Goal: Task Accomplishment & Management: Manage account settings

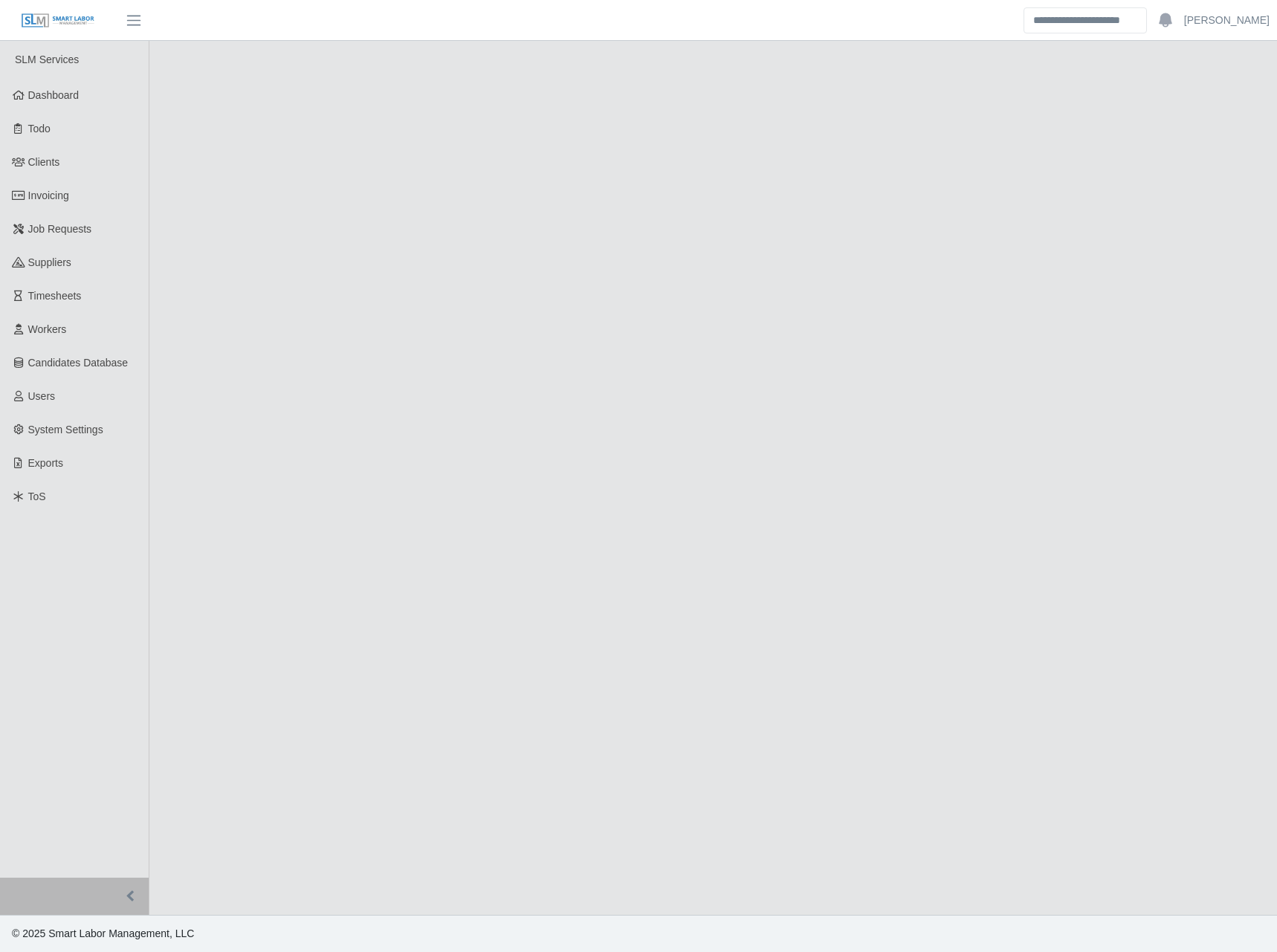
select select "****"
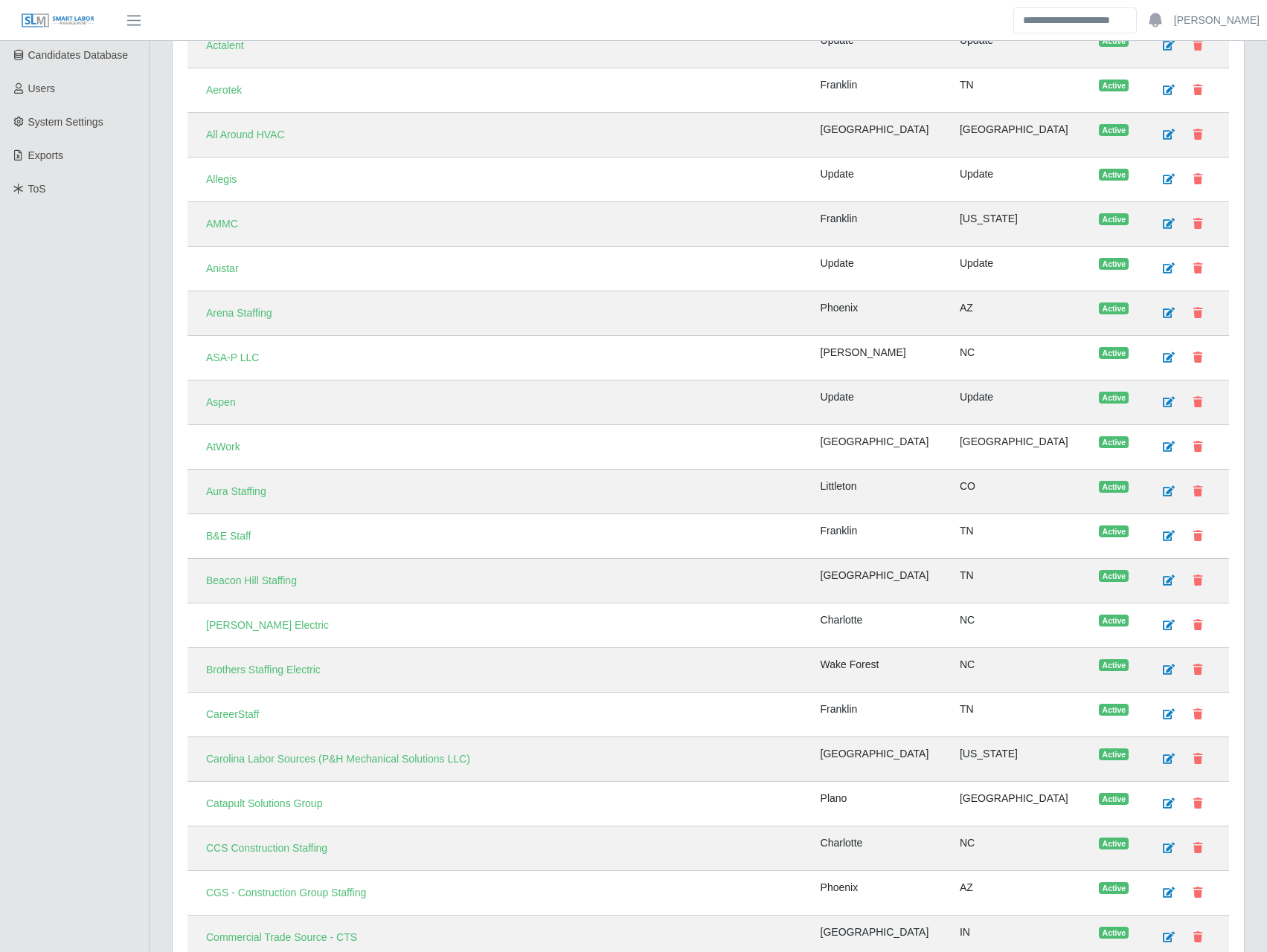
scroll to position [694, 0]
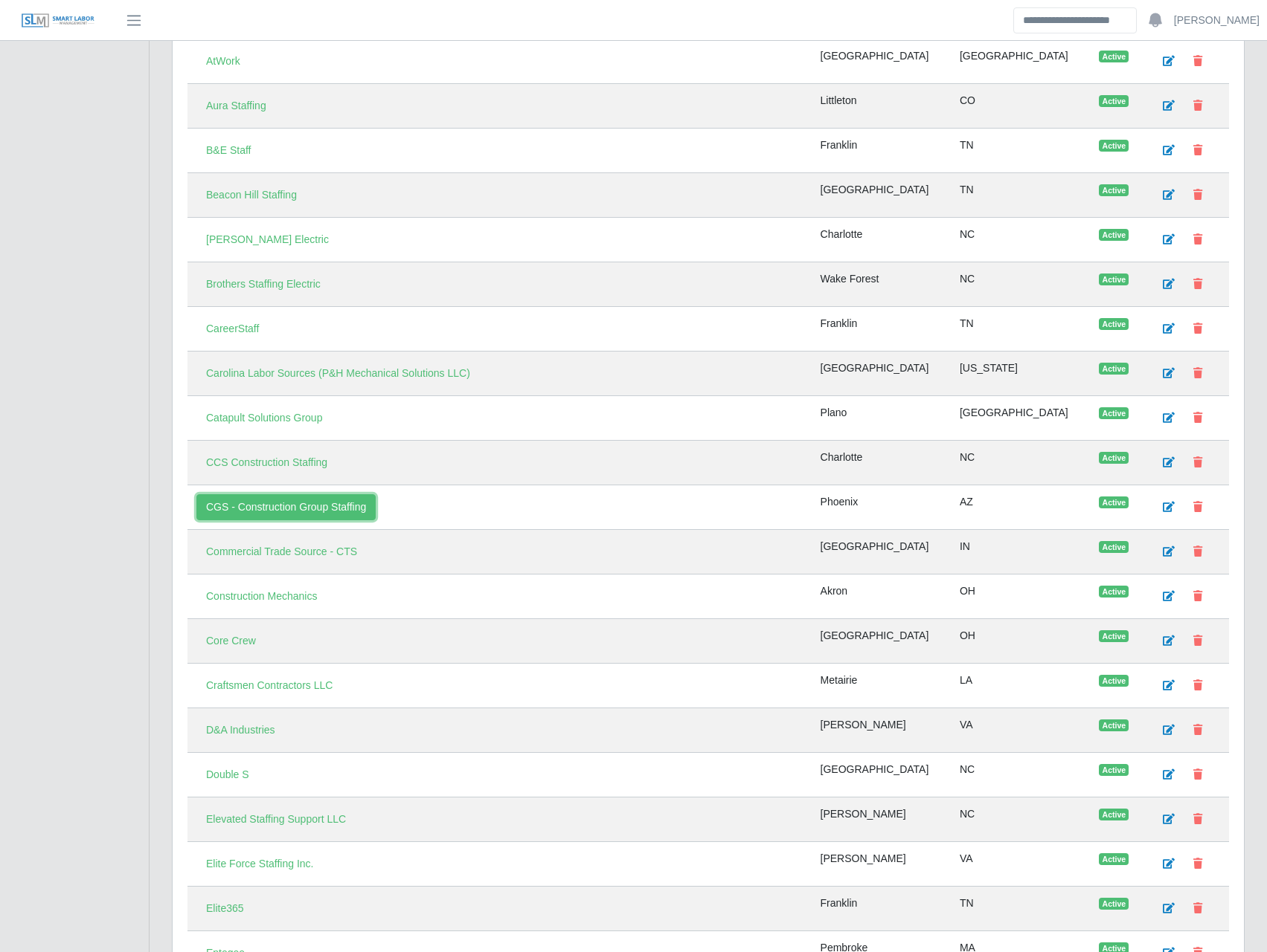
click at [274, 504] on link "CGS - Construction Group Staffing" at bounding box center [286, 507] width 179 height 26
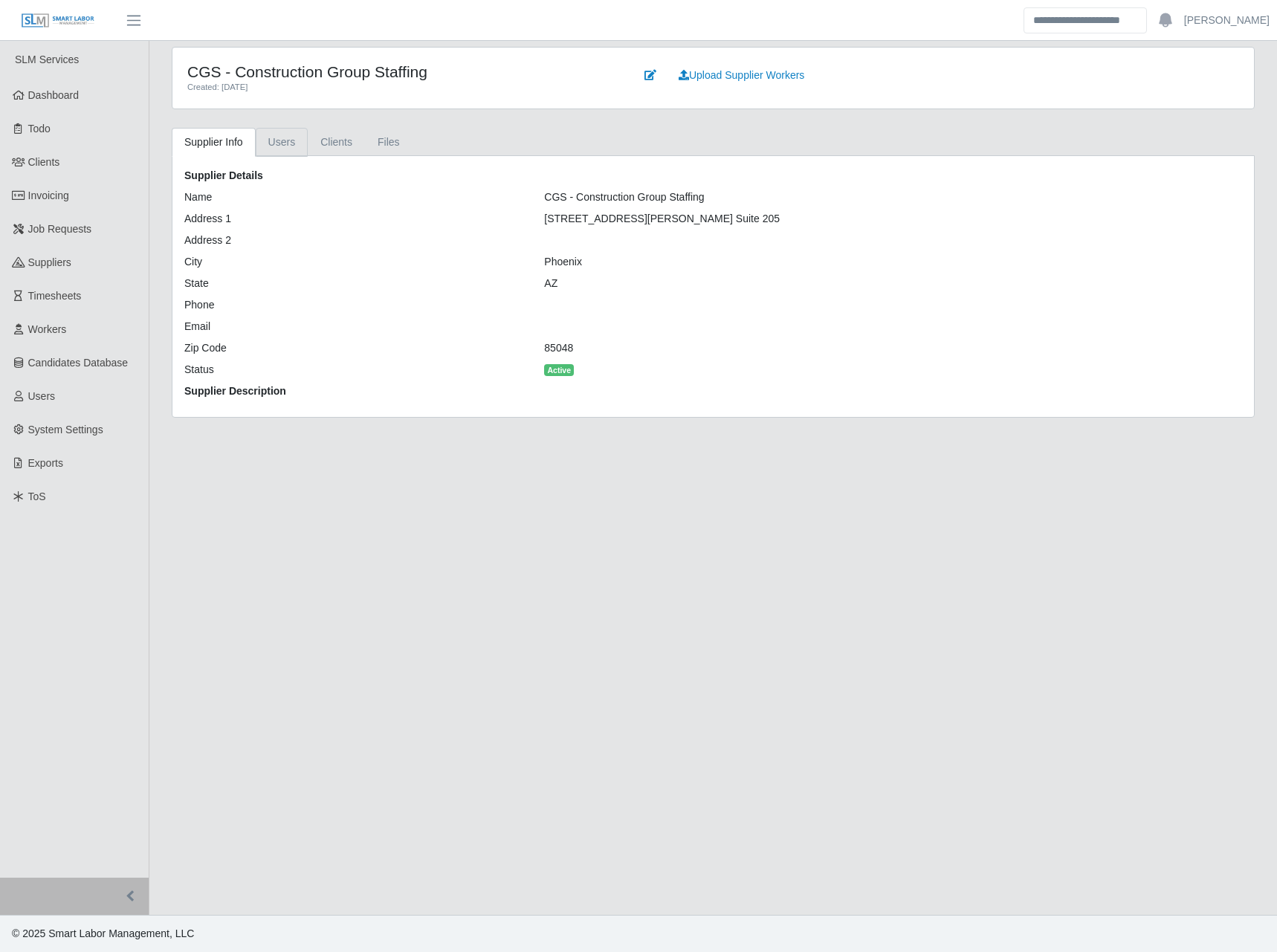
click at [268, 138] on link "Users" at bounding box center [282, 142] width 52 height 29
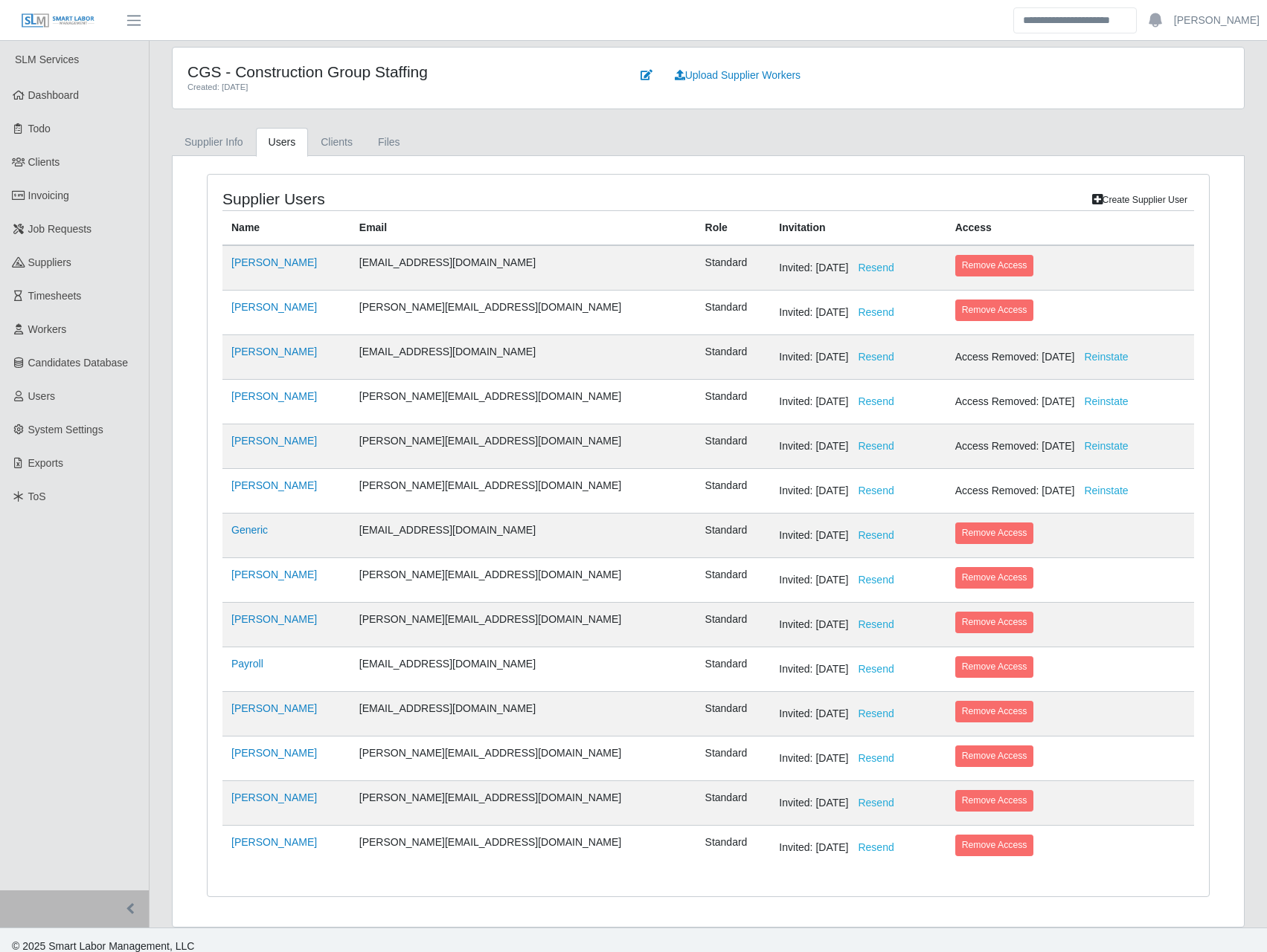
drag, startPoint x: 434, startPoint y: 804, endPoint x: 505, endPoint y: 801, distance: 71.1
click at [505, 801] on tr "Julia Trujillo julia@cgsglobal.com Standard Invited: 08/13/2024 Resend Remove A…" at bounding box center [707, 804] width 971 height 44
click at [259, 801] on link "[PERSON_NAME]" at bounding box center [274, 797] width 85 height 12
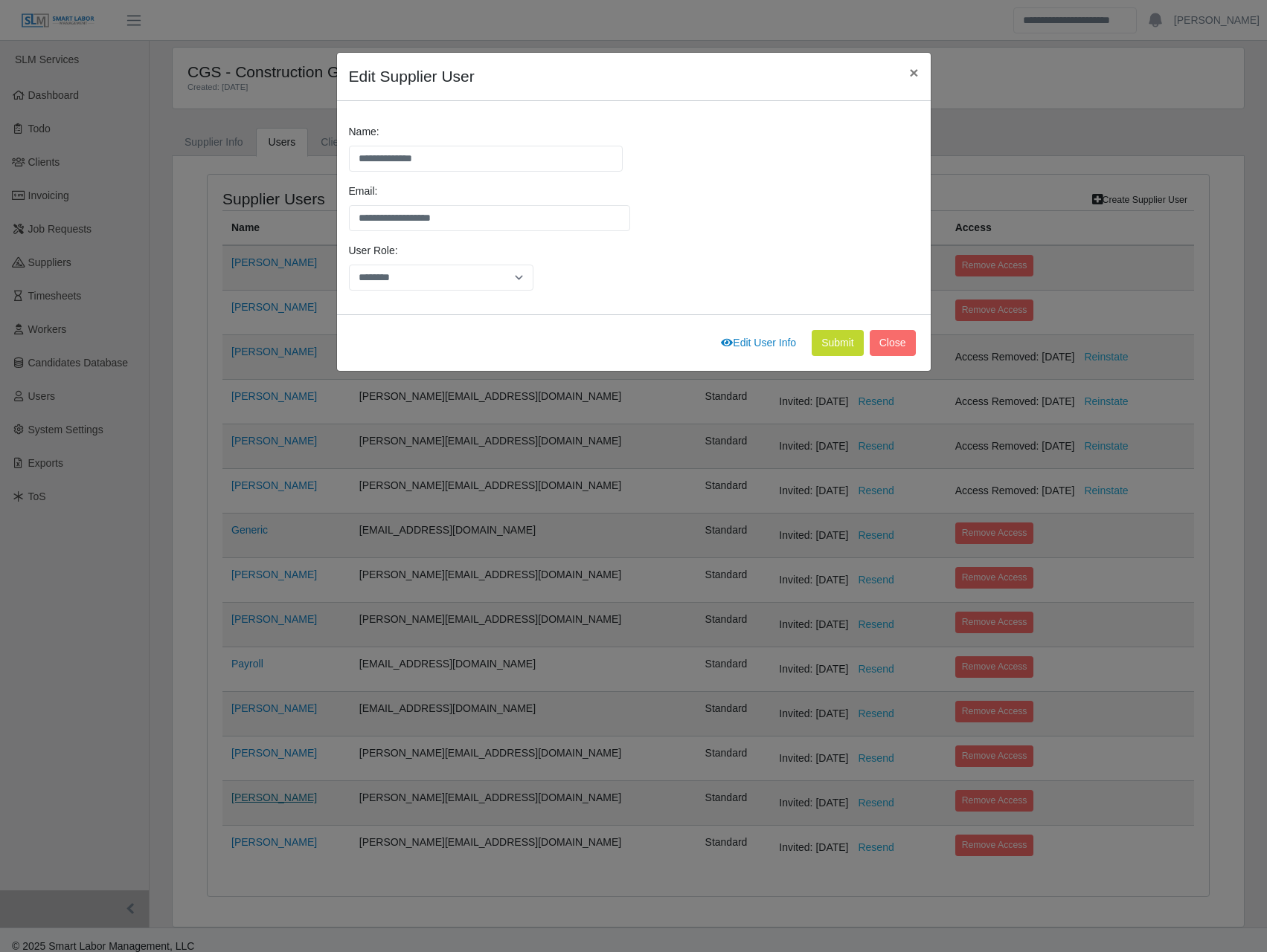
scroll to position [12, 0]
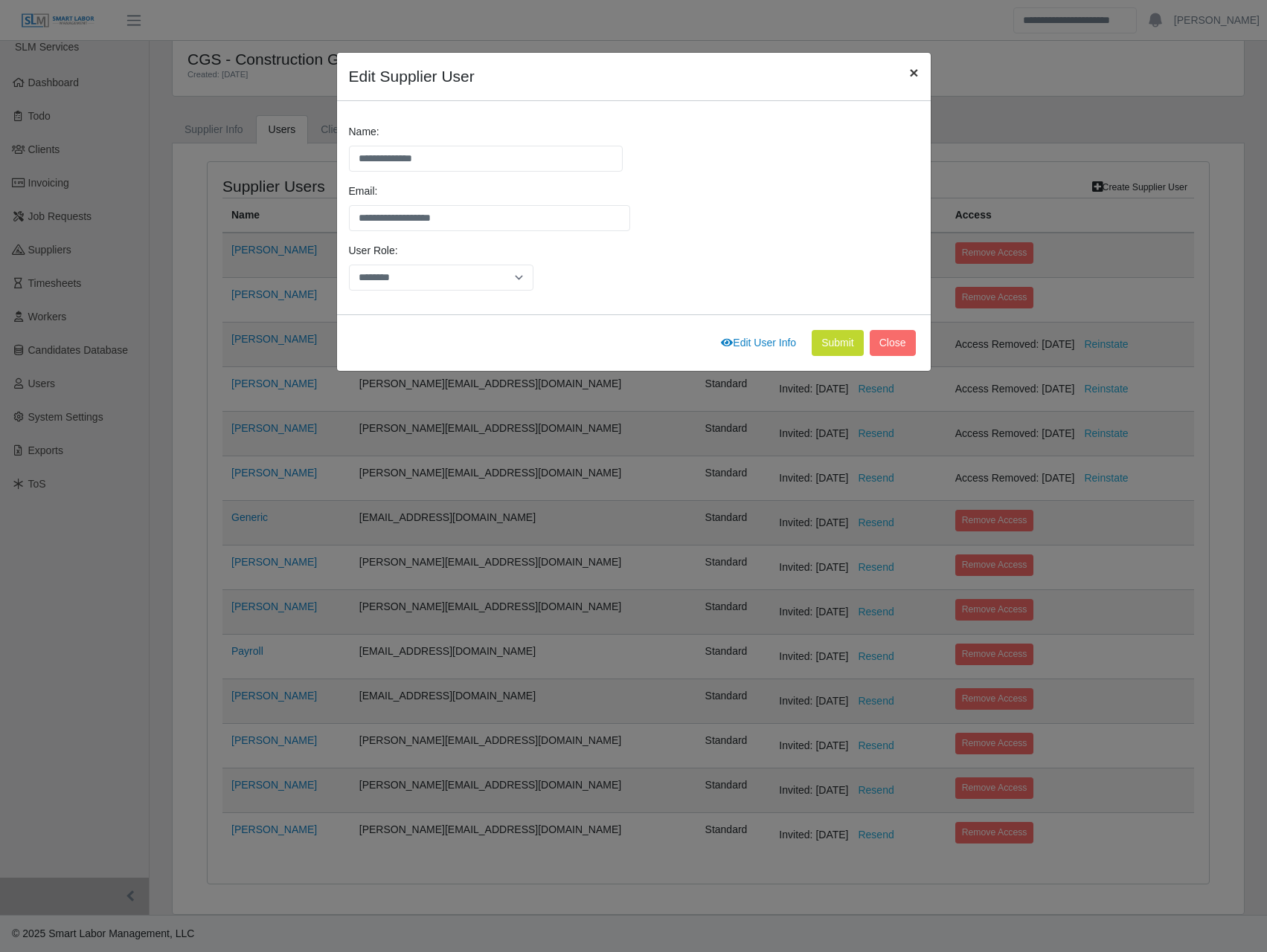
click at [902, 77] on button "×" at bounding box center [913, 72] width 33 height 39
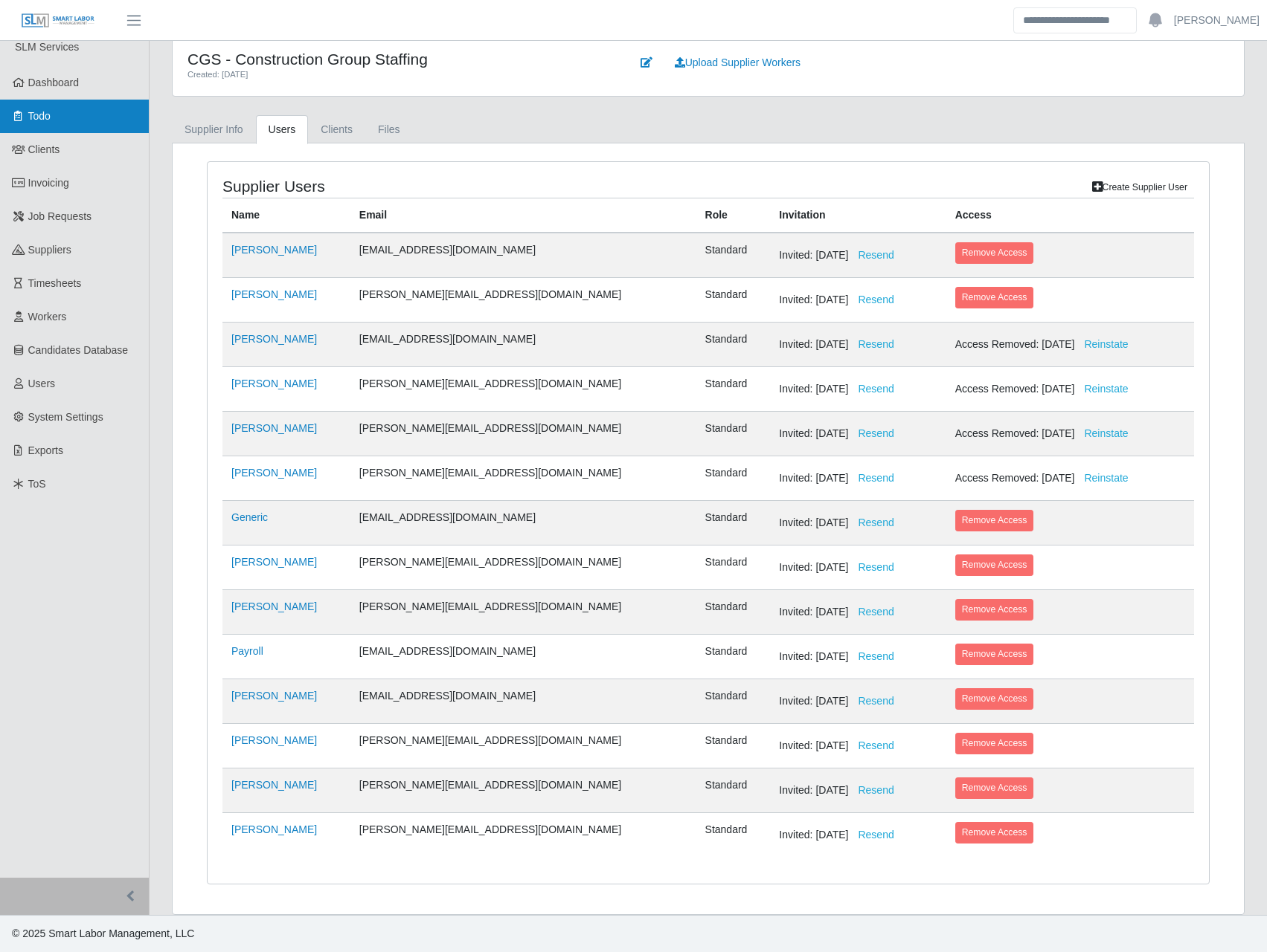
click at [148, 114] on link "Todo" at bounding box center [74, 116] width 148 height 34
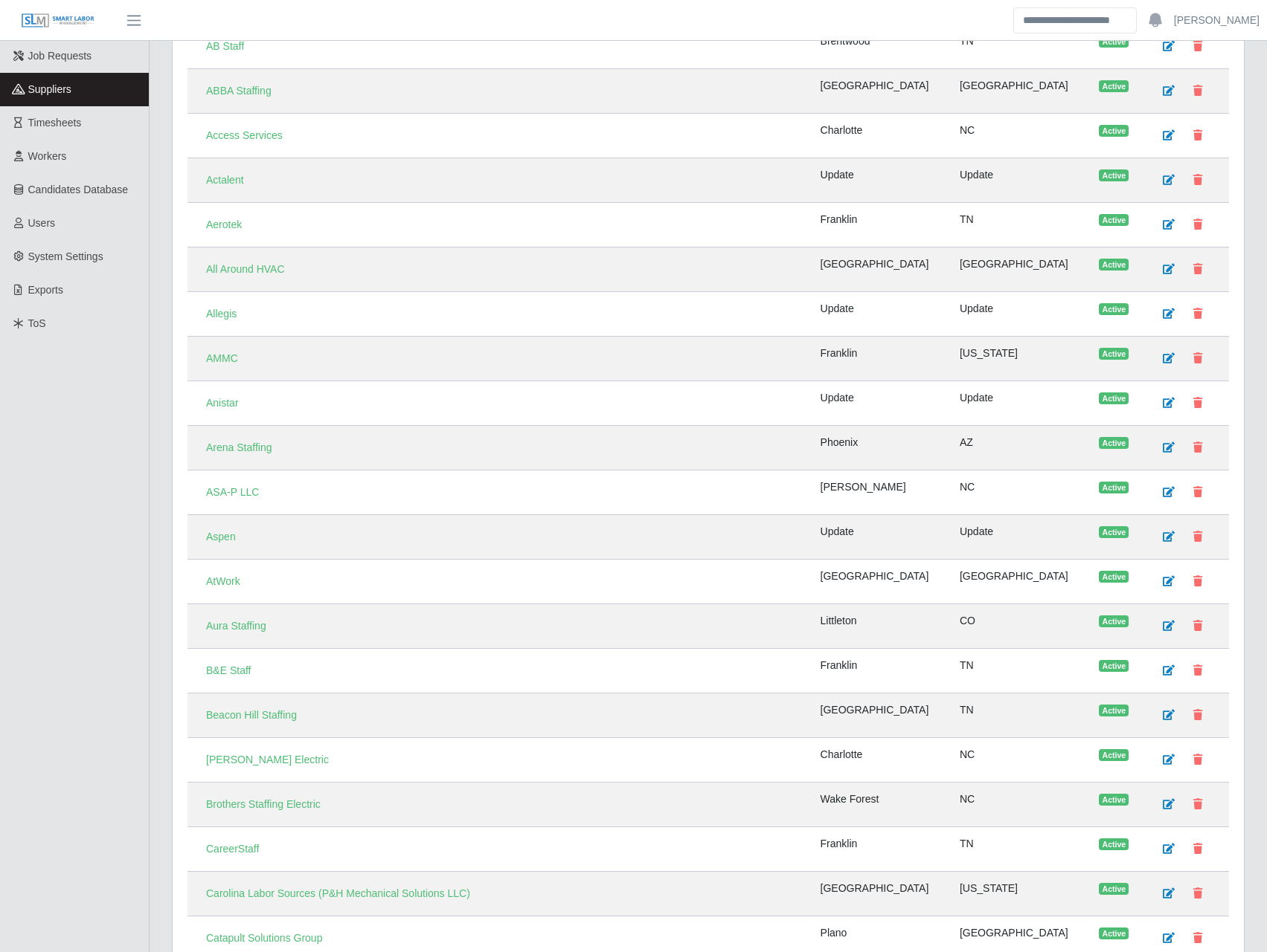
scroll to position [347, 0]
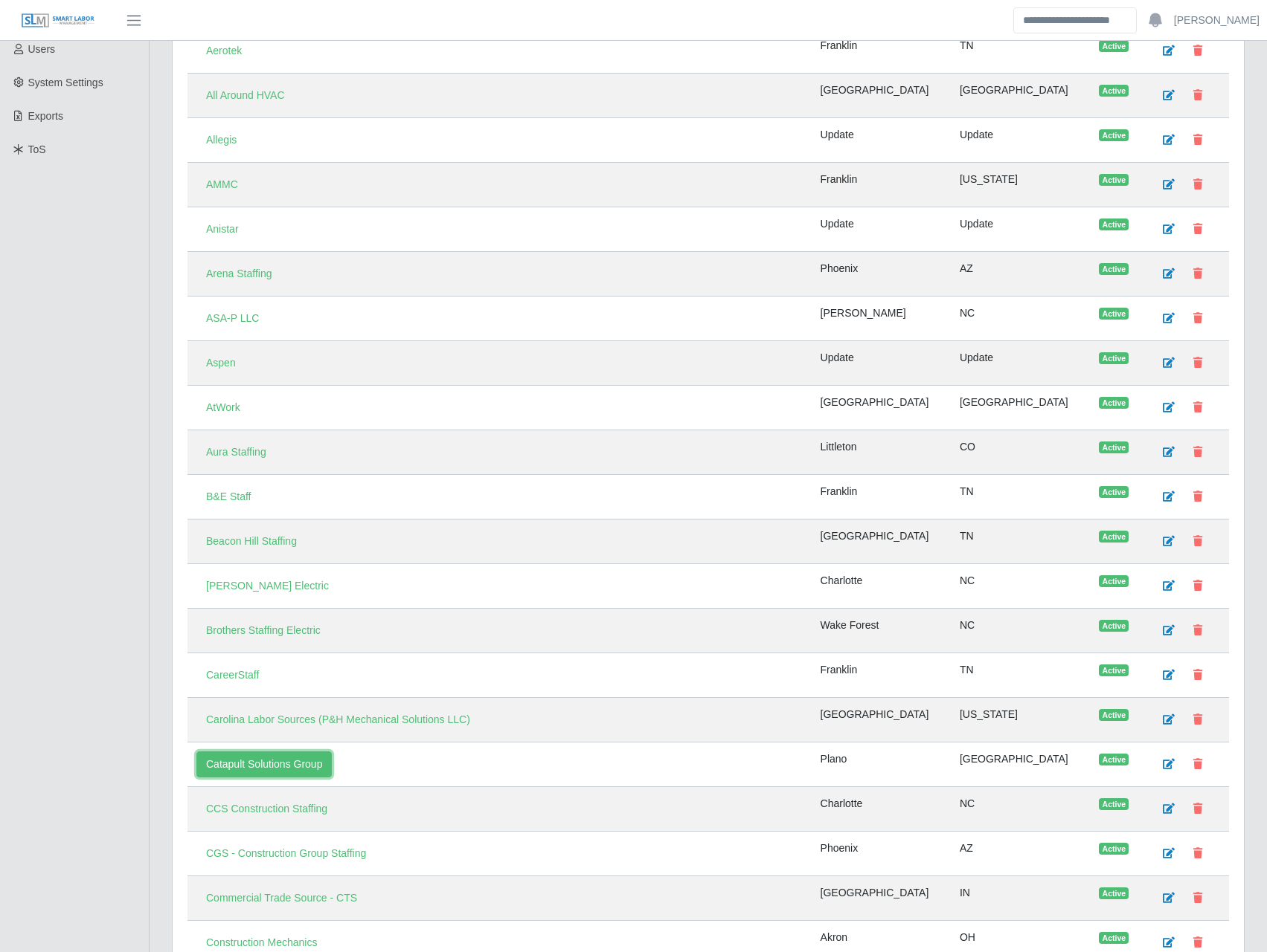
click at [314, 768] on link "Catapult Solutions Group" at bounding box center [264, 764] width 135 height 26
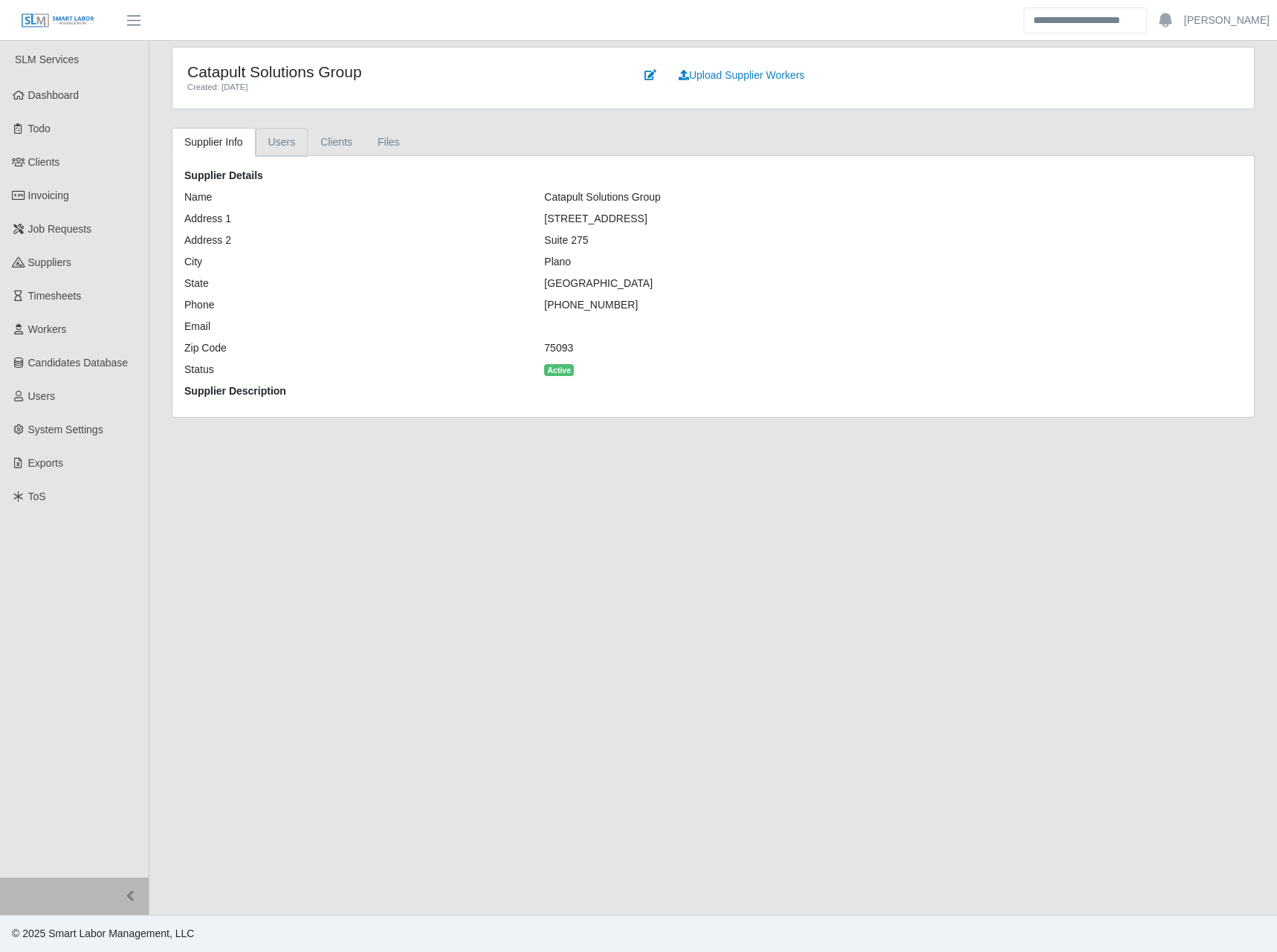
click at [276, 131] on link "Users" at bounding box center [282, 142] width 52 height 29
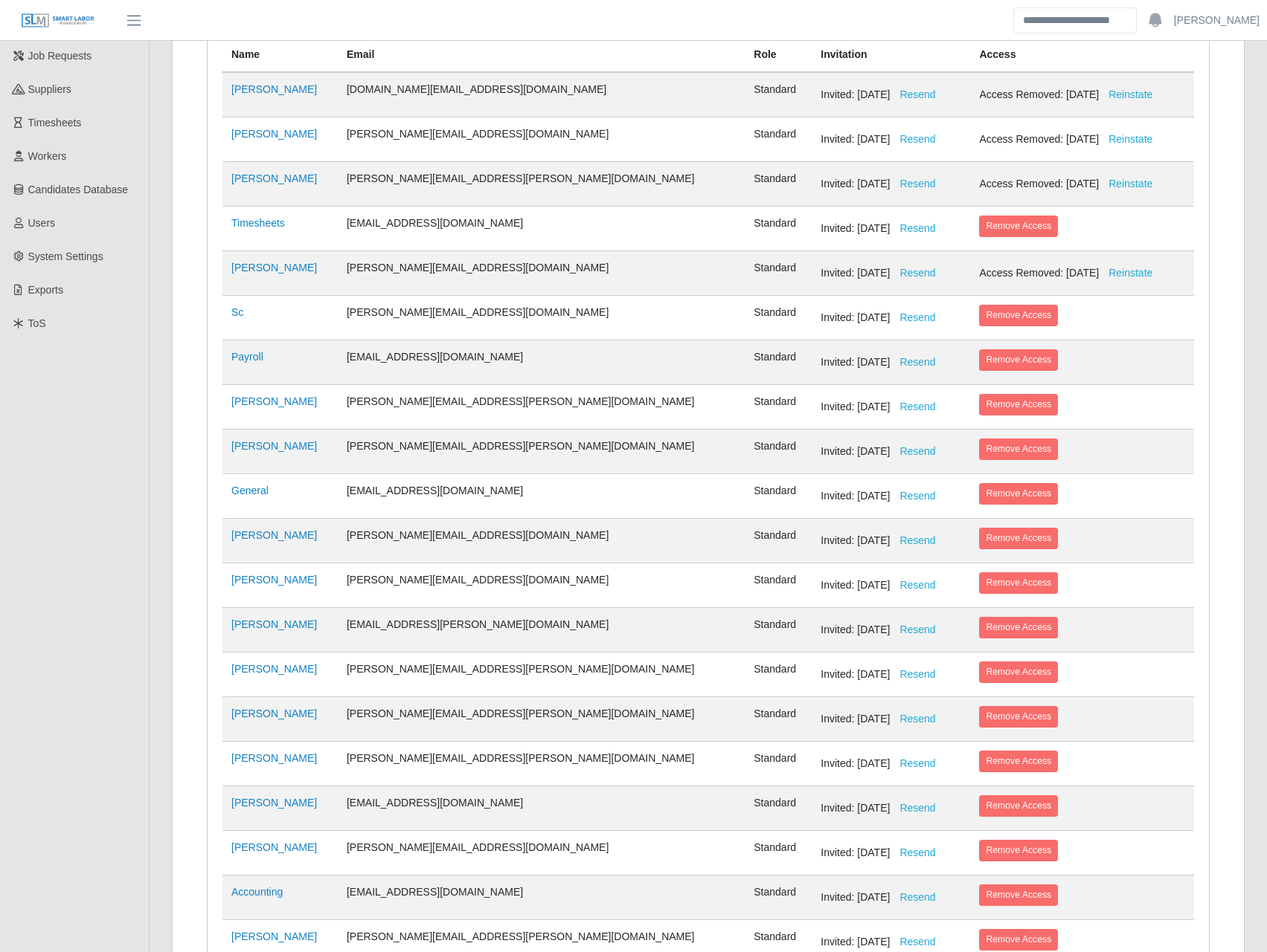
scroll to position [281, 0]
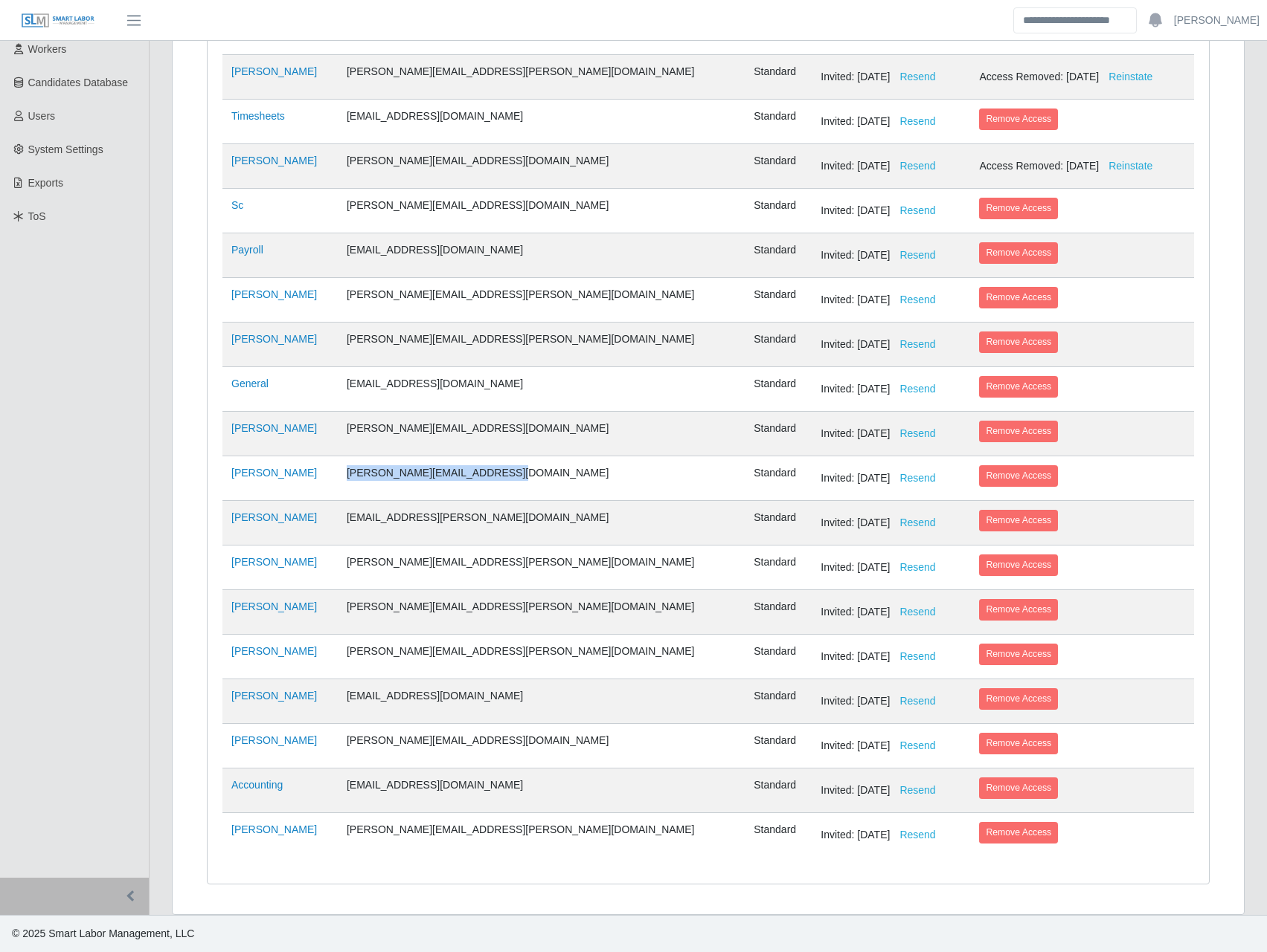
drag, startPoint x: 531, startPoint y: 472, endPoint x: 373, endPoint y: 464, distance: 158.2
click at [373, 464] on td "[PERSON_NAME][EMAIL_ADDRESS][DOMAIN_NAME]" at bounding box center [541, 479] width 407 height 44
copy td "[PERSON_NAME][EMAIL_ADDRESS][DOMAIN_NAME]"
click at [243, 475] on link "Jarynn Stewart" at bounding box center [274, 472] width 85 height 12
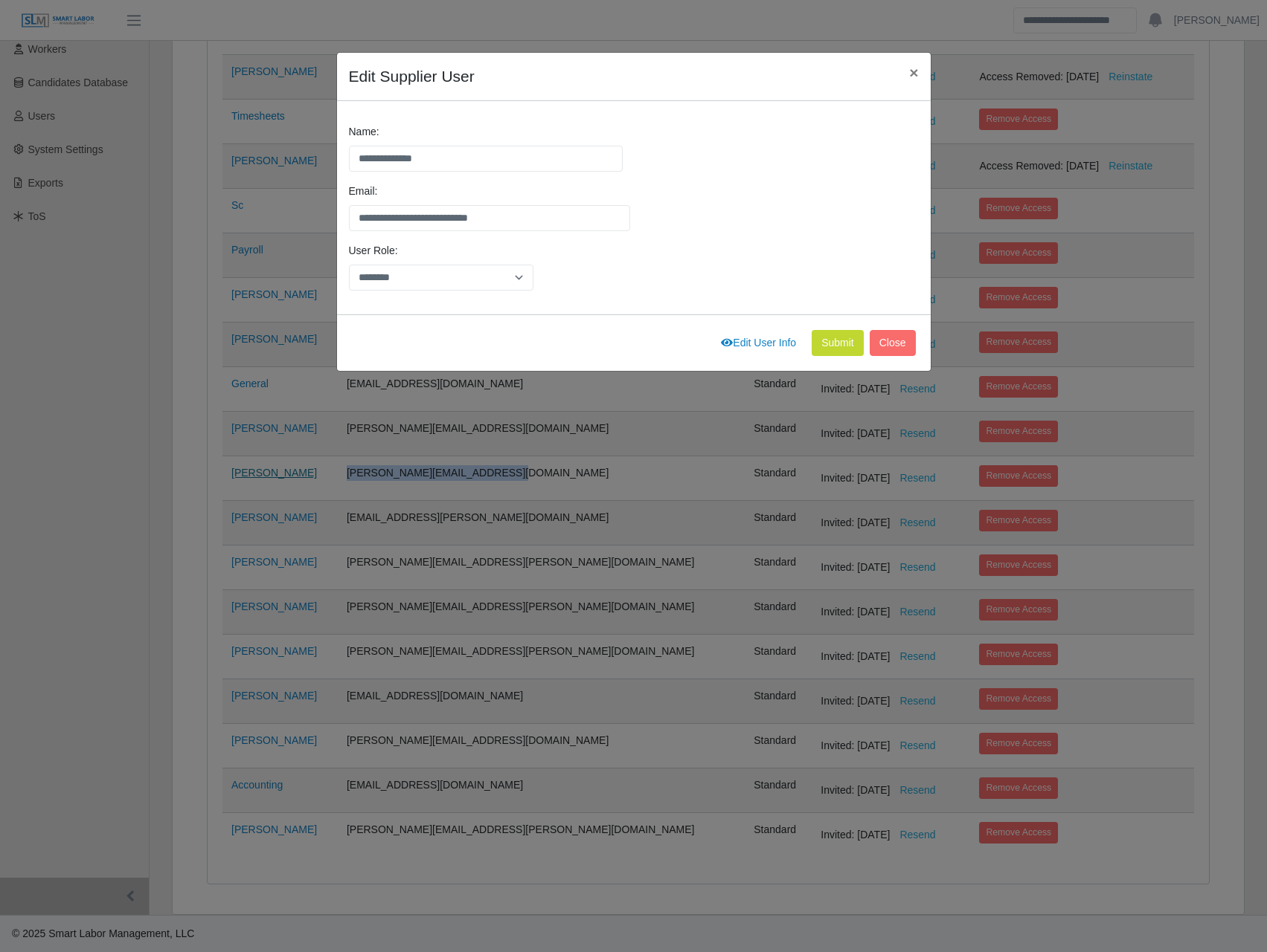
scroll to position [156, 0]
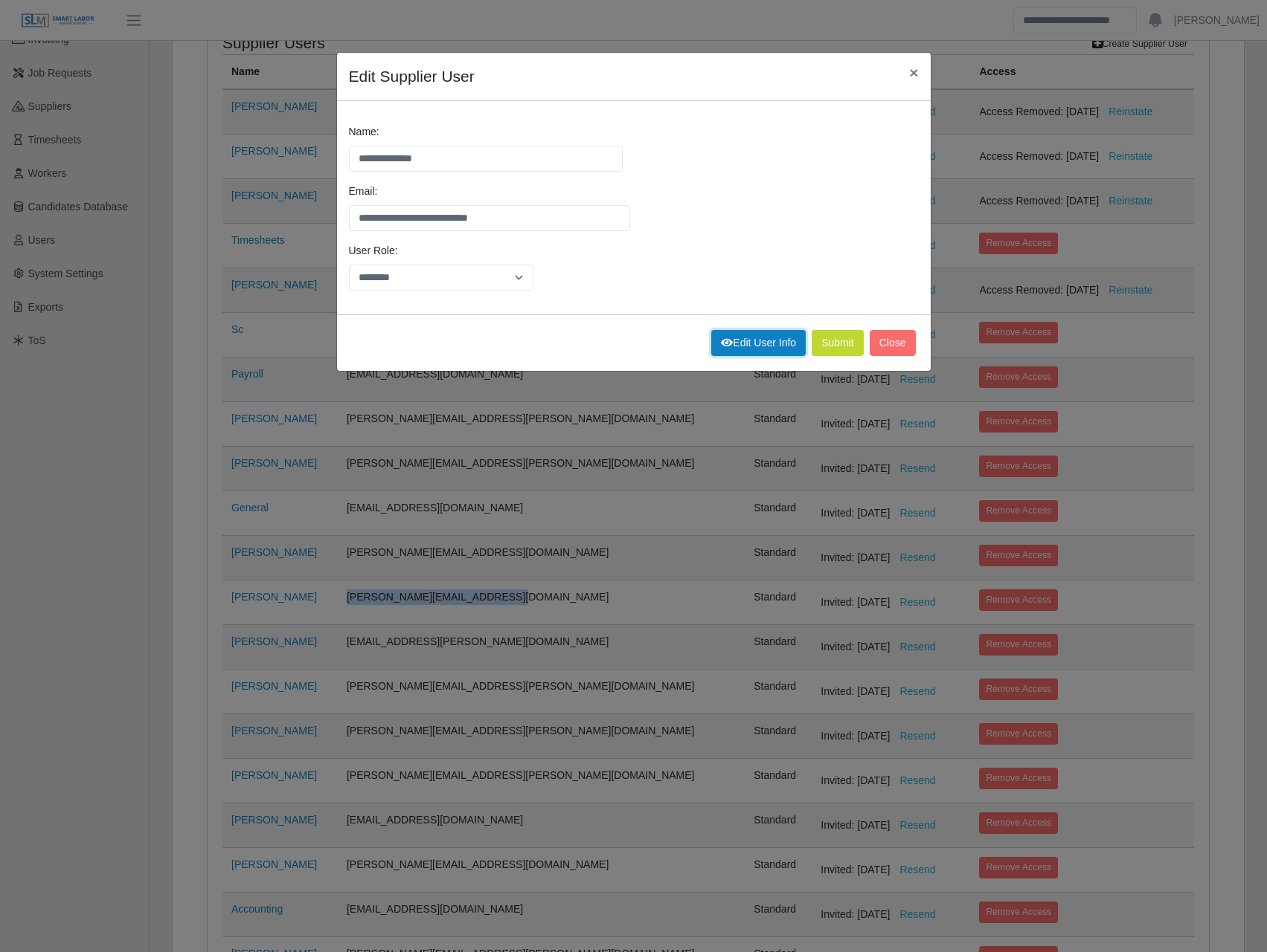
click at [752, 348] on link "Edit User Info" at bounding box center [758, 343] width 94 height 26
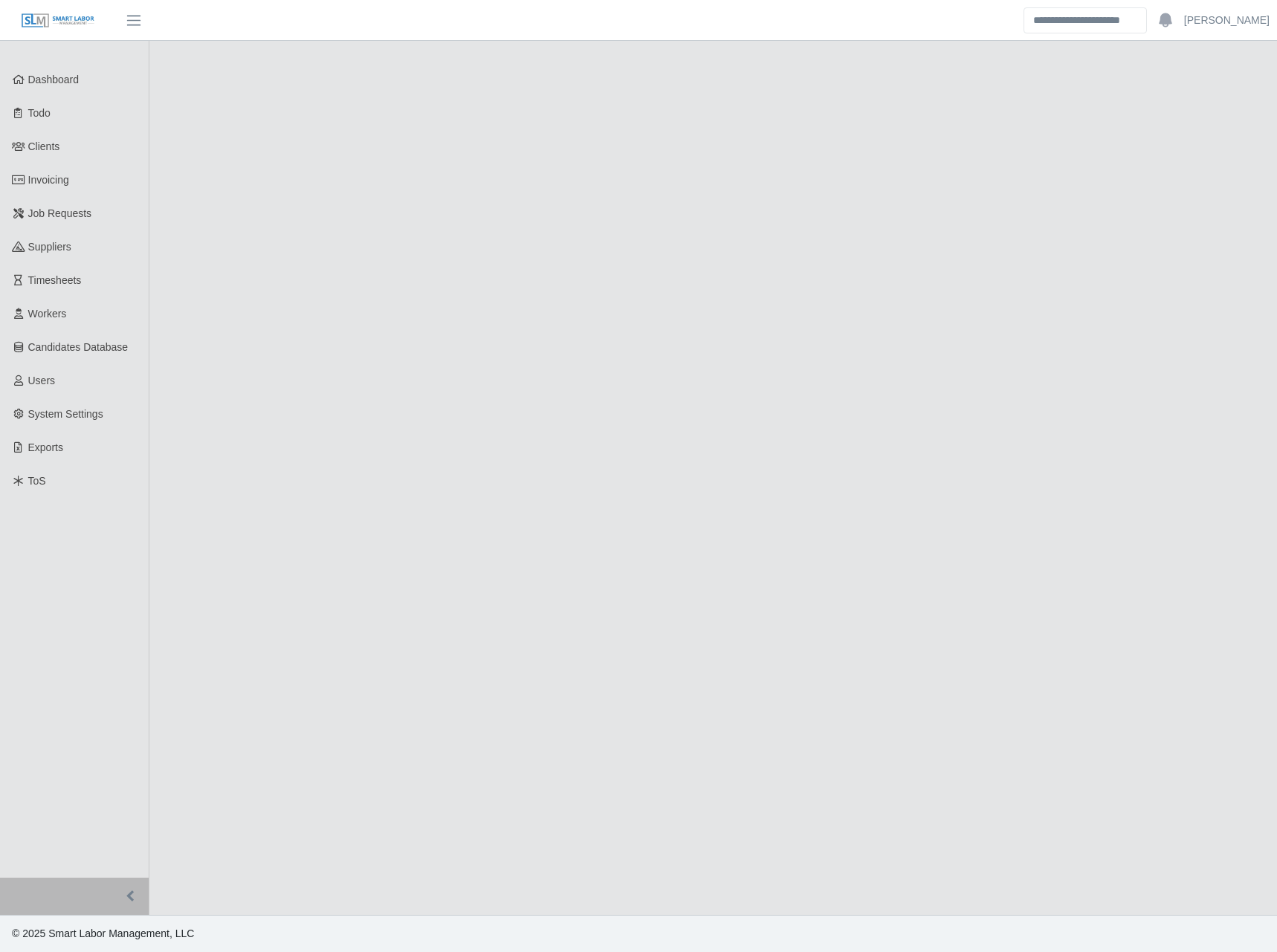
select select "****"
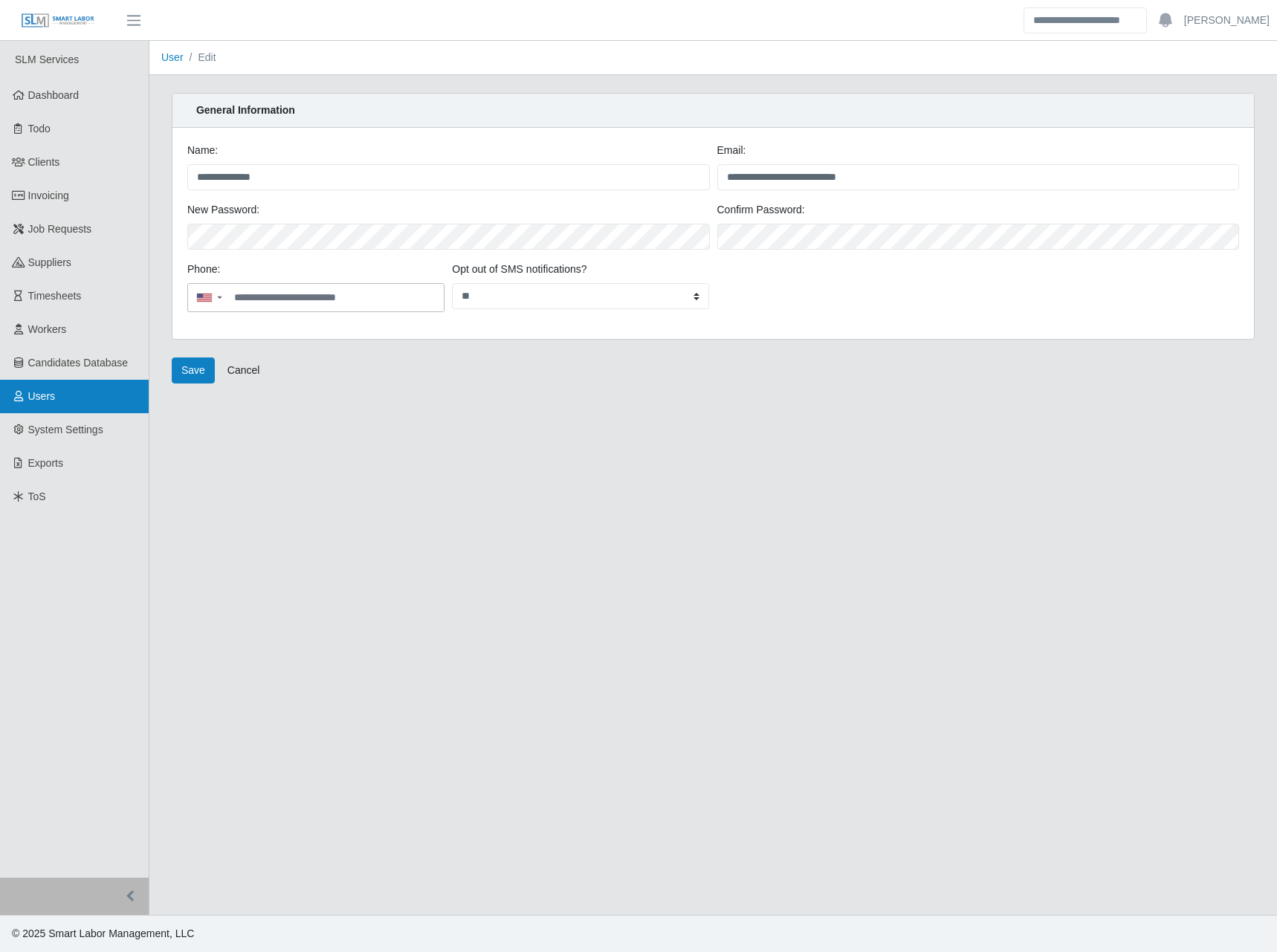
click at [67, 395] on link "Users" at bounding box center [74, 397] width 148 height 34
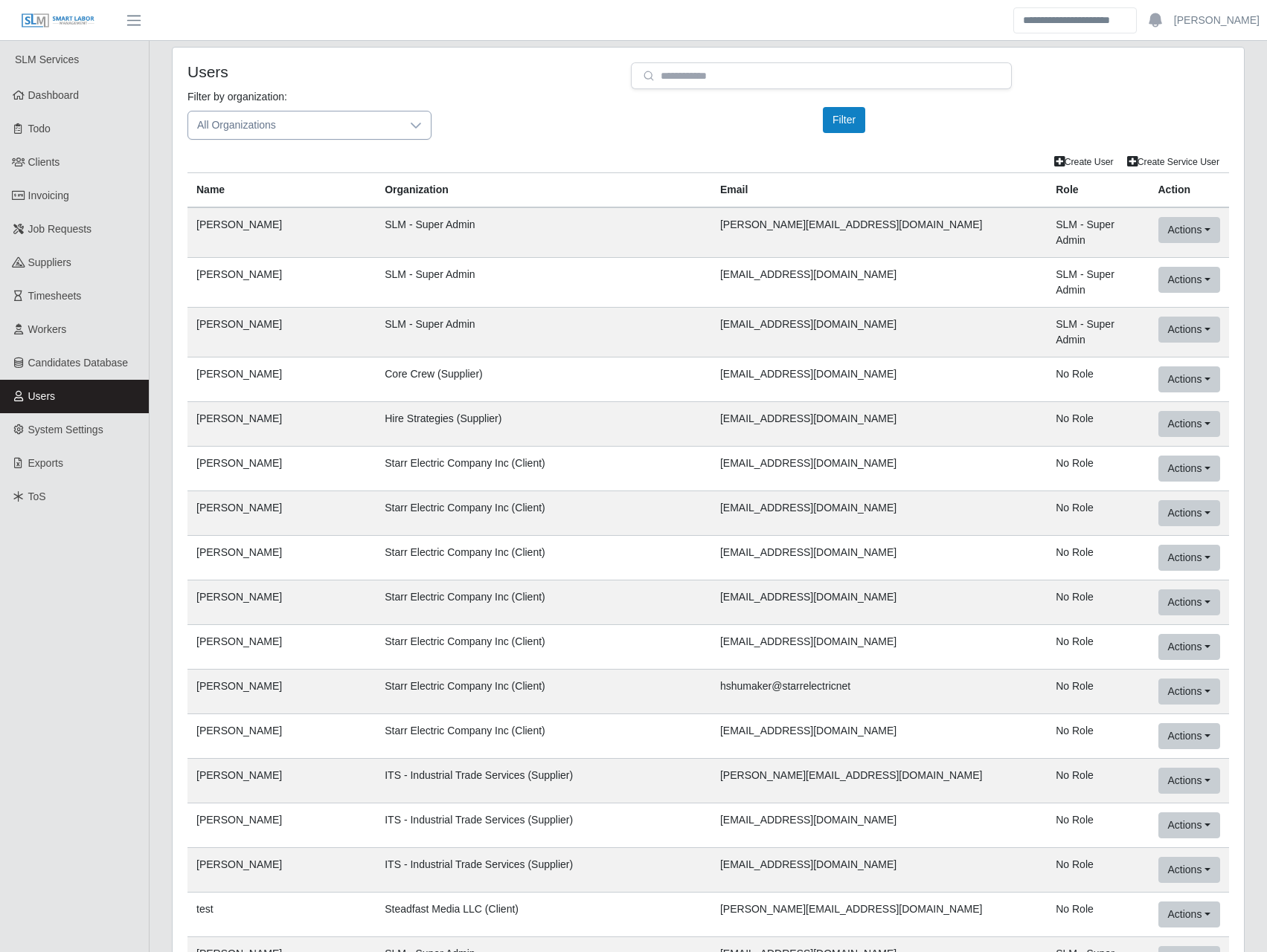
click at [410, 126] on icon at bounding box center [415, 125] width 12 height 12
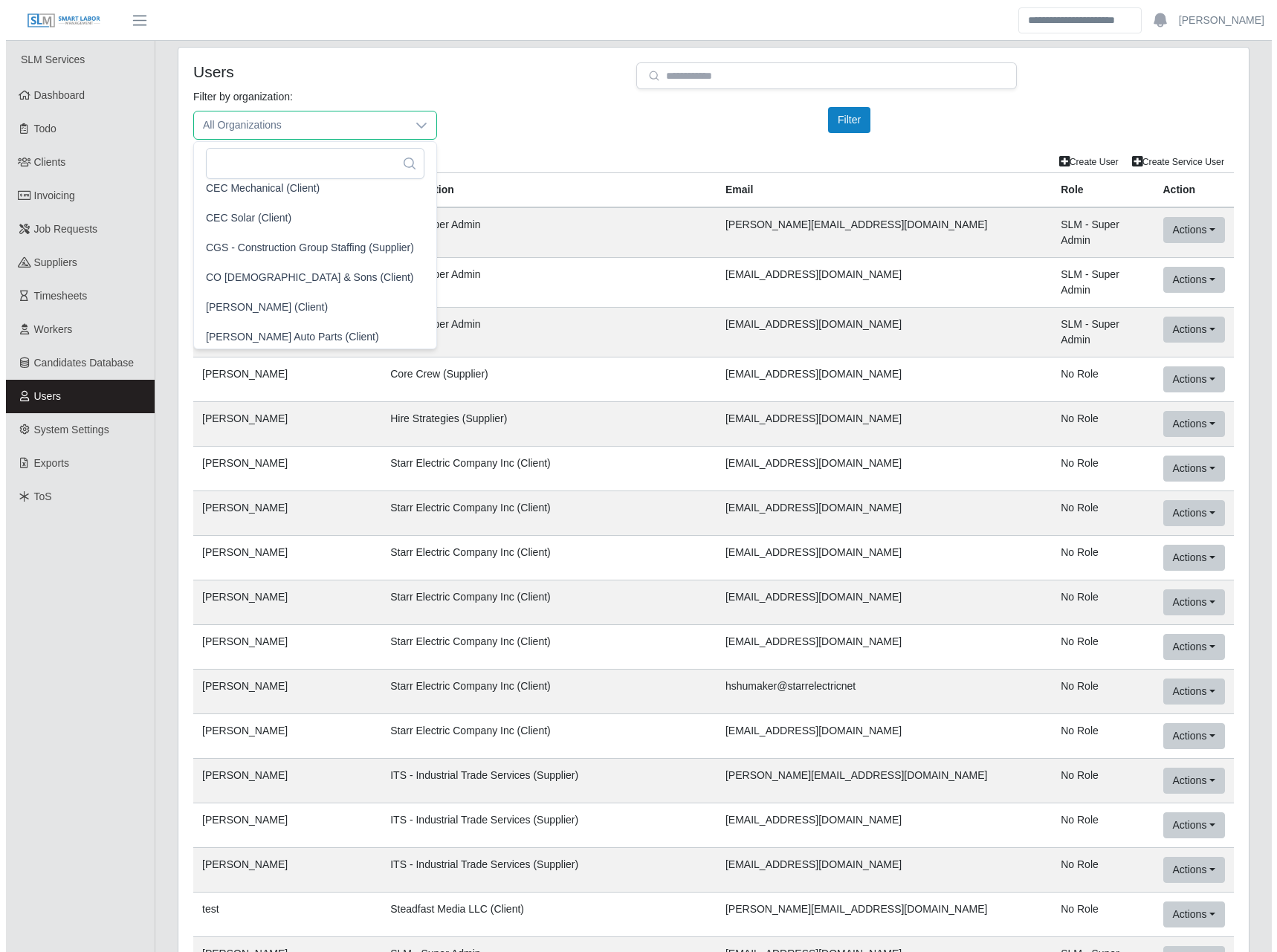
scroll to position [868, 3]
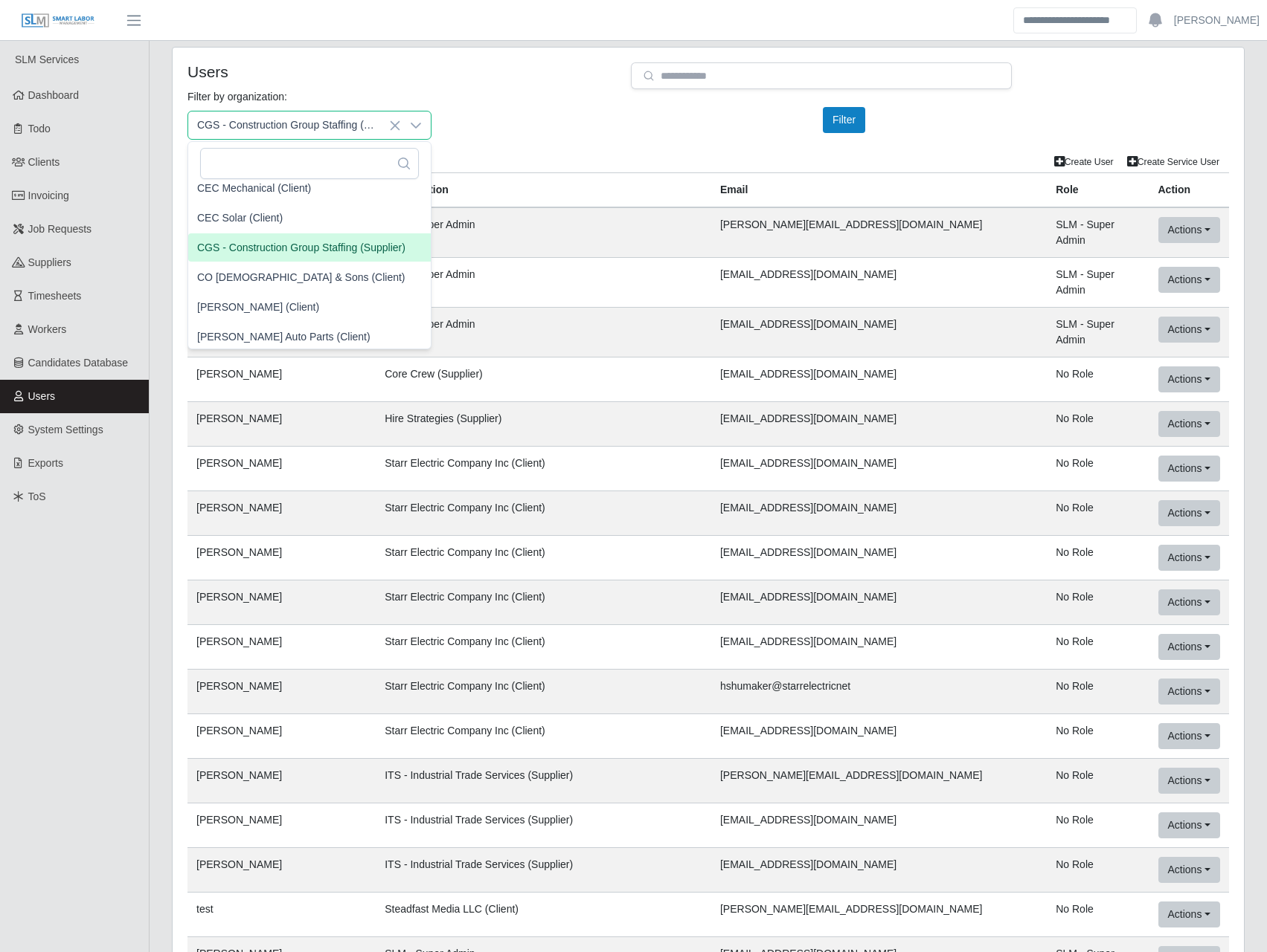
click at [345, 253] on span "CGS - Construction Group Staffing (Supplier)" at bounding box center [301, 248] width 208 height 16
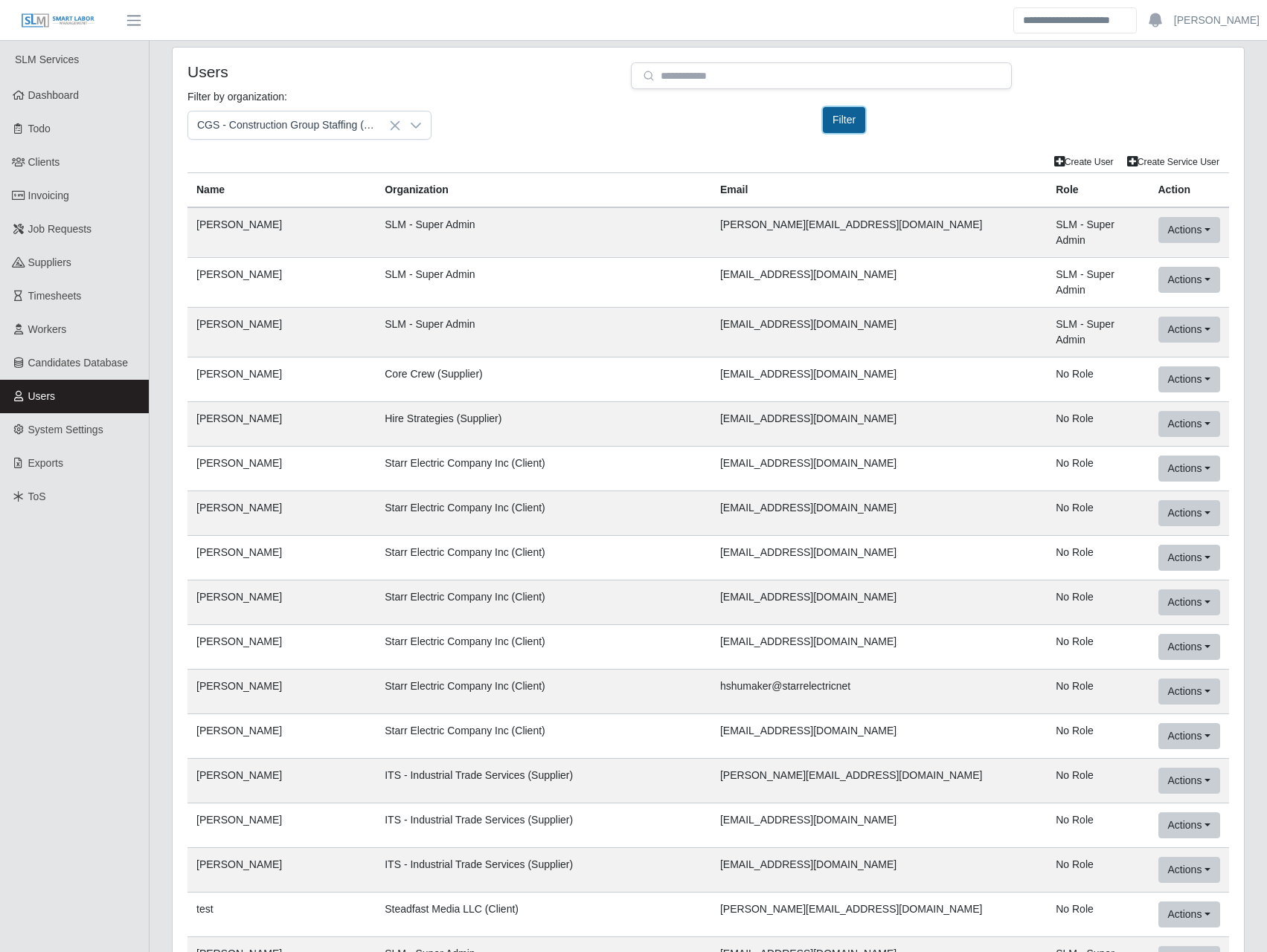
click at [834, 126] on button "Filter" at bounding box center [844, 120] width 43 height 26
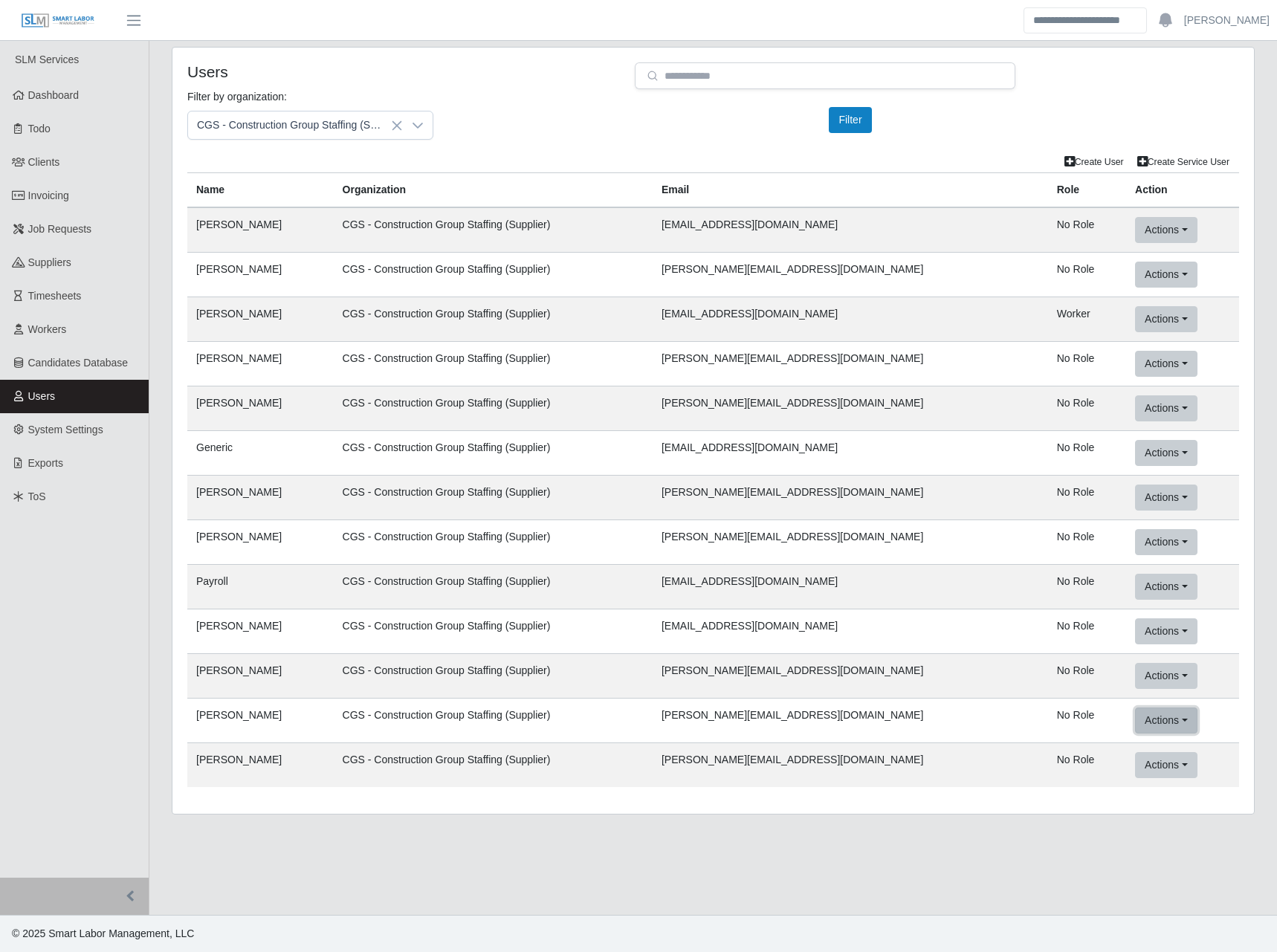
click at [1159, 716] on button "Actions" at bounding box center [1165, 720] width 61 height 26
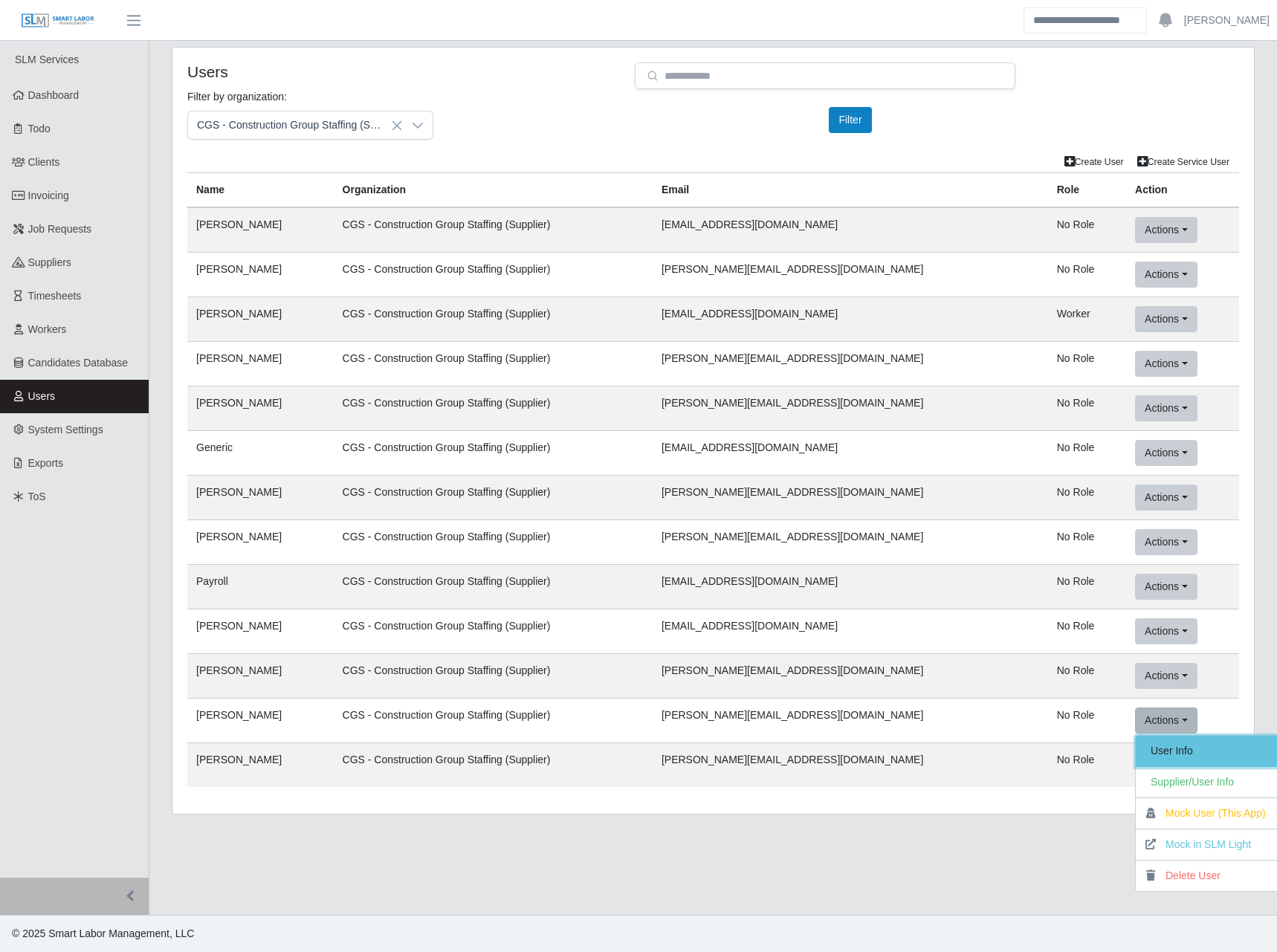
click at [1173, 756] on link "User Info" at bounding box center [1208, 751] width 145 height 31
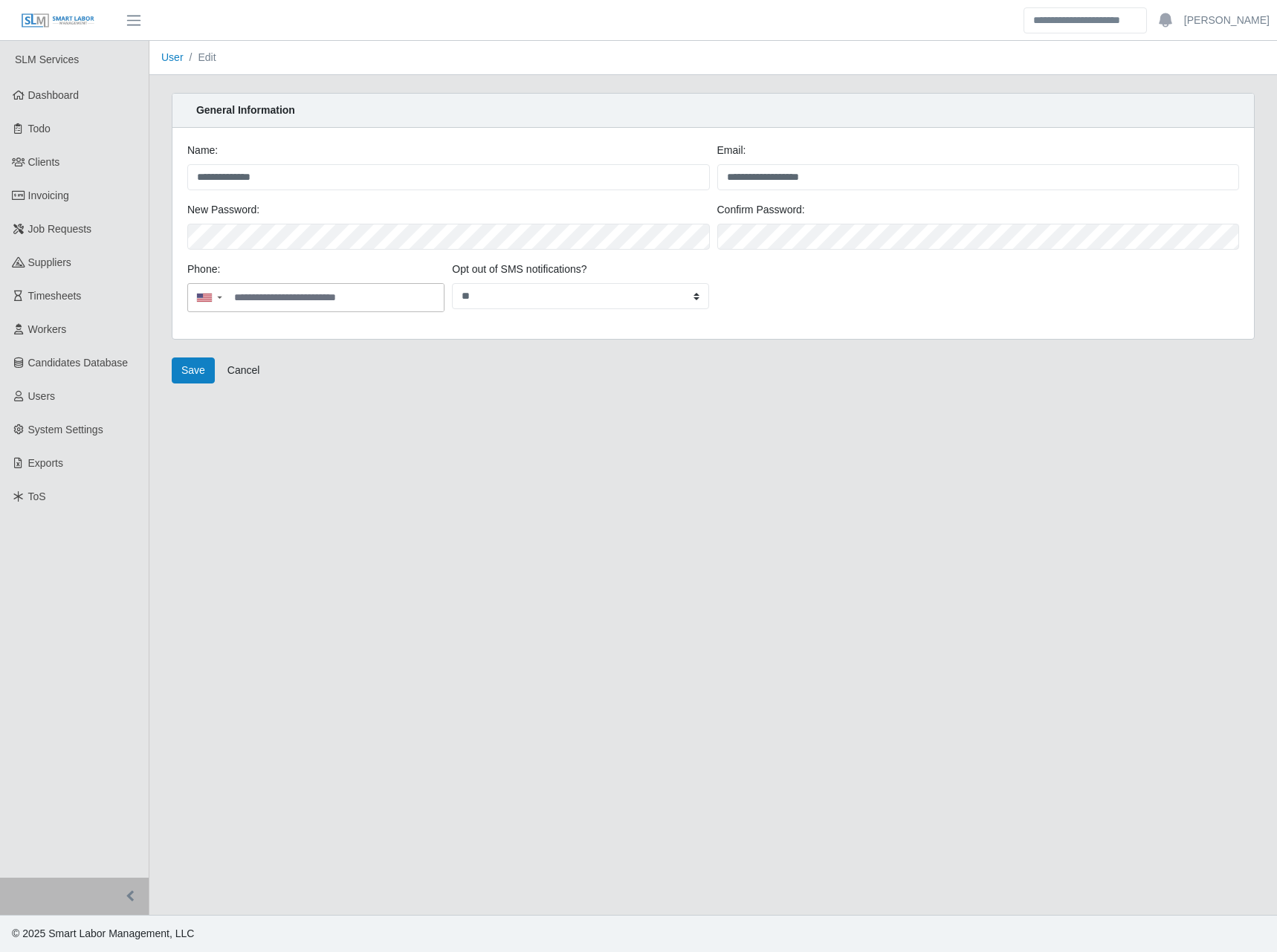
drag, startPoint x: 719, startPoint y: 459, endPoint x: 719, endPoint y: 471, distance: 12.0
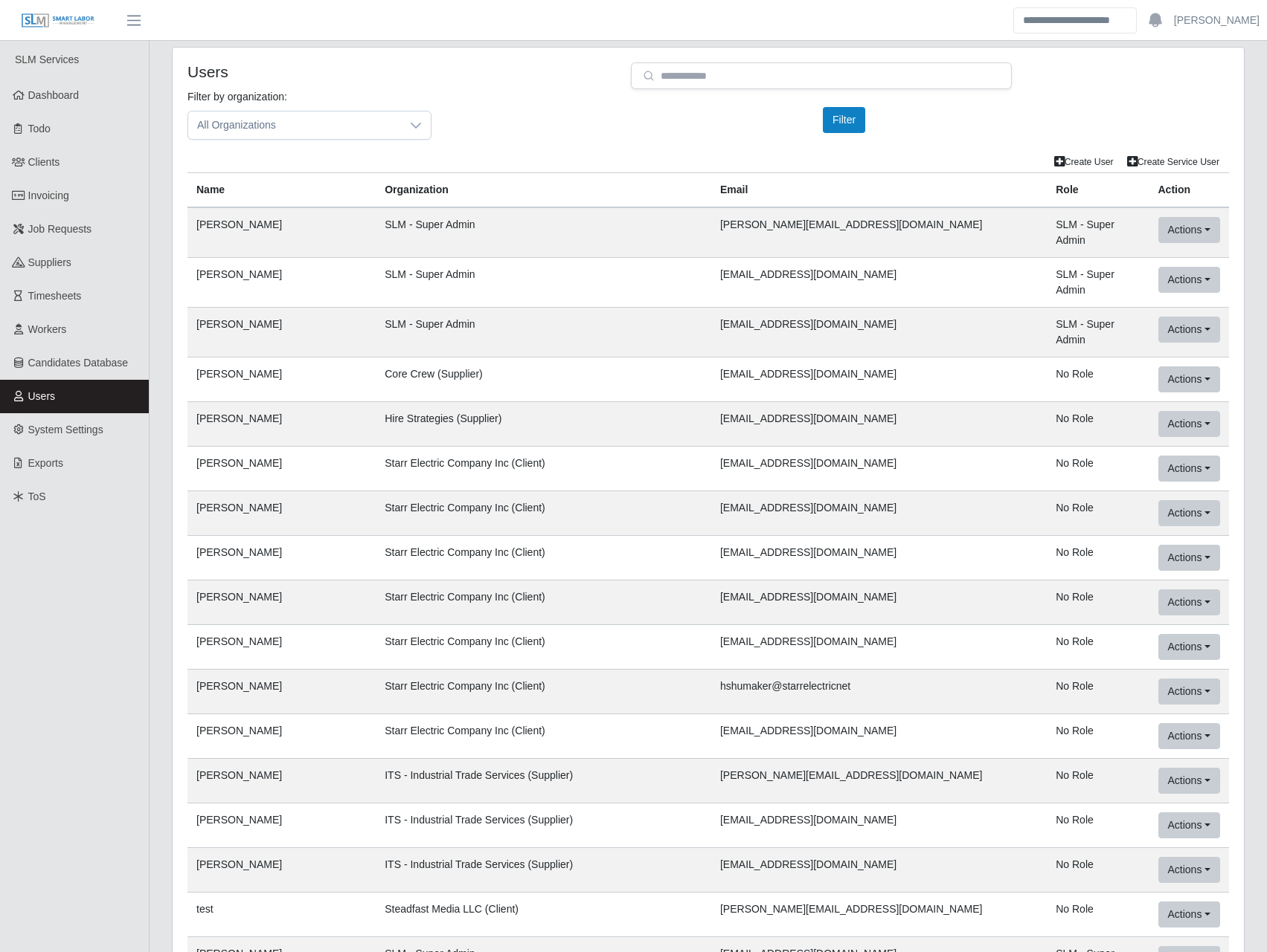
click at [650, 447] on td "Starr Electric Company Inc (Client)" at bounding box center [544, 469] width 336 height 44
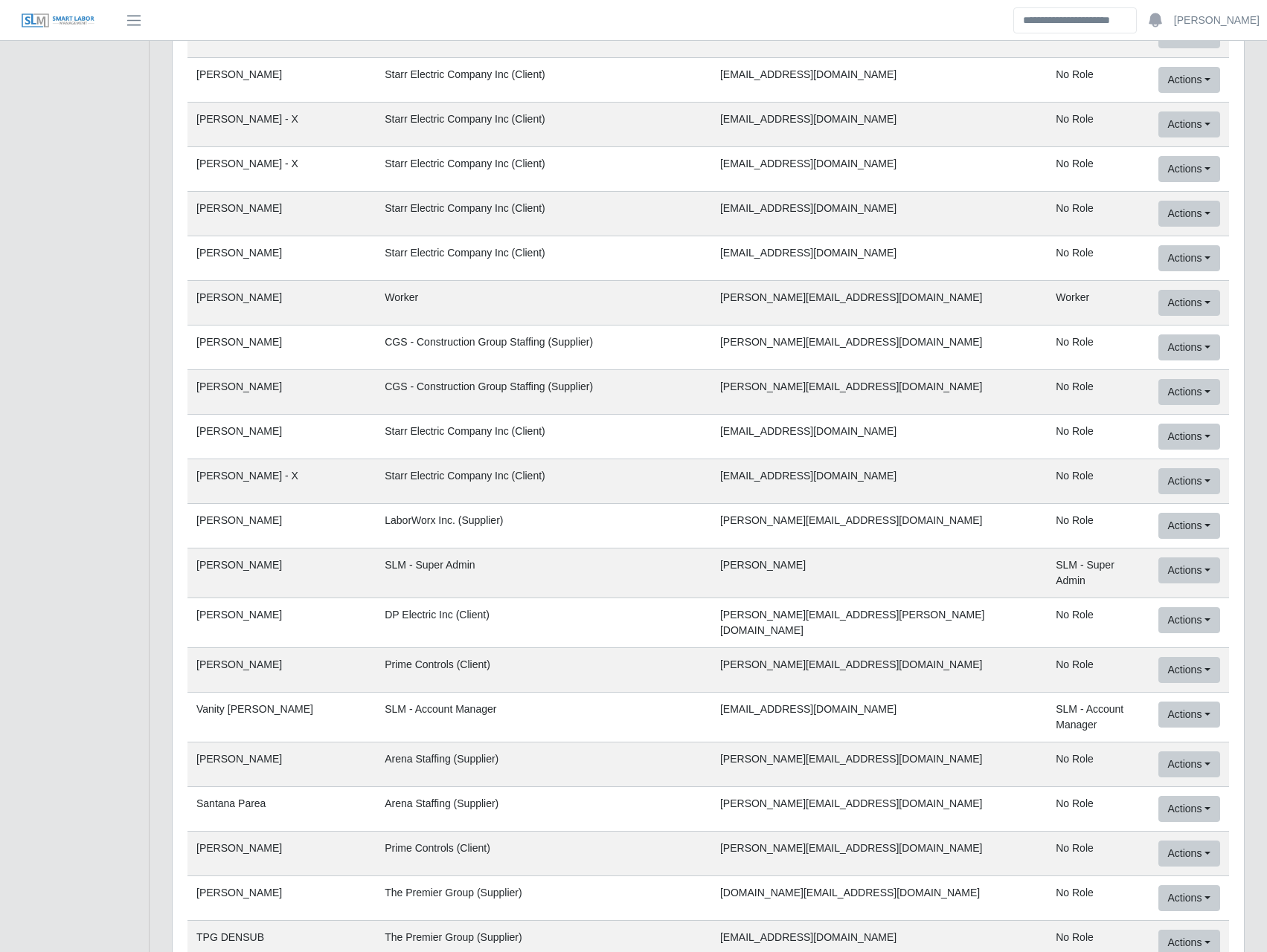
scroll to position [61978, 0]
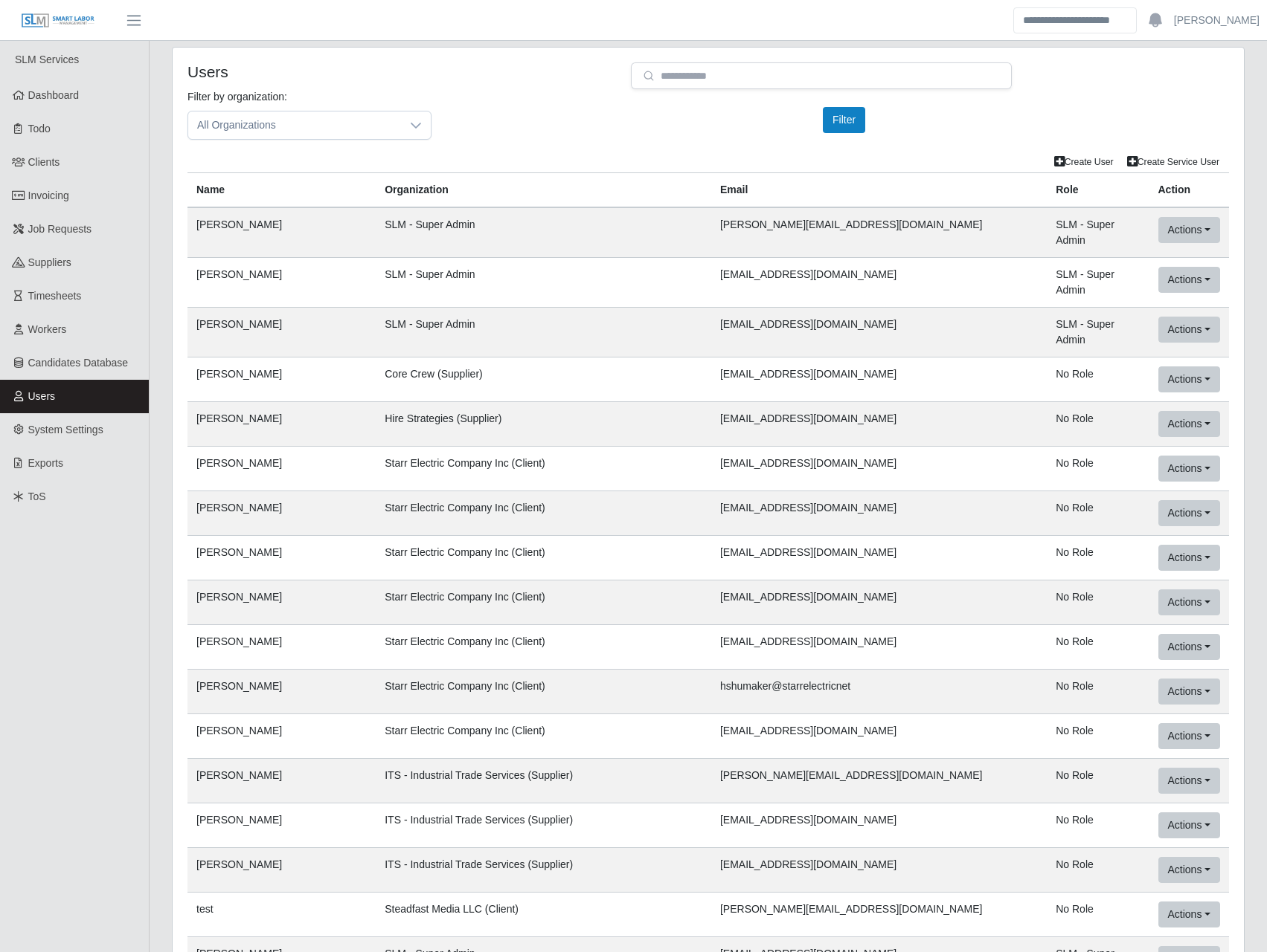
click at [832, 512] on td "sbrust@starrelectric.net" at bounding box center [879, 513] width 336 height 44
click at [596, 536] on td "Starr Electric Company Inc (Client)" at bounding box center [544, 559] width 336 height 44
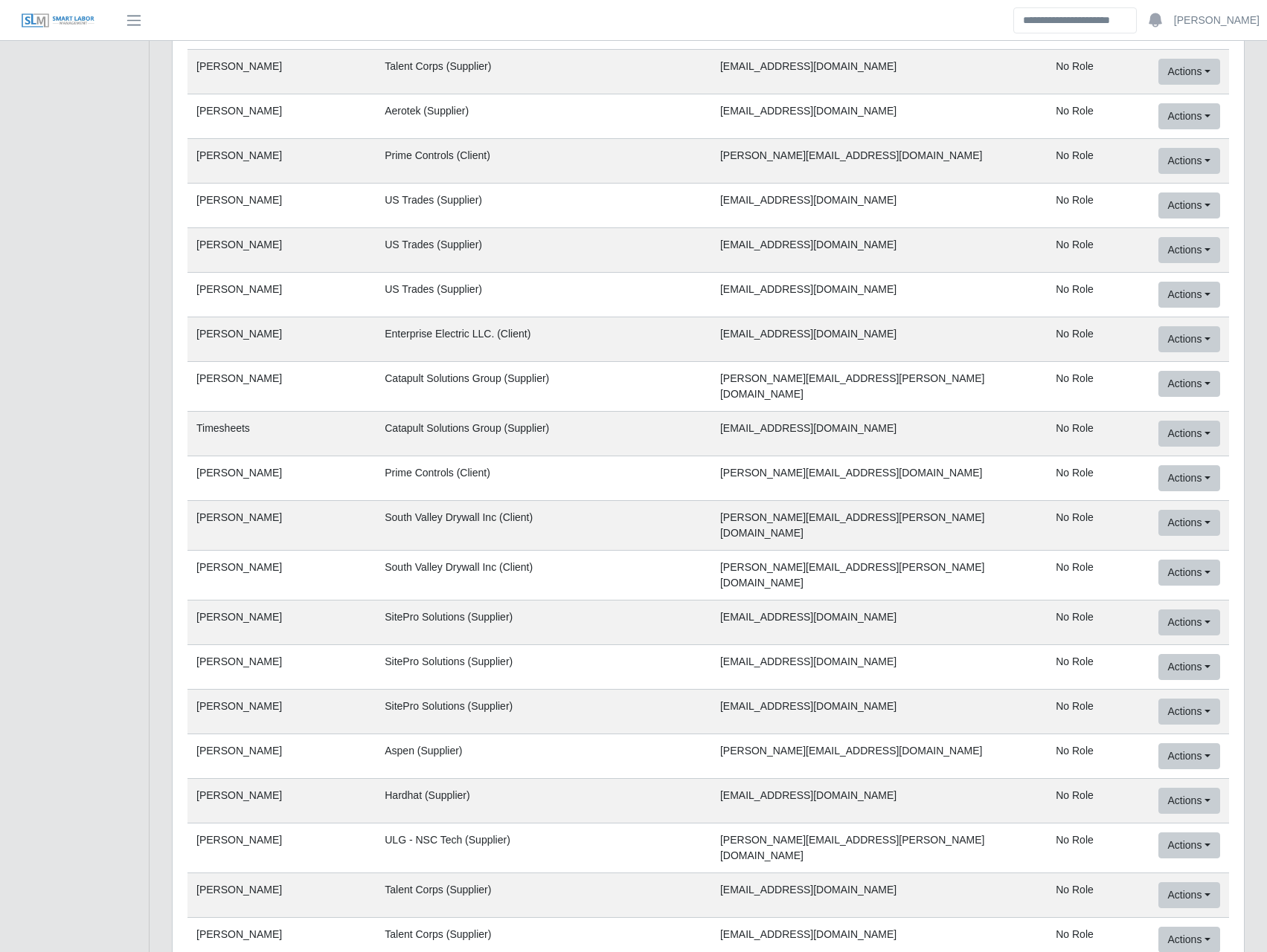
scroll to position [61978, 0]
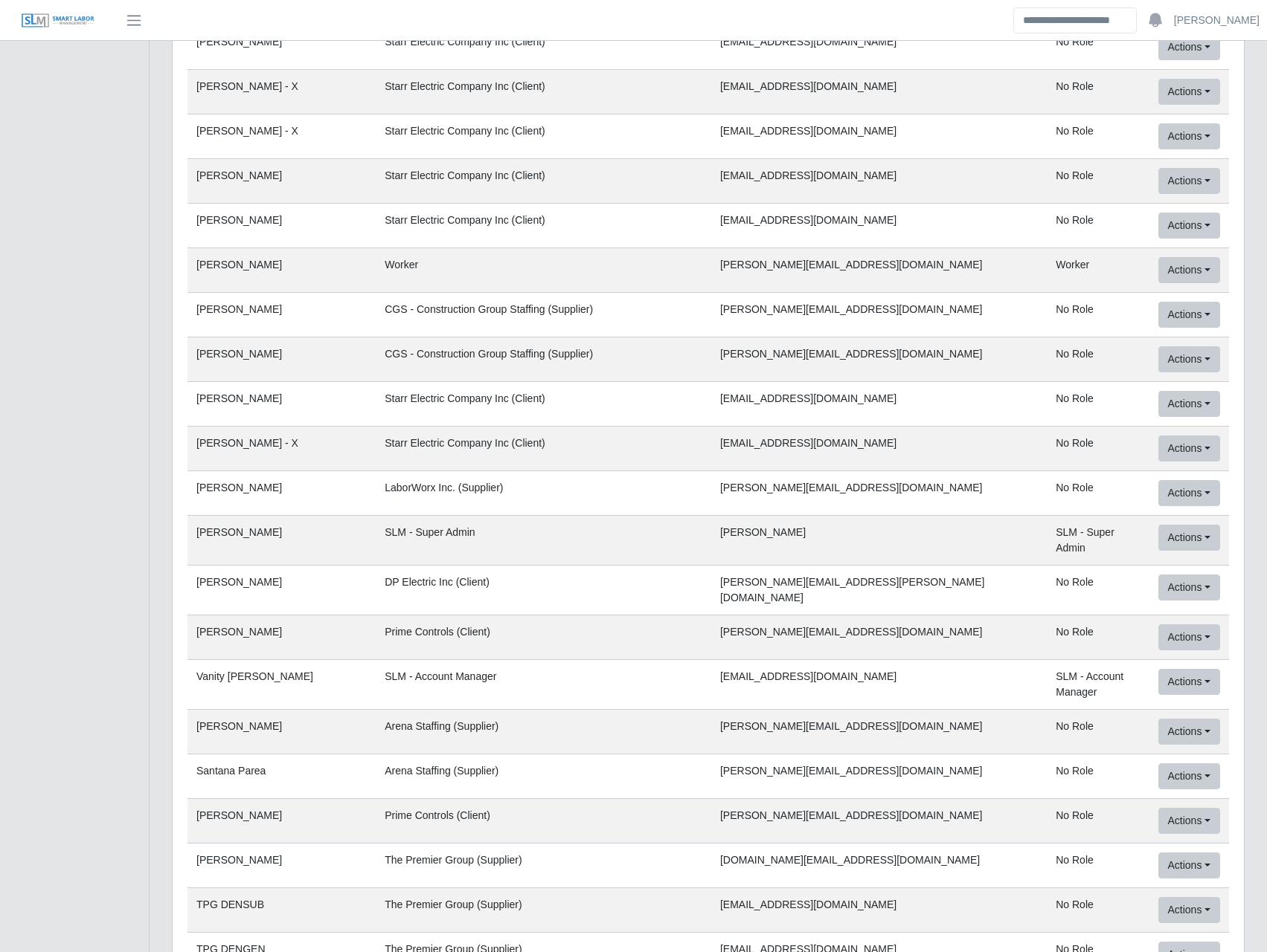
drag, startPoint x: 197, startPoint y: 467, endPoint x: 1048, endPoint y: 465, distance: 851.0
drag, startPoint x: 1048, startPoint y: 465, endPoint x: 1177, endPoint y: 477, distance: 129.6
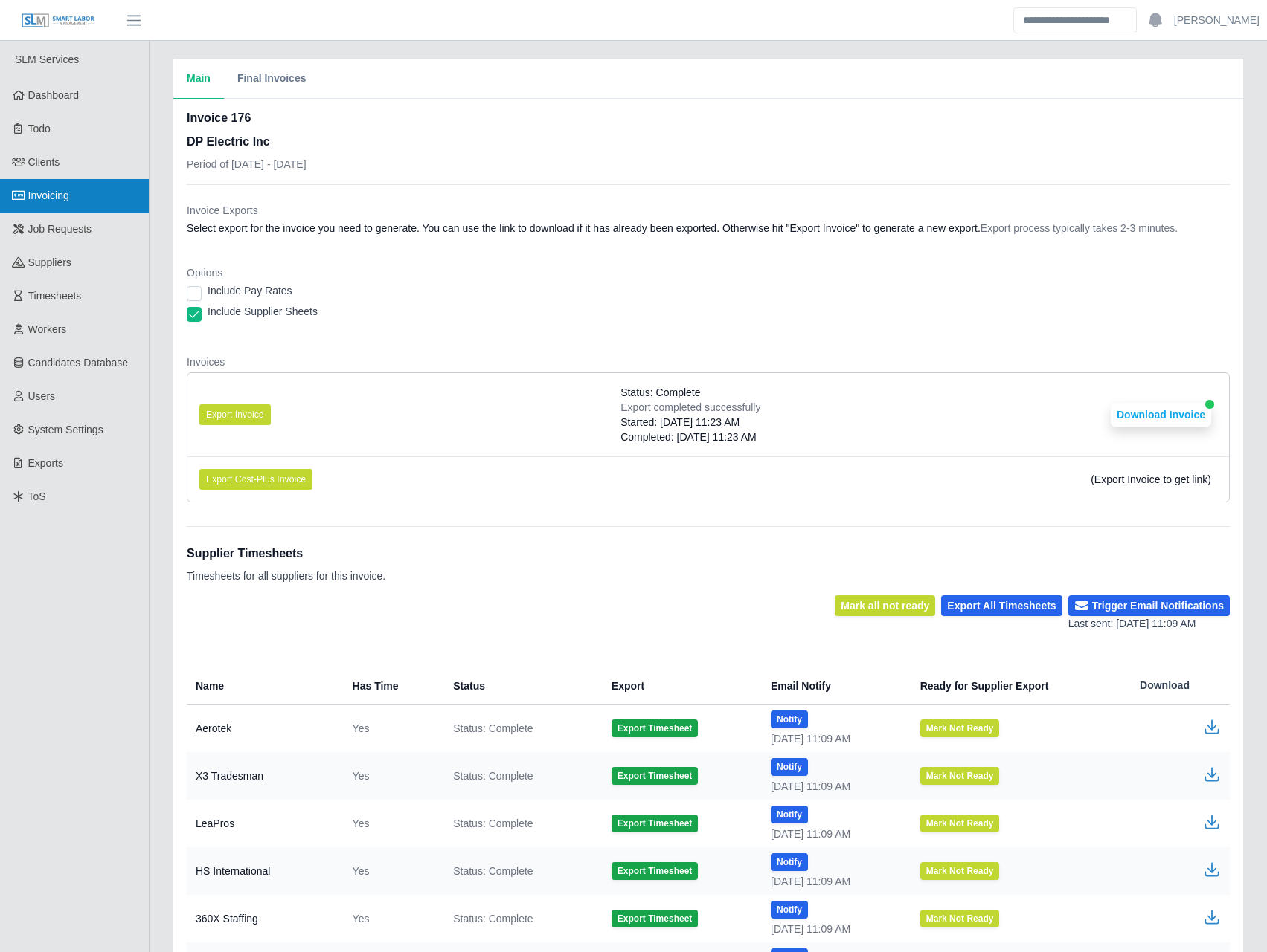
click at [76, 202] on link "Invoicing" at bounding box center [74, 196] width 148 height 34
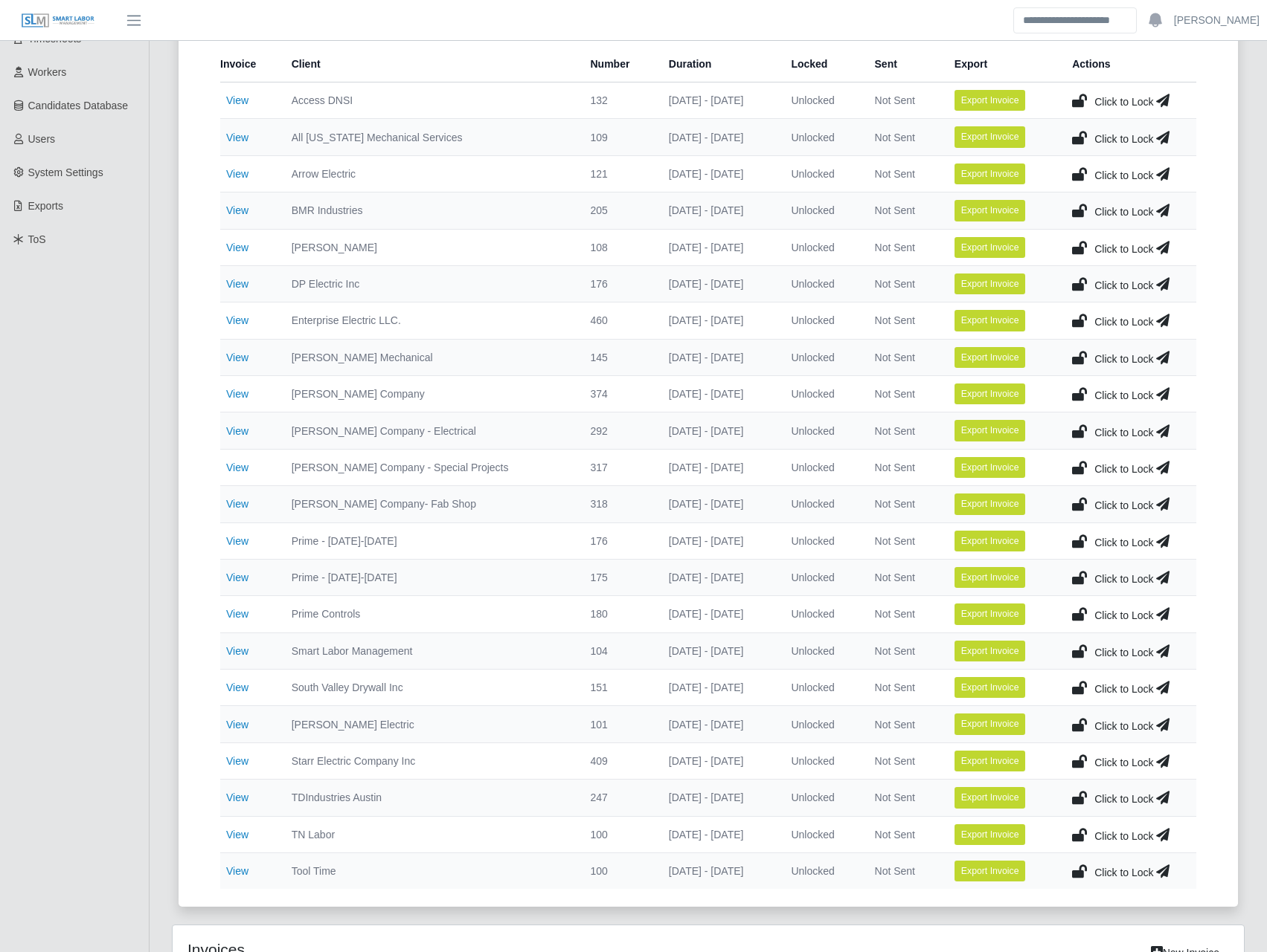
scroll to position [347, 0]
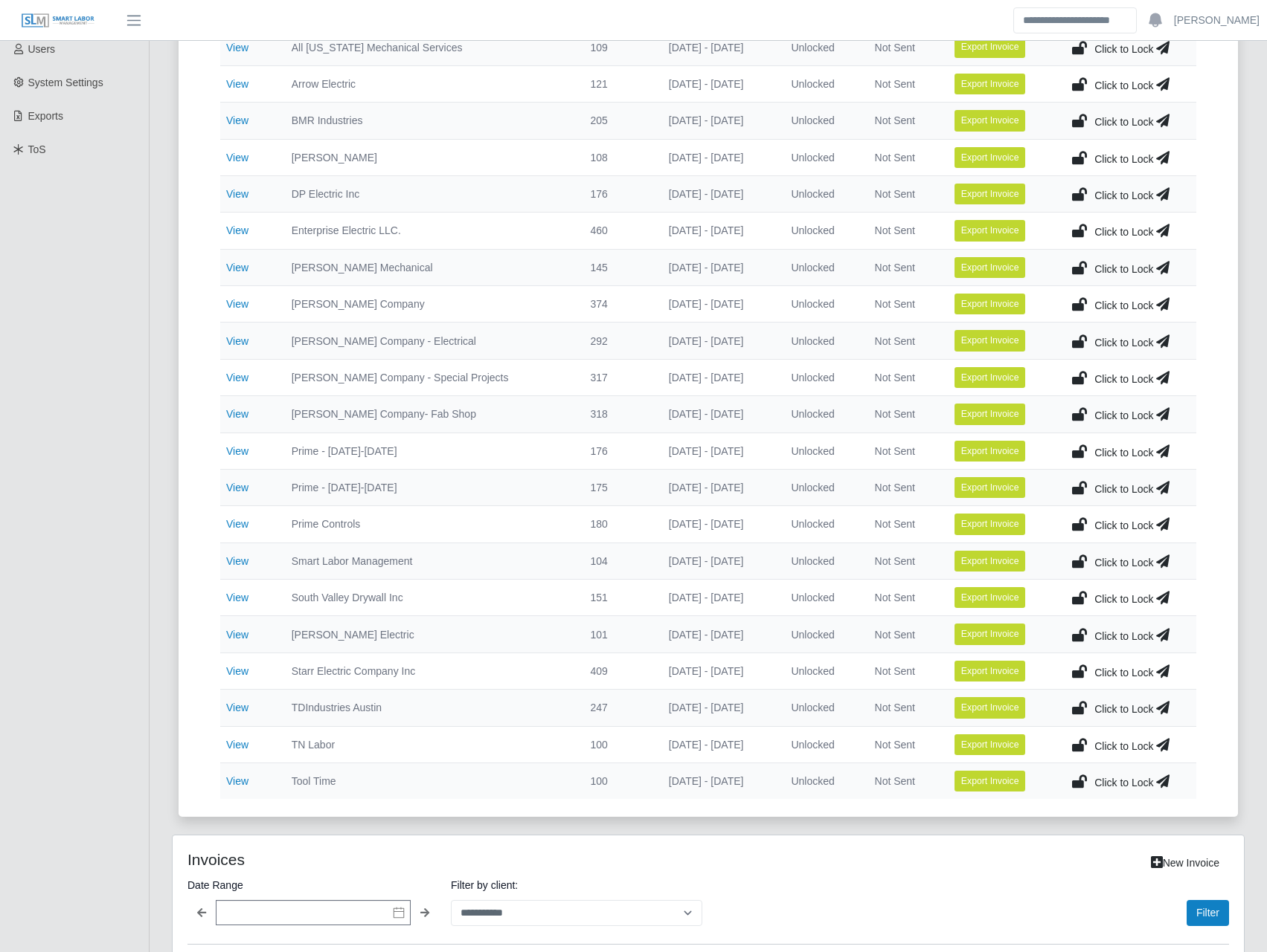
click at [250, 599] on td "View" at bounding box center [250, 598] width 60 height 36
click at [248, 599] on link "View" at bounding box center [237, 597] width 22 height 12
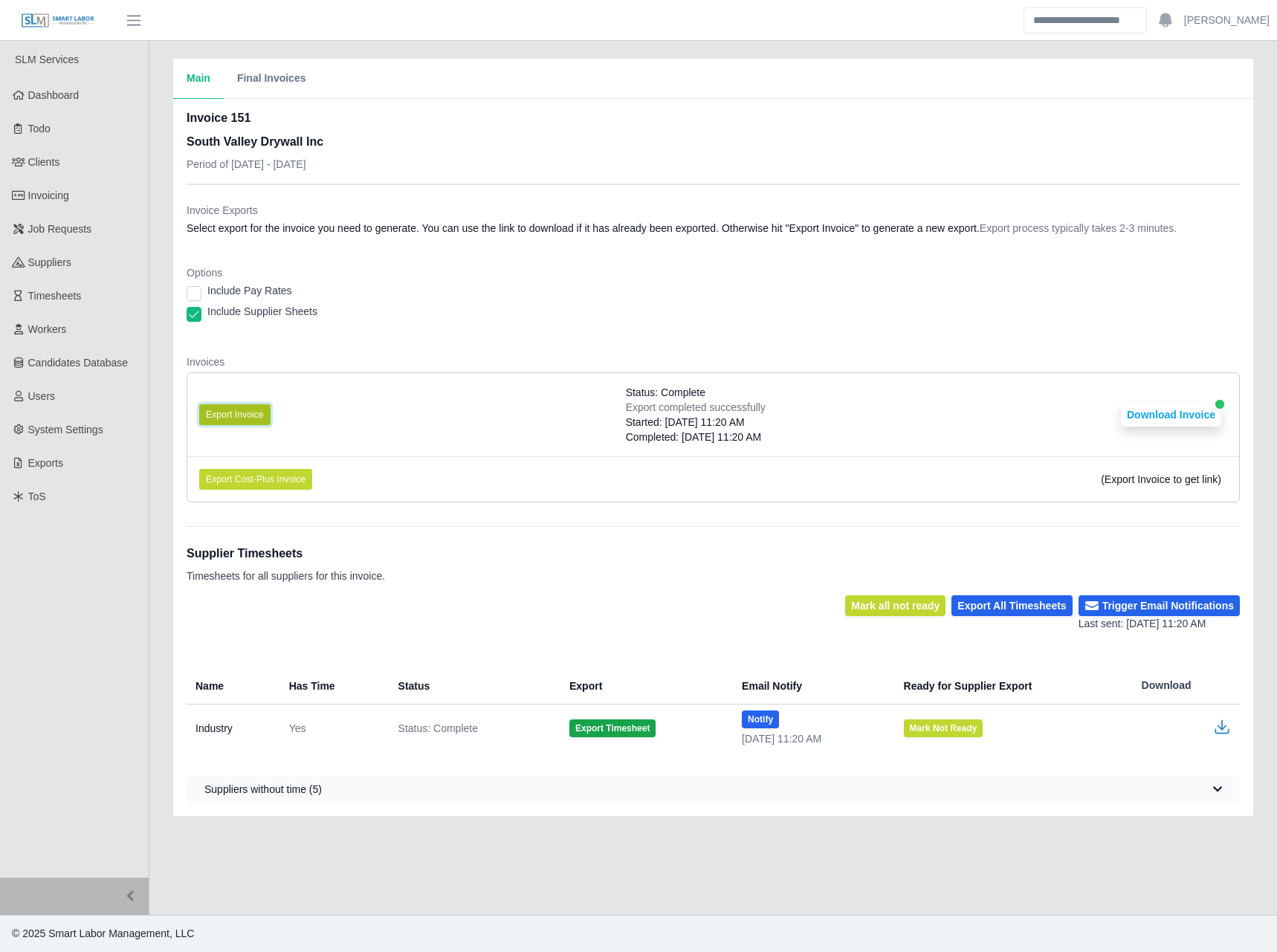
click at [242, 408] on button "Export Invoice" at bounding box center [234, 414] width 71 height 20
click at [651, 157] on div "Invoice 151 South Valley Drywall Inc Period of [DATE] - [DATE]" at bounding box center [713, 147] width 1053 height 75
click at [1169, 412] on button "Download Invoice" at bounding box center [1170, 415] width 100 height 24
click at [97, 181] on link "Invoicing" at bounding box center [74, 196] width 148 height 34
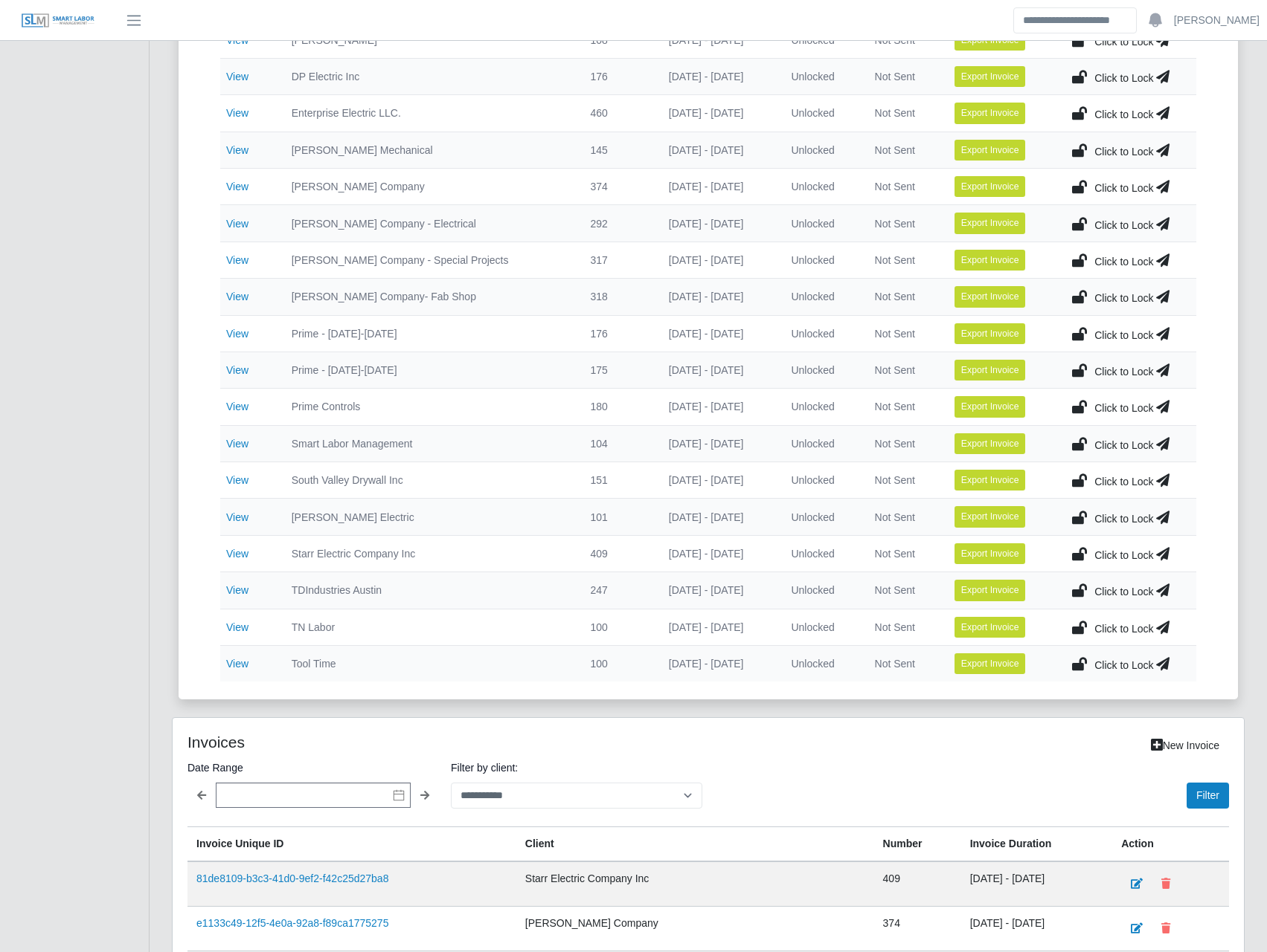
scroll to position [520, 0]
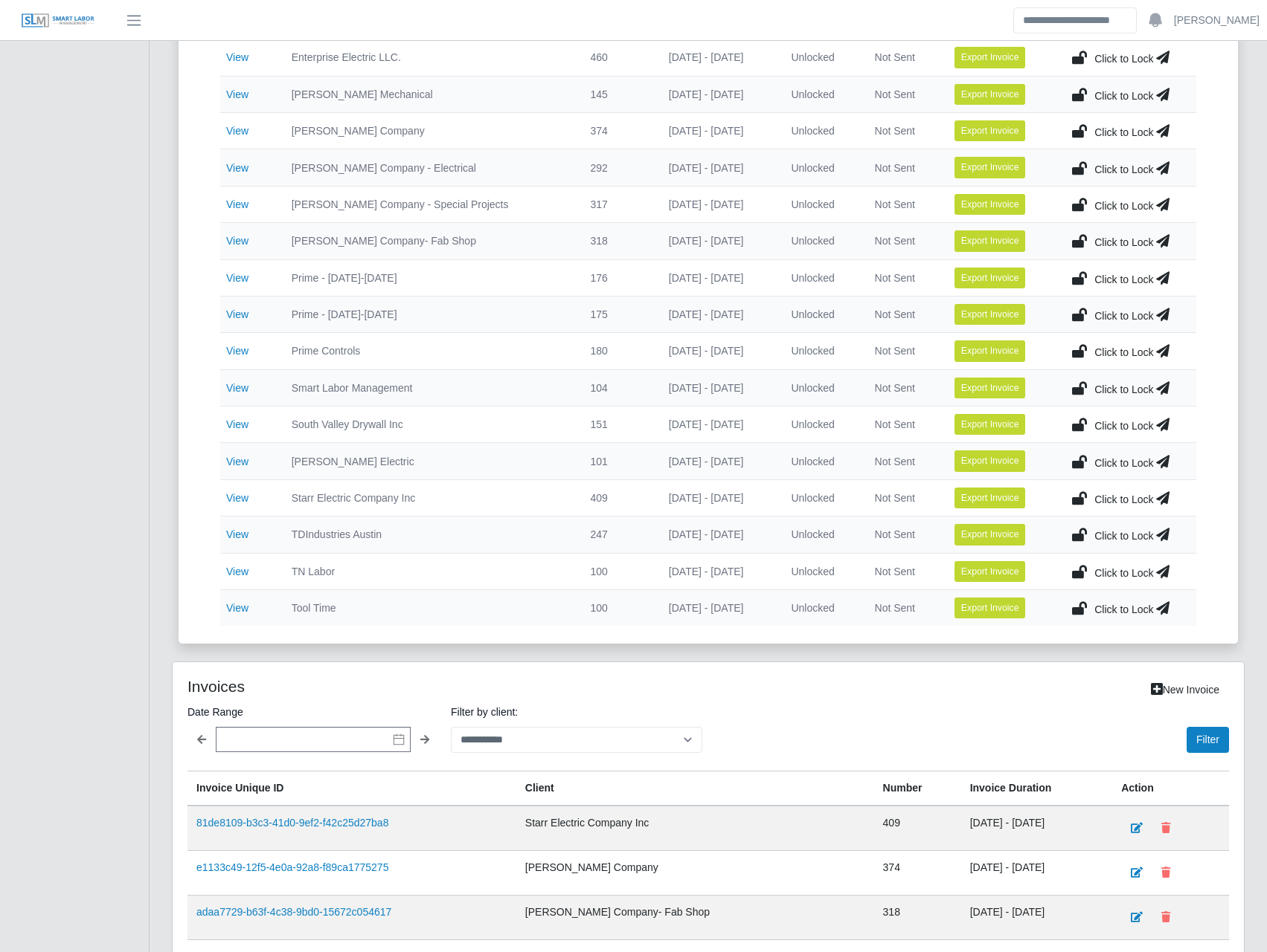
click at [1074, 419] on icon at bounding box center [1079, 424] width 15 height 20
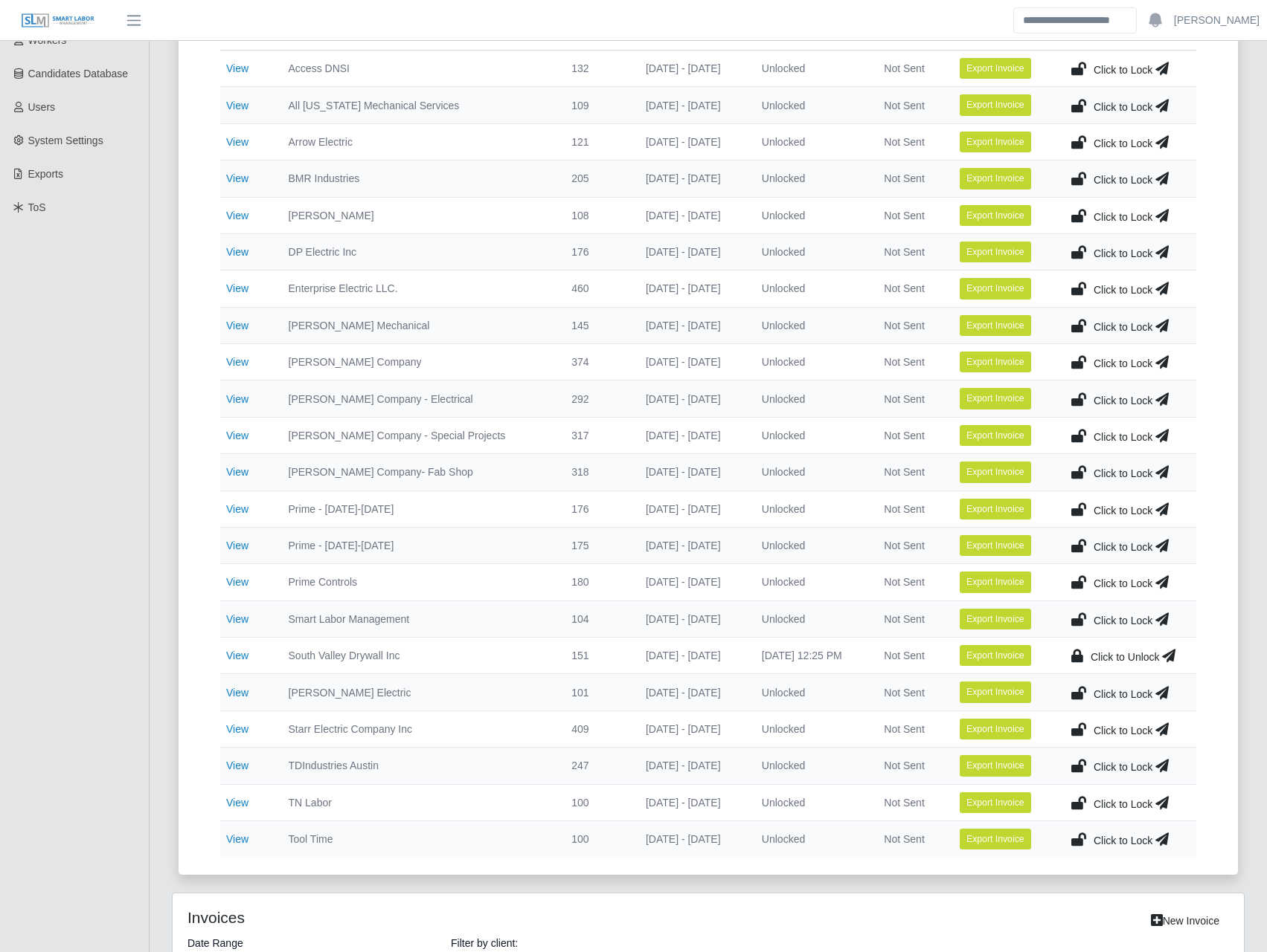
scroll to position [173, 0]
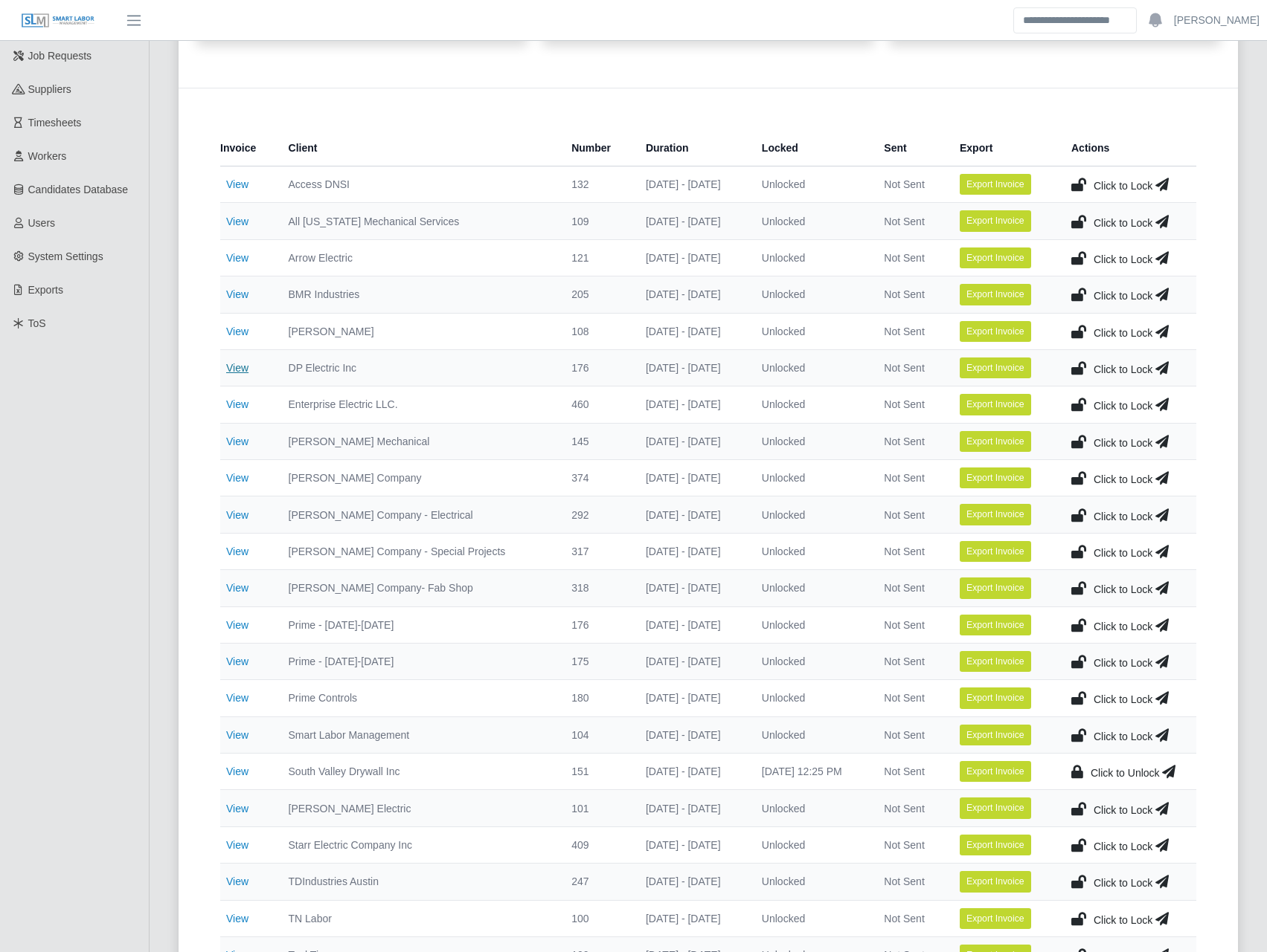
click at [243, 371] on link "View" at bounding box center [237, 368] width 22 height 12
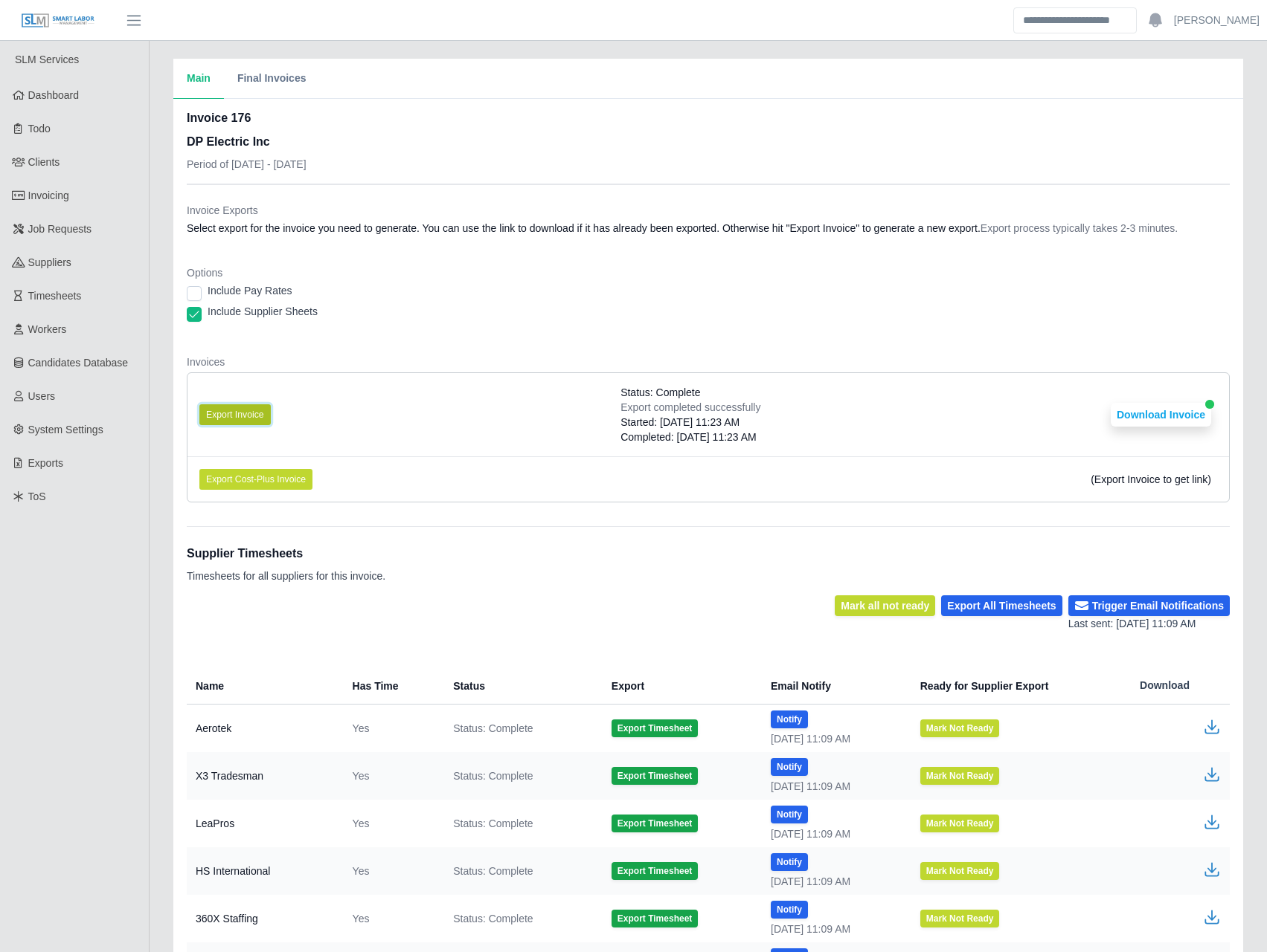
click at [227, 410] on button "Export Invoice" at bounding box center [235, 414] width 71 height 20
click at [668, 217] on div "Invoice Exports Select export for the invoice you need to generate. You can use…" at bounding box center [708, 223] width 1043 height 39
click at [1195, 417] on button "Download Invoice" at bounding box center [1160, 415] width 100 height 24
click at [67, 194] on span "Invoicing" at bounding box center [49, 194] width 41 height 12
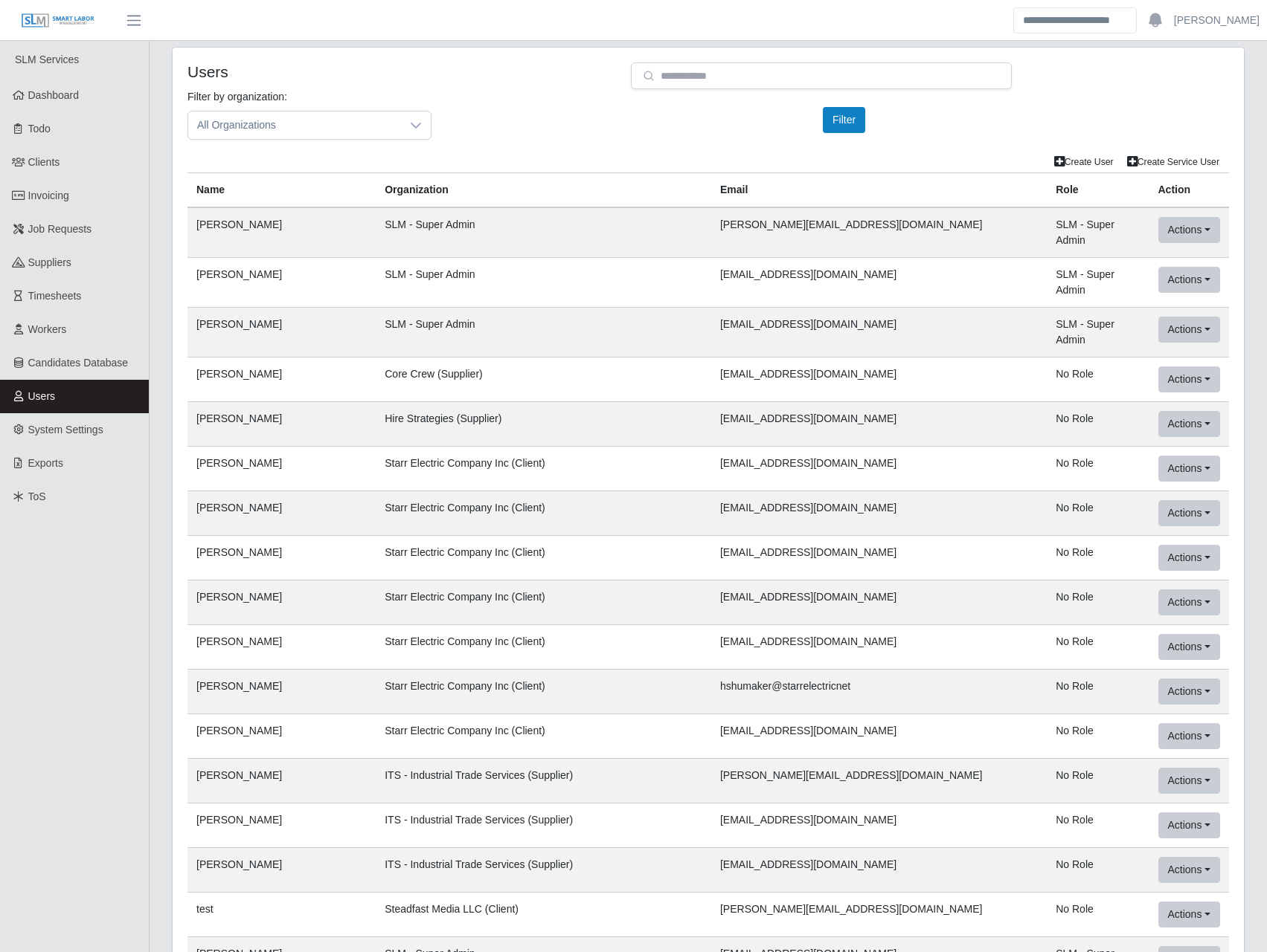
click at [359, 585] on td "[PERSON_NAME]" at bounding box center [282, 603] width 188 height 44
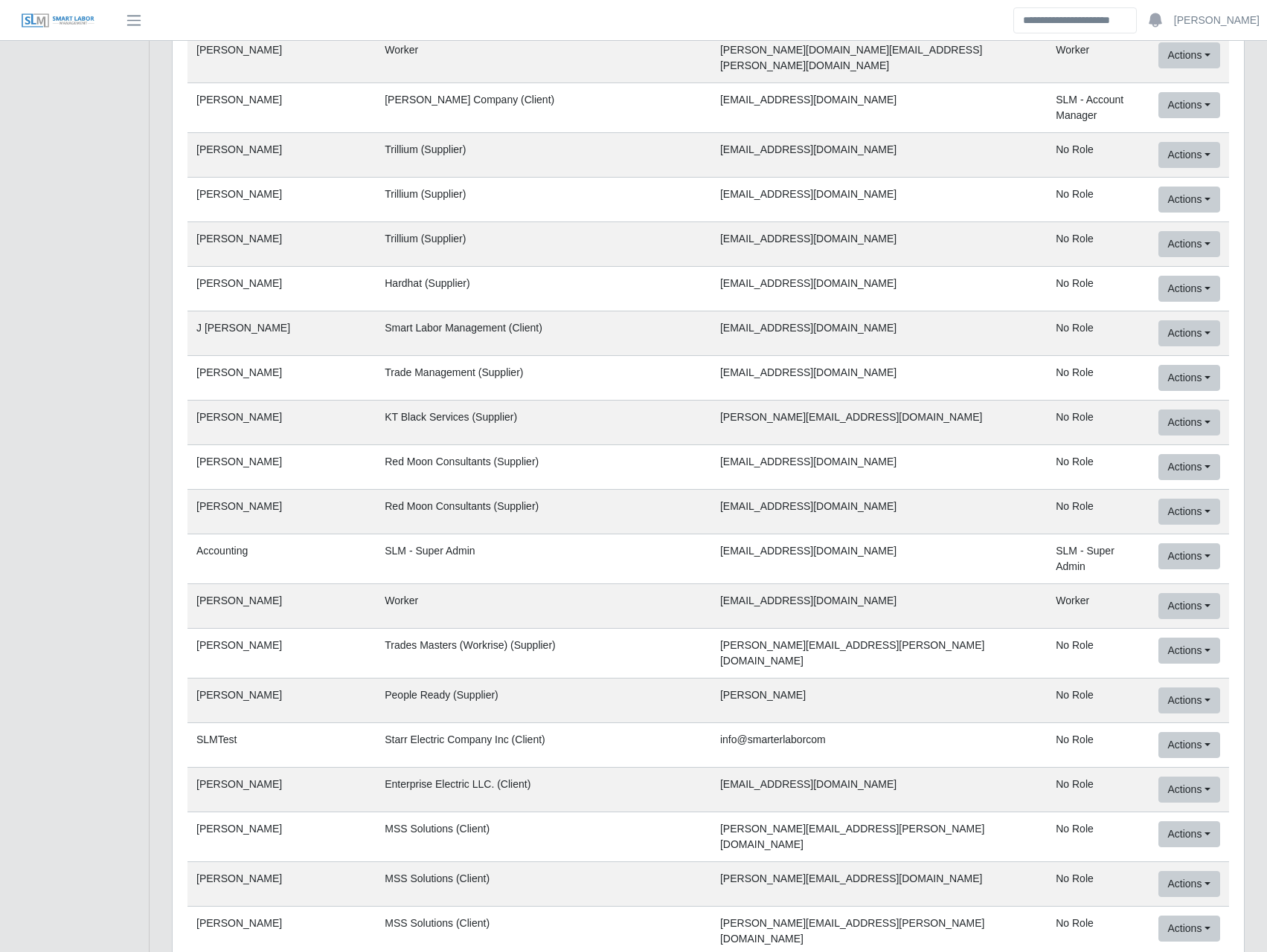
scroll to position [39273, 0]
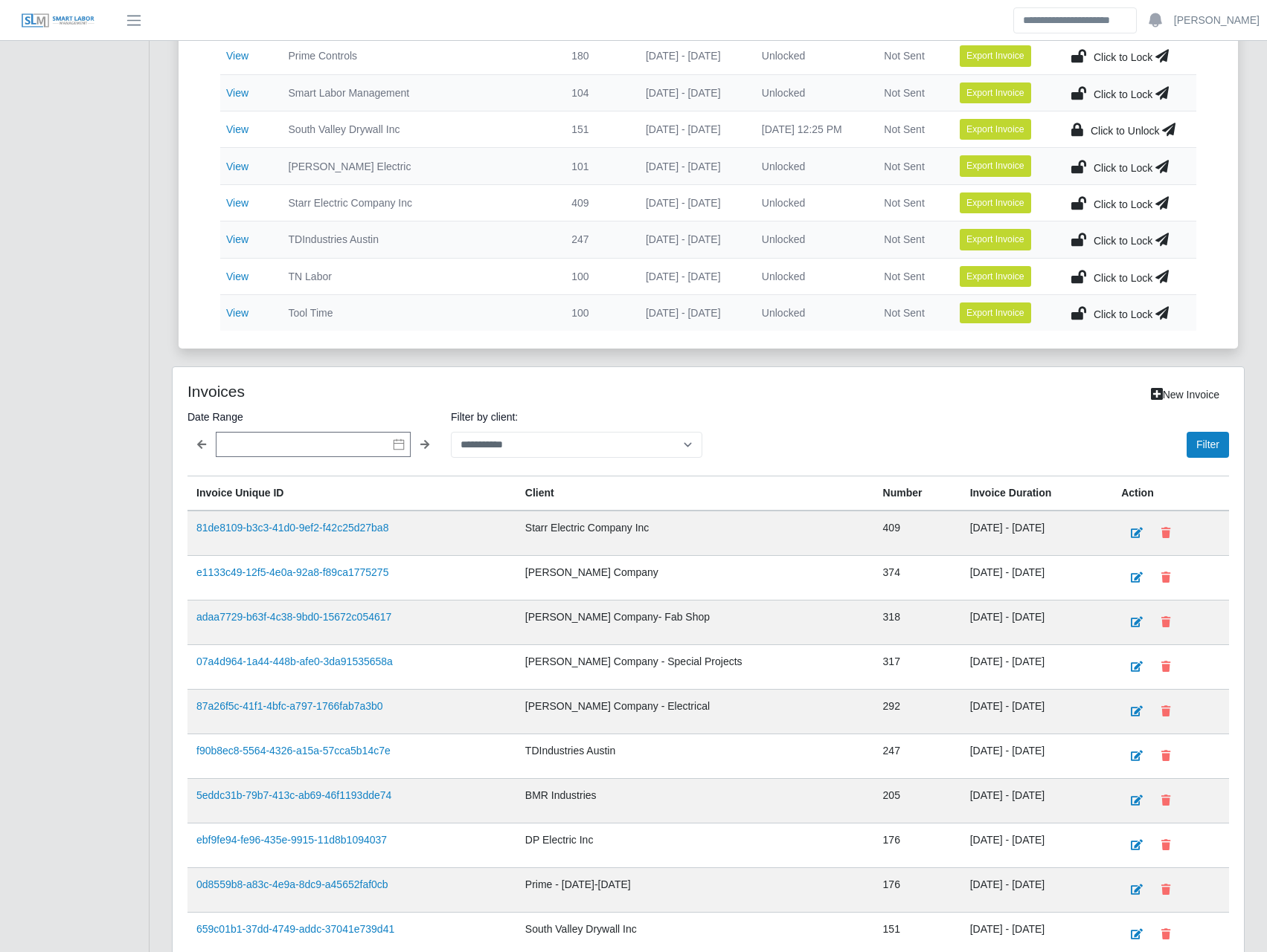
scroll to position [868, 0]
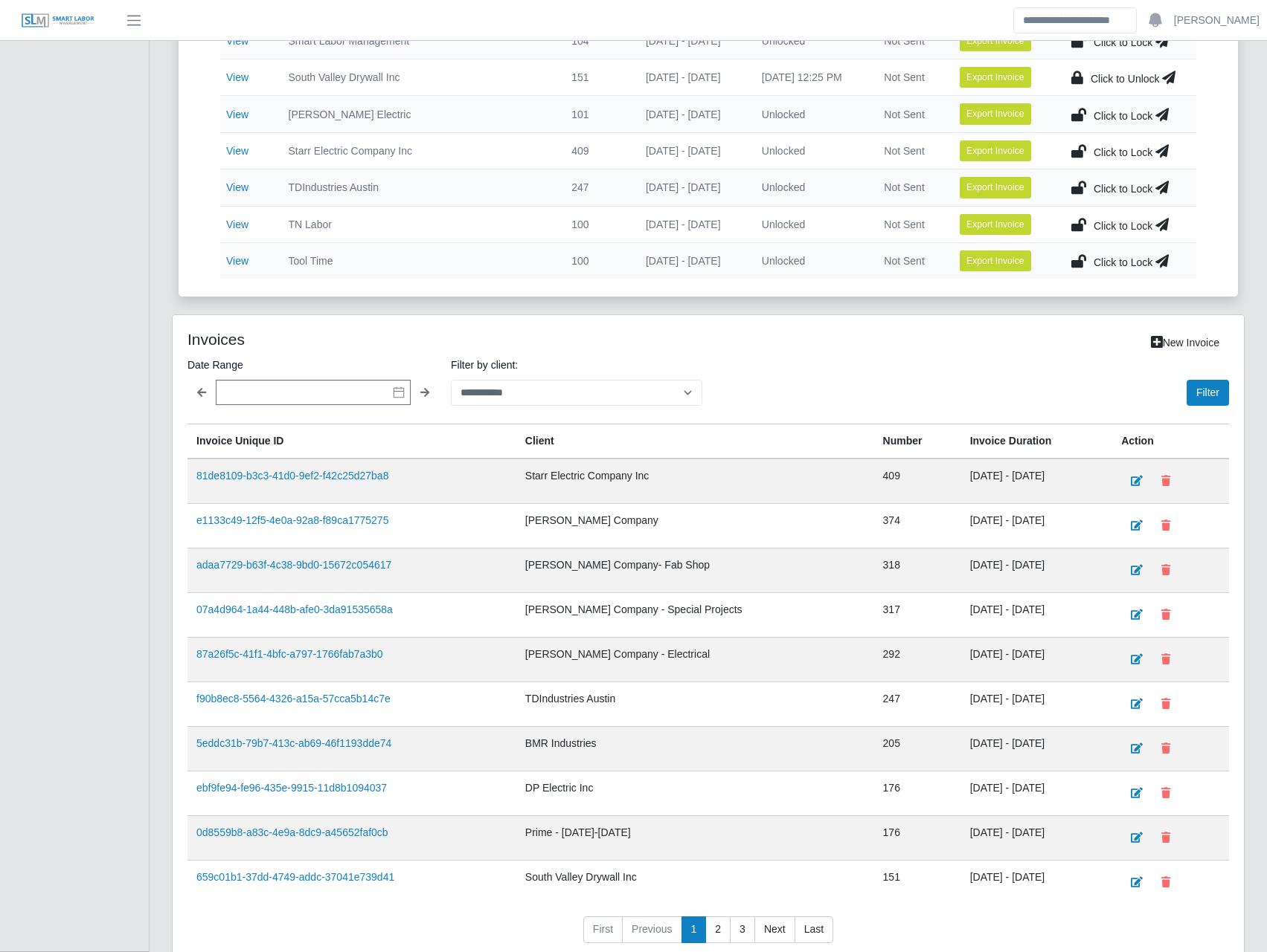
click at [556, 379] on div "**********" at bounding box center [576, 381] width 251 height 50
click at [555, 385] on select "**********" at bounding box center [576, 393] width 251 height 26
click at [450, 380] on select "**********" at bounding box center [576, 393] width 251 height 26
click at [1202, 381] on button "Filter" at bounding box center [1207, 393] width 43 height 26
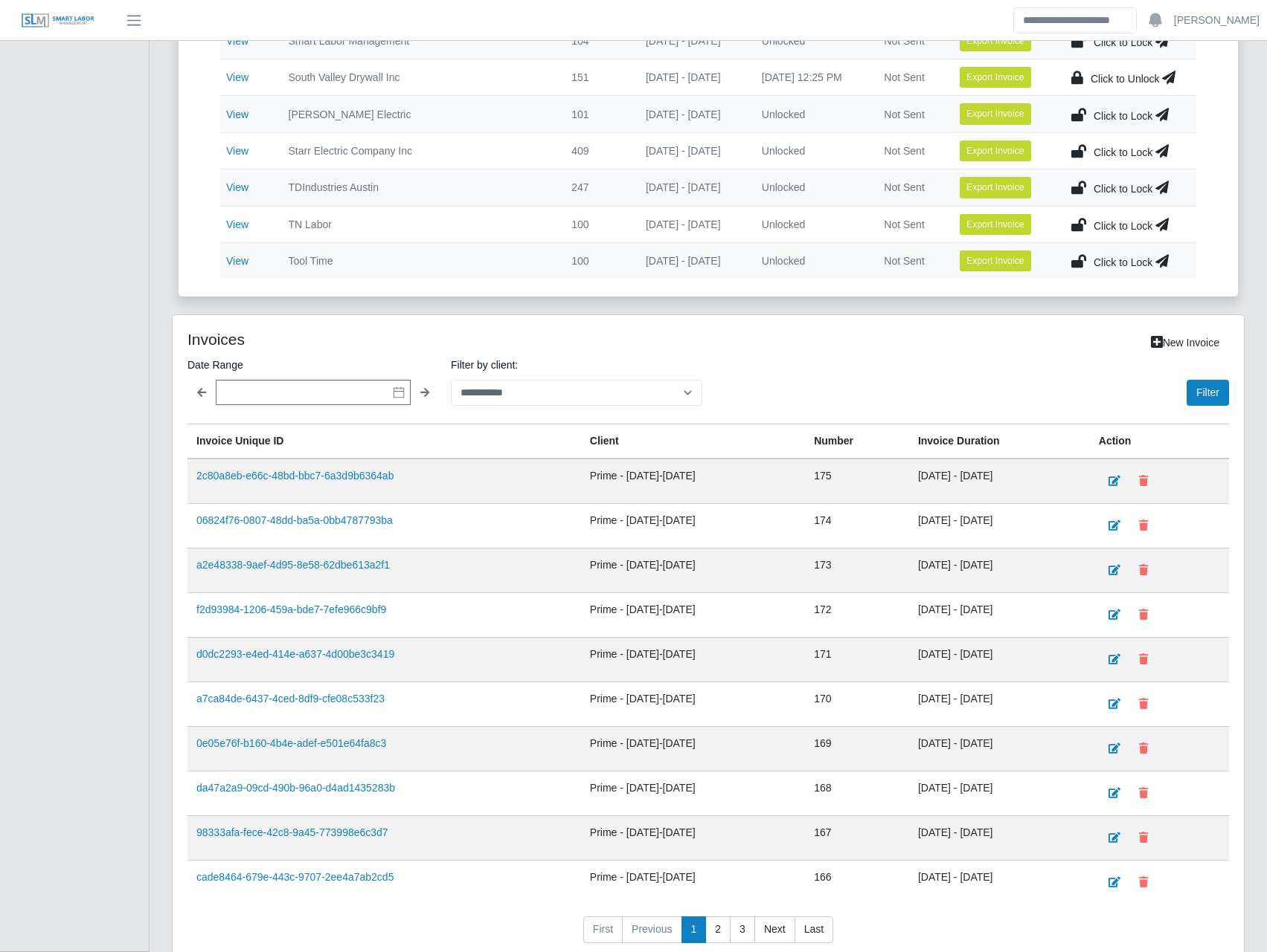
drag, startPoint x: 875, startPoint y: 472, endPoint x: 1008, endPoint y: 500, distance: 135.9
click at [1008, 500] on td "[DATE] - [DATE]" at bounding box center [999, 481] width 180 height 45
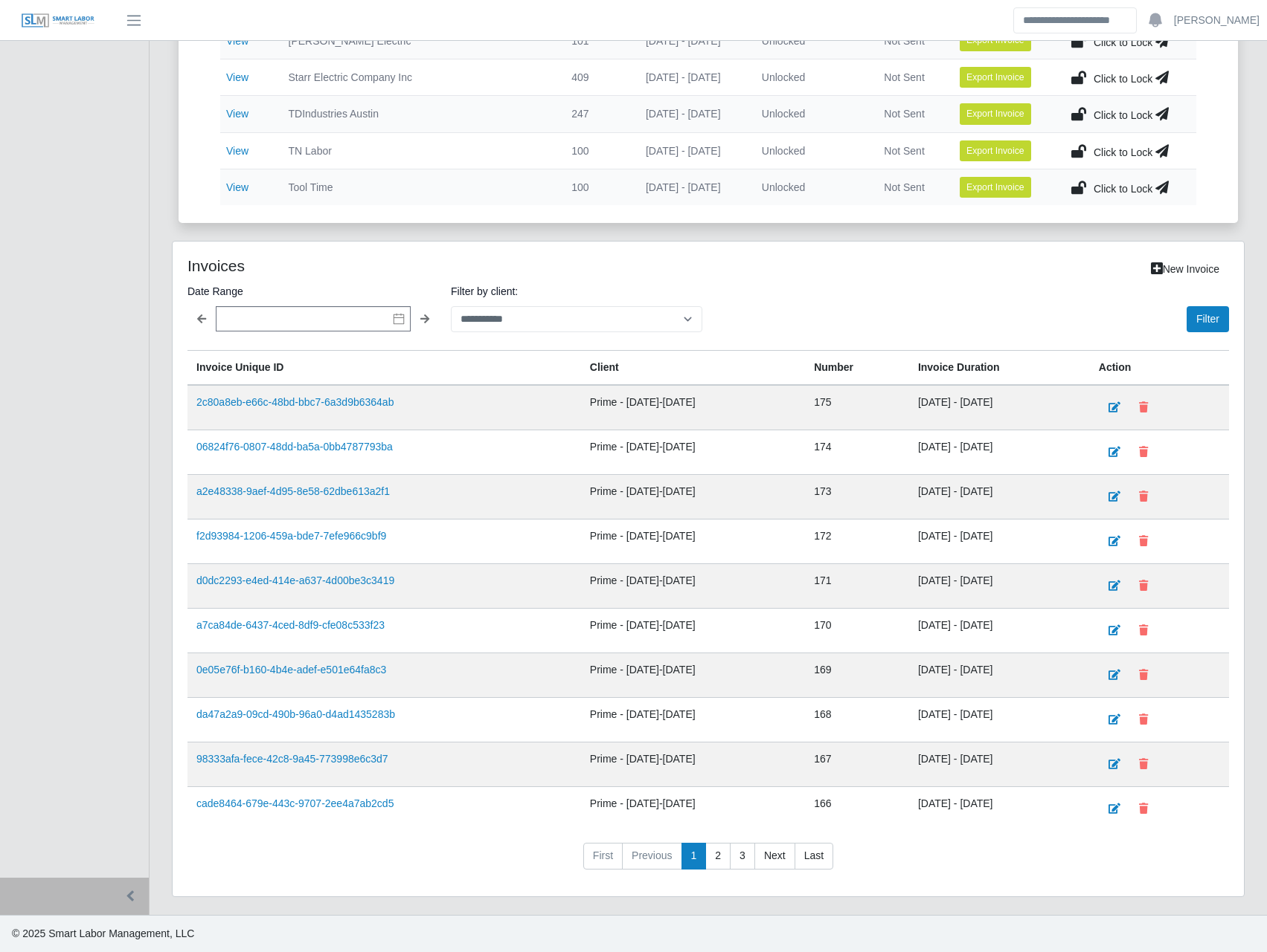
drag, startPoint x: 878, startPoint y: 713, endPoint x: 1010, endPoint y: 721, distance: 132.2
click at [1010, 721] on td "[DATE] - [DATE]" at bounding box center [999, 720] width 180 height 44
click at [553, 318] on select "**********" at bounding box center [576, 319] width 251 height 26
click at [450, 306] on select "**********" at bounding box center [576, 319] width 251 height 26
click at [1215, 322] on button "Filter" at bounding box center [1207, 319] width 43 height 26
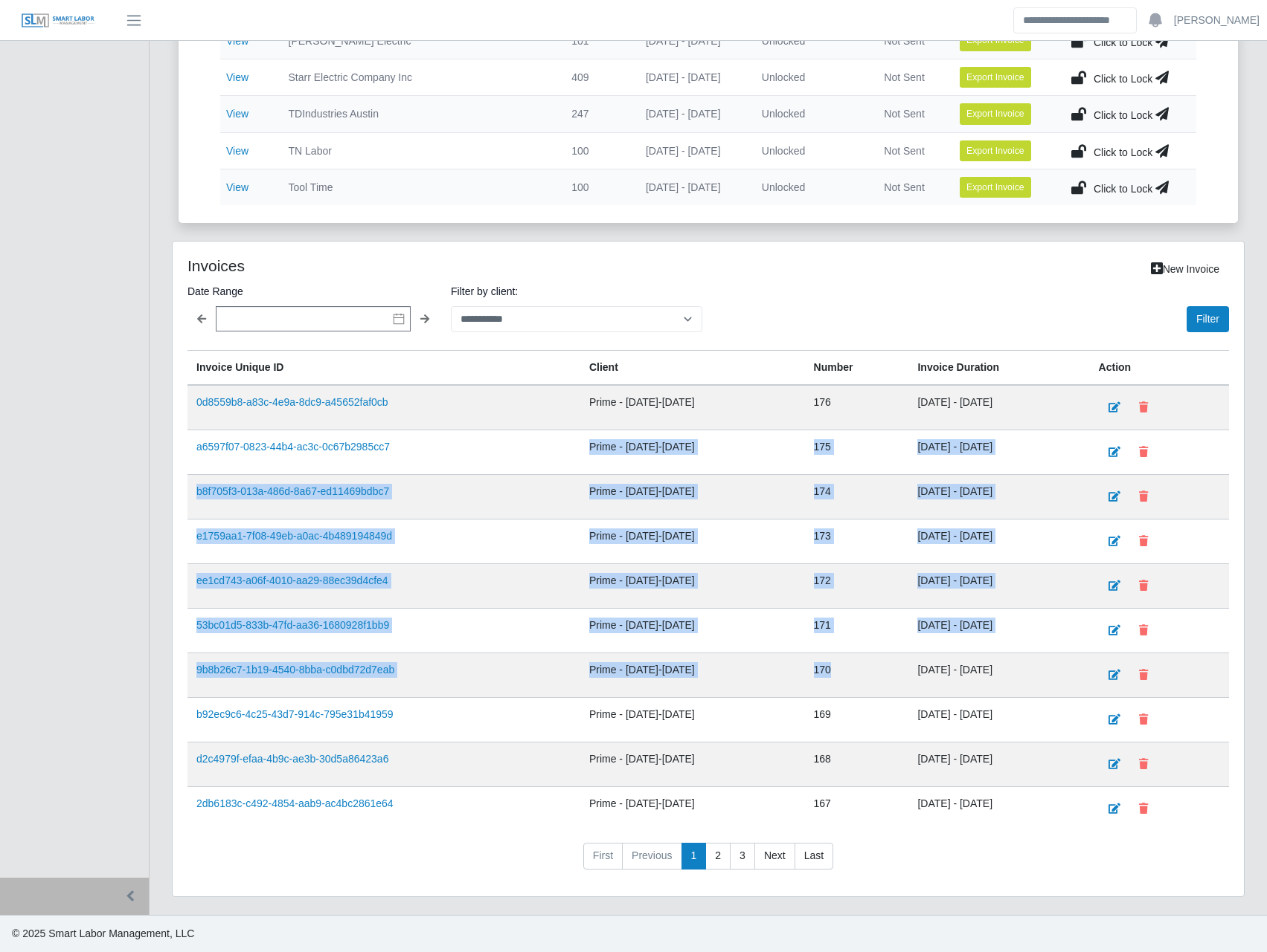
drag, startPoint x: 559, startPoint y: 440, endPoint x: 801, endPoint y: 687, distance: 345.8
click at [801, 687] on tbody "0d8559b8-a83c-4e9a-8dc9-a45652faf0cb Prime - [DATE]-[DATE] 176 [DATE] - [DATE] …" at bounding box center [708, 608] width 1041 height 446
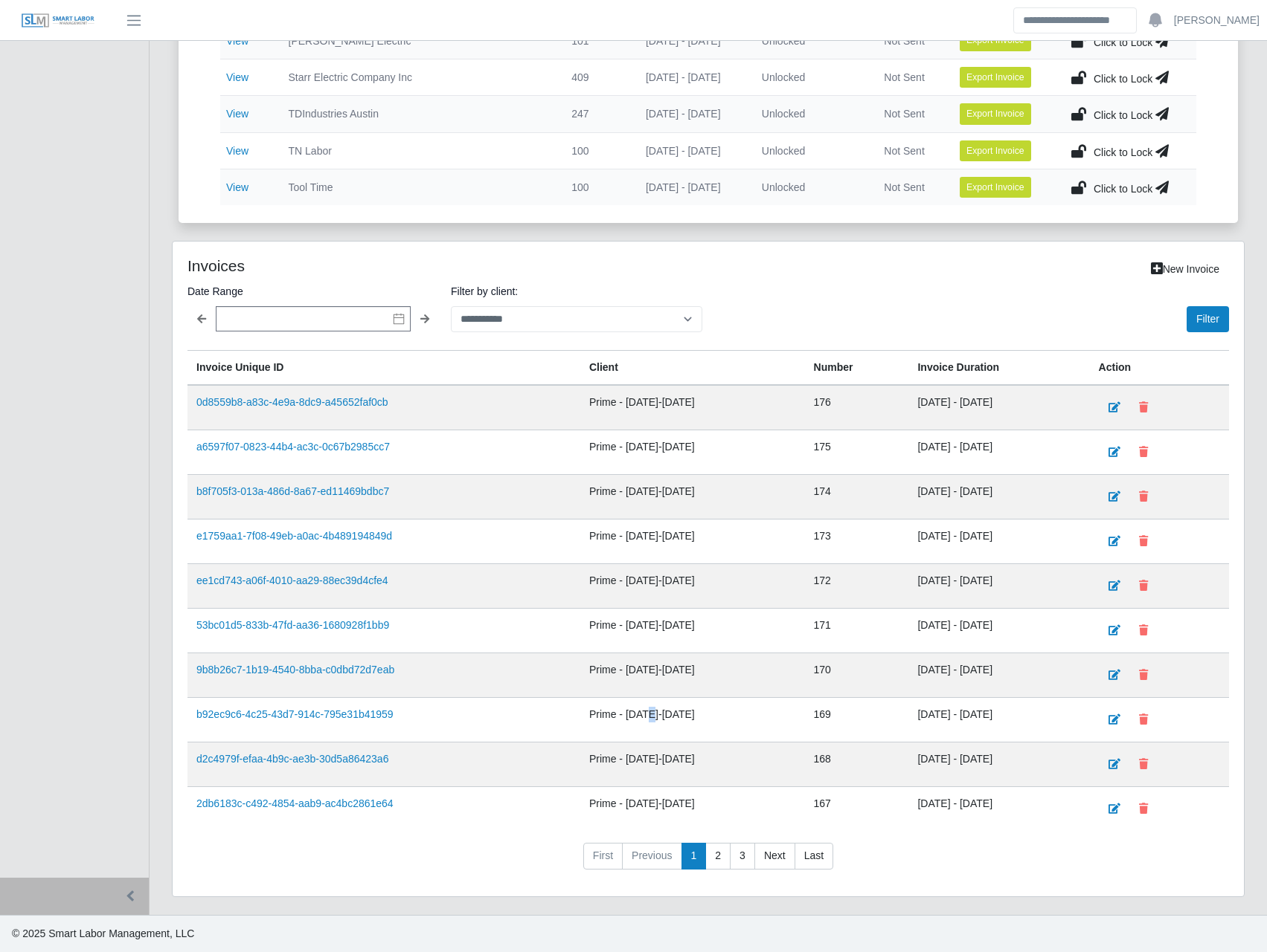
drag, startPoint x: 801, startPoint y: 687, endPoint x: 629, endPoint y: 718, distance: 174.8
click at [629, 718] on td "Prime - [DATE]-[DATE]" at bounding box center [692, 720] width 225 height 44
click at [655, 618] on td "Prime - [DATE]-[DATE]" at bounding box center [692, 631] width 225 height 44
drag, startPoint x: 1014, startPoint y: 400, endPoint x: 881, endPoint y: 409, distance: 133.3
click at [908, 409] on td "[DATE] - [DATE]" at bounding box center [998, 408] width 180 height 45
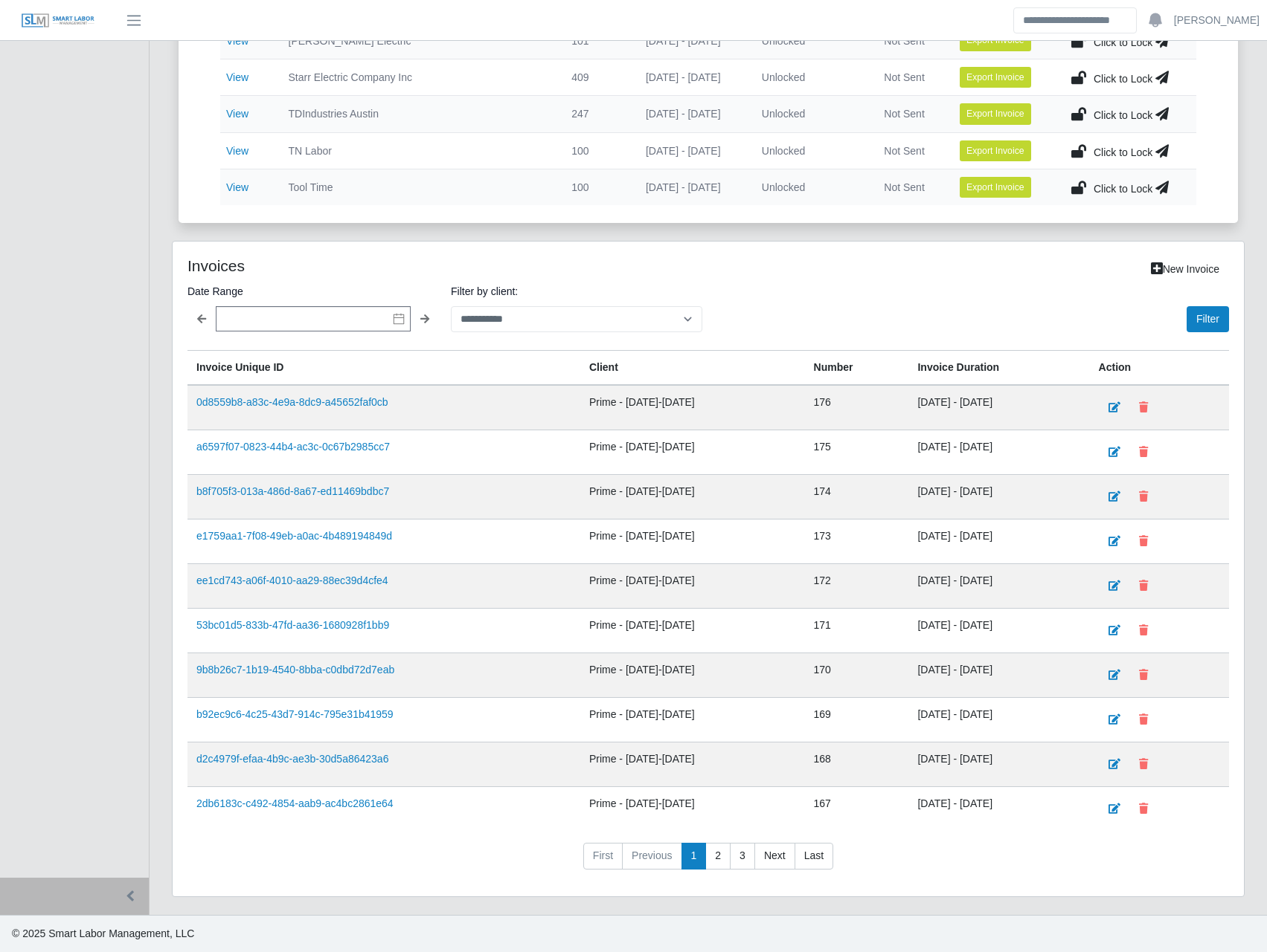
click at [845, 317] on div "Filter" at bounding box center [971, 307] width 514 height 50
click at [519, 323] on select "**********" at bounding box center [576, 319] width 251 height 26
click at [865, 306] on div "Filter" at bounding box center [971, 307] width 514 height 50
click at [625, 334] on div "**********" at bounding box center [708, 569] width 1072 height 655
click at [626, 327] on select "**********" at bounding box center [576, 319] width 251 height 26
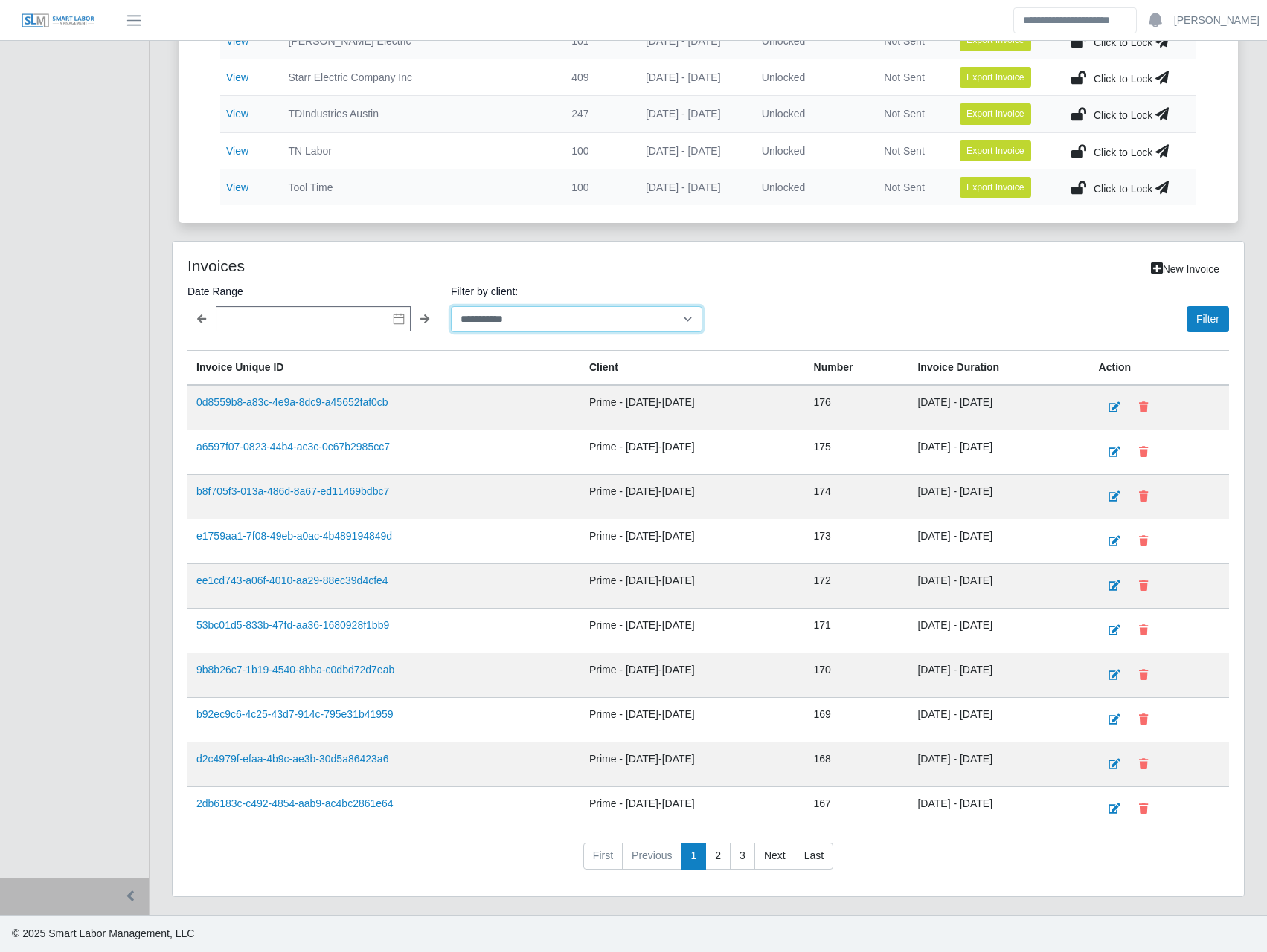
click at [450, 306] on select "**********" at bounding box center [576, 319] width 251 height 26
click at [1214, 324] on button "Filter" at bounding box center [1207, 319] width 43 height 26
drag, startPoint x: 184, startPoint y: 267, endPoint x: 245, endPoint y: 273, distance: 61.3
click at [245, 273] on div "Invoices" at bounding box center [397, 269] width 443 height 26
click at [245, 273] on h4 "Invoices" at bounding box center [398, 266] width 421 height 19
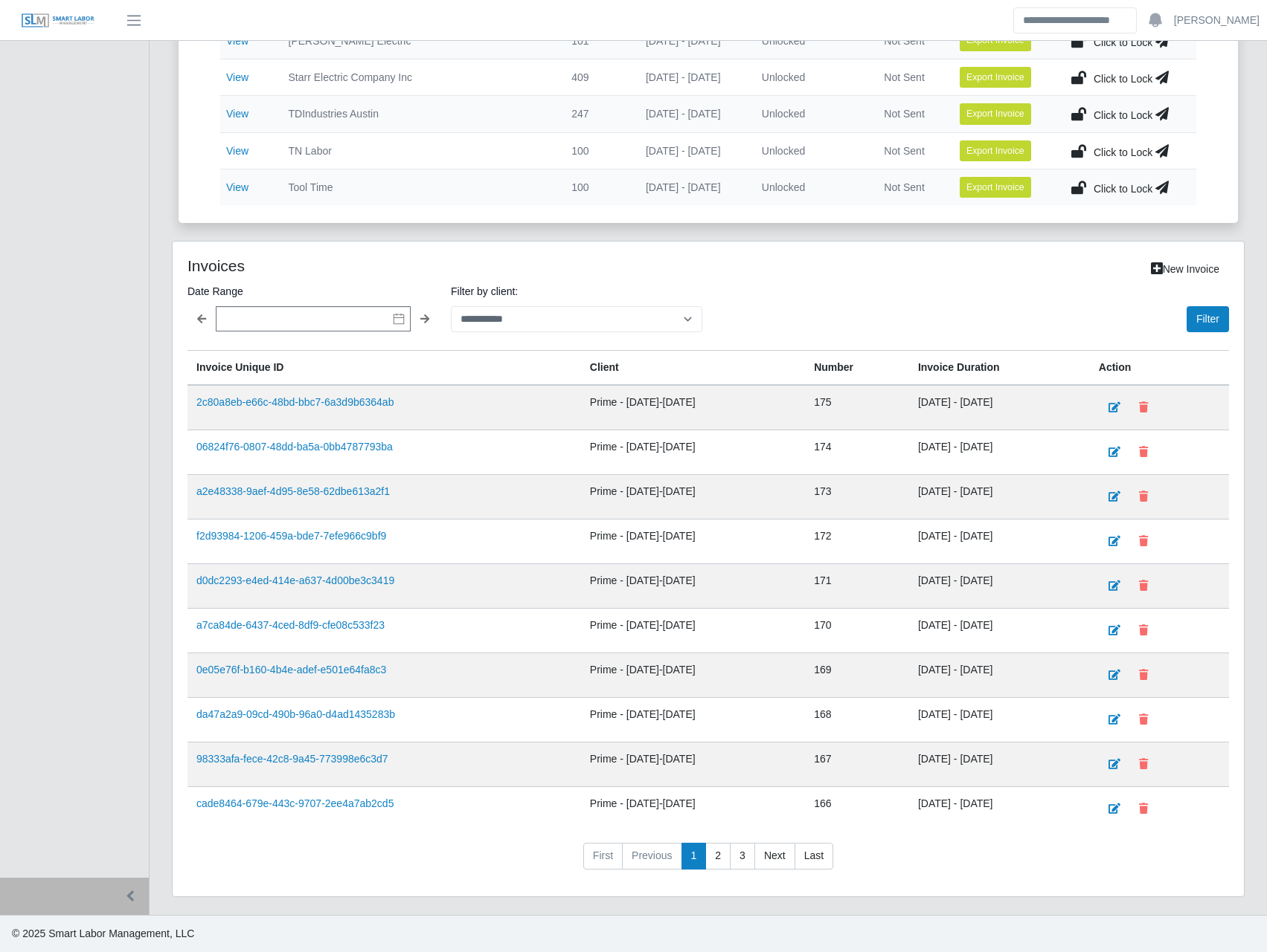
click at [245, 273] on h4 "Invoices" at bounding box center [398, 266] width 421 height 19
drag, startPoint x: 245, startPoint y: 273, endPoint x: 232, endPoint y: 271, distance: 13.2
click at [232, 271] on h4 "Invoices" at bounding box center [398, 266] width 421 height 19
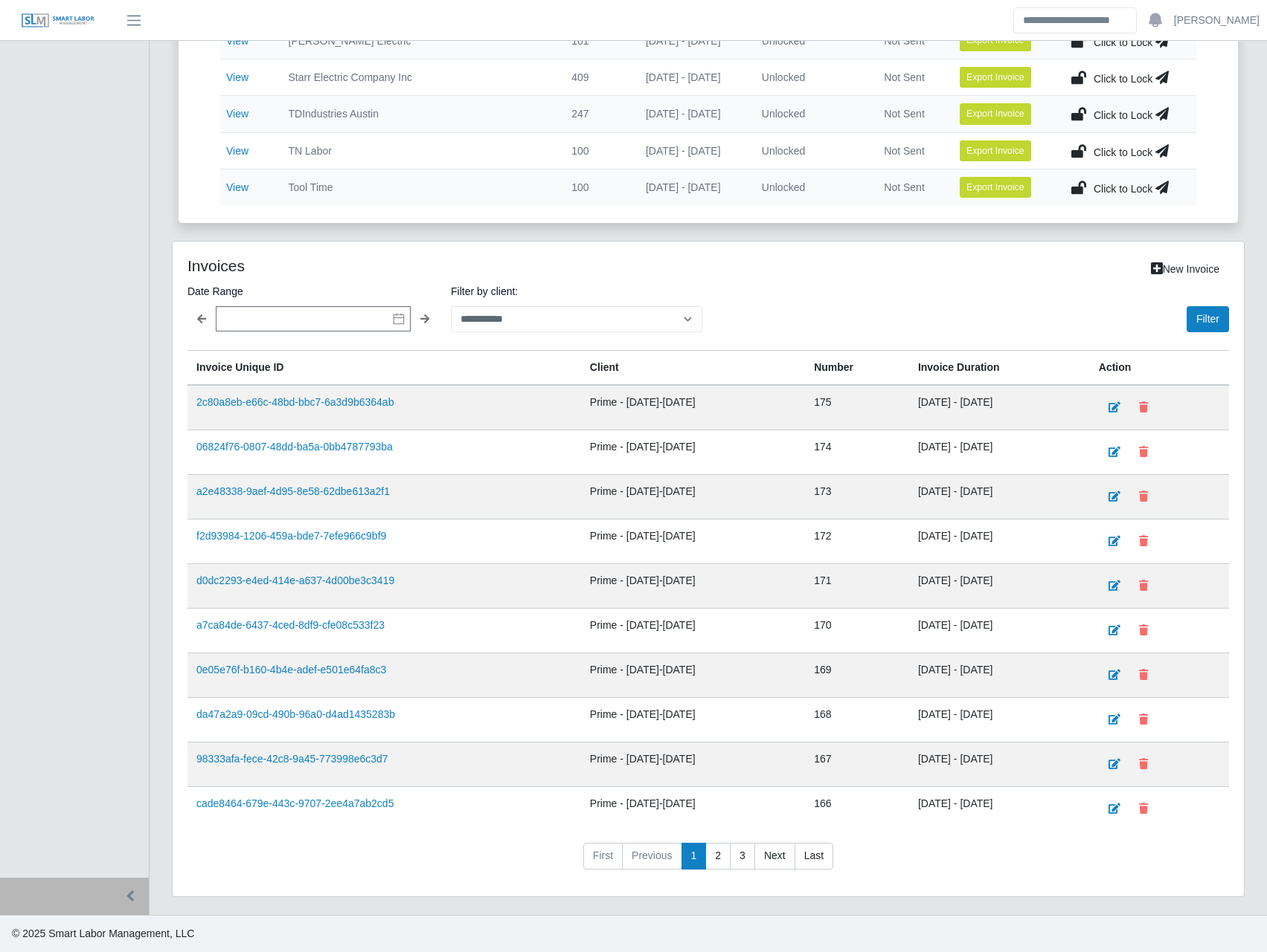
drag, startPoint x: 232, startPoint y: 271, endPoint x: 209, endPoint y: 292, distance: 31.1
click at [209, 292] on label "Date Range" at bounding box center [313, 291] width 251 height 18
click at [573, 312] on select "**********" at bounding box center [576, 319] width 251 height 26
select select "**********"
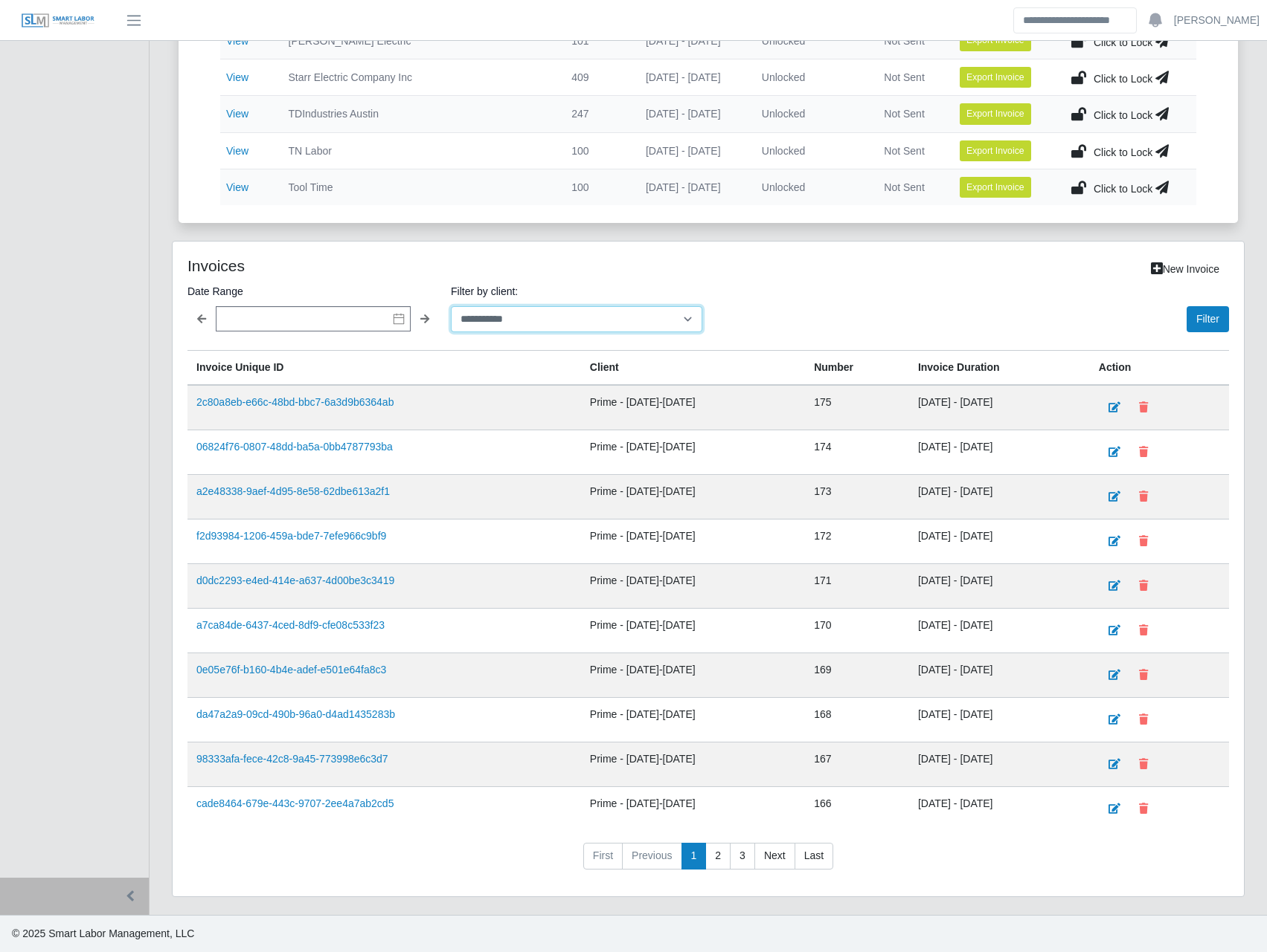
click at [450, 306] on select "**********" at bounding box center [576, 319] width 251 height 26
click at [1228, 321] on button "Filter" at bounding box center [1207, 319] width 43 height 26
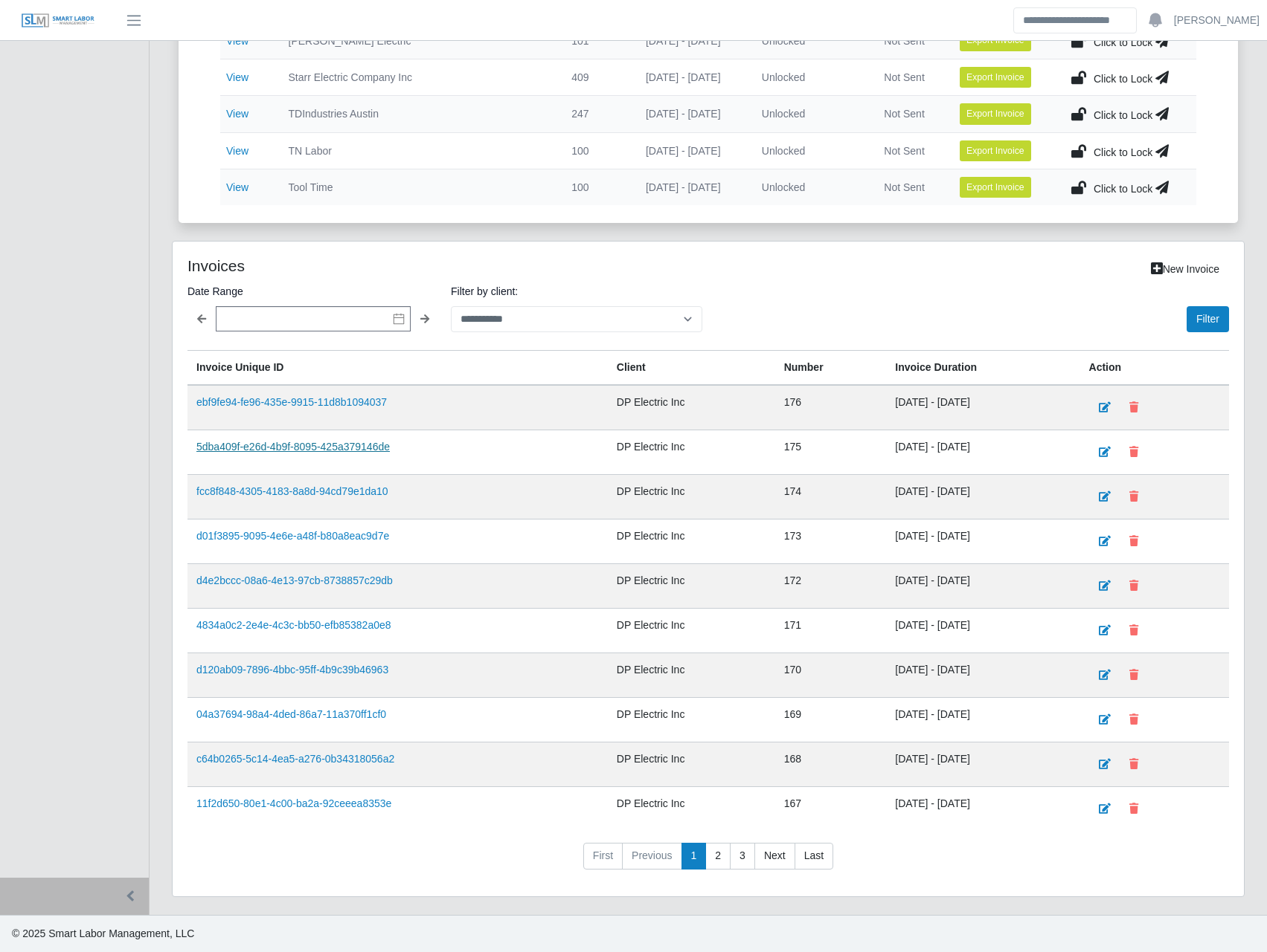
click at [341, 449] on link "5dba409f-e26d-4b9f-8095-425a379146de" at bounding box center [293, 446] width 194 height 12
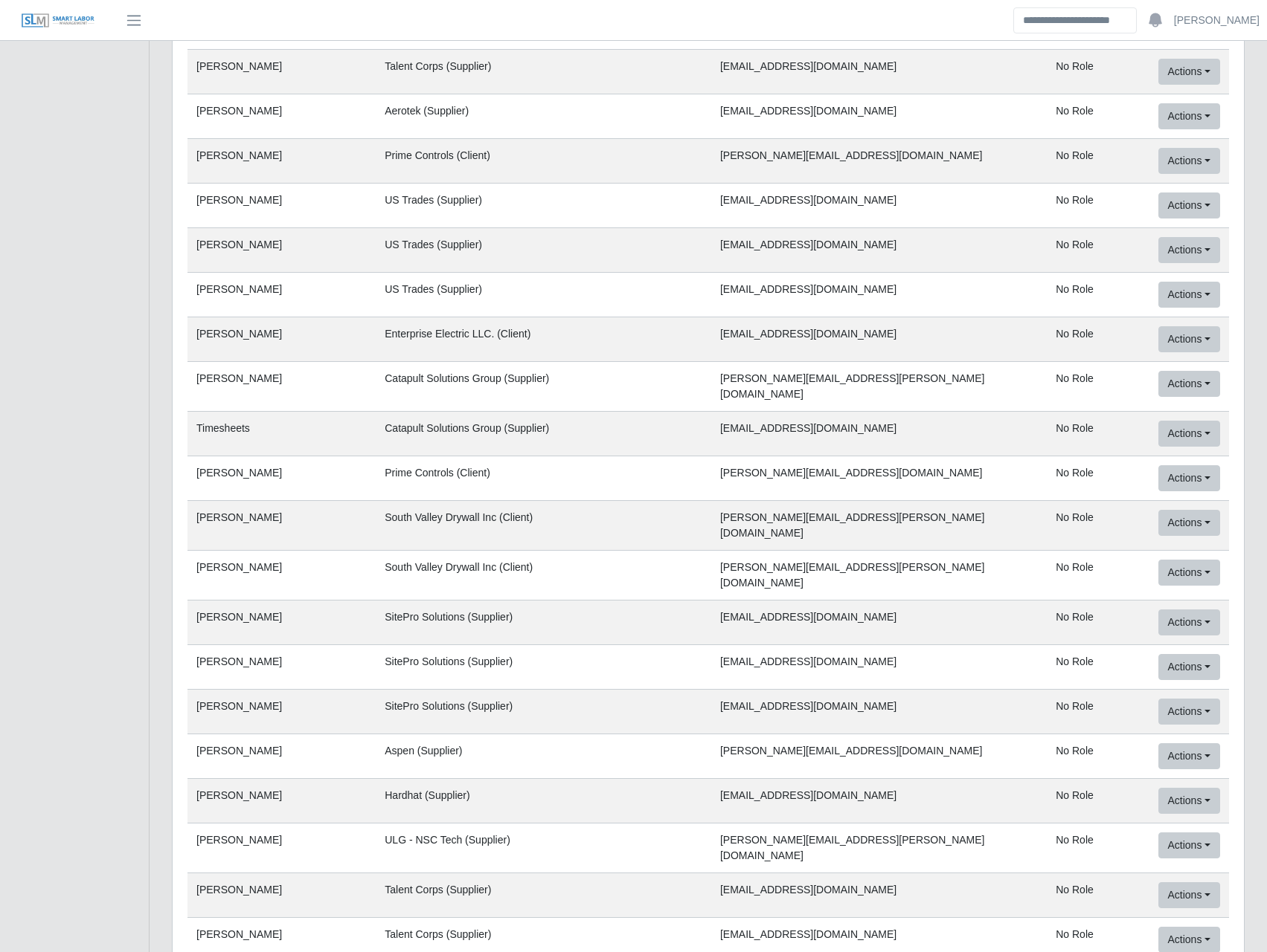
scroll to position [61978, 0]
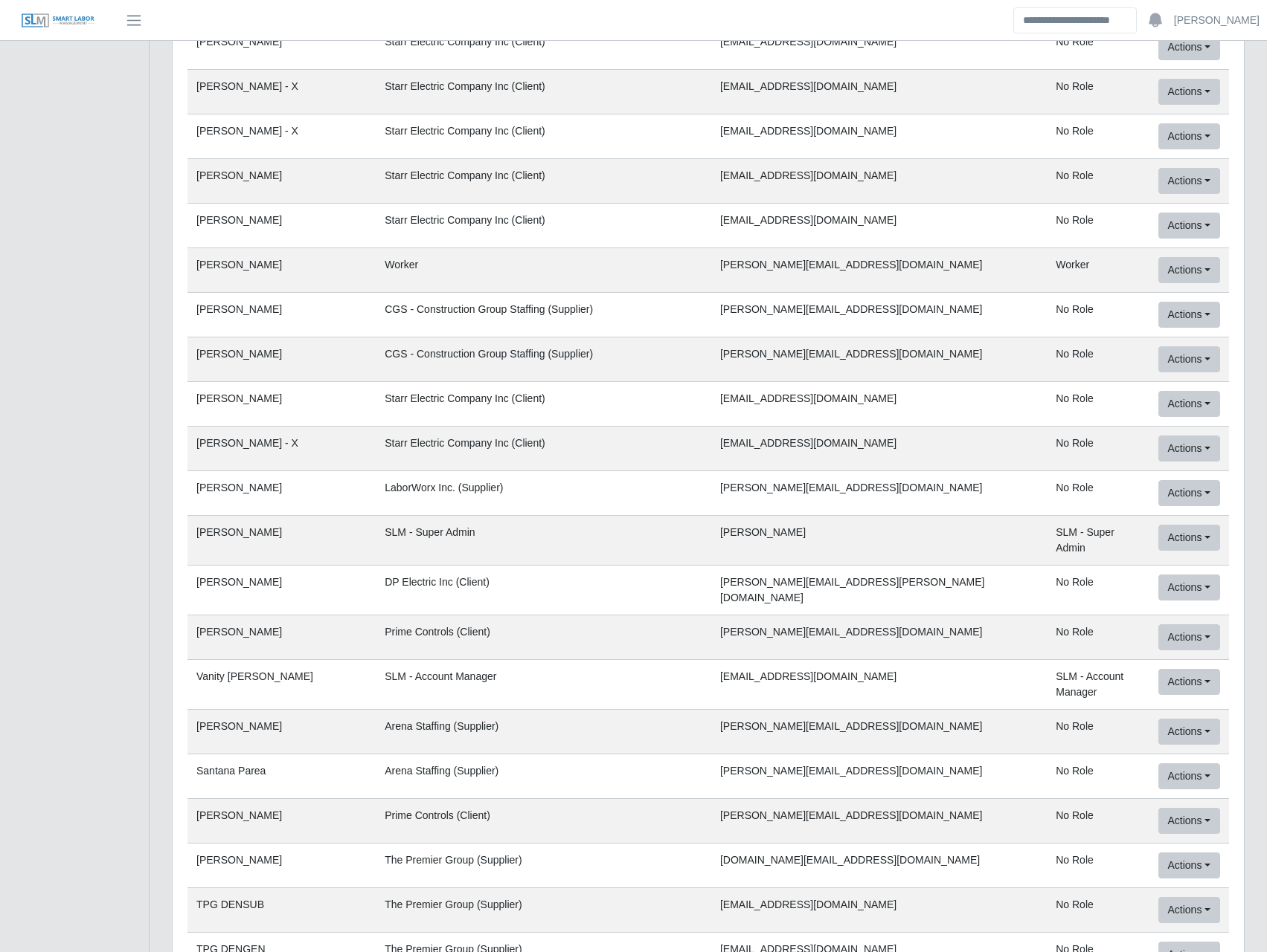
drag, startPoint x: 1191, startPoint y: 573, endPoint x: 705, endPoint y: 44, distance: 718.4
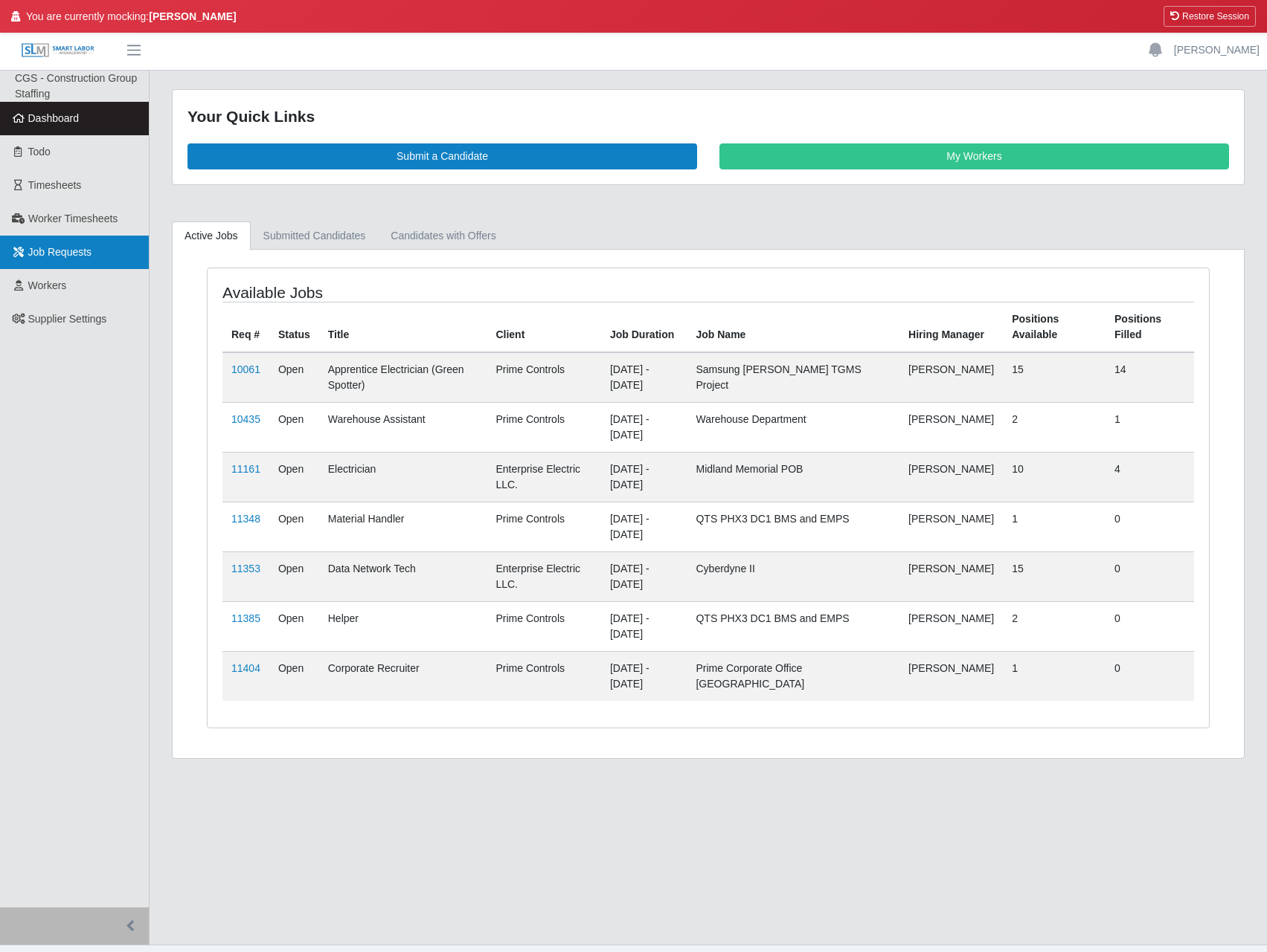
click at [77, 249] on span "Job Requests" at bounding box center [60, 251] width 64 height 12
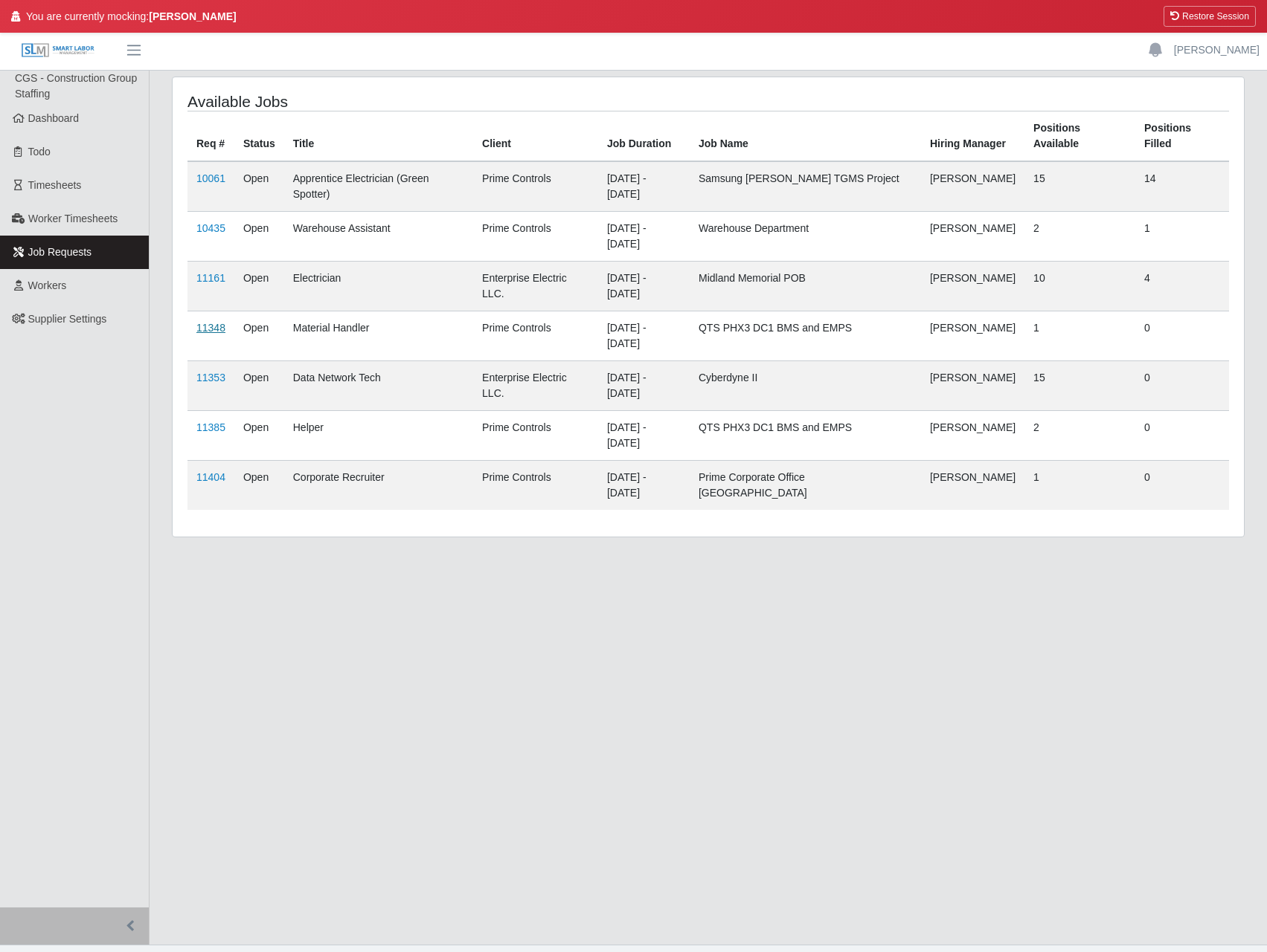
click at [220, 322] on link "11348" at bounding box center [211, 328] width 29 height 12
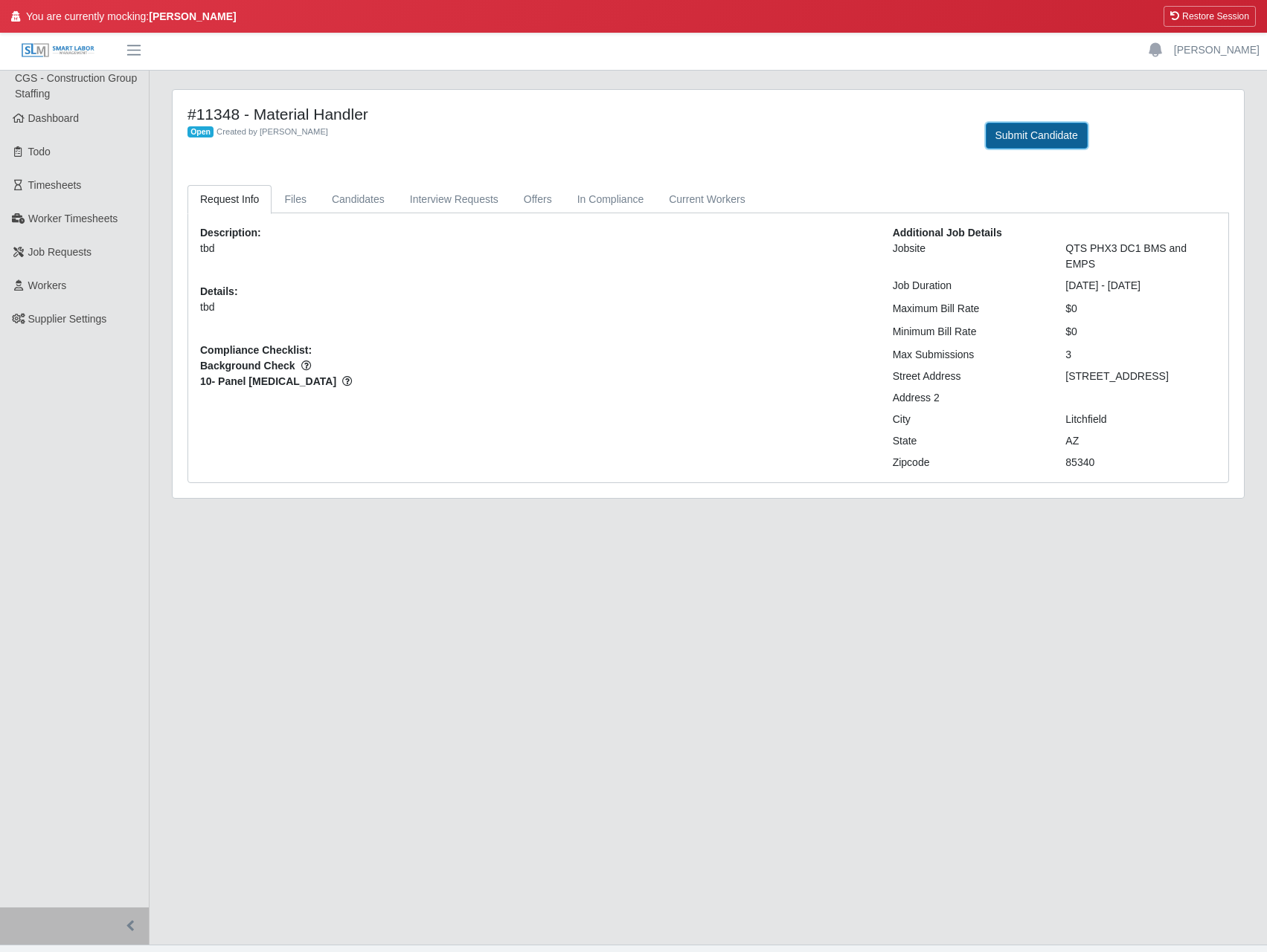
click at [1067, 131] on button "Submit Candidate" at bounding box center [1036, 135] width 102 height 26
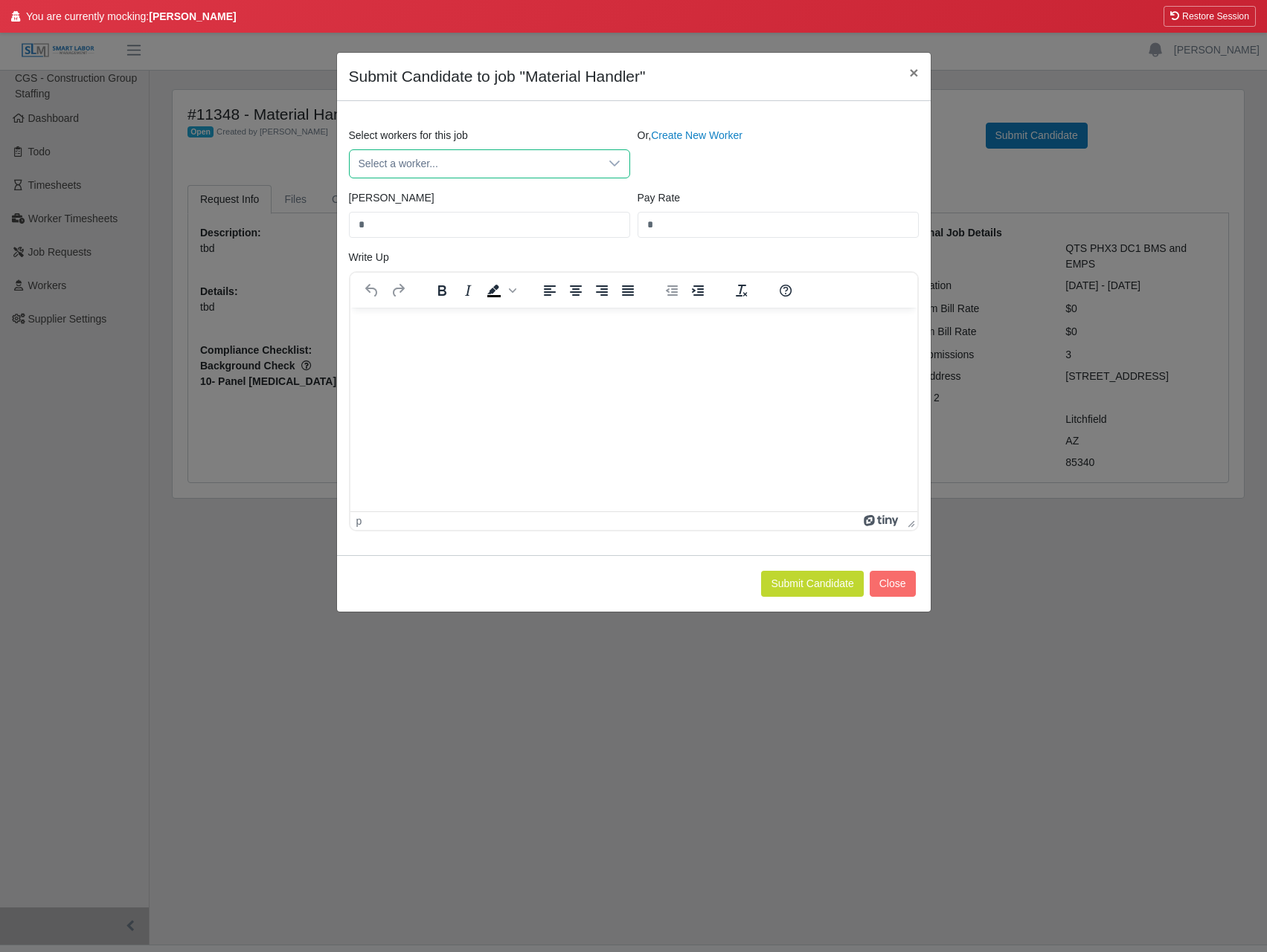
click at [569, 156] on span "Select a worker..." at bounding box center [474, 163] width 250 height 28
click at [568, 163] on span "Select a worker..." at bounding box center [474, 163] width 250 height 28
click at [510, 157] on span "Select a worker..." at bounding box center [474, 163] width 250 height 28
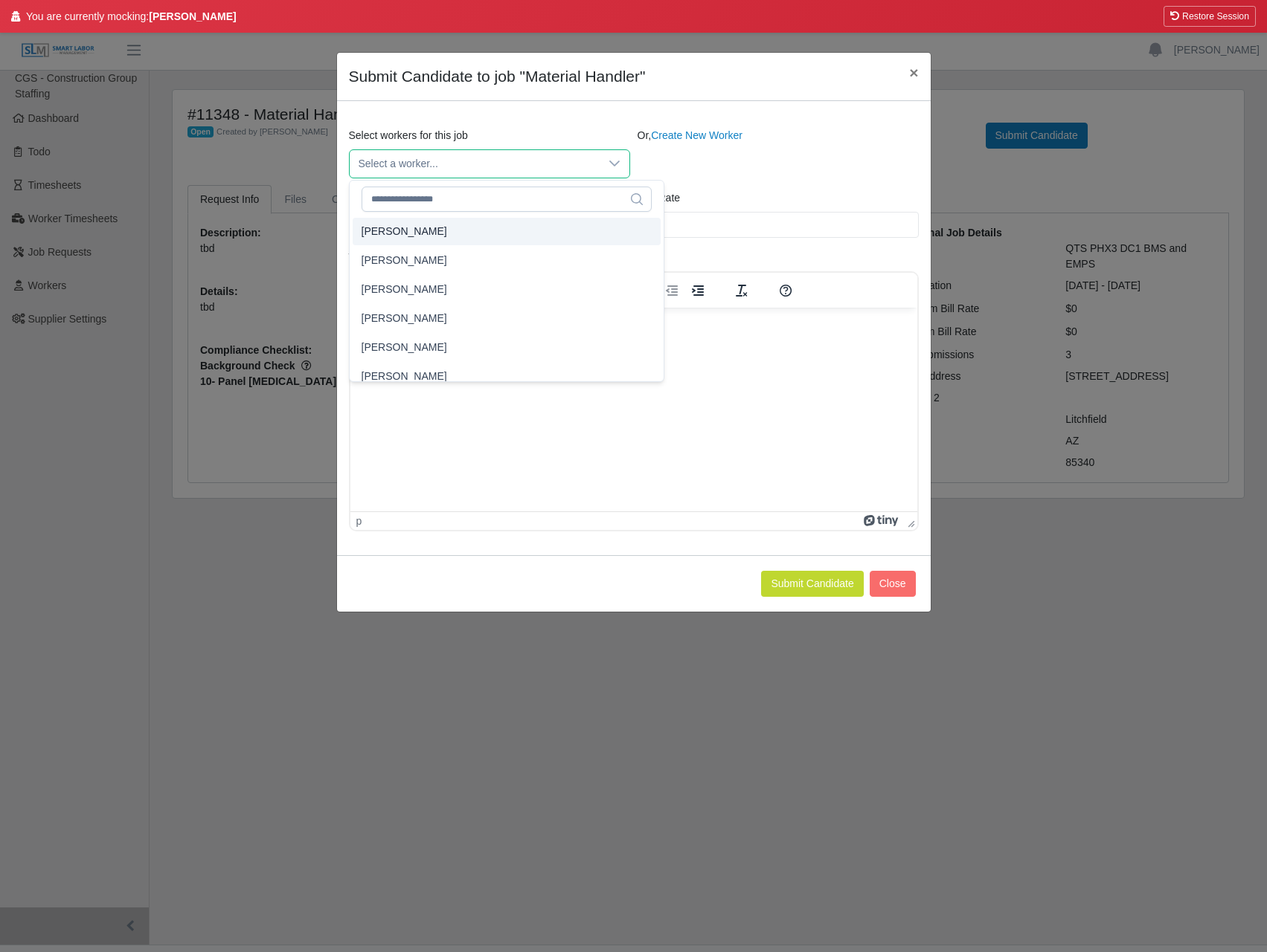
click at [419, 232] on span "Aaron Hinkle" at bounding box center [404, 232] width 85 height 16
type input "****"
type input "**"
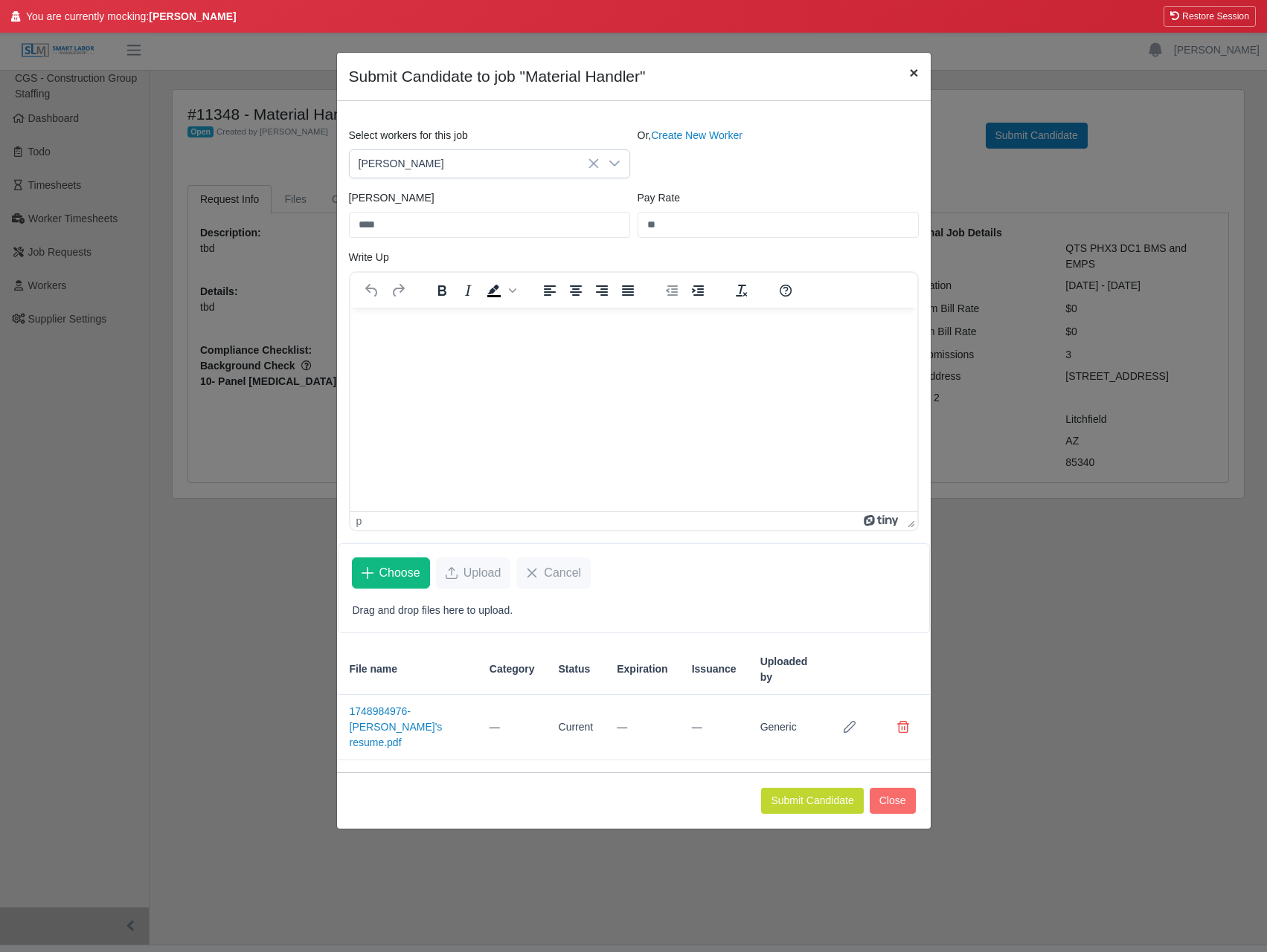
click at [914, 75] on span "×" at bounding box center [913, 72] width 9 height 17
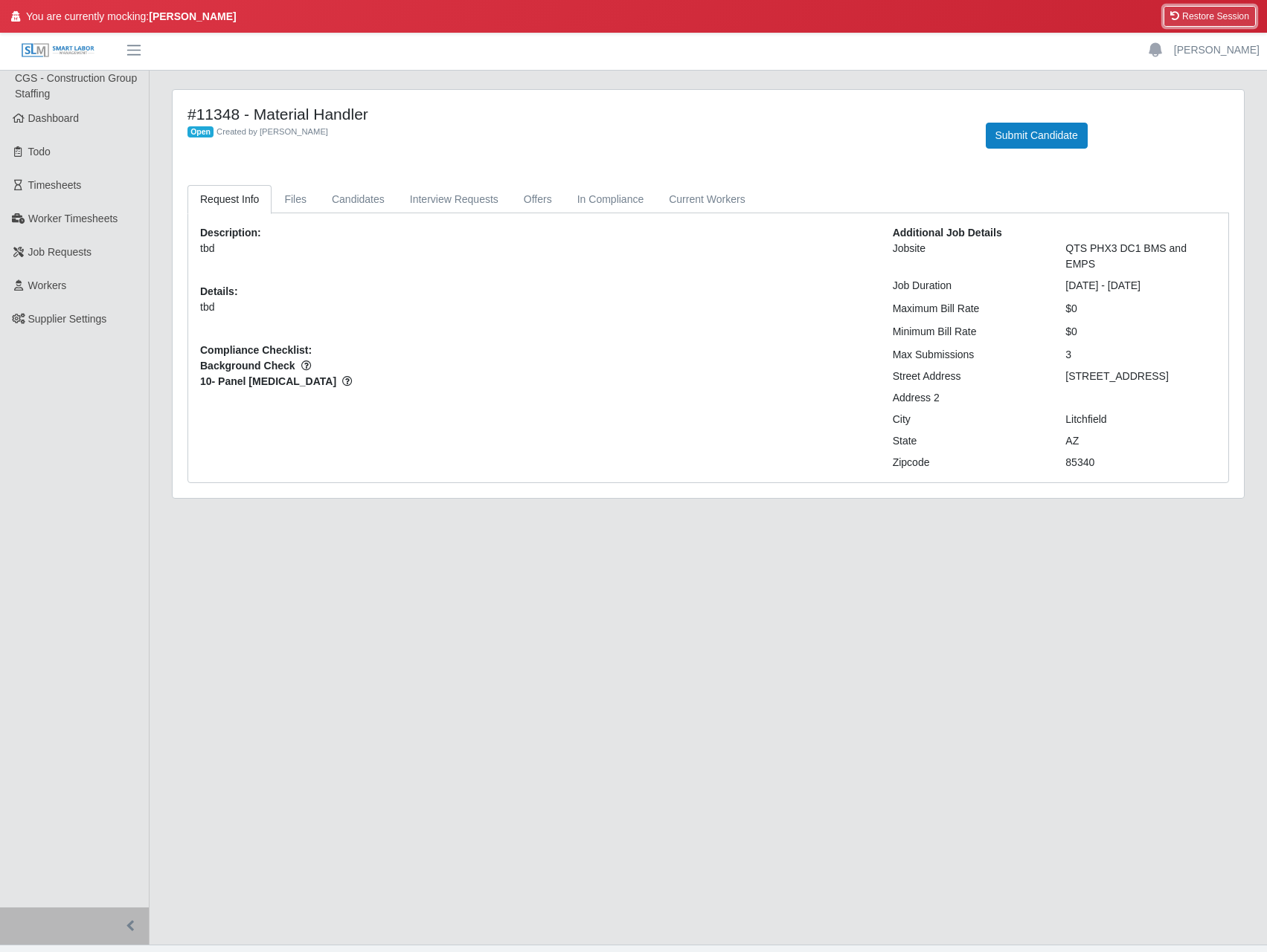
click at [1220, 25] on button "Restore Session" at bounding box center [1209, 16] width 92 height 20
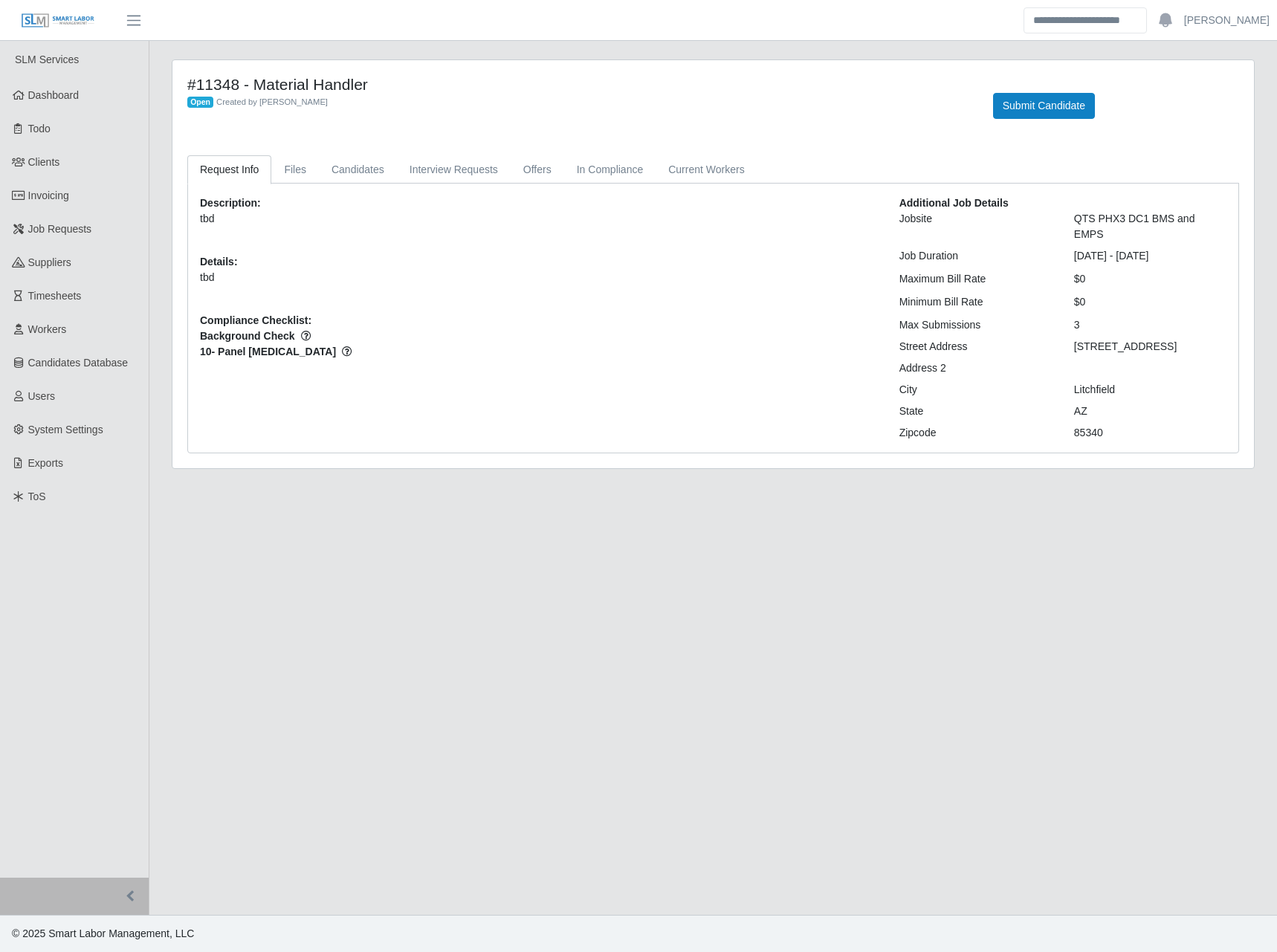
click at [519, 488] on main "#11348 - Material Handler Open Created by [PERSON_NAME] Submit Candidate Reques…" at bounding box center [713, 478] width 1128 height 875
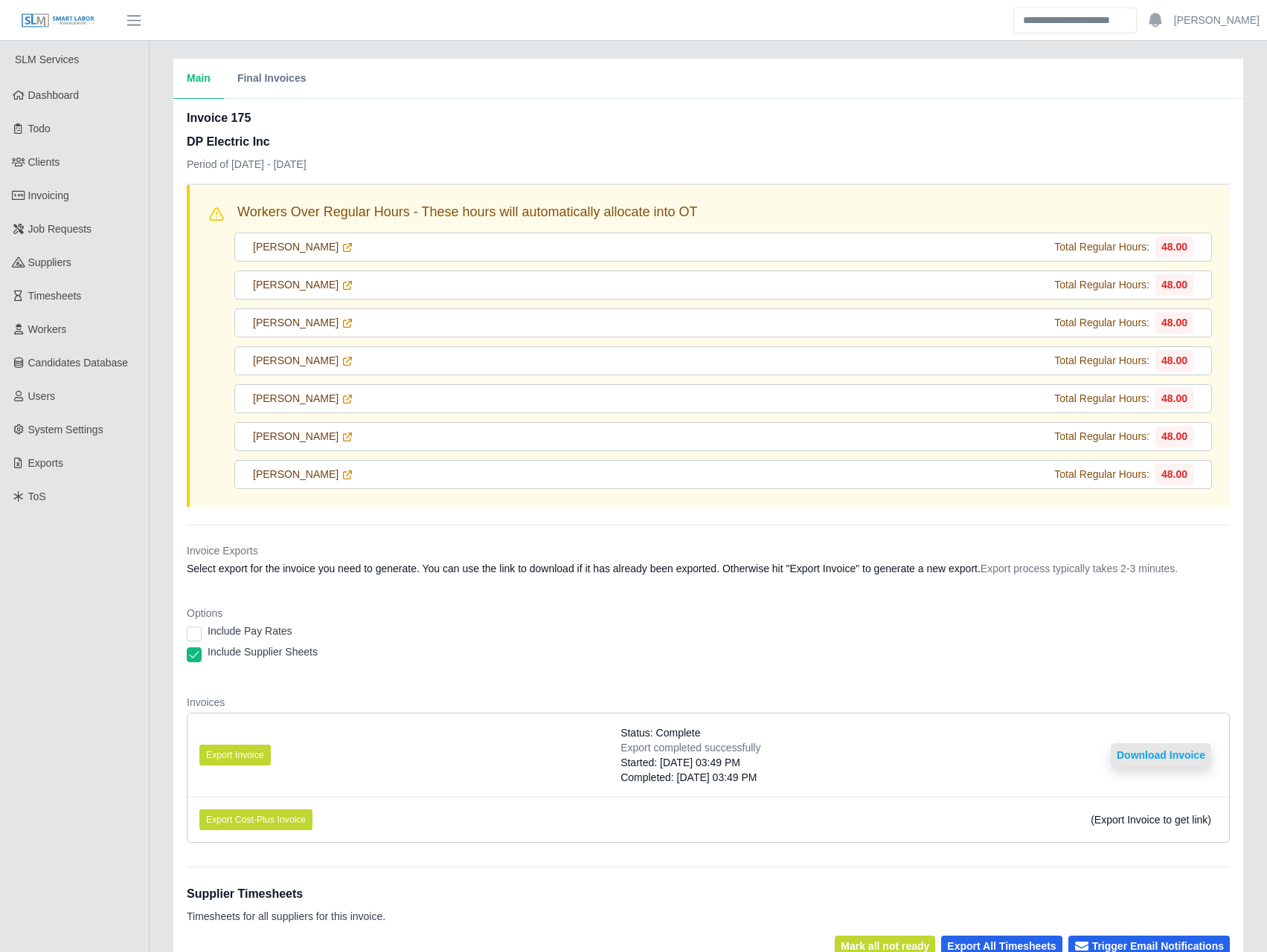
click at [1191, 754] on button "Download Invoice" at bounding box center [1160, 755] width 100 height 24
click at [71, 194] on link "Invoicing" at bounding box center [74, 196] width 148 height 34
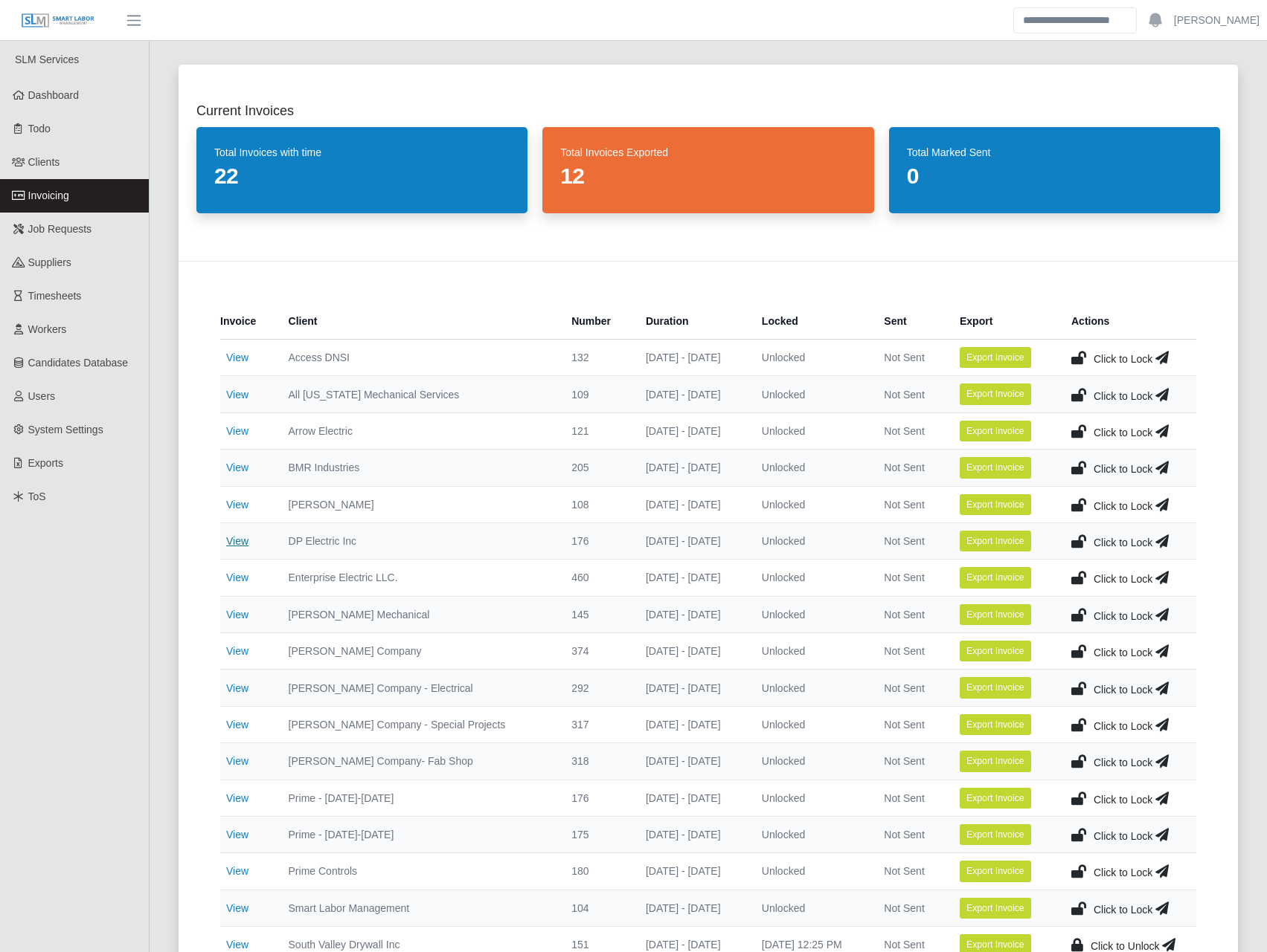
click at [240, 546] on link "View" at bounding box center [237, 541] width 22 height 12
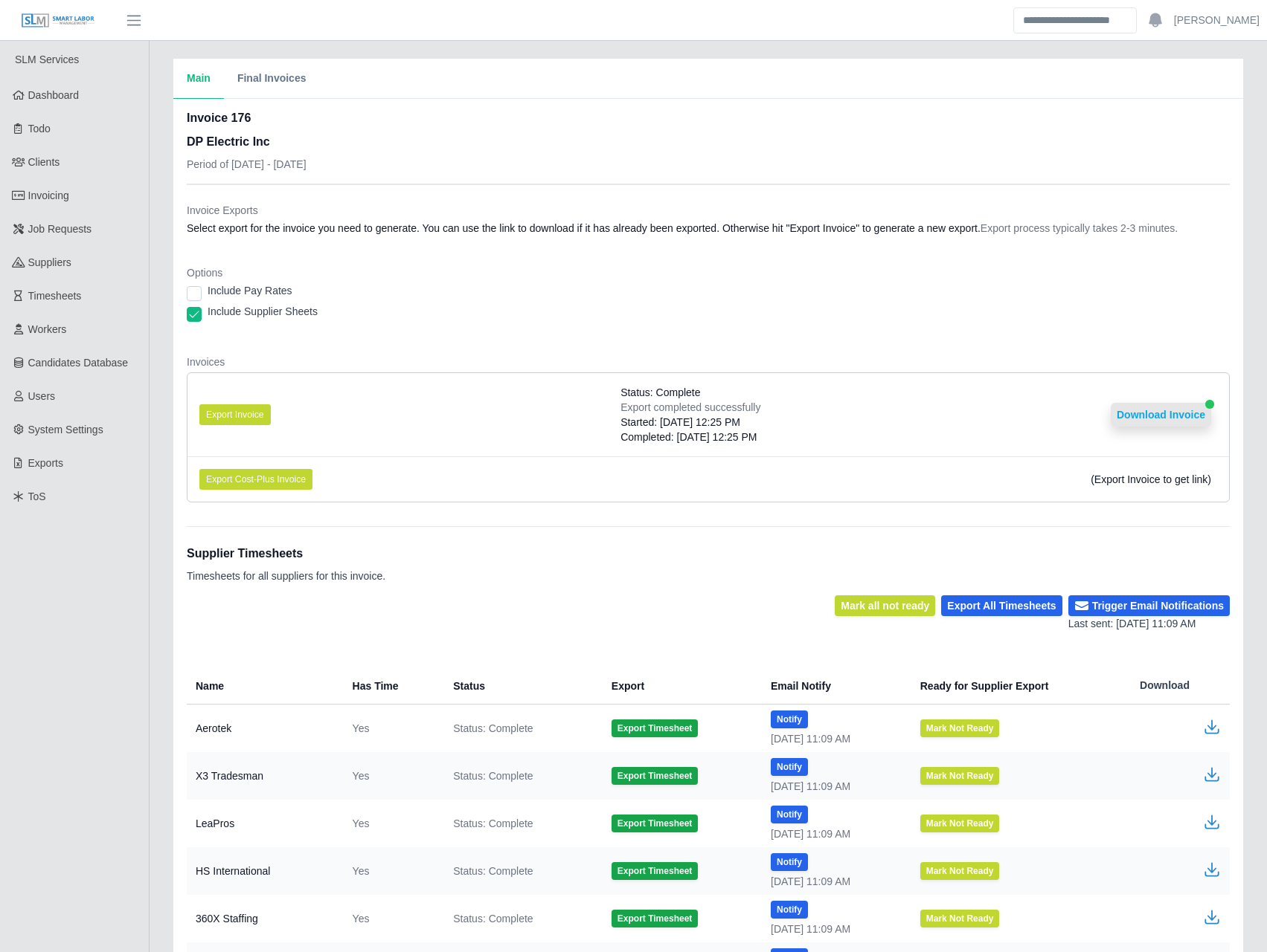
click at [1151, 408] on button "Download Invoice" at bounding box center [1160, 415] width 100 height 24
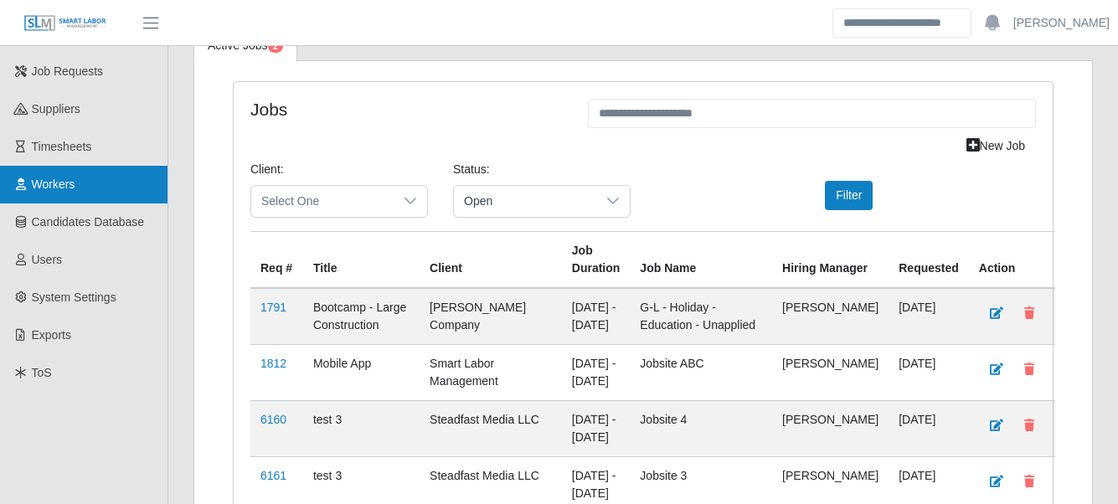
scroll to position [195, 0]
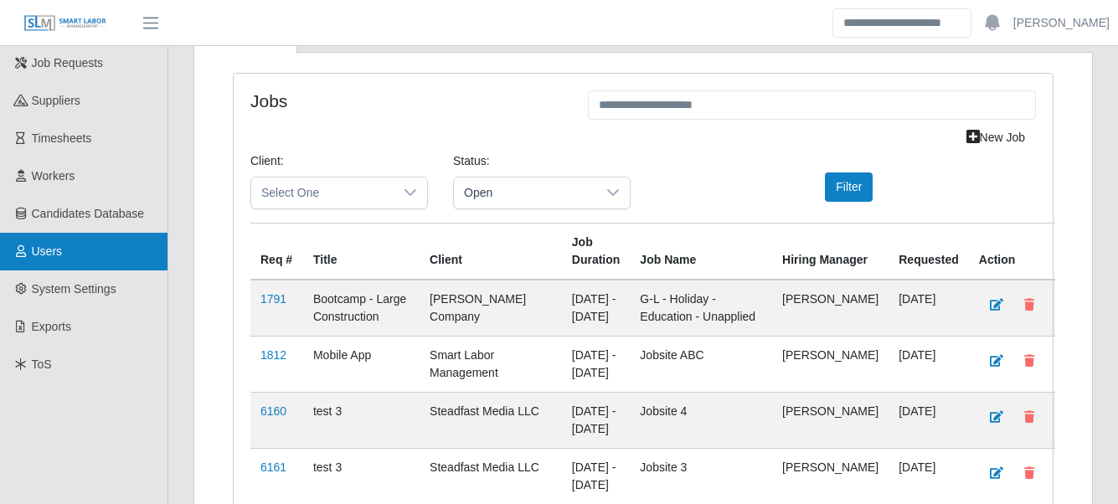
click at [54, 258] on span "Users" at bounding box center [47, 250] width 31 height 13
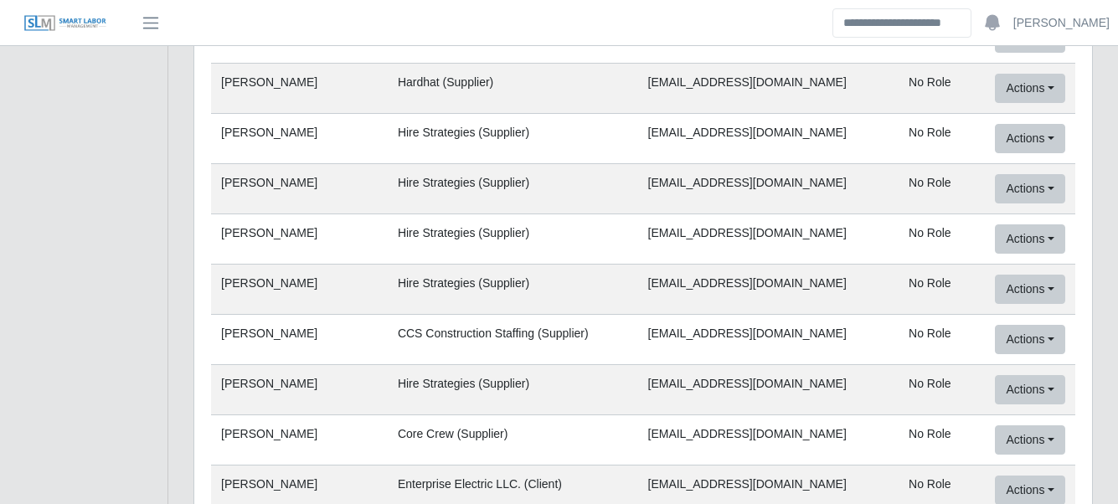
scroll to position [1758, 0]
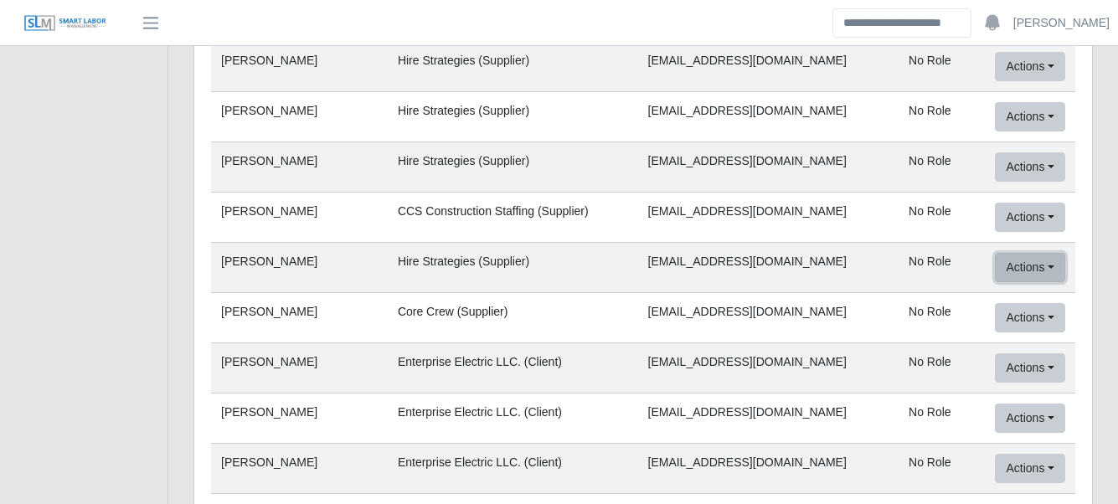
click at [1025, 253] on button "Actions" at bounding box center [1029, 267] width 69 height 29
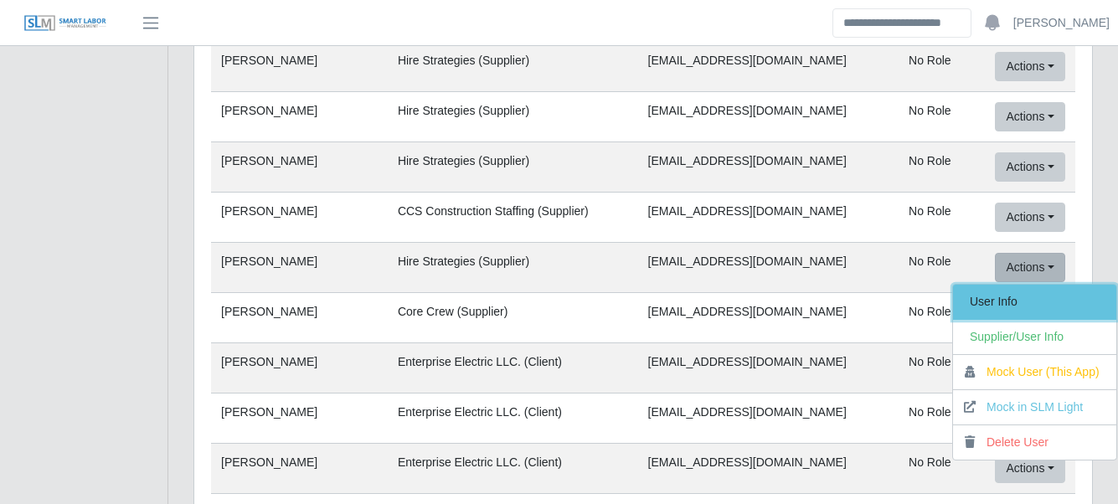
click at [1046, 290] on link "User Info" at bounding box center [1034, 302] width 163 height 35
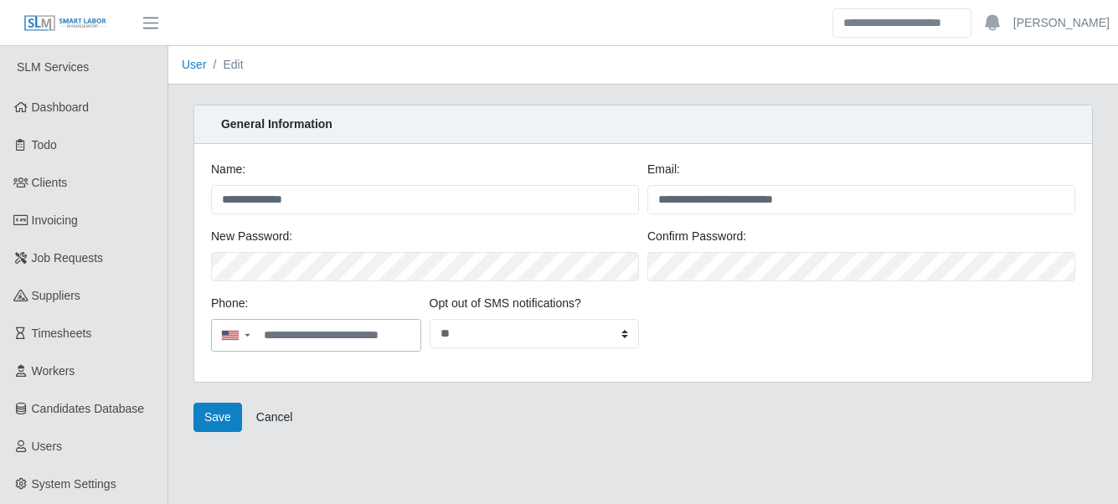
click at [466, 437] on main "**********" at bounding box center [642, 333] width 949 height 574
drag, startPoint x: 431, startPoint y: 413, endPoint x: 423, endPoint y: 415, distance: 8.7
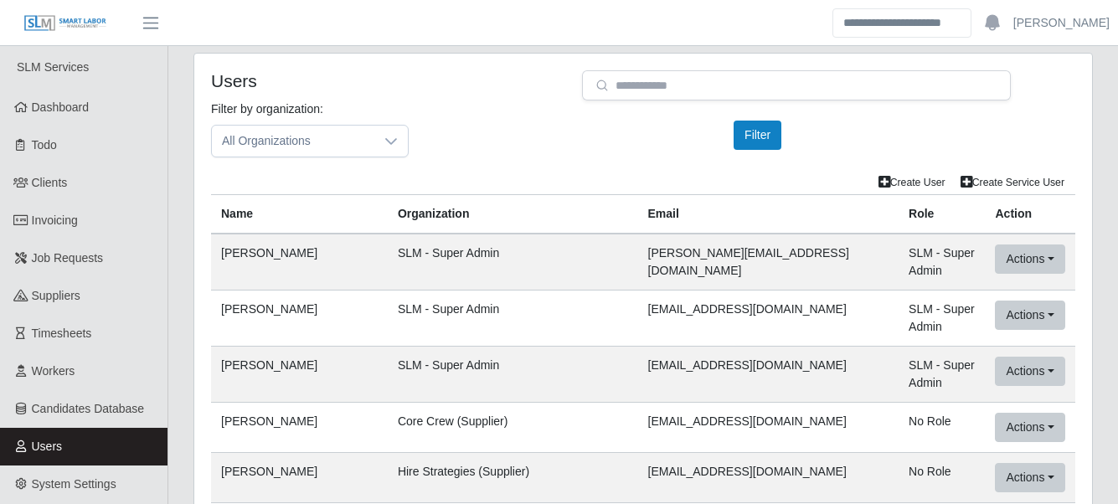
scroll to position [92789, 0]
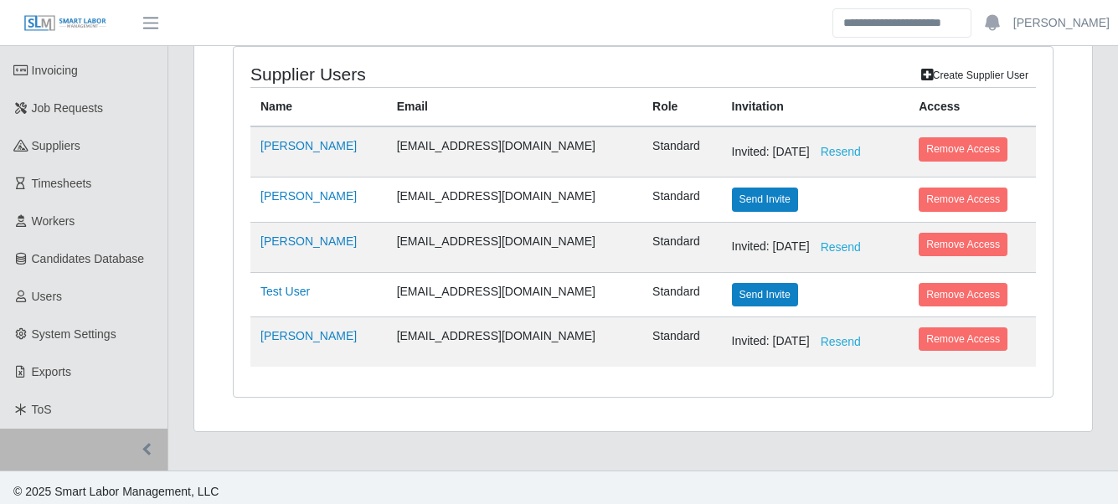
scroll to position [158, 0]
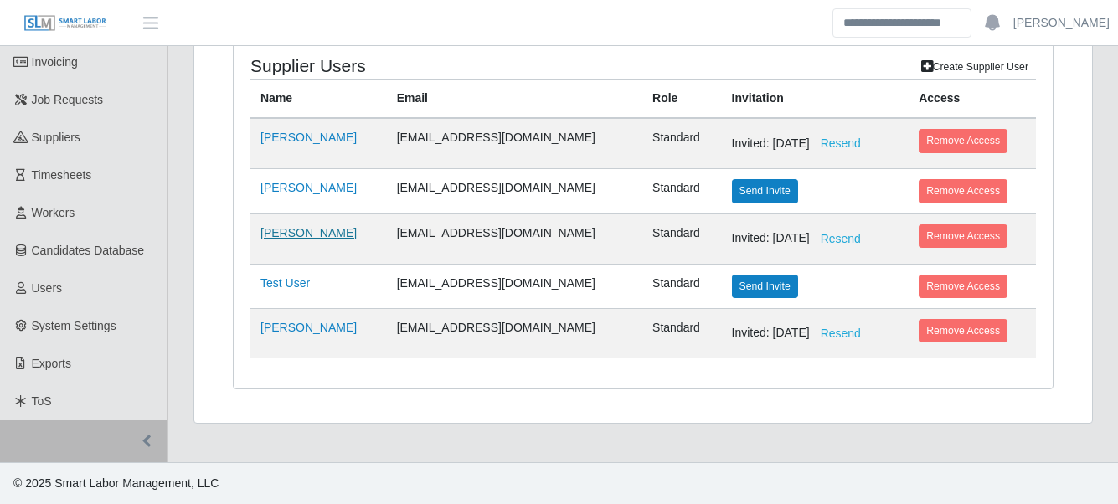
click at [312, 236] on link "[PERSON_NAME]" at bounding box center [308, 232] width 96 height 13
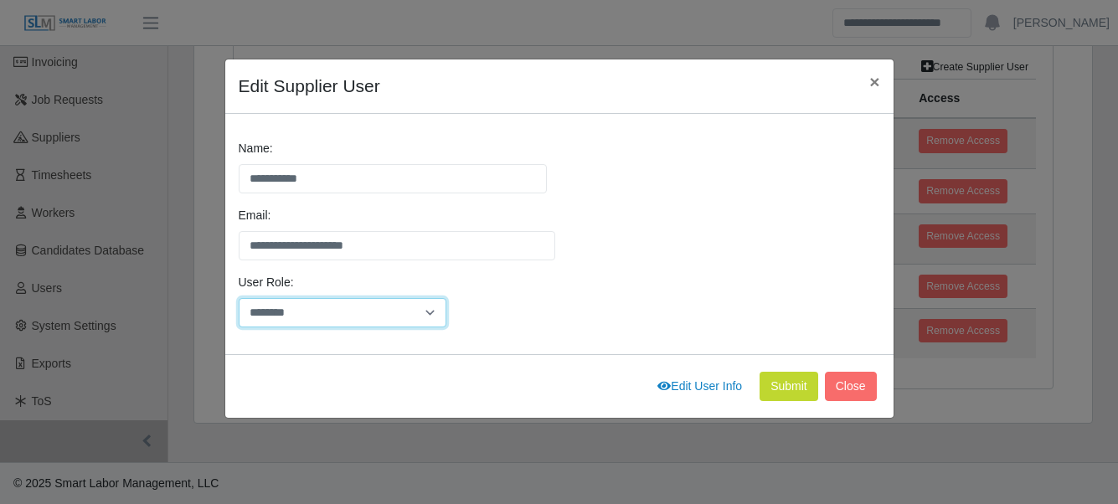
click at [424, 304] on select "******** *****" at bounding box center [343, 312] width 208 height 29
click at [473, 283] on div "User Role: ******** *****" at bounding box center [559, 307] width 650 height 67
click at [878, 79] on span "×" at bounding box center [874, 81] width 10 height 19
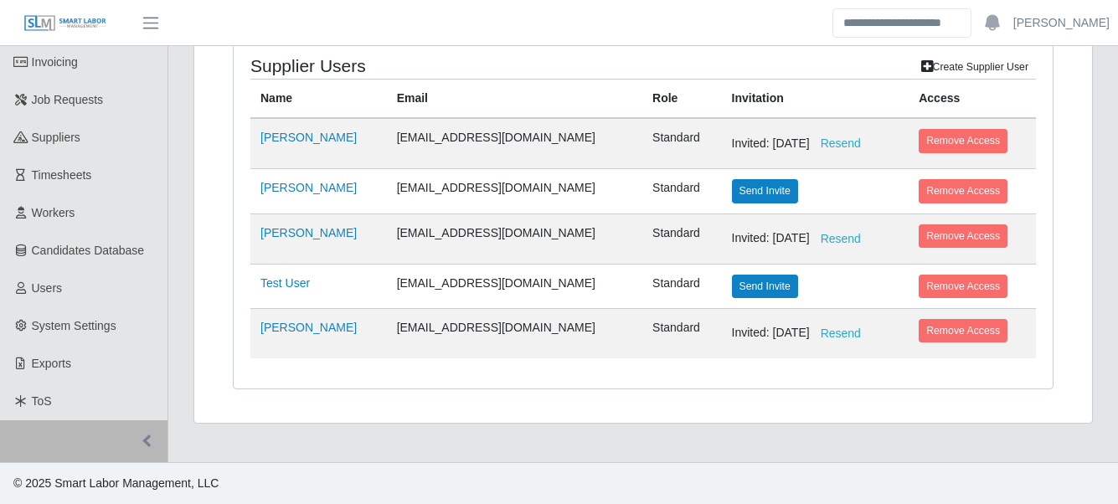
click at [542, 408] on div "Supplier Users Create Supplier User Name Email Role Invitation Access [PERSON_N…" at bounding box center [643, 224] width 846 height 372
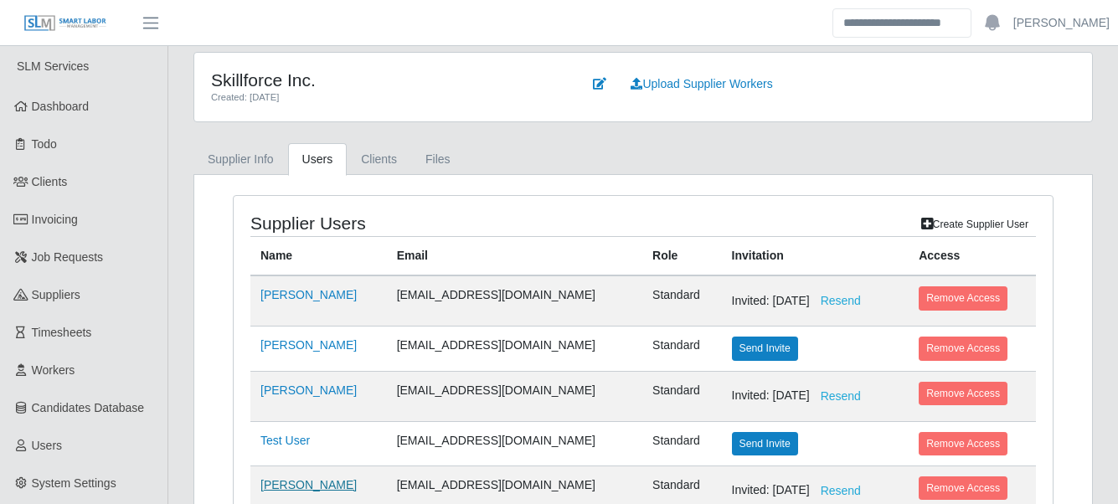
scroll to position [0, 0]
click at [249, 150] on link "Supplier Info" at bounding box center [240, 160] width 95 height 33
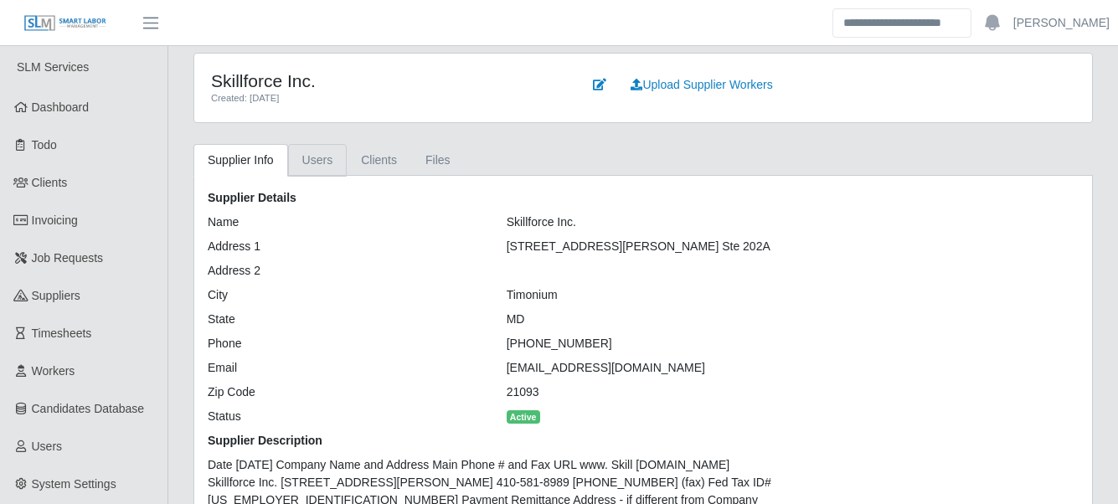
click at [323, 162] on link "Users" at bounding box center [317, 160] width 59 height 33
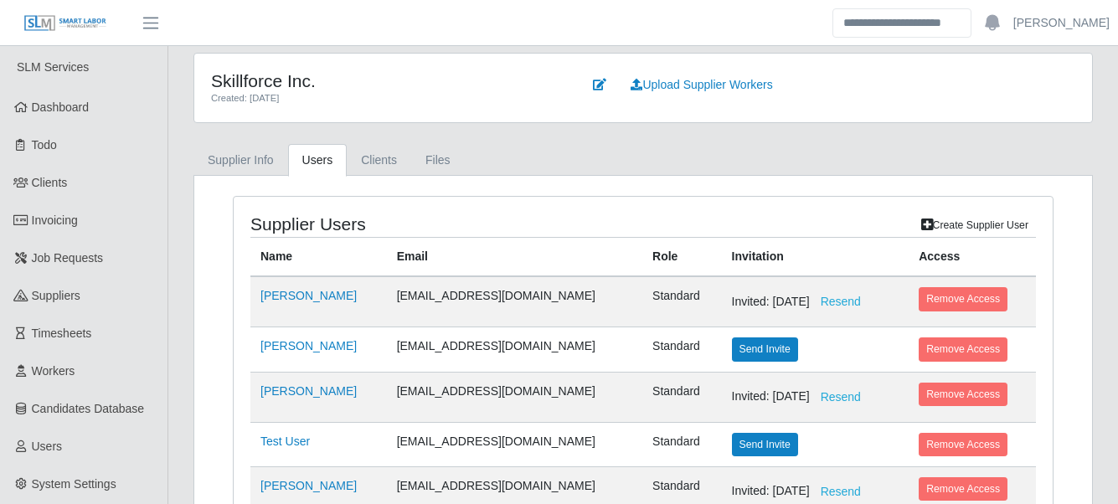
scroll to position [158, 0]
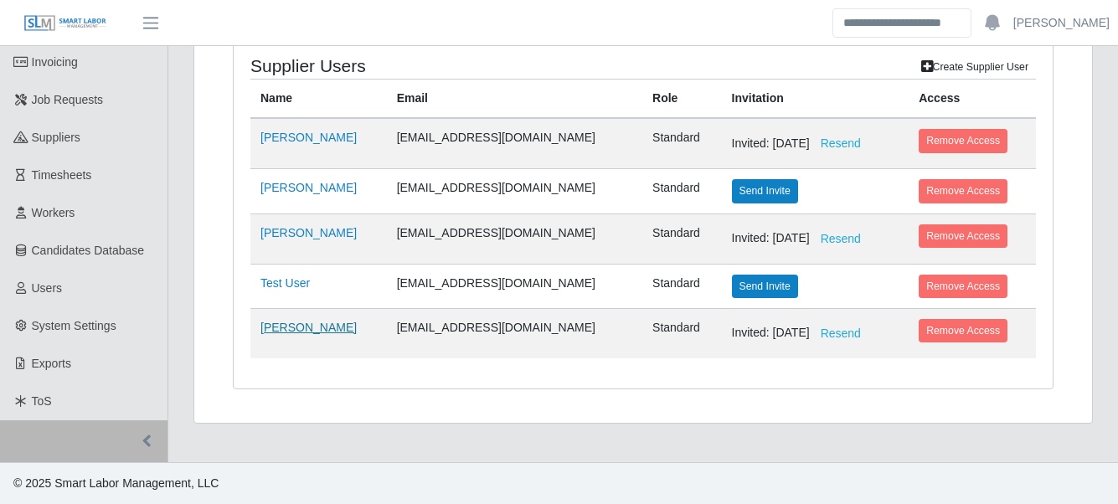
click at [299, 332] on link "[PERSON_NAME]" at bounding box center [308, 327] width 96 height 13
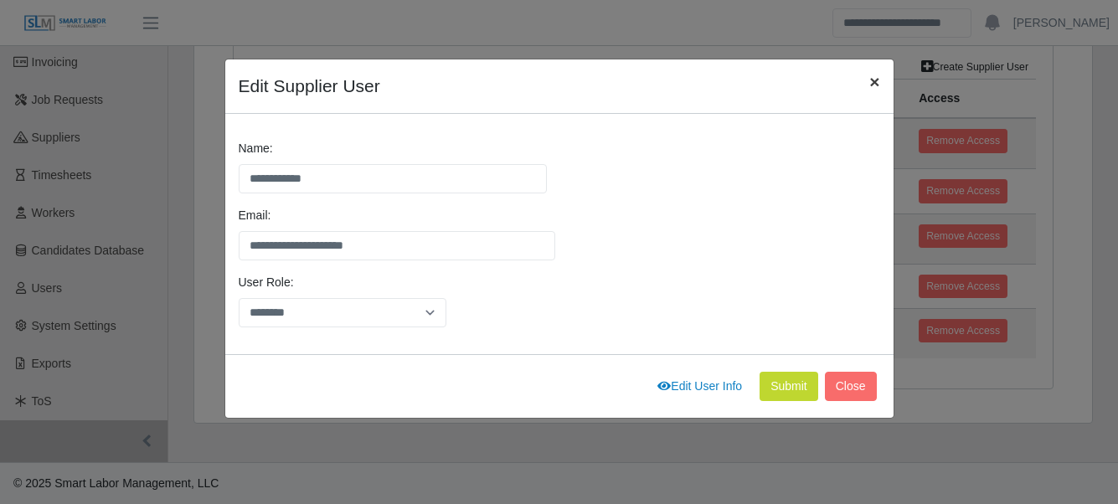
click at [856, 78] on button "×" at bounding box center [874, 81] width 37 height 44
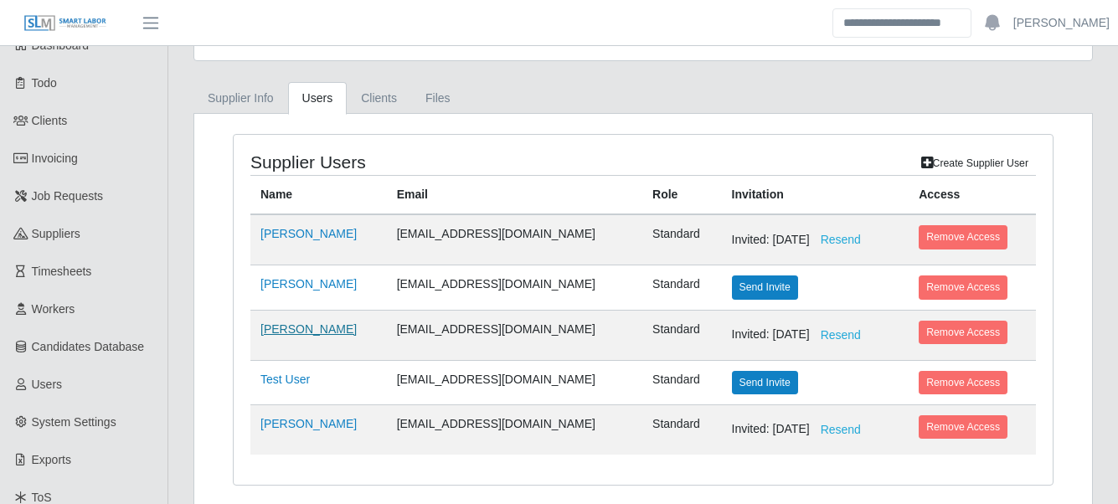
scroll to position [0, 0]
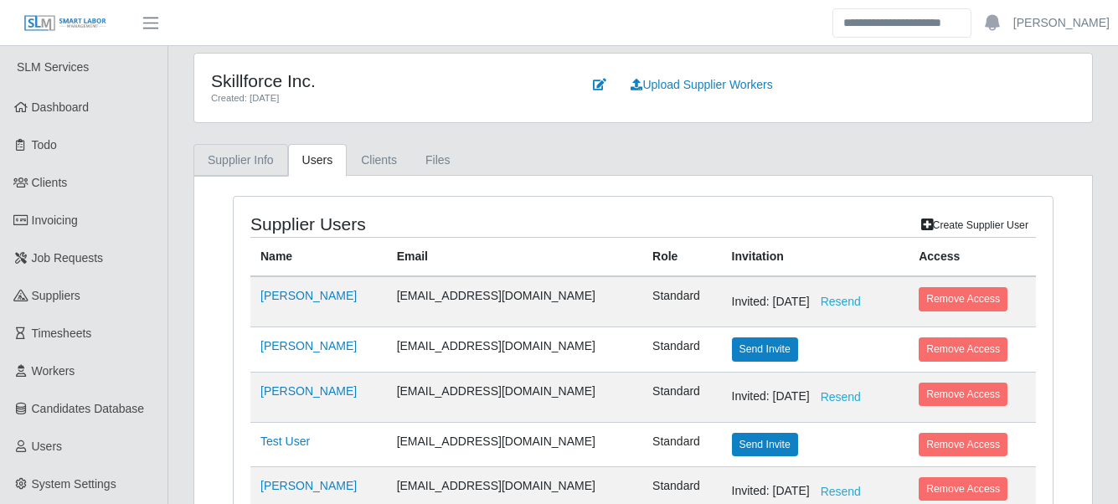
click at [284, 165] on link "Supplier Info" at bounding box center [240, 160] width 95 height 33
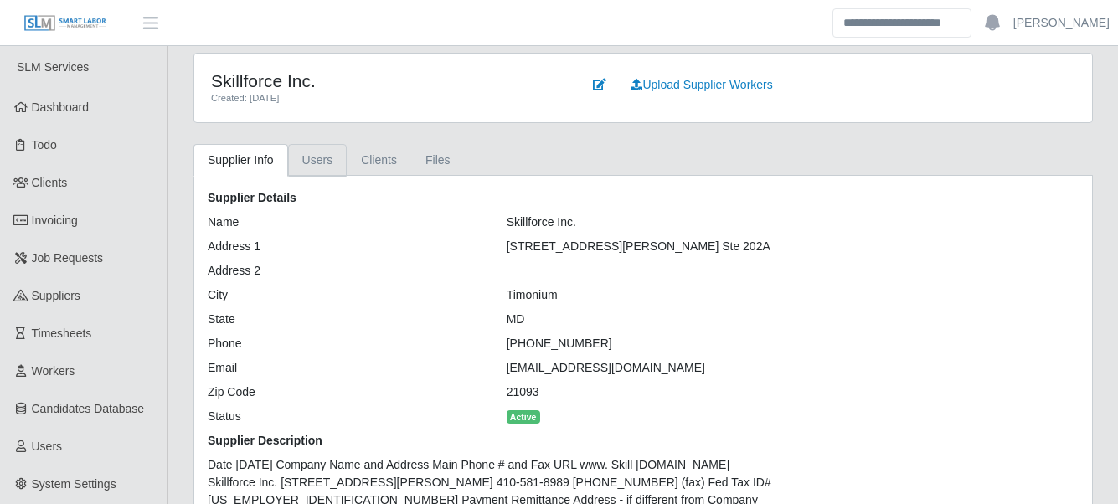
click at [330, 155] on link "Users" at bounding box center [317, 160] width 59 height 33
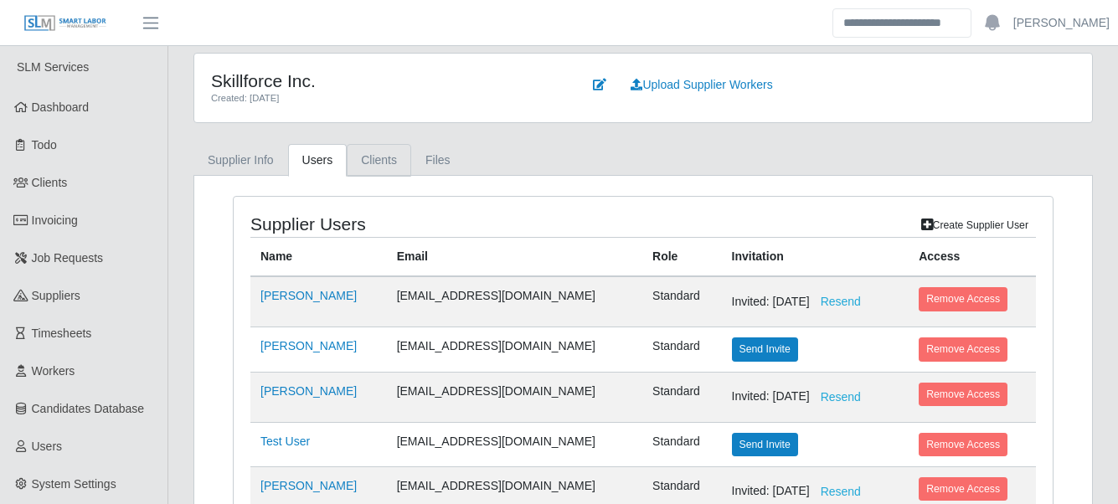
click at [396, 156] on link "Clients" at bounding box center [379, 160] width 64 height 33
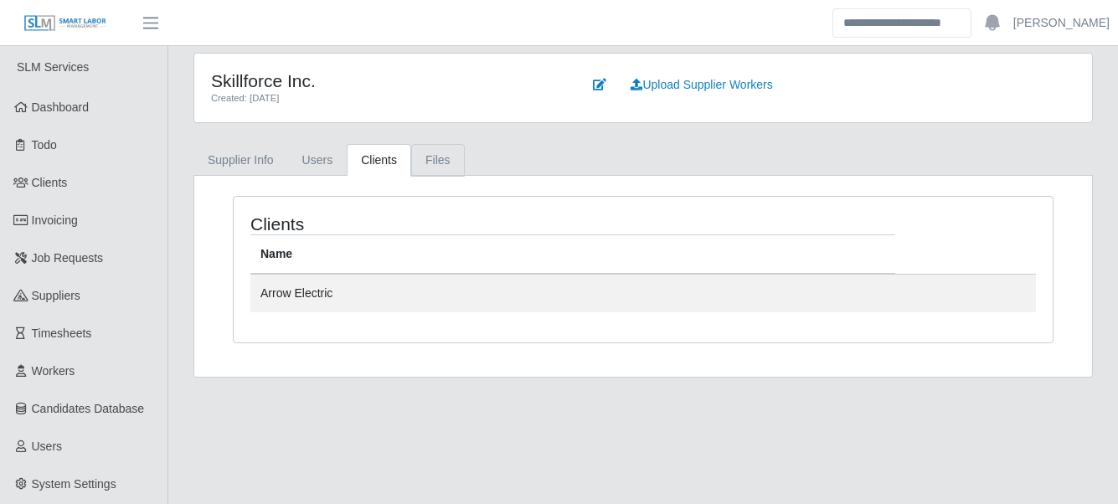
click at [435, 153] on link "Files" at bounding box center [438, 160] width 54 height 33
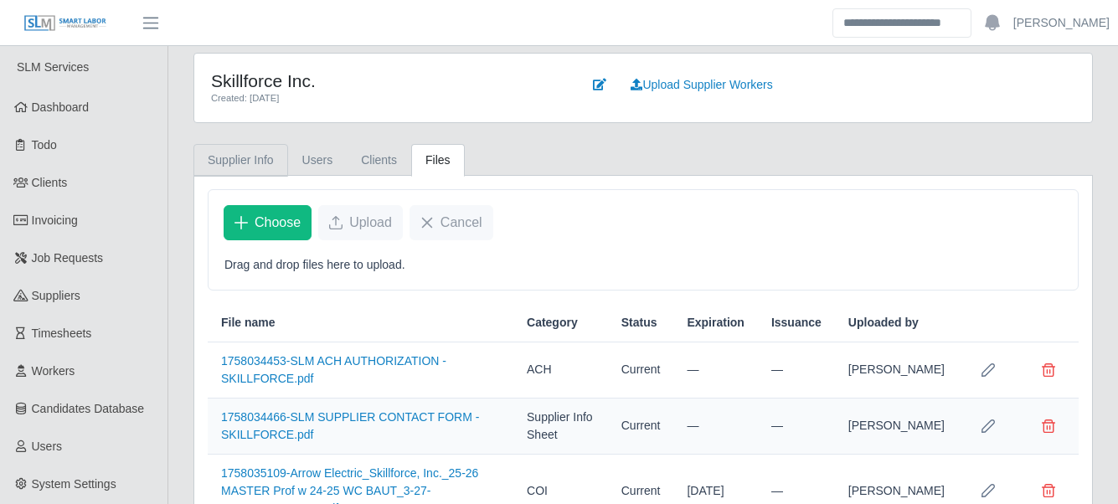
click at [260, 165] on link "Supplier Info" at bounding box center [240, 160] width 95 height 33
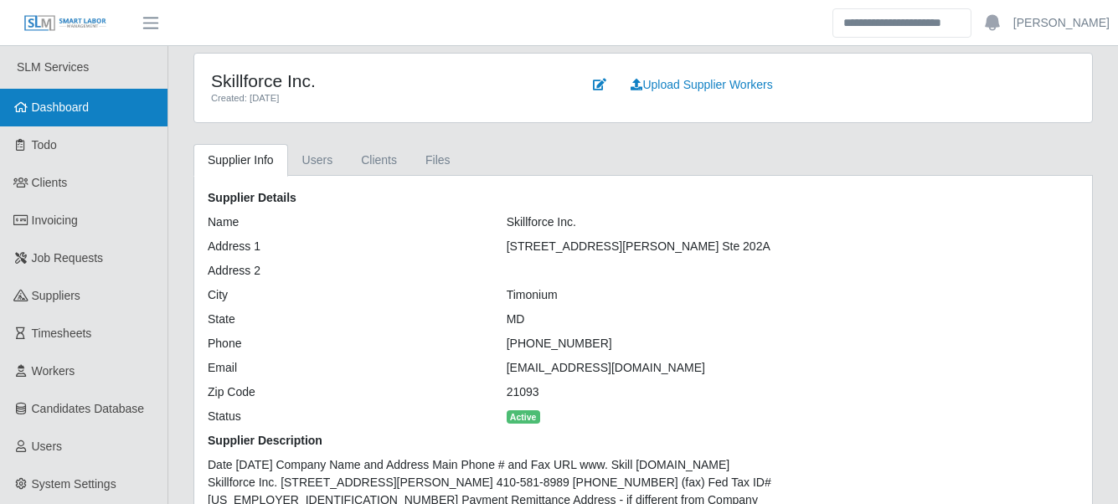
click at [90, 103] on link "Dashboard" at bounding box center [83, 108] width 167 height 38
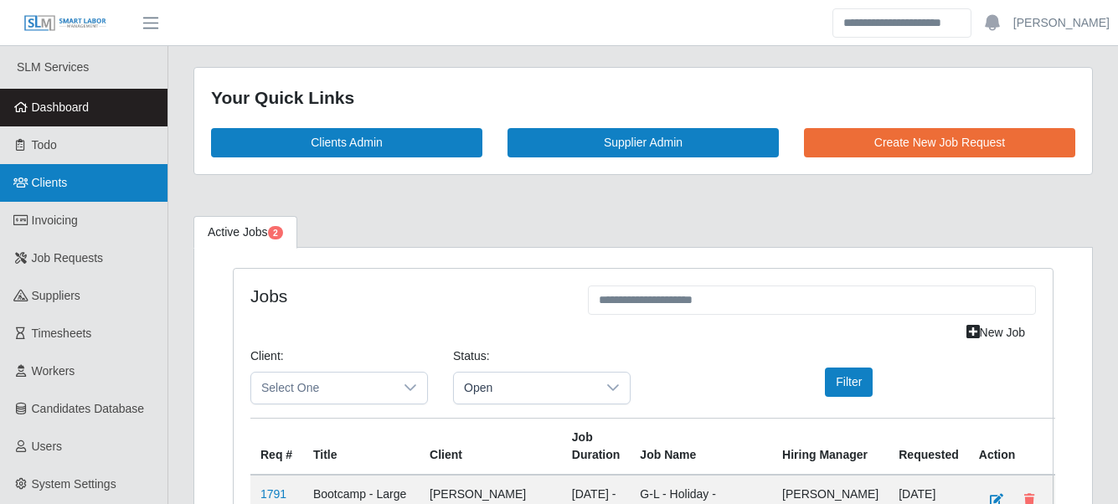
scroll to position [195, 0]
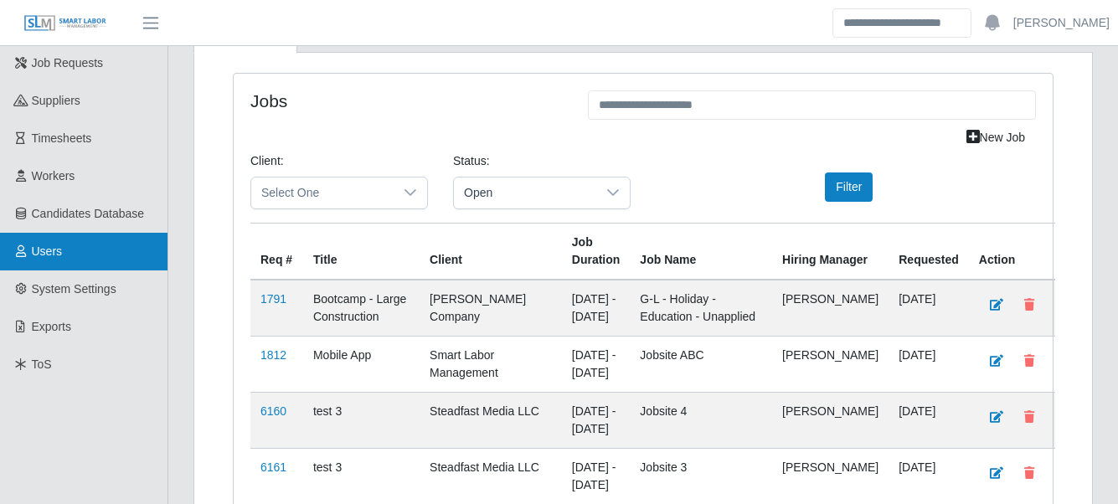
click at [99, 260] on link "Users" at bounding box center [83, 252] width 167 height 38
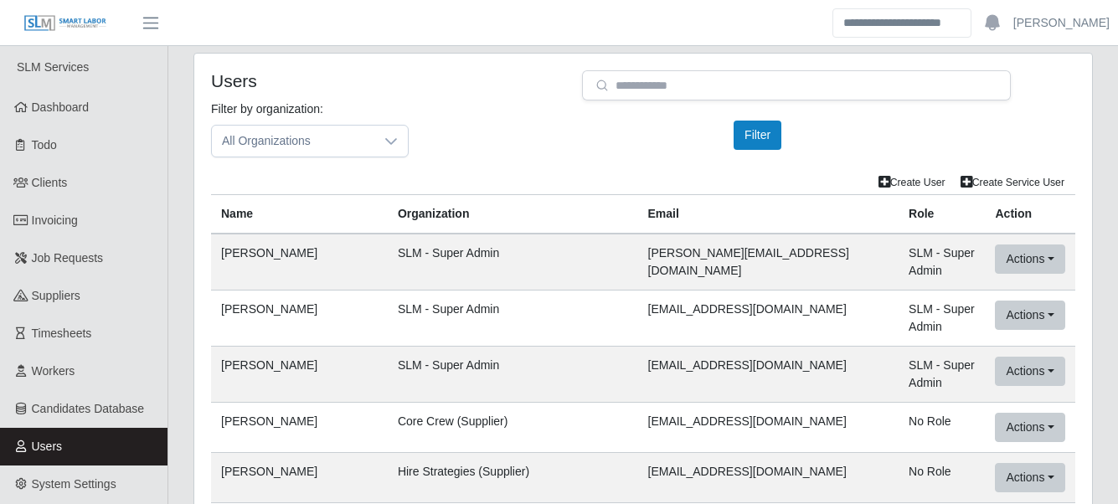
click at [561, 236] on td "SLM - Super Admin" at bounding box center [513, 262] width 250 height 57
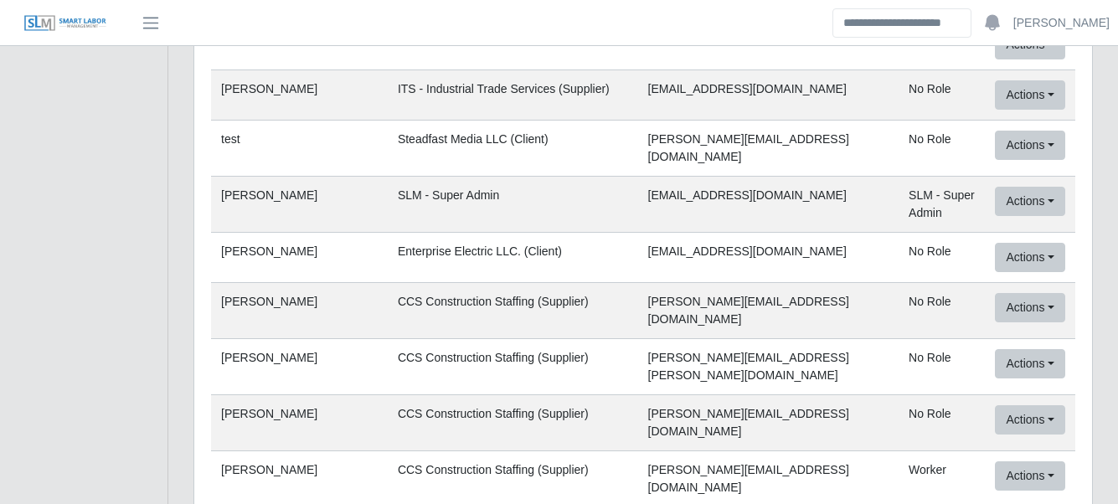
click at [1019, 239] on td "Actions User Info Client/User Info Mock User (This App) Mock in SLM Light Delet…" at bounding box center [1030, 258] width 90 height 50
click at [1019, 255] on button "Actions" at bounding box center [1029, 257] width 69 height 29
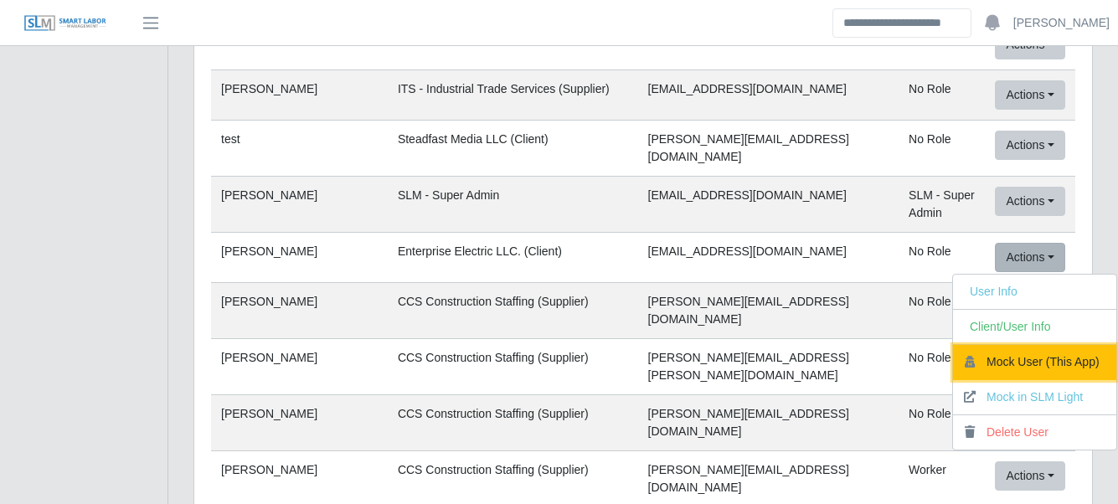
click at [1037, 372] on button "Mock User (This App)" at bounding box center [1034, 362] width 163 height 35
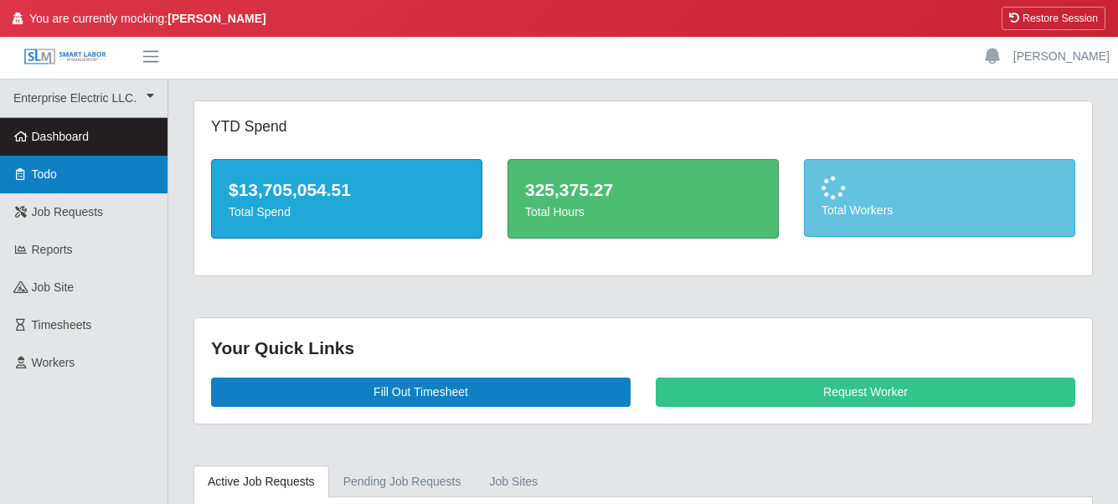
click at [61, 175] on link "Todo" at bounding box center [83, 175] width 167 height 38
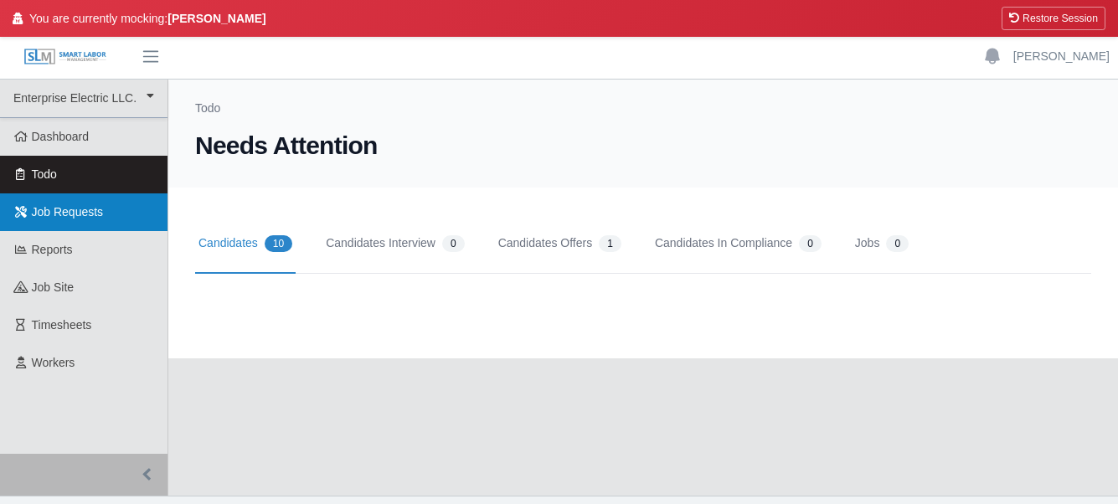
click at [53, 225] on link "Job Requests" at bounding box center [83, 212] width 167 height 38
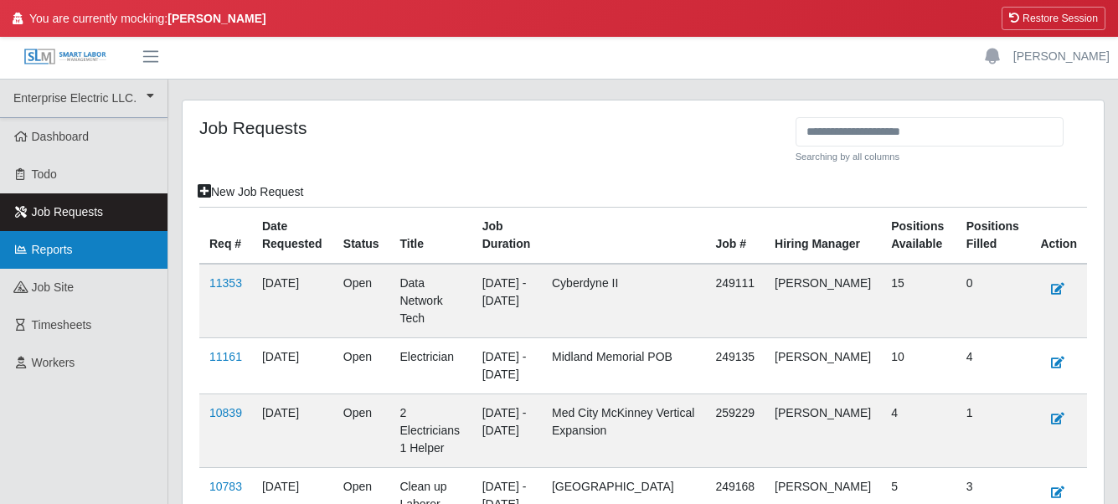
click at [90, 252] on link "Reports" at bounding box center [83, 250] width 167 height 38
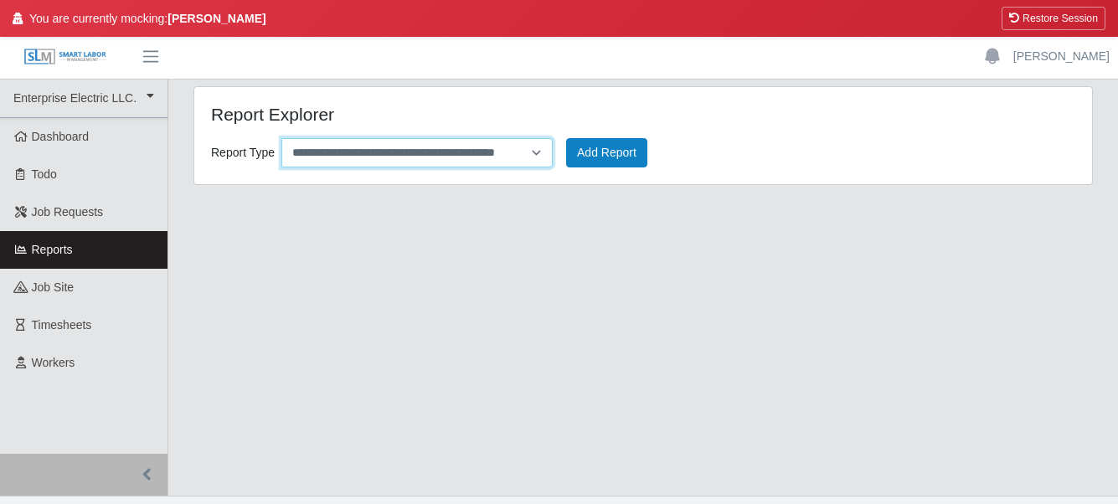
click at [336, 147] on select "**********" at bounding box center [416, 152] width 271 height 29
click at [316, 162] on select "**********" at bounding box center [416, 152] width 271 height 29
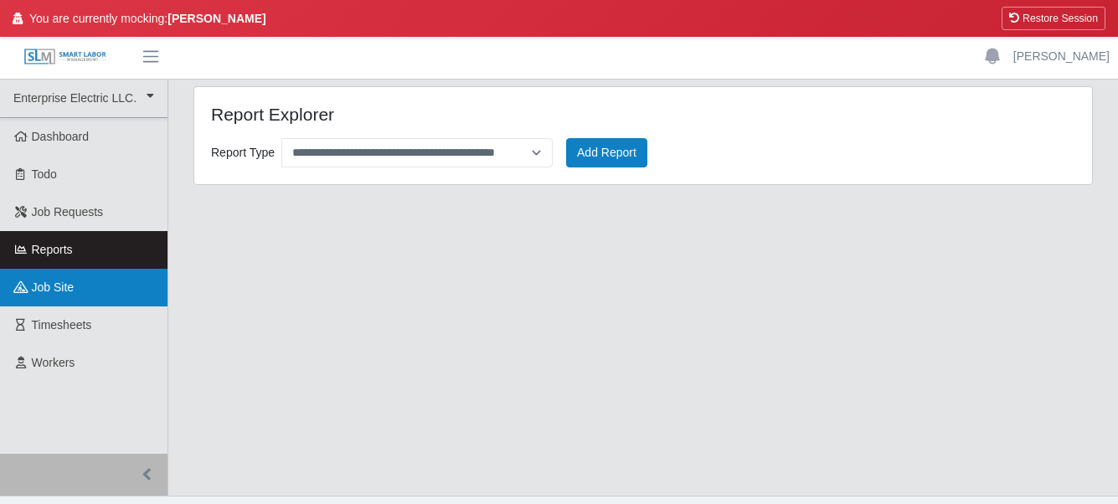
click at [62, 281] on span "job site" at bounding box center [53, 286] width 43 height 13
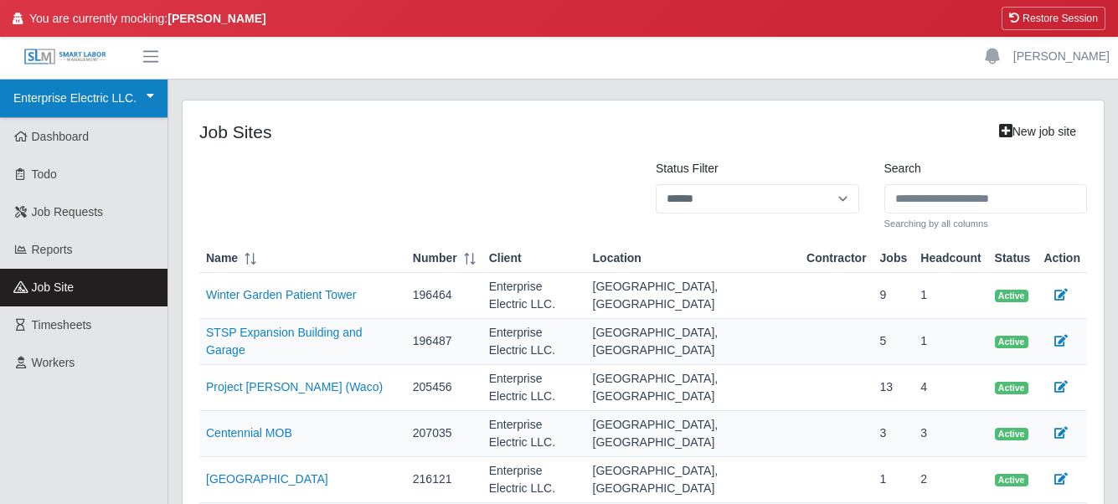
click at [149, 99] on icon at bounding box center [151, 96] width 8 height 12
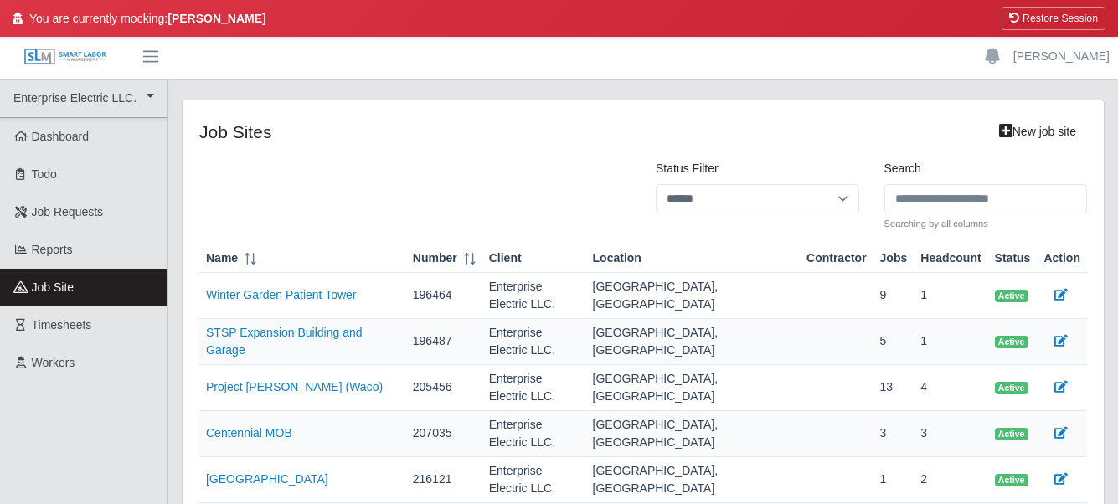
click at [1011, 11] on button "Restore Session" at bounding box center [1053, 18] width 104 height 23
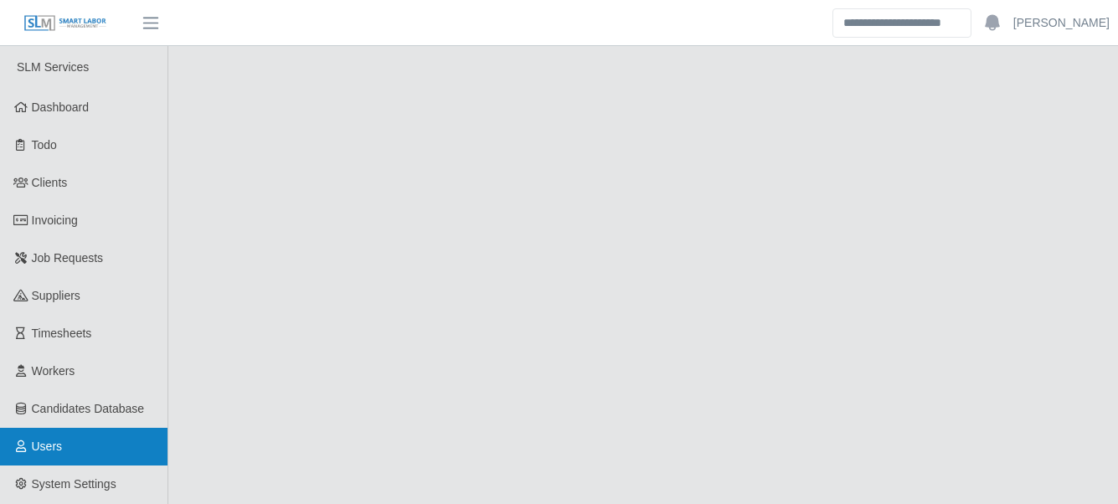
click at [56, 453] on span "Users" at bounding box center [47, 446] width 31 height 13
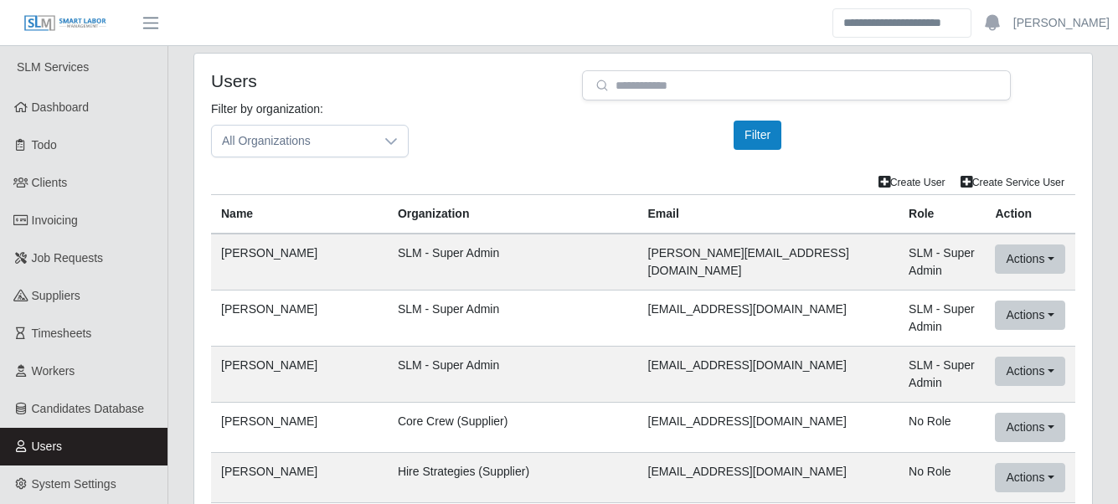
click at [512, 87] on h4 "Users" at bounding box center [384, 80] width 346 height 21
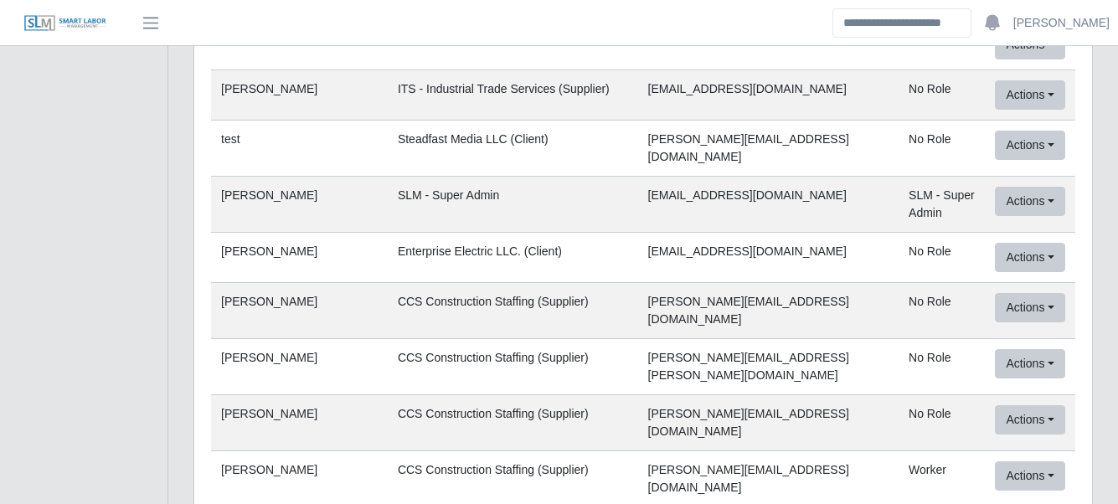
scroll to position [1845, 0]
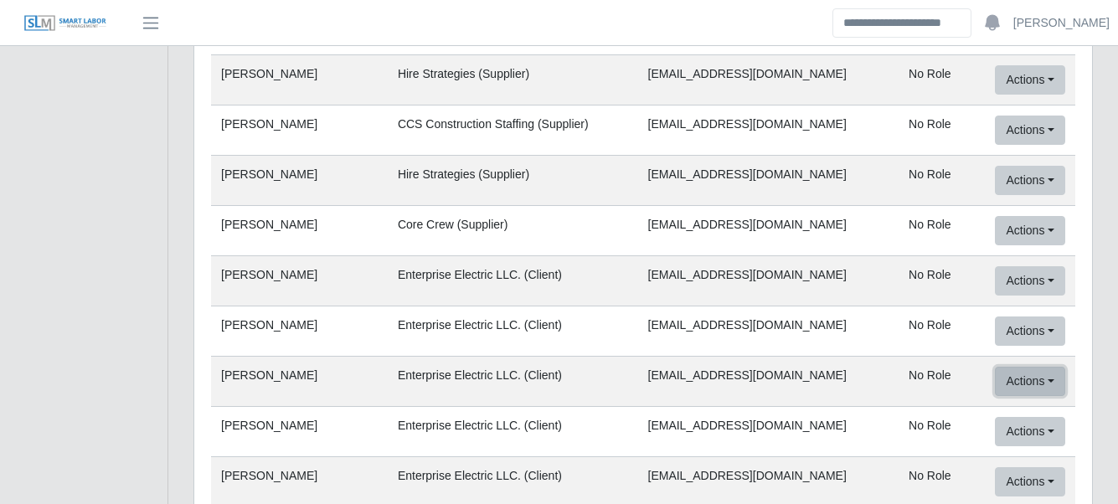
click at [1011, 367] on button "Actions" at bounding box center [1029, 381] width 69 height 29
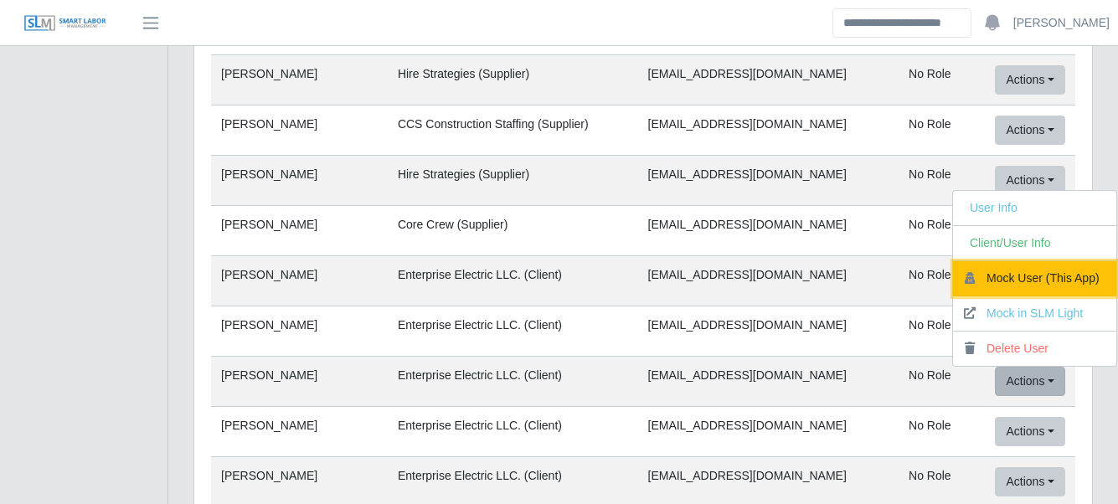
click at [1068, 261] on button "Mock User (This App)" at bounding box center [1034, 278] width 163 height 35
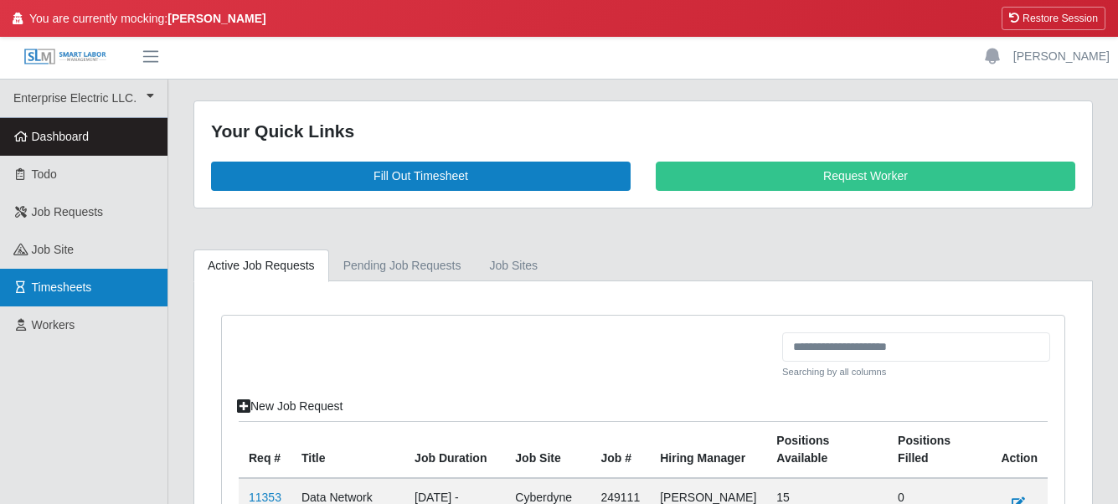
click at [88, 291] on span "Timesheets" at bounding box center [62, 286] width 60 height 13
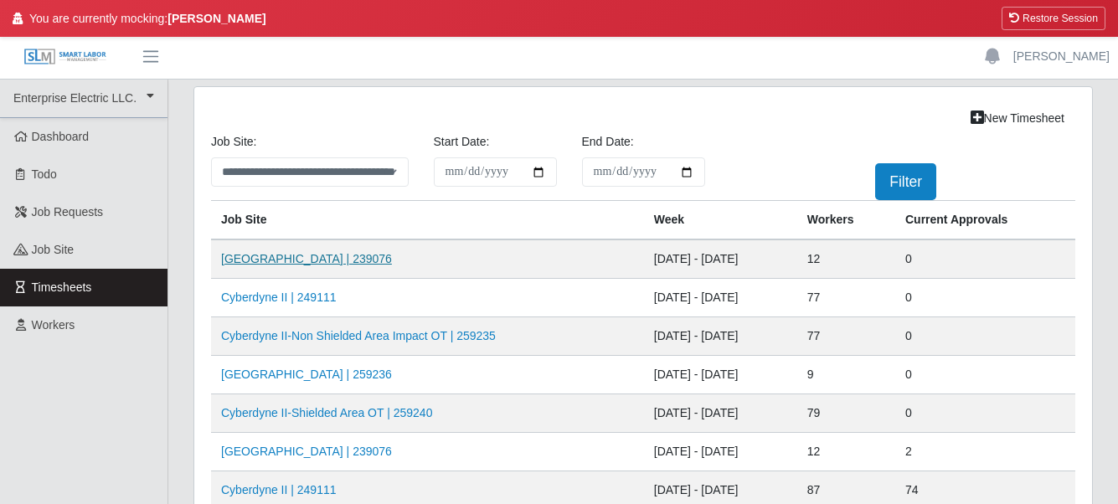
click at [334, 257] on link "[GEOGRAPHIC_DATA] | 239076" at bounding box center [306, 258] width 171 height 13
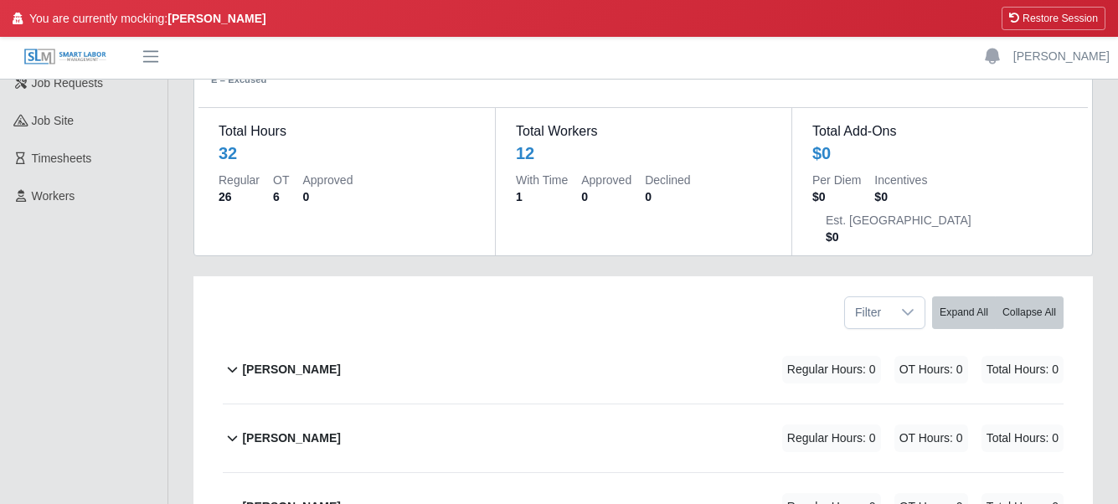
scroll to position [195, 0]
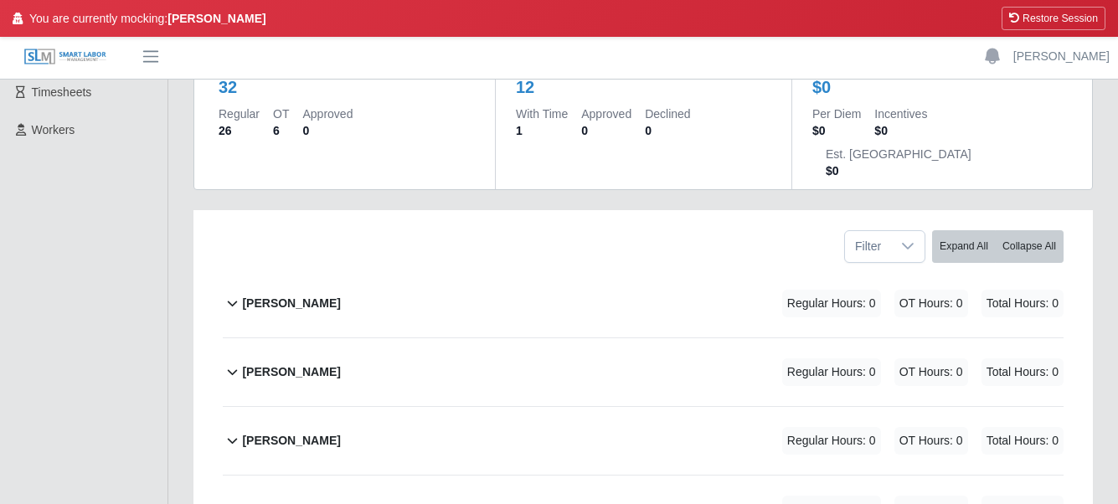
click at [276, 295] on b "[PERSON_NAME]" at bounding box center [291, 304] width 98 height 18
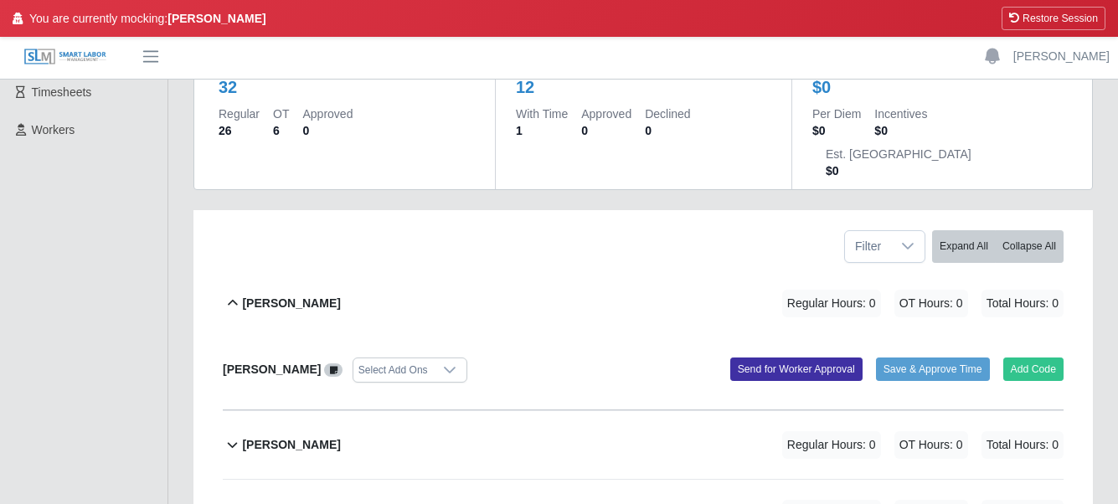
click at [276, 295] on b "[PERSON_NAME]" at bounding box center [291, 304] width 98 height 18
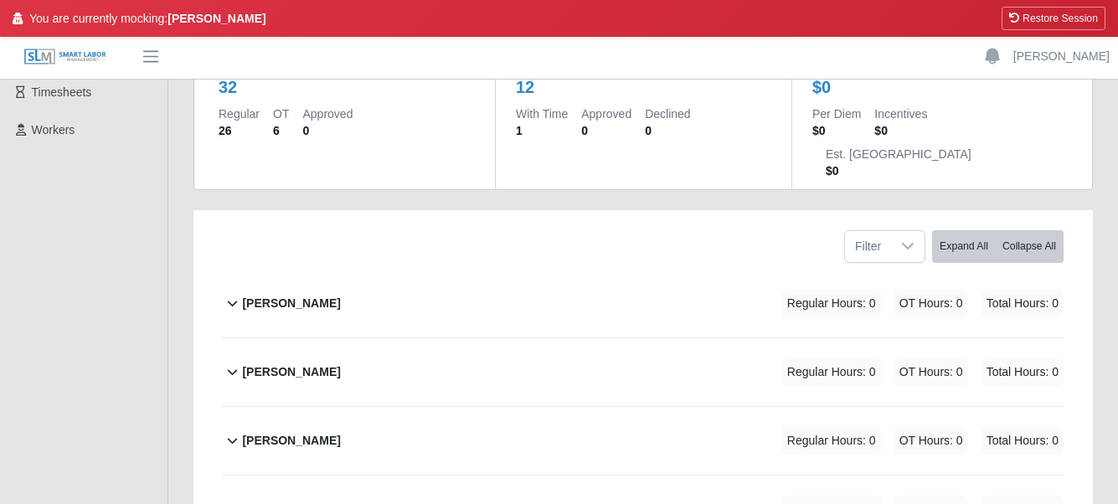
scroll to position [0, 0]
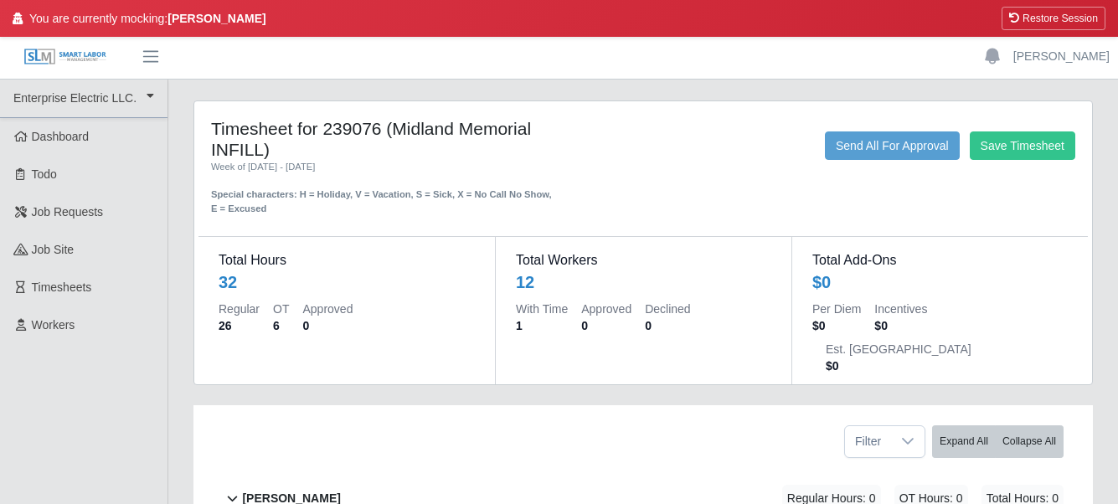
drag, startPoint x: 197, startPoint y: 113, endPoint x: 328, endPoint y: 148, distance: 136.1
click at [328, 148] on div "Timesheet for 239076 (Midland Memorial INFILL) Week of [DATE] - [DATE] Special …" at bounding box center [642, 242] width 897 height 283
click at [328, 147] on h4 "Timesheet for 239076 (Midland Memorial INFILL)" at bounding box center [384, 139] width 346 height 42
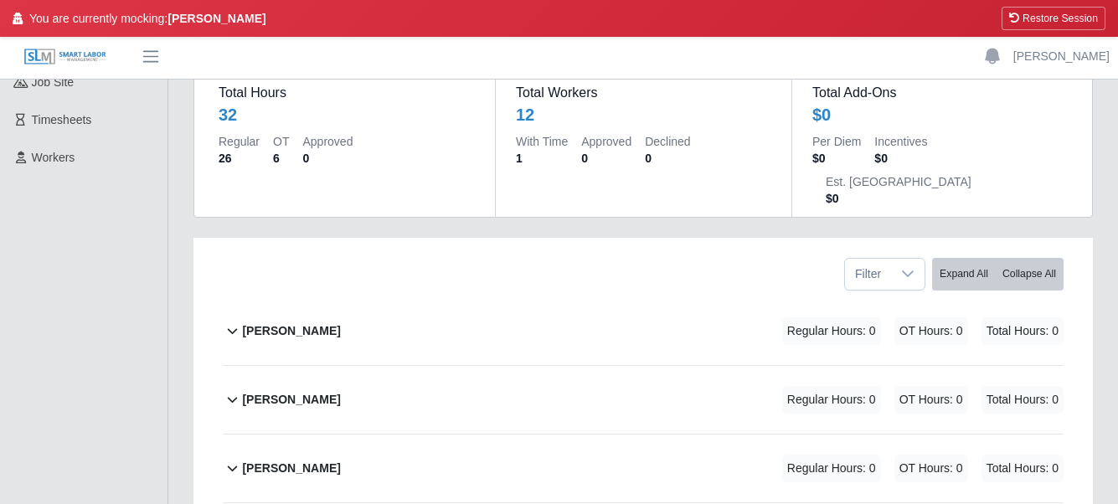
scroll to position [195, 0]
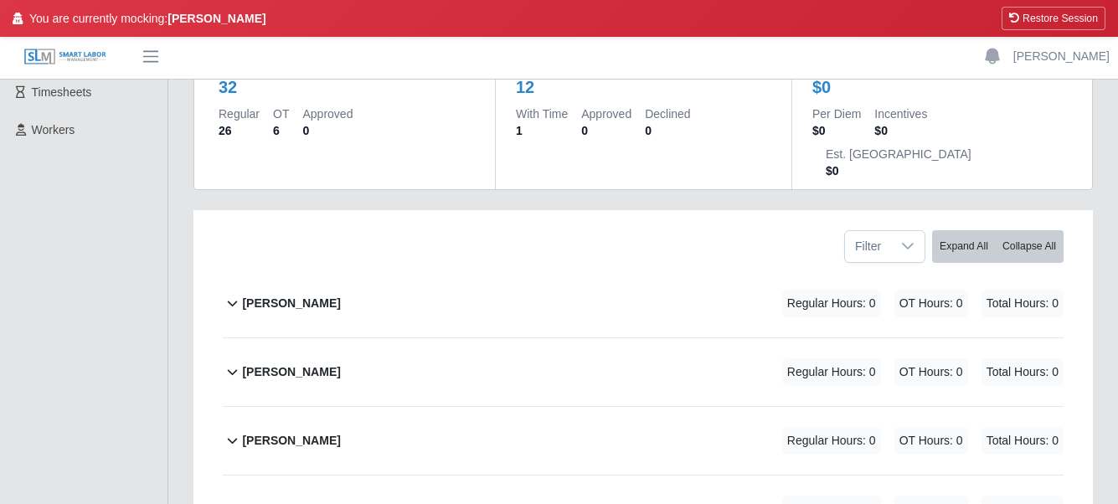
click at [273, 295] on b "[PERSON_NAME]" at bounding box center [291, 304] width 98 height 18
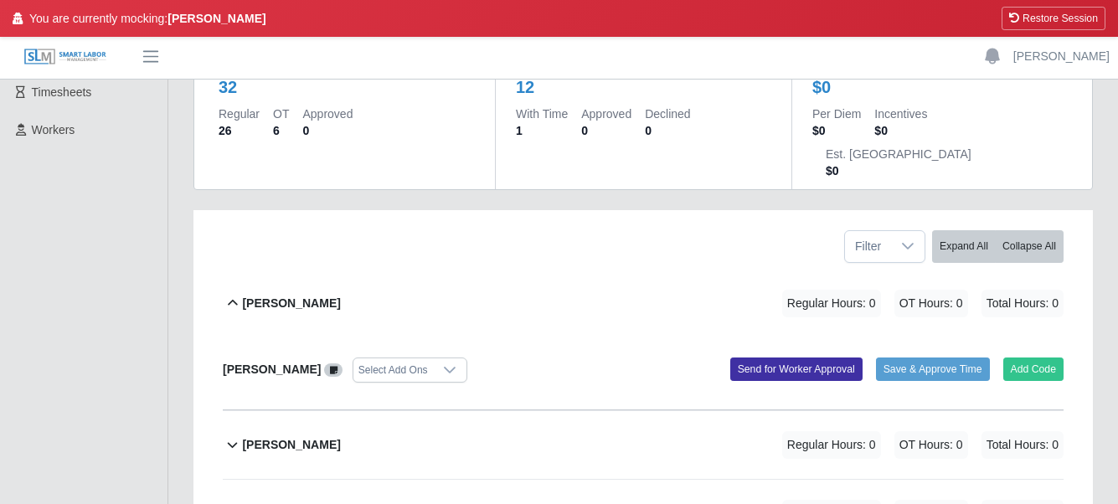
click at [280, 295] on b "[PERSON_NAME]" at bounding box center [291, 304] width 98 height 18
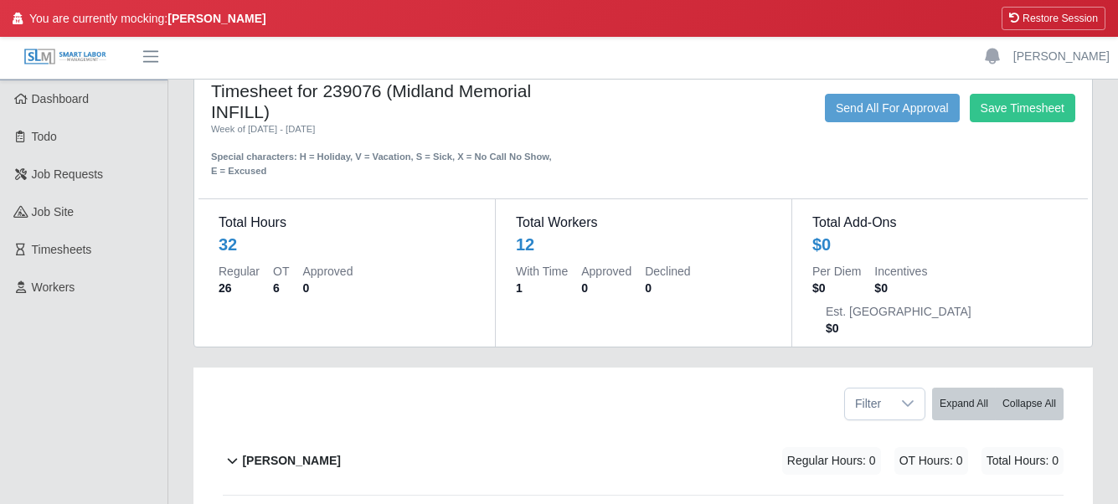
scroll to position [0, 0]
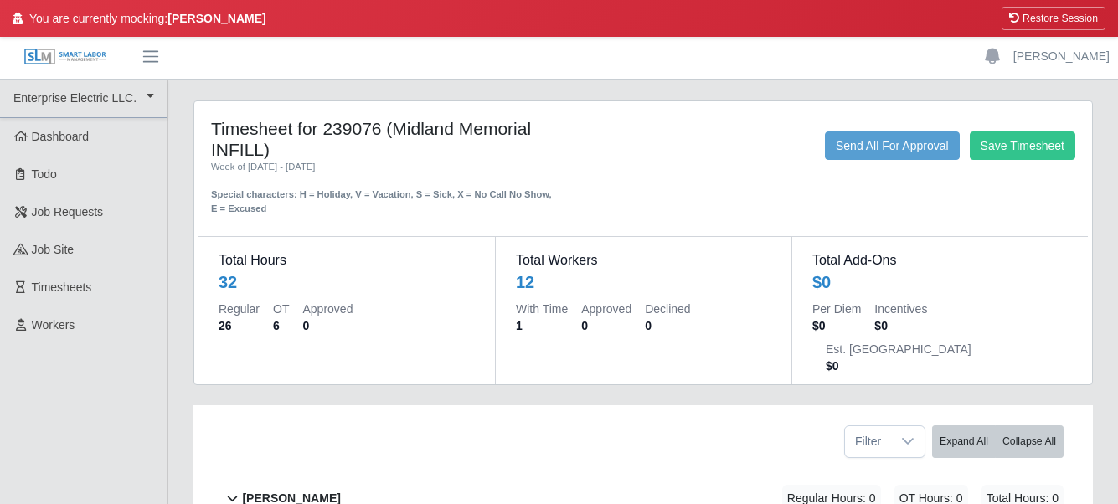
click at [317, 465] on div "[PERSON_NAME] Regular Hours: 0 OT Hours: 0 Total Hours: 0" at bounding box center [652, 499] width 821 height 68
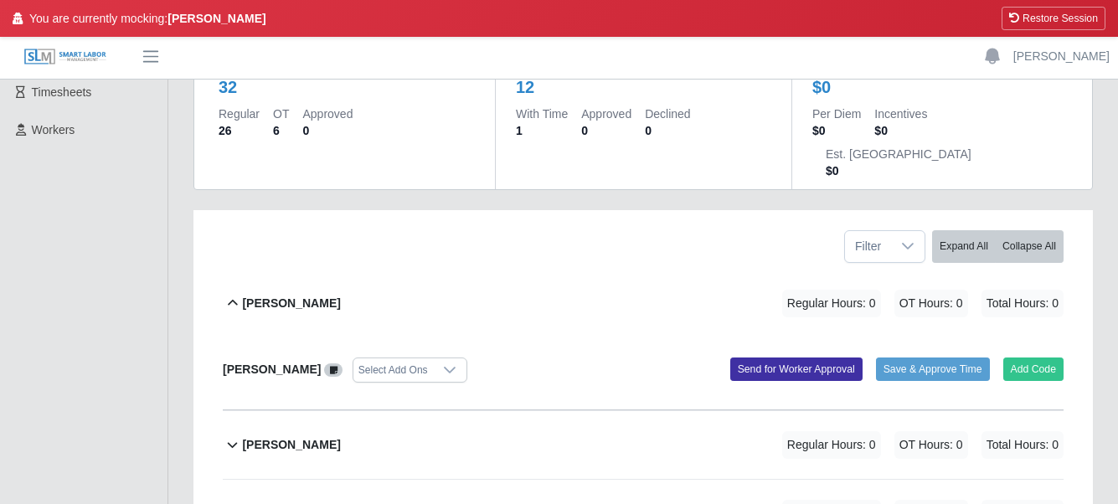
click at [293, 295] on b "[PERSON_NAME]" at bounding box center [291, 304] width 98 height 18
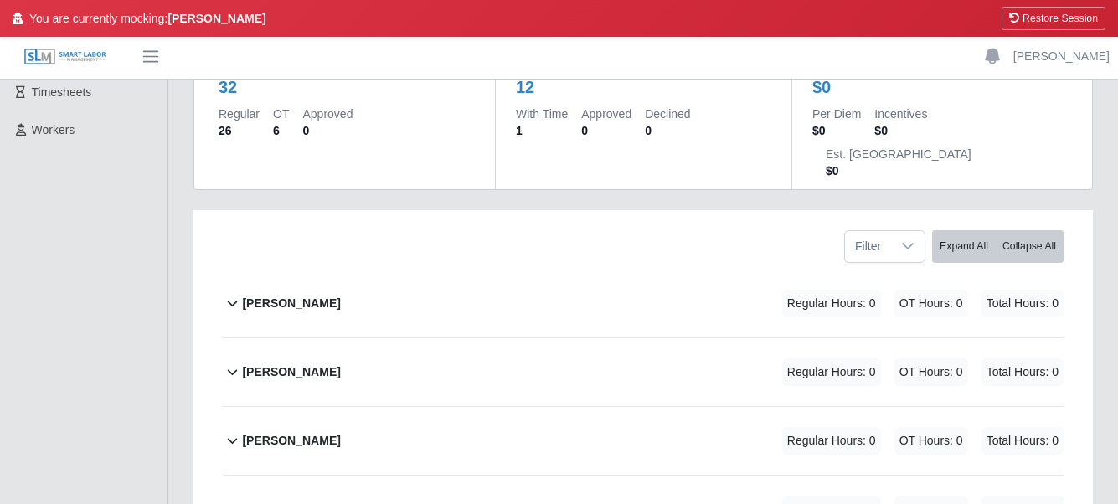
scroll to position [391, 0]
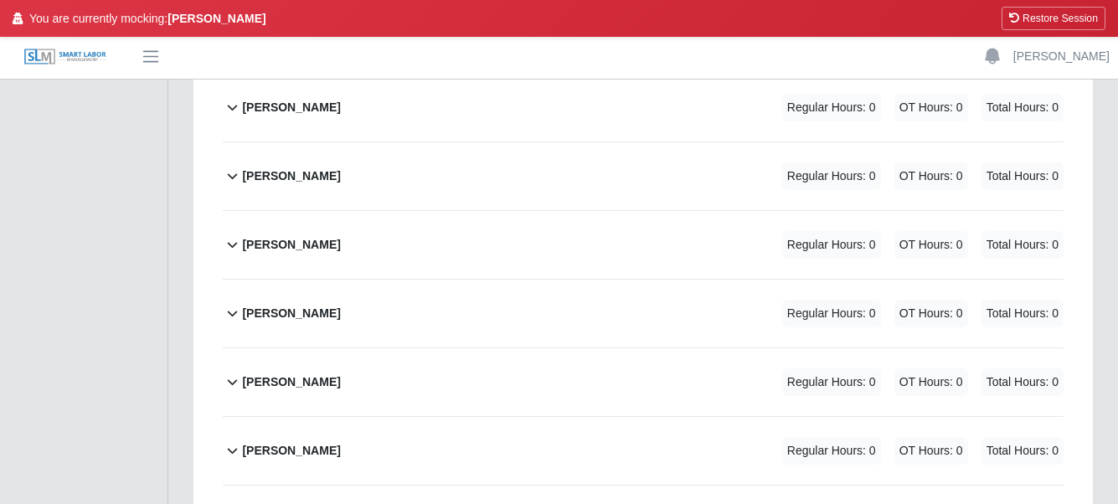
click at [264, 373] on b "[PERSON_NAME]" at bounding box center [291, 382] width 98 height 18
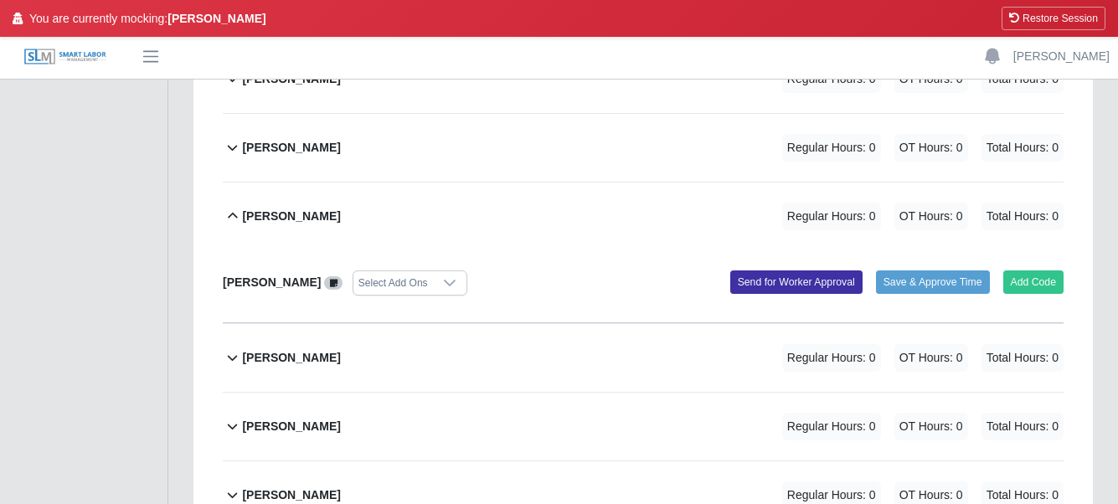
scroll to position [586, 0]
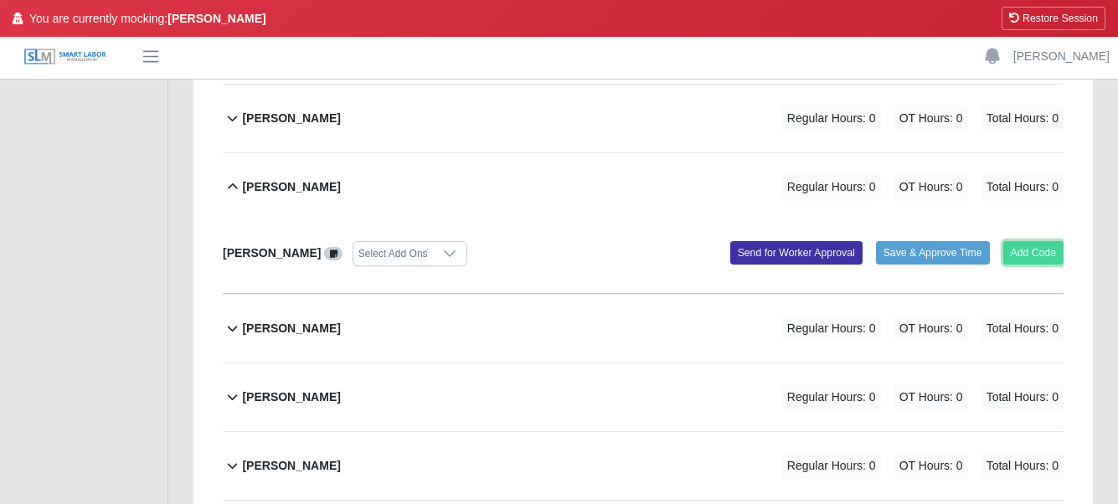
click at [1046, 241] on button "Add Code" at bounding box center [1033, 252] width 61 height 23
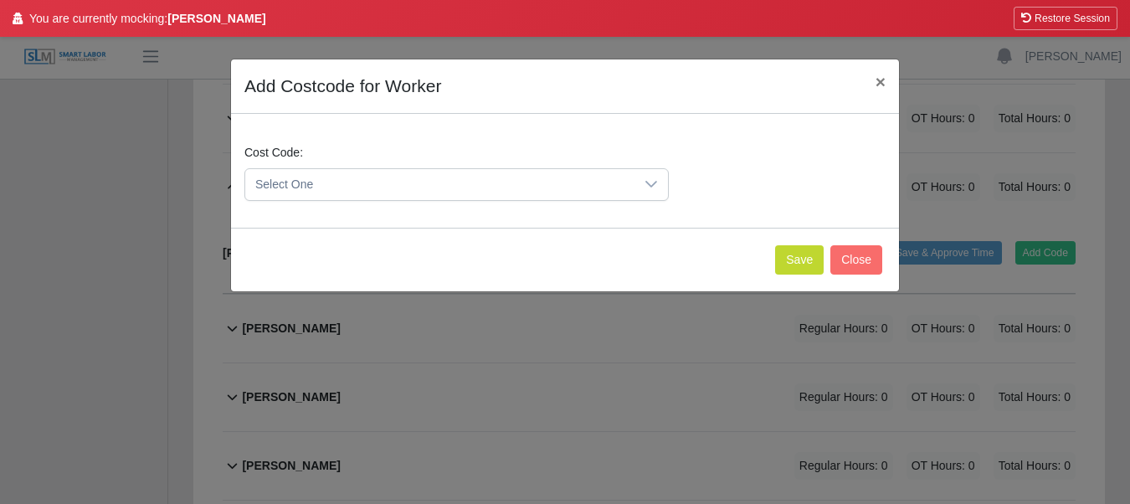
click at [393, 160] on div "Cost Code: Select One" at bounding box center [456, 172] width 433 height 57
click at [398, 185] on span "Select One" at bounding box center [439, 184] width 389 height 31
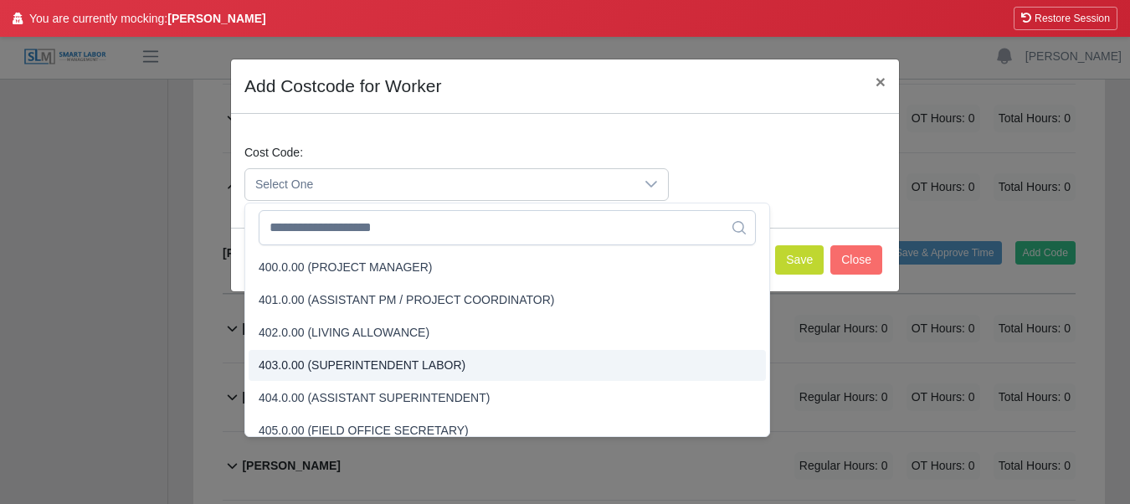
click at [121, 278] on div "Add Costcode for Worker × Cost Code: Select One Save Close" at bounding box center [565, 252] width 1130 height 504
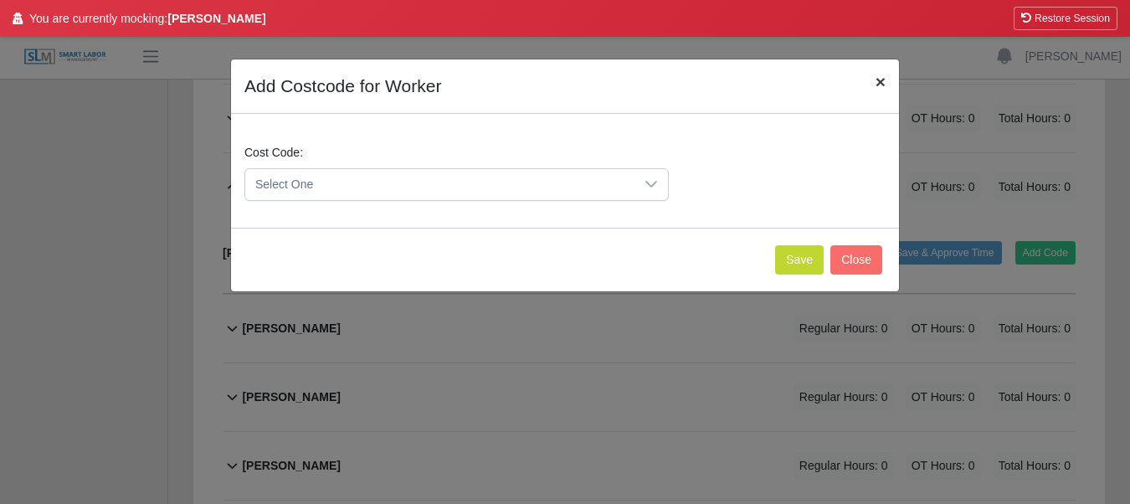
click at [877, 78] on span "×" at bounding box center [881, 81] width 10 height 19
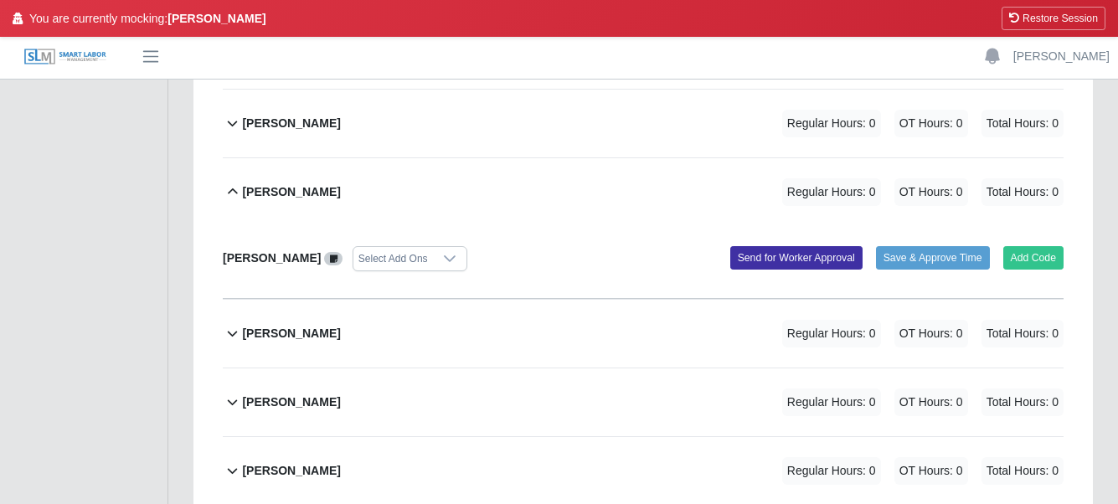
scroll to position [0, 0]
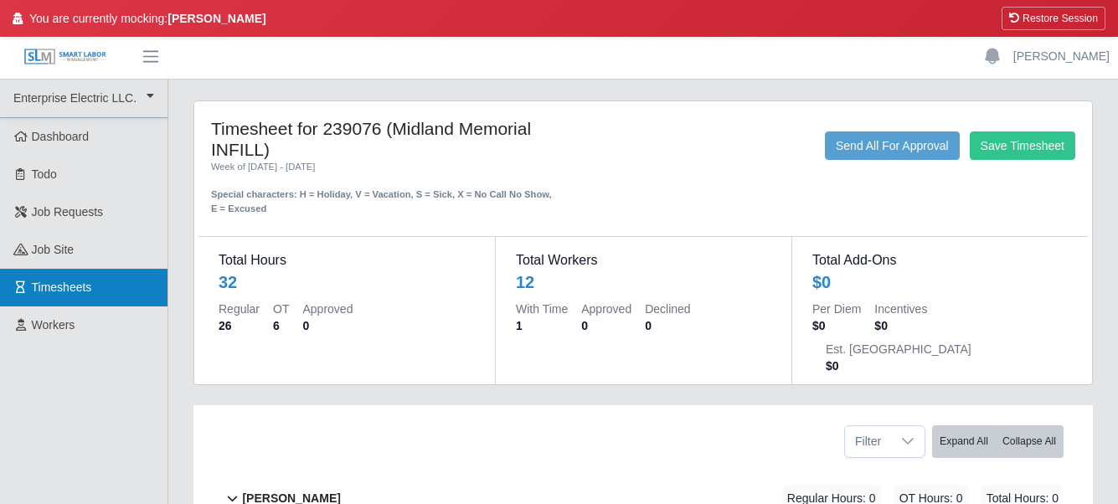
click at [71, 302] on link "Timesheets" at bounding box center [83, 288] width 167 height 38
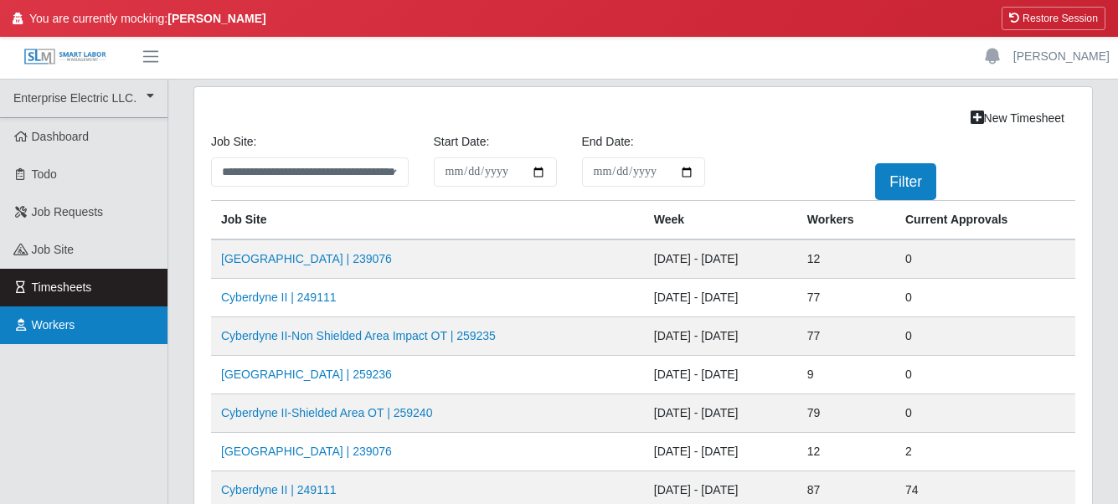
click at [77, 337] on link "Workers" at bounding box center [83, 325] width 167 height 38
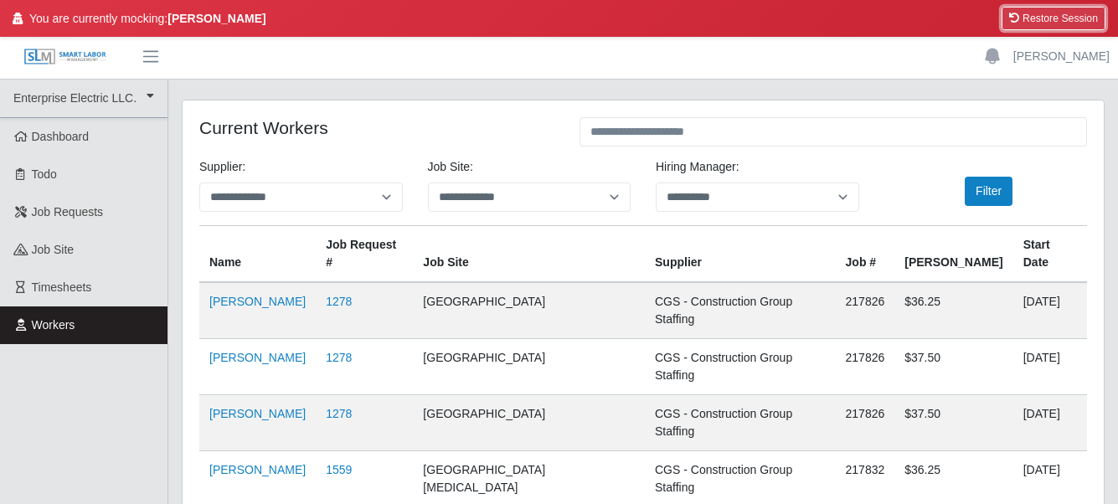
click at [1088, 15] on button "Restore Session" at bounding box center [1053, 18] width 104 height 23
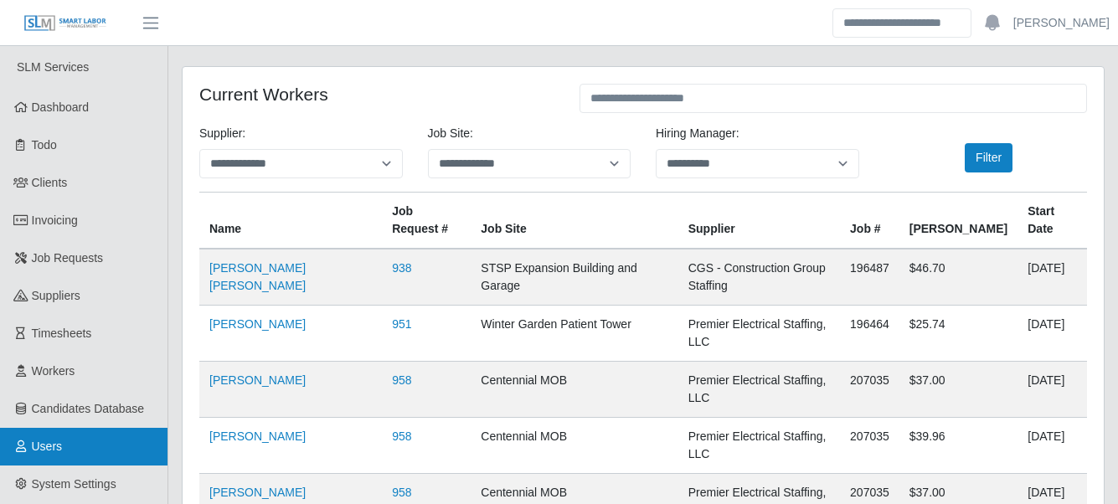
click at [64, 453] on link "Users" at bounding box center [83, 447] width 167 height 38
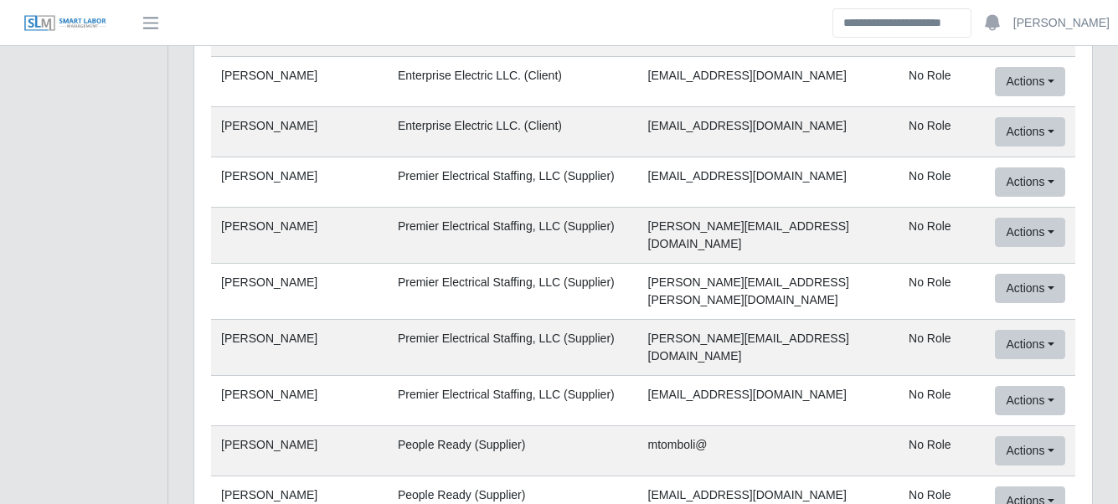
scroll to position [5274, 0]
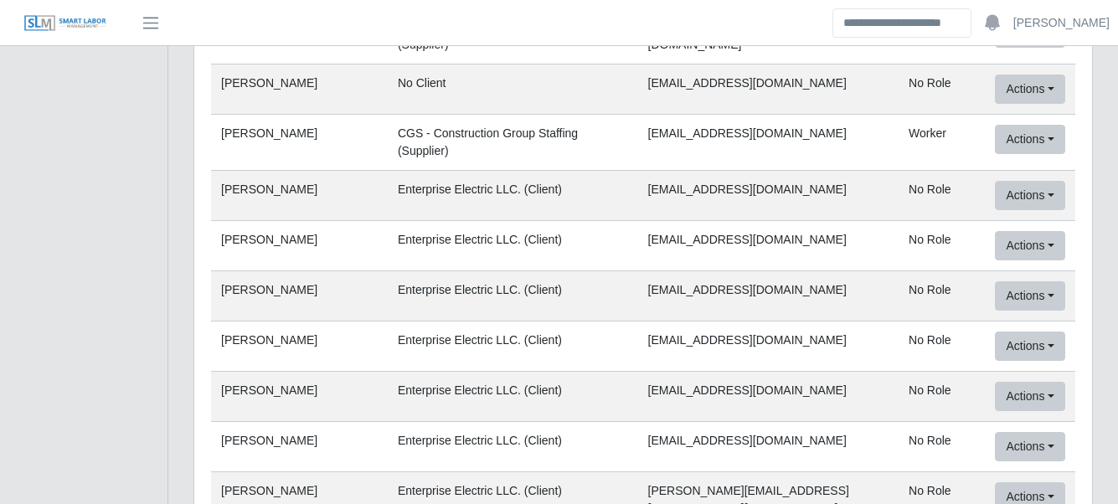
click at [451, 472] on td "Enterprise Electric LLC. (Client)" at bounding box center [513, 500] width 250 height 56
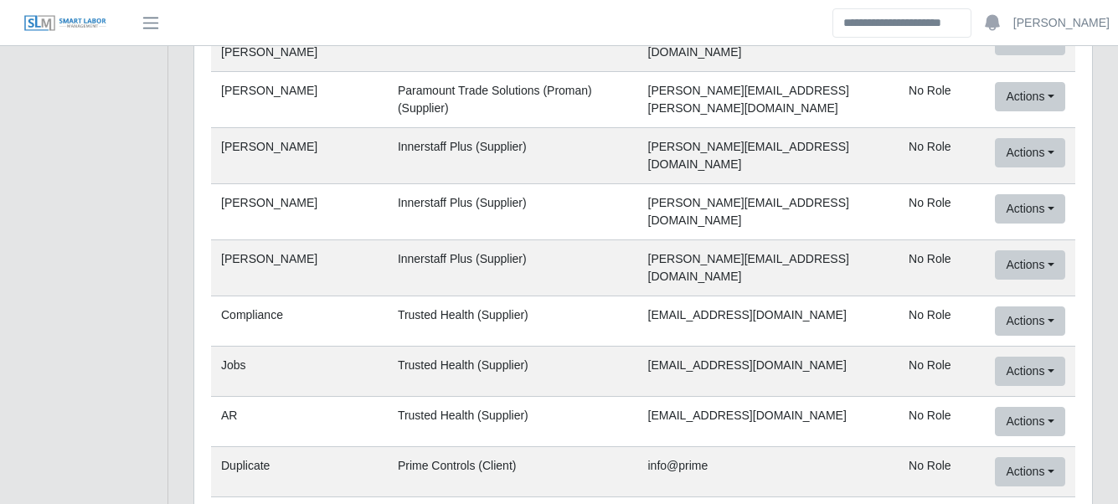
scroll to position [70924, 0]
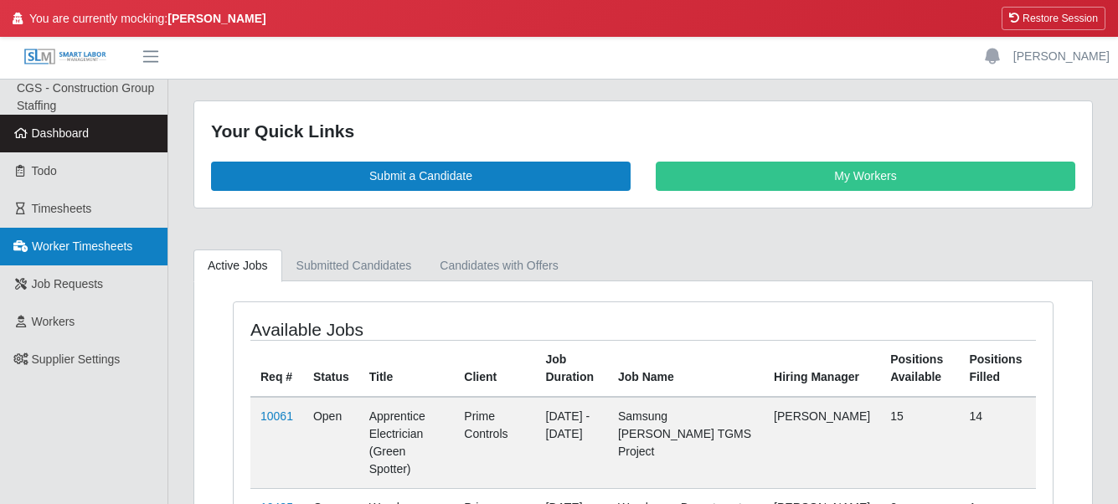
click at [86, 255] on link "Worker Timesheets" at bounding box center [83, 247] width 167 height 38
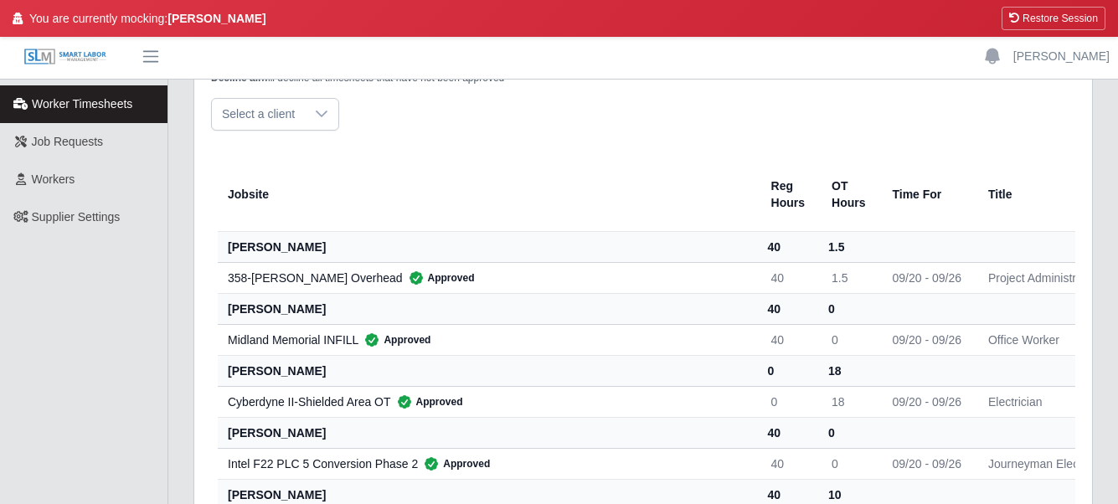
scroll to position [195, 0]
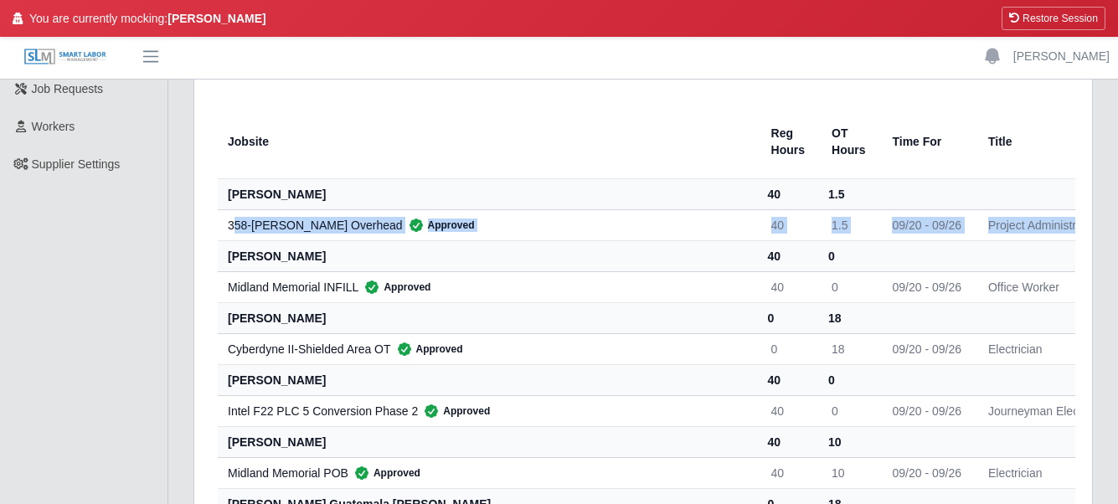
drag, startPoint x: 236, startPoint y: 226, endPoint x: 884, endPoint y: 227, distance: 648.0
click at [884, 227] on tr "358-[PERSON_NAME] Overhead Approved 40 1.5 09/20 - 09/26 Project Administrator …" at bounding box center [846, 224] width 1257 height 31
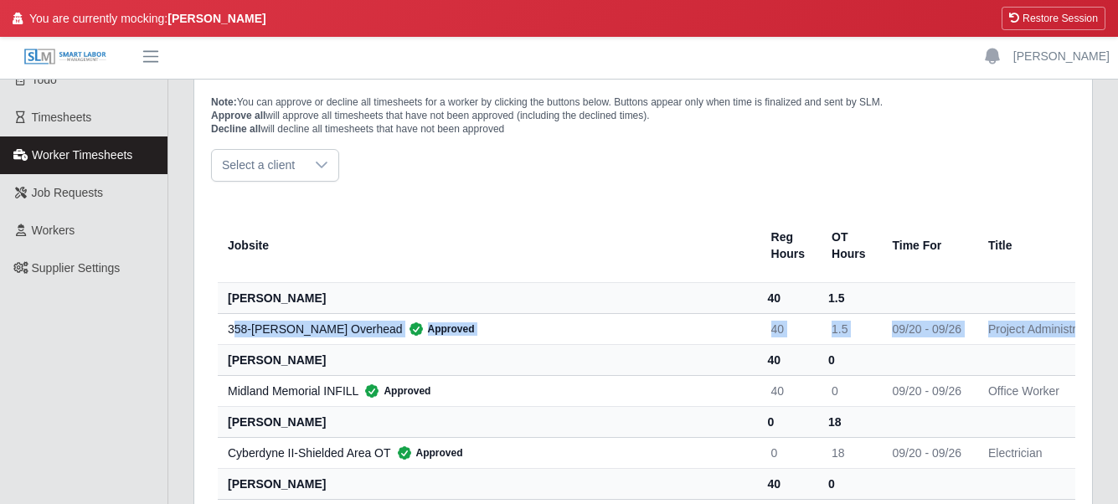
scroll to position [0, 0]
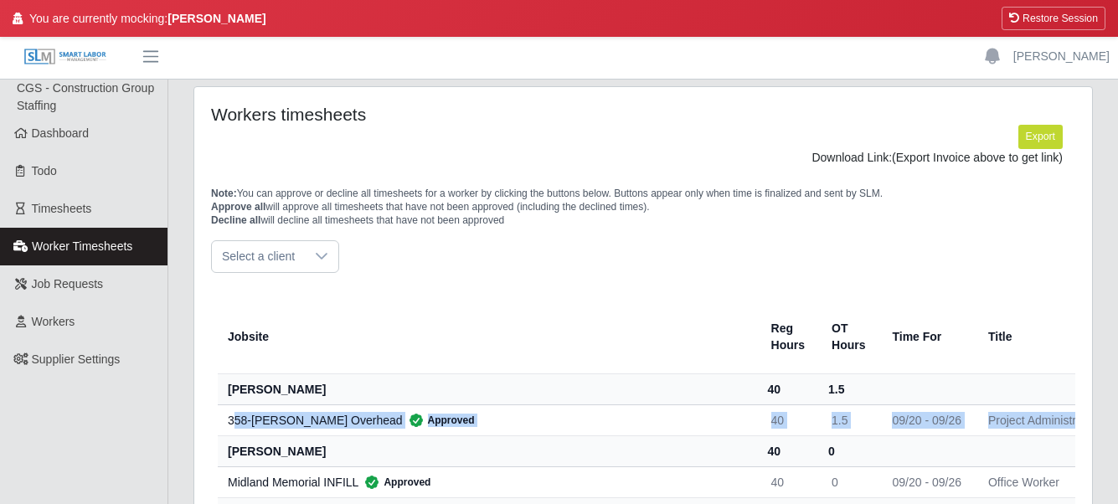
click at [285, 257] on span "Select a client" at bounding box center [258, 256] width 93 height 31
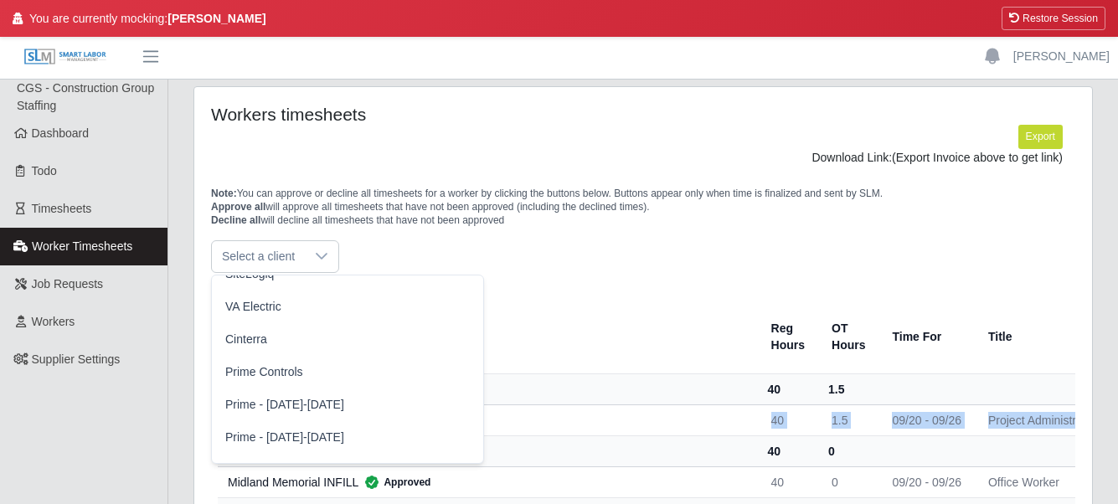
scroll to position [391, 0]
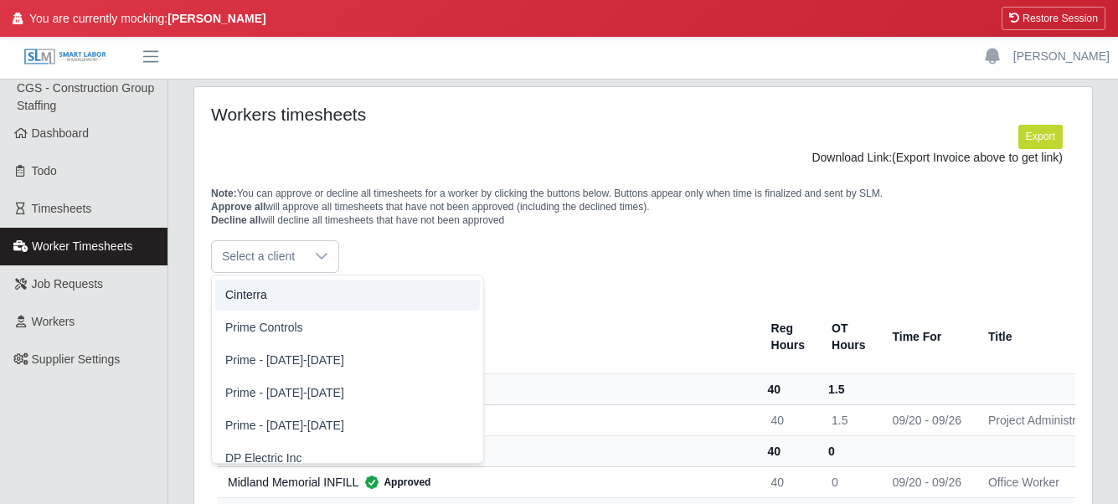
click at [532, 240] on div "Select a client" at bounding box center [643, 256] width 864 height 33
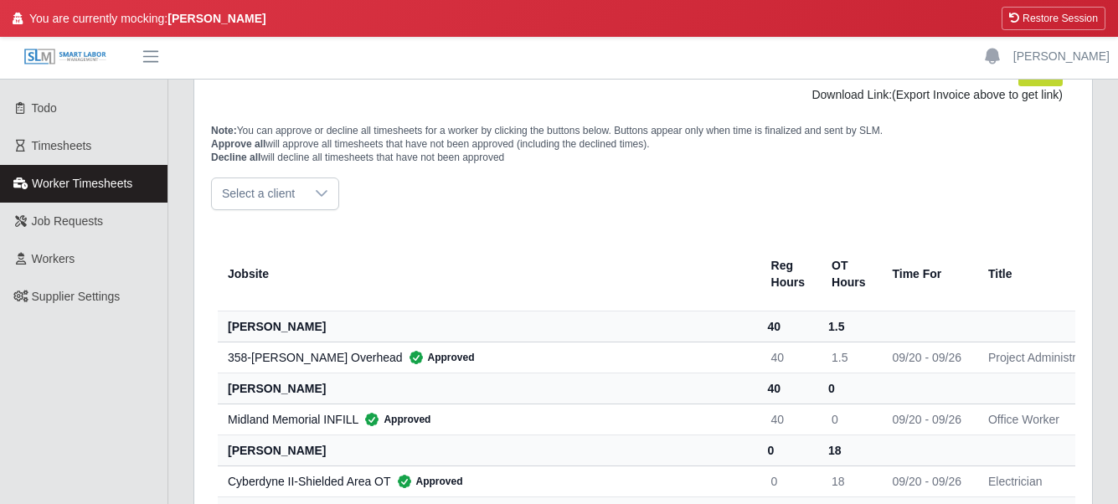
scroll to position [0, 0]
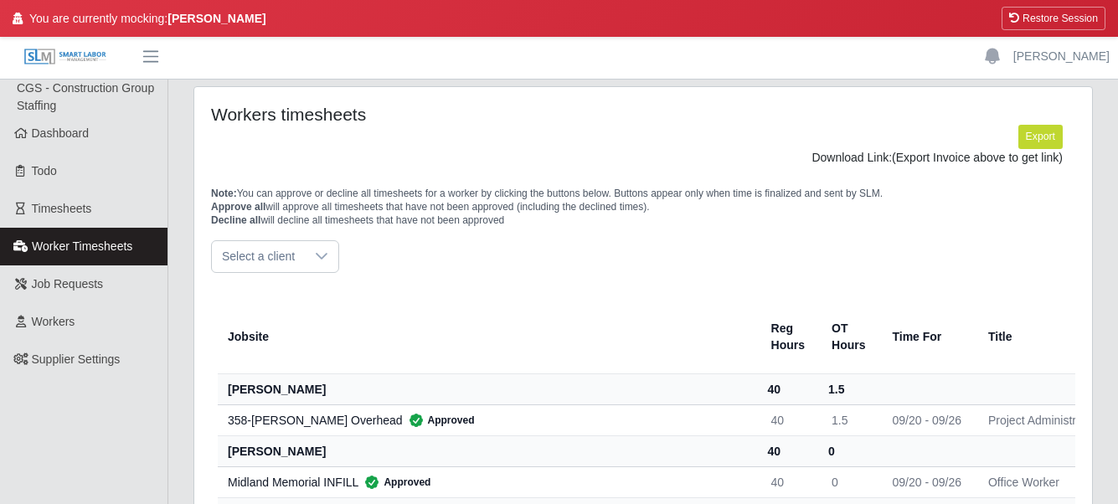
click at [281, 262] on span "Select a client" at bounding box center [258, 256] width 93 height 31
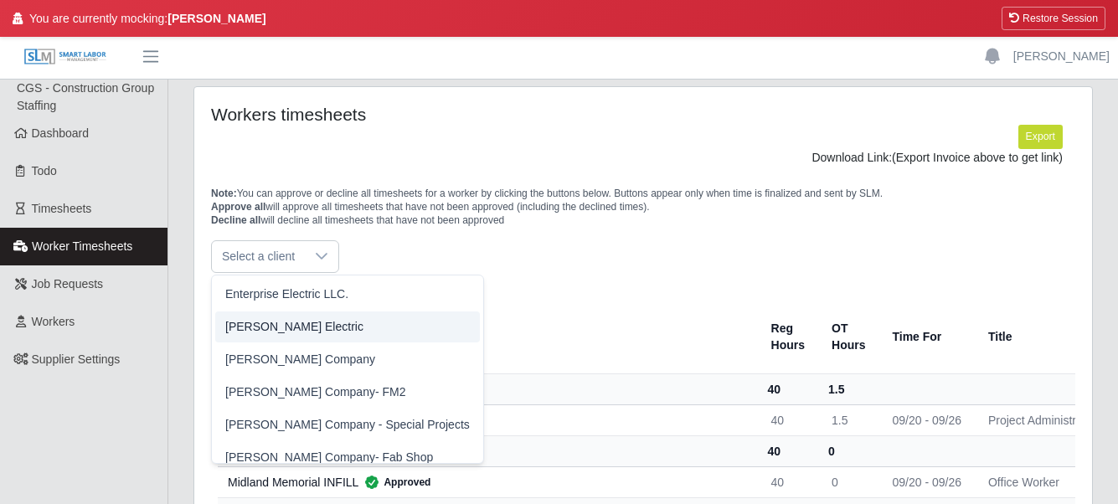
click at [758, 337] on th "Reg Hours" at bounding box center [788, 337] width 60 height 75
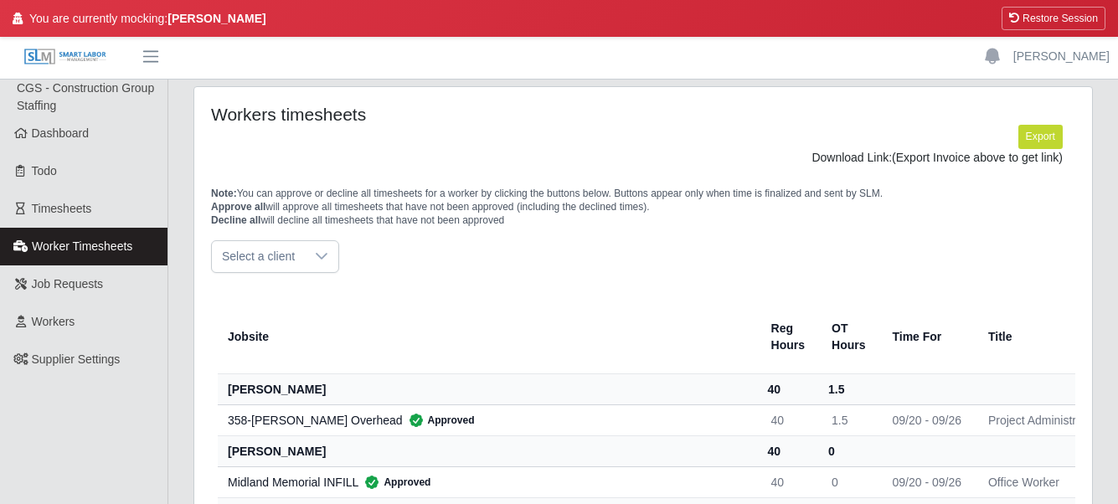
click at [280, 269] on span "Select a client" at bounding box center [258, 256] width 93 height 31
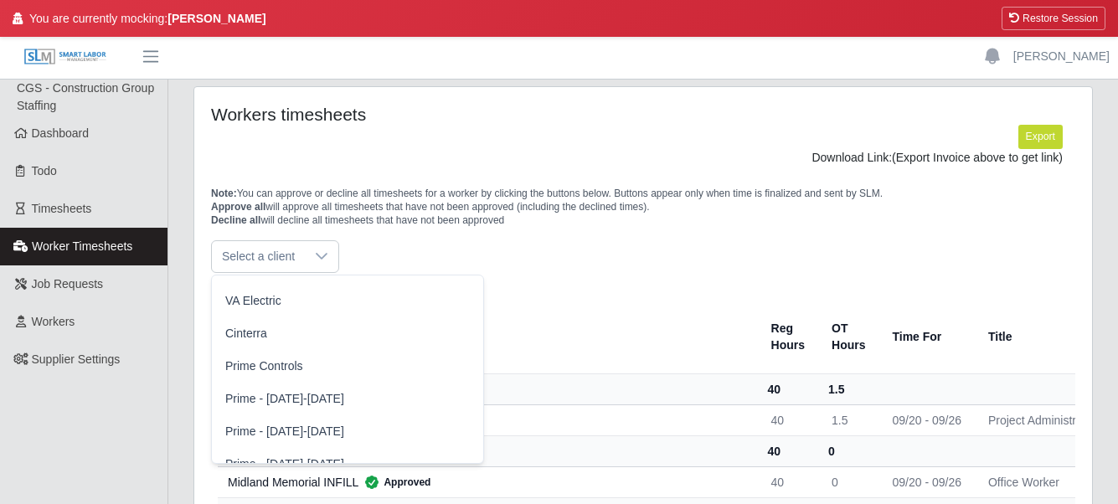
scroll to position [391, 0]
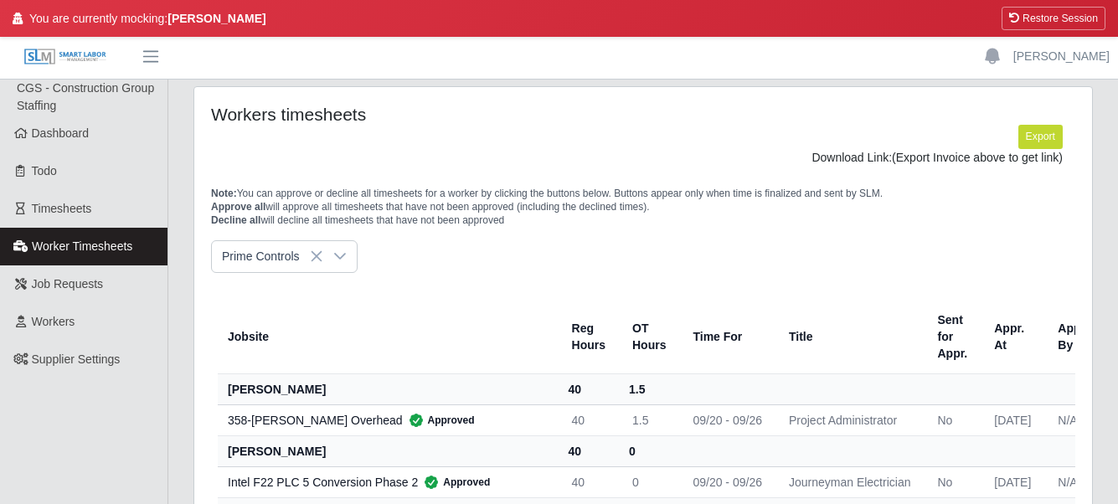
click at [282, 326] on span "Prime Controls" at bounding box center [264, 328] width 78 height 18
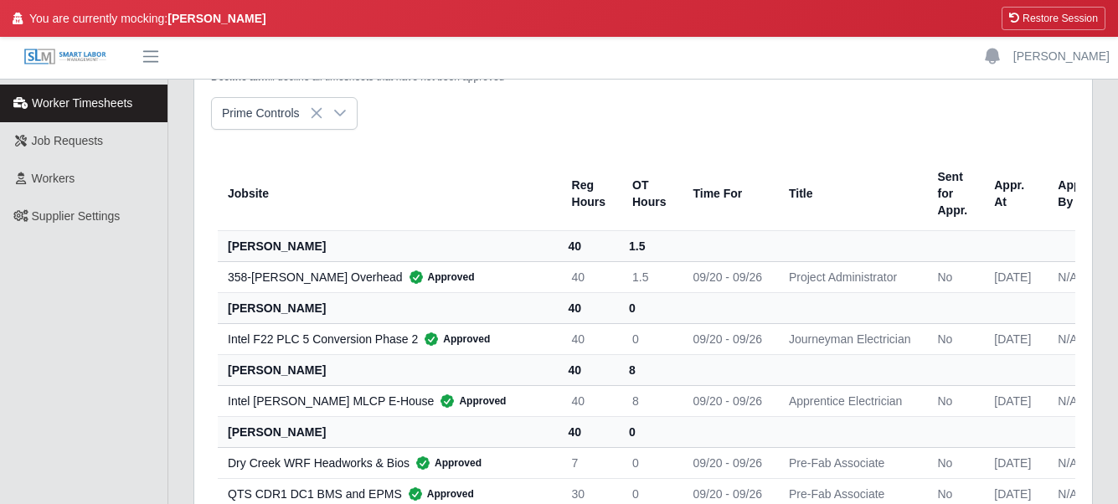
scroll to position [0, 0]
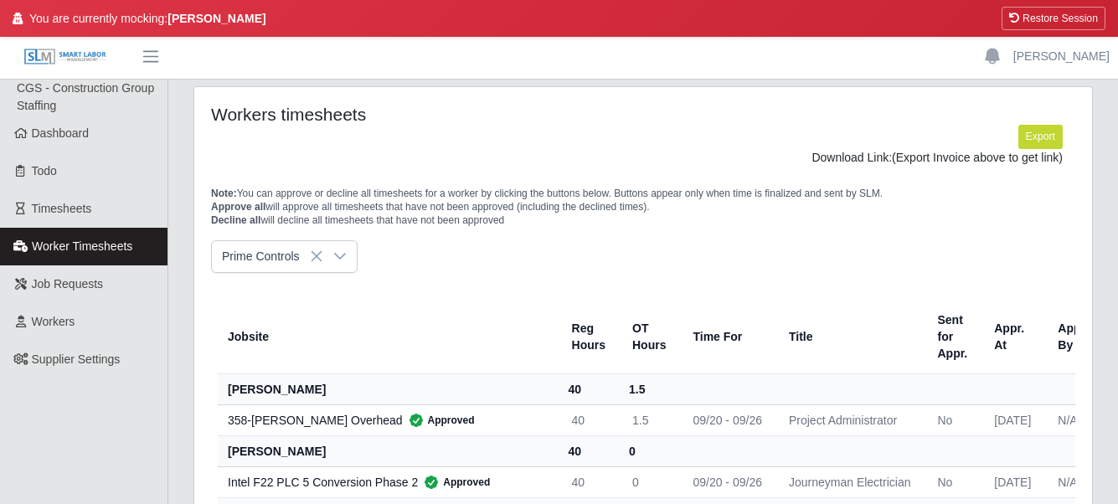
click at [584, 268] on div "Prime Controls" at bounding box center [643, 256] width 864 height 33
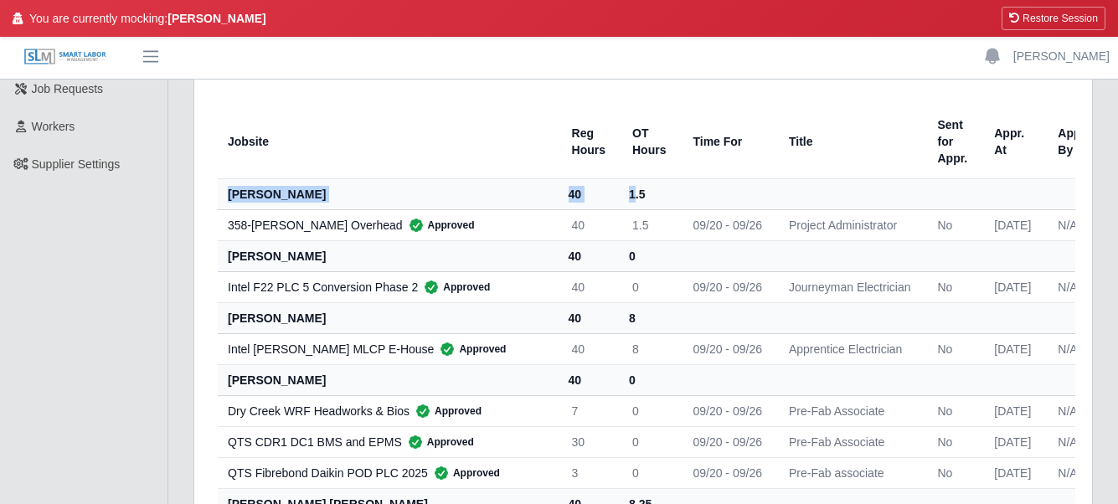
drag, startPoint x: 228, startPoint y: 196, endPoint x: 579, endPoint y: 202, distance: 351.7
click at [579, 202] on tr "[PERSON_NAME] 40 1.5" at bounding box center [671, 193] width 907 height 31
click at [234, 228] on div "358-[PERSON_NAME] Overhead Approved" at bounding box center [386, 225] width 317 height 17
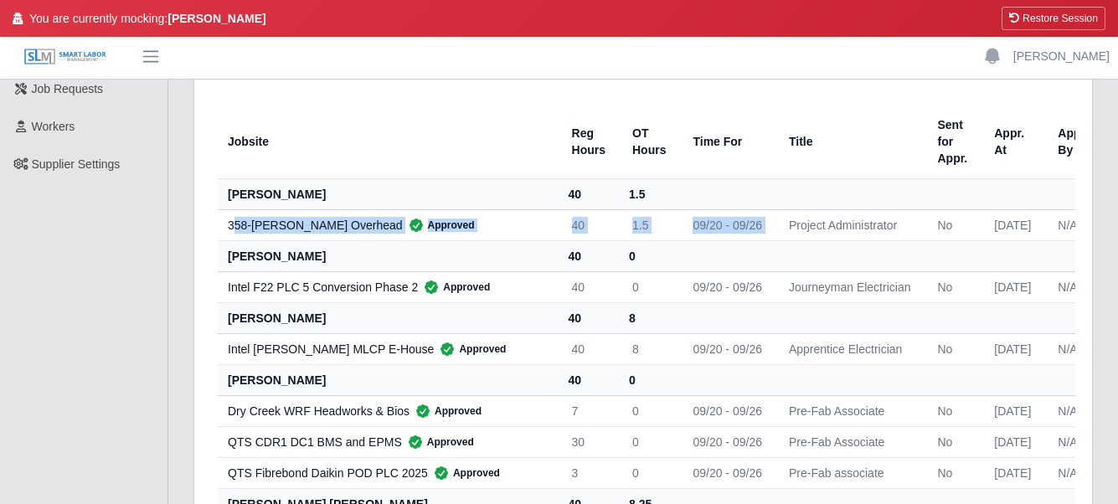
drag, startPoint x: 234, startPoint y: 226, endPoint x: 728, endPoint y: 227, distance: 493.1
click at [728, 227] on tr "358-[PERSON_NAME] Overhead Approved 40 1.5 09/20 - 09/26 Project Administrator …" at bounding box center [671, 224] width 907 height 31
drag, startPoint x: 728, startPoint y: 227, endPoint x: 813, endPoint y: 234, distance: 85.7
click at [813, 234] on td "Project Administrator" at bounding box center [849, 224] width 149 height 31
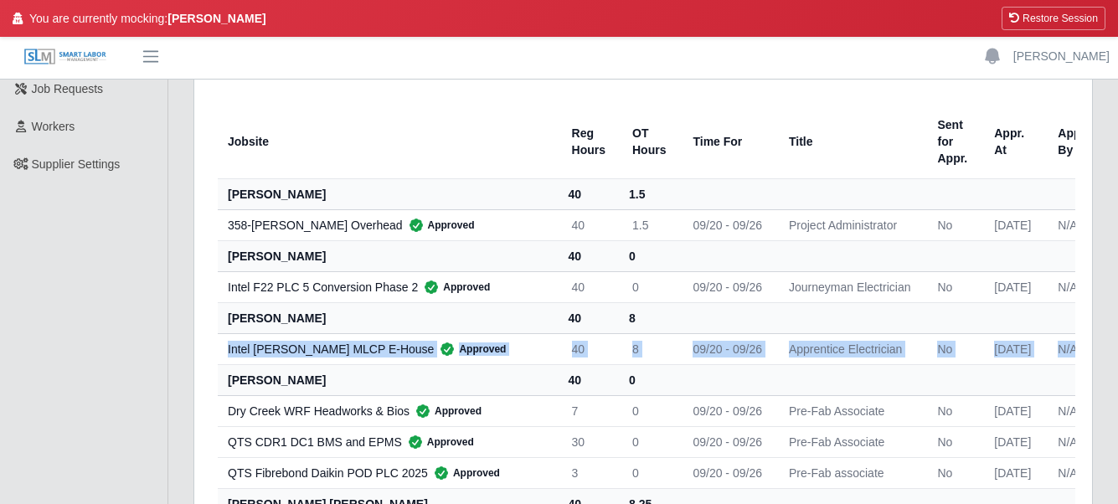
drag, startPoint x: 224, startPoint y: 345, endPoint x: 1047, endPoint y: 344, distance: 823.0
click at [1047, 344] on tr "Intel [PERSON_NAME] MLCP E-House Approved 40 8 09/20 - 09/26 Apprentice Electri…" at bounding box center [671, 348] width 907 height 31
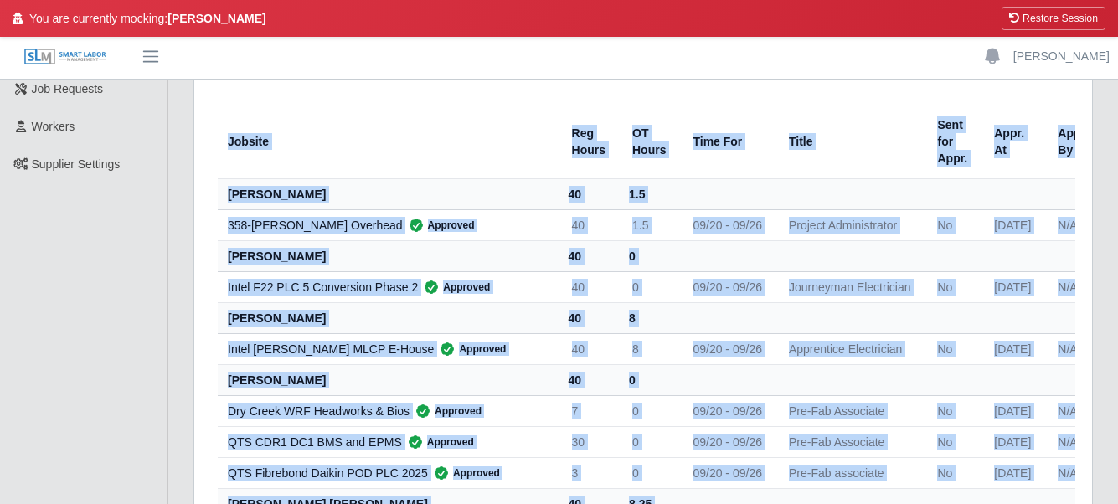
drag, startPoint x: 207, startPoint y: 311, endPoint x: 269, endPoint y: 311, distance: 62.0
click at [262, 316] on th "[PERSON_NAME]" at bounding box center [388, 317] width 341 height 31
drag, startPoint x: 231, startPoint y: 198, endPoint x: 320, endPoint y: 200, distance: 88.8
click at [320, 200] on th "[PERSON_NAME]" at bounding box center [388, 193] width 341 height 31
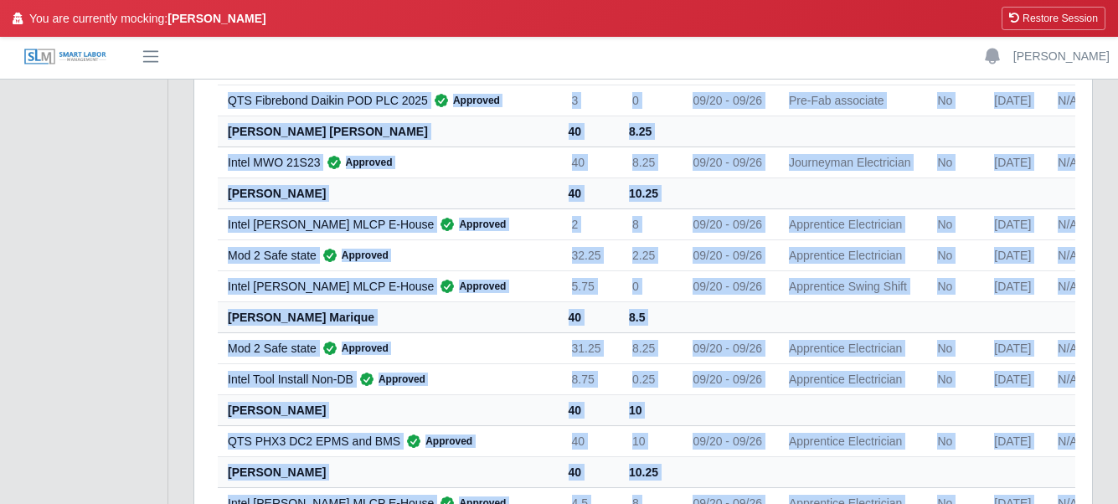
scroll to position [977, 0]
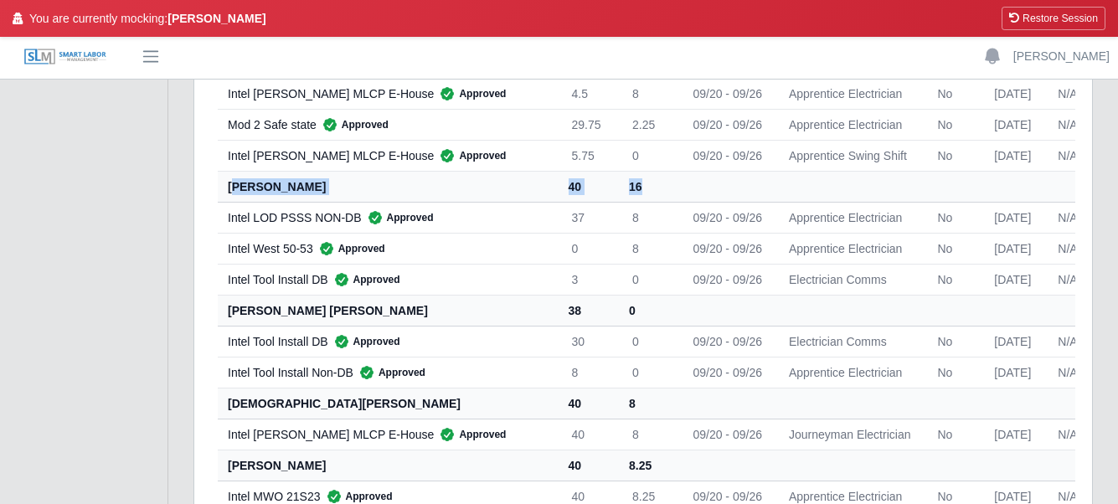
drag, startPoint x: 232, startPoint y: 184, endPoint x: 637, endPoint y: 183, distance: 405.2
click at [637, 183] on tr "[PERSON_NAME] 40 16" at bounding box center [671, 186] width 907 height 31
drag, startPoint x: 637, startPoint y: 183, endPoint x: 348, endPoint y: 229, distance: 292.3
click at [348, 229] on td "Intel LOD PSSS NON-DB Approved" at bounding box center [388, 217] width 341 height 31
drag, startPoint x: 220, startPoint y: 185, endPoint x: 618, endPoint y: 180, distance: 397.7
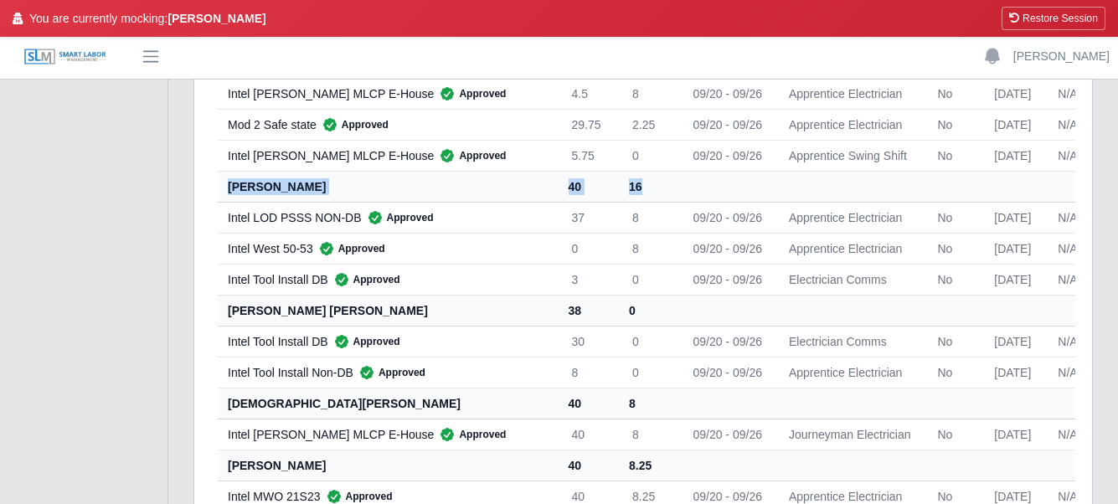
click at [618, 180] on tr "[PERSON_NAME] 40 16" at bounding box center [671, 186] width 907 height 31
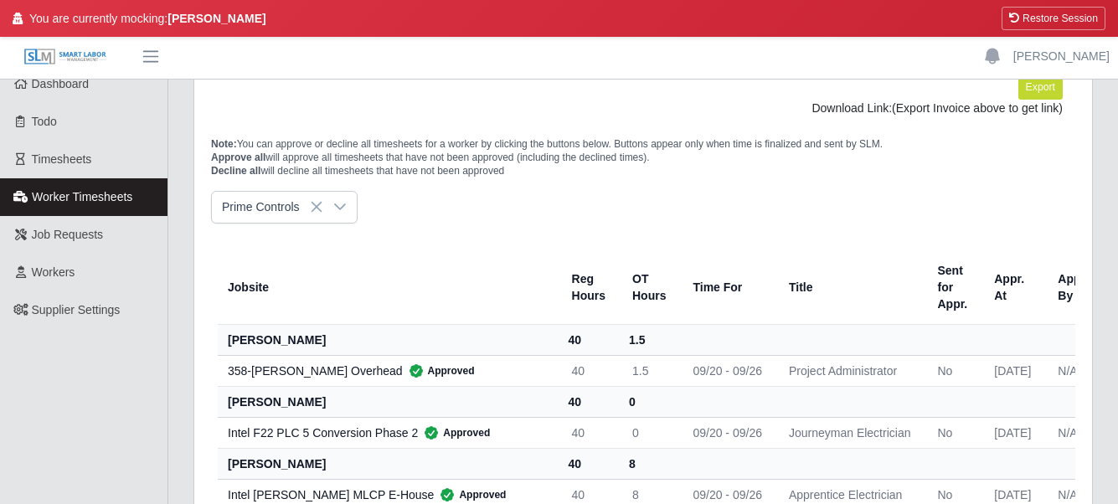
scroll to position [0, 0]
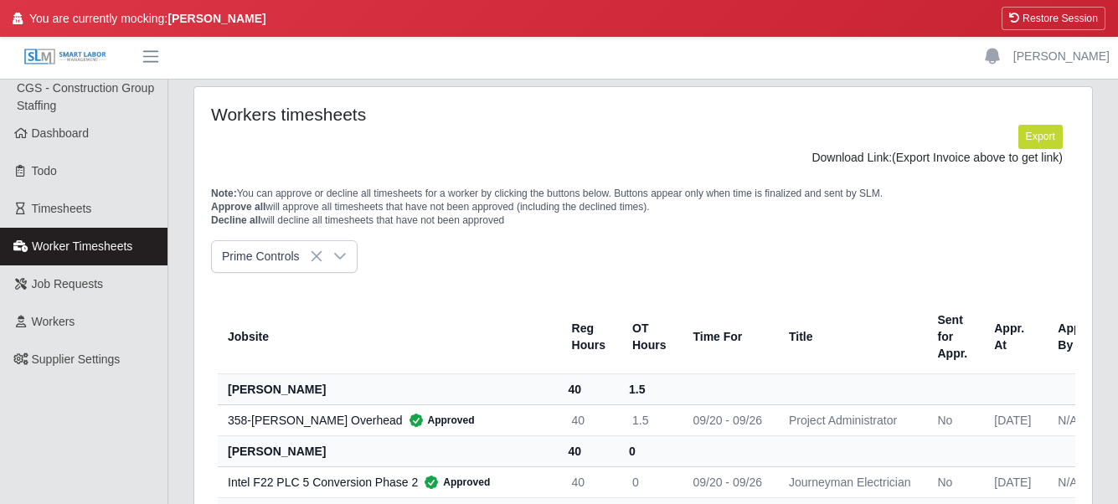
drag, startPoint x: 224, startPoint y: 388, endPoint x: 331, endPoint y: 395, distance: 107.4
click at [331, 395] on th "[PERSON_NAME]" at bounding box center [388, 388] width 341 height 31
drag, startPoint x: 331, startPoint y: 395, endPoint x: 277, endPoint y: 424, distance: 61.1
click at [277, 424] on div "358-[PERSON_NAME] Overhead Approved" at bounding box center [386, 420] width 317 height 17
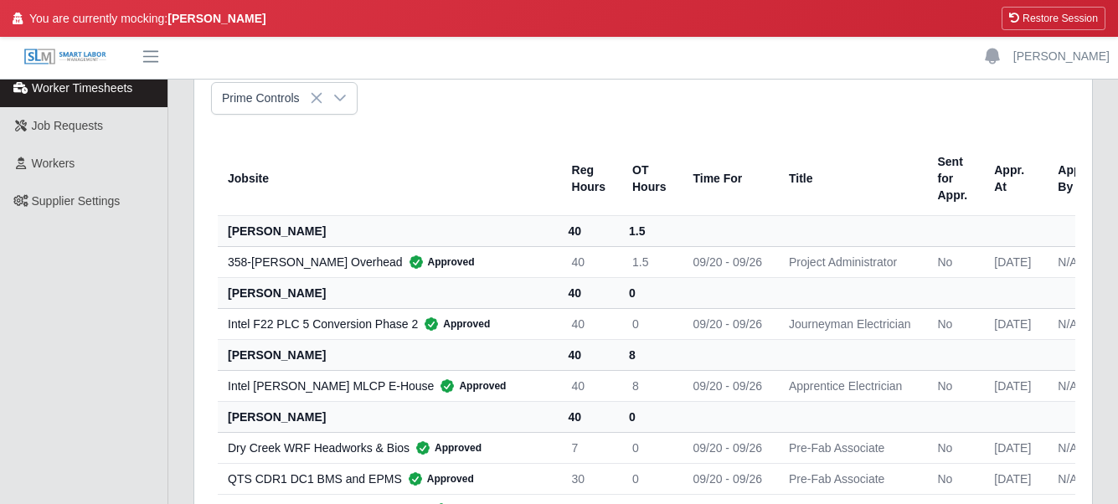
scroll to position [195, 0]
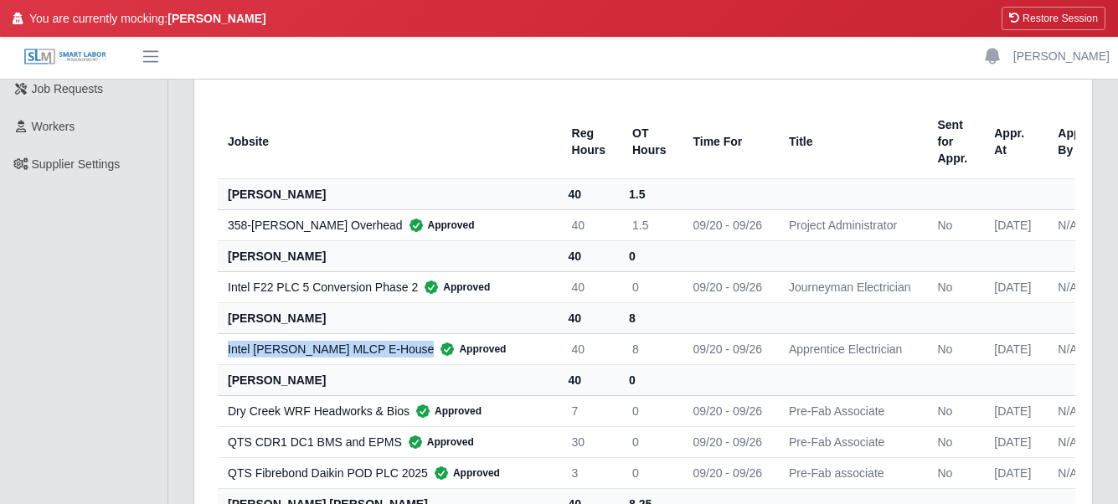
drag, startPoint x: 228, startPoint y: 347, endPoint x: 373, endPoint y: 347, distance: 144.8
click at [373, 347] on div "Intel [PERSON_NAME] MLCP E-House Approved" at bounding box center [386, 349] width 317 height 17
click at [280, 149] on th "Jobsite" at bounding box center [388, 142] width 341 height 75
drag, startPoint x: 222, startPoint y: 194, endPoint x: 308, endPoint y: 198, distance: 86.3
click at [308, 198] on th "alyssa rodriguez" at bounding box center [388, 193] width 341 height 31
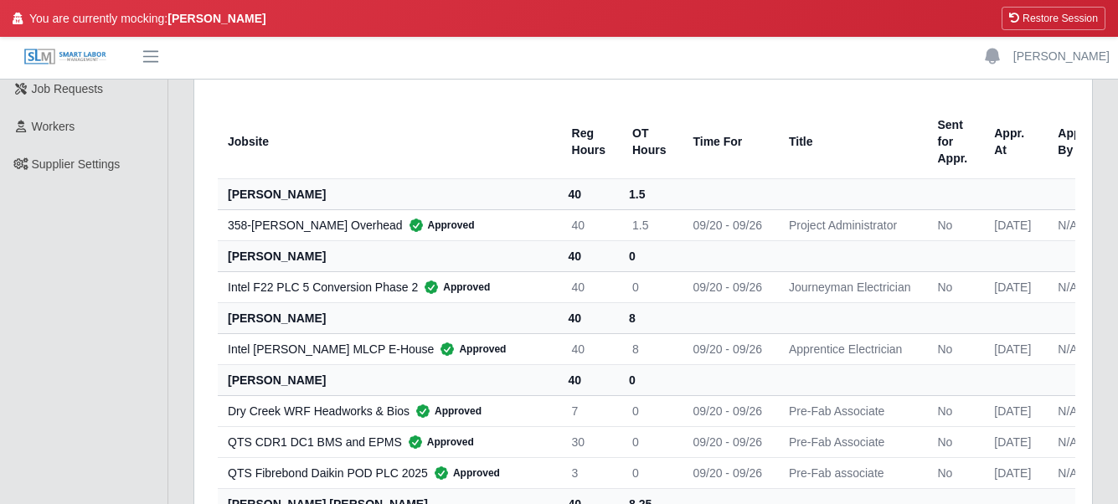
drag, startPoint x: 308, startPoint y: 198, endPoint x: 259, endPoint y: 231, distance: 59.7
click at [260, 234] on td "358-Trinidad Cruz Overhead Approved" at bounding box center [388, 224] width 341 height 31
click at [221, 168] on th "Jobsite" at bounding box center [388, 142] width 341 height 75
drag, startPoint x: 229, startPoint y: 233, endPoint x: 473, endPoint y: 229, distance: 244.5
click at [473, 229] on div "358-Trinidad Cruz Overhead Approved" at bounding box center [386, 225] width 317 height 17
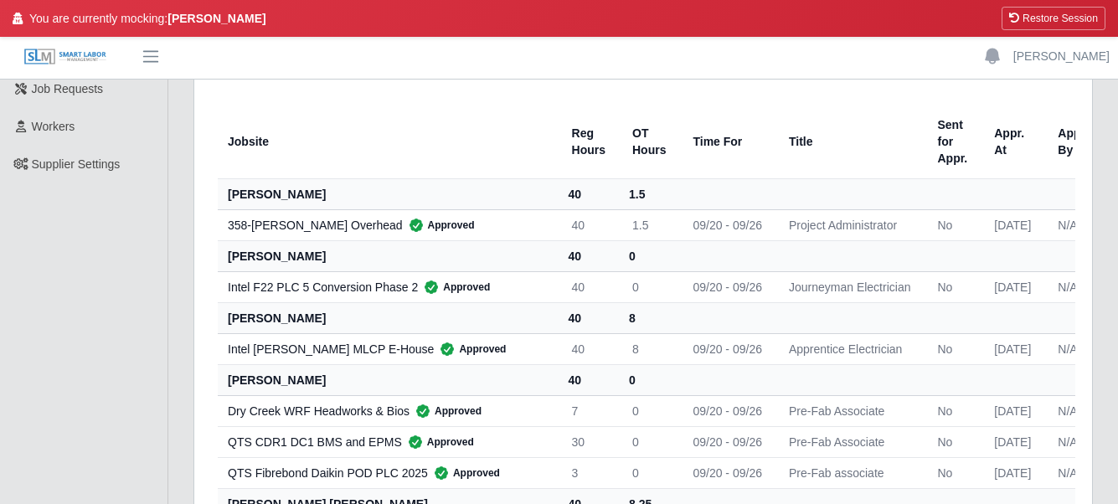
click at [227, 238] on td "358-Trinidad Cruz Overhead Approved" at bounding box center [388, 224] width 341 height 31
click at [229, 234] on td "358-Trinidad Cruz Overhead Approved" at bounding box center [388, 224] width 341 height 31
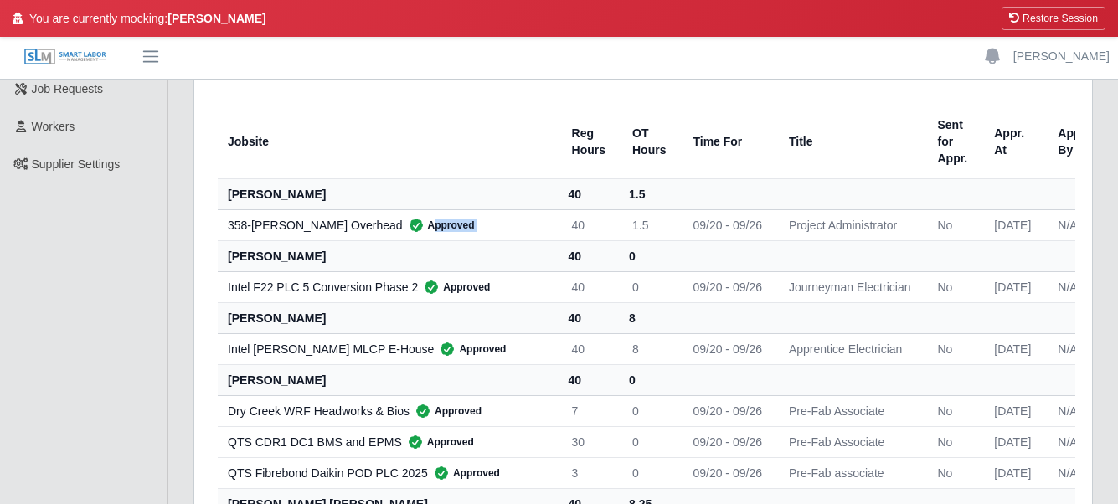
click at [229, 234] on td "358-Trinidad Cruz Overhead Approved" at bounding box center [388, 224] width 341 height 31
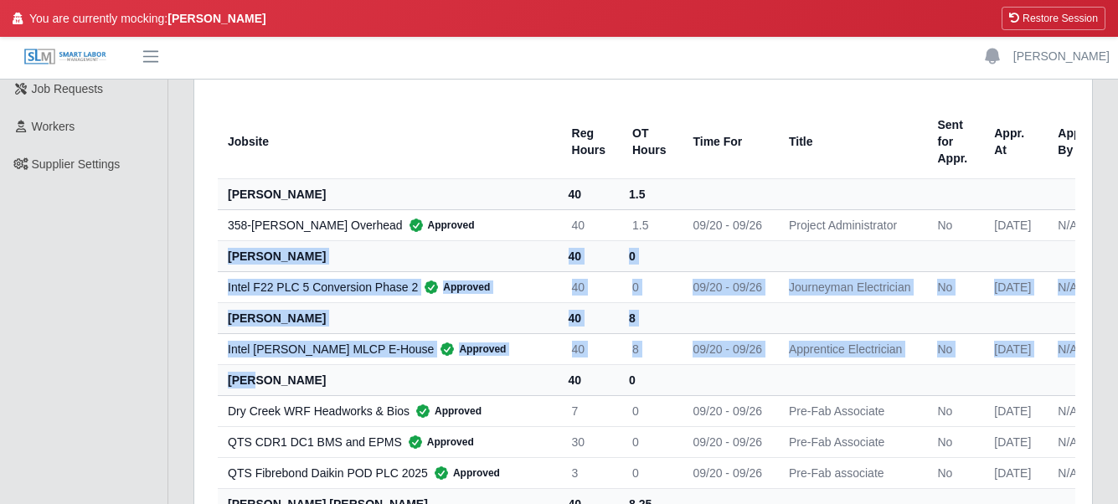
drag, startPoint x: 229, startPoint y: 234, endPoint x: 255, endPoint y: 377, distance: 144.7
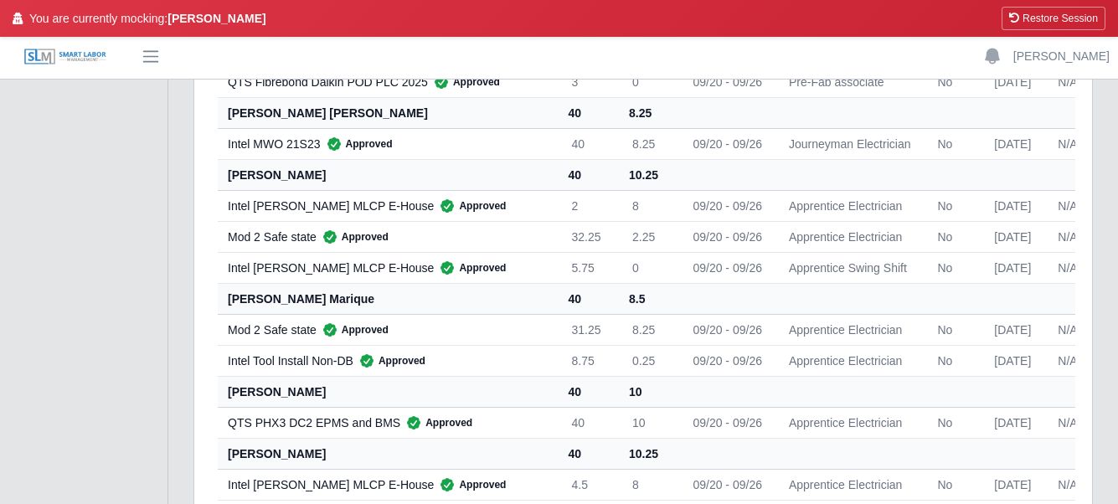
scroll to position [781, 0]
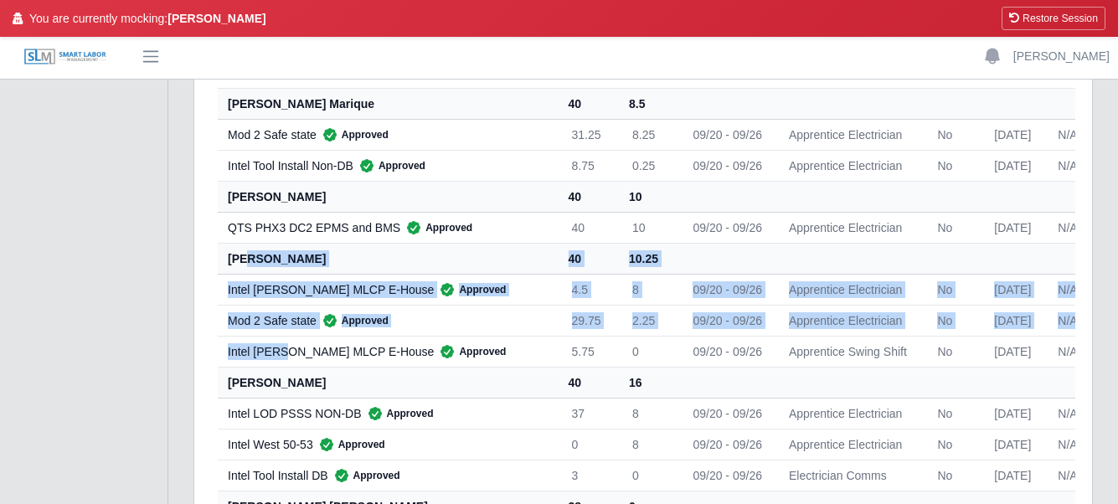
drag, startPoint x: 243, startPoint y: 262, endPoint x: 285, endPoint y: 348, distance: 95.9
click at [285, 348] on tbody "alyssa rodriguez 40 1.5 358-Trinidad Cruz Overhead Approved 40 1.5 09/20 - 09/2…" at bounding box center [671, 506] width 907 height 1828
click at [285, 348] on div "Intel Sundt MLCP E-House Approved" at bounding box center [386, 351] width 317 height 17
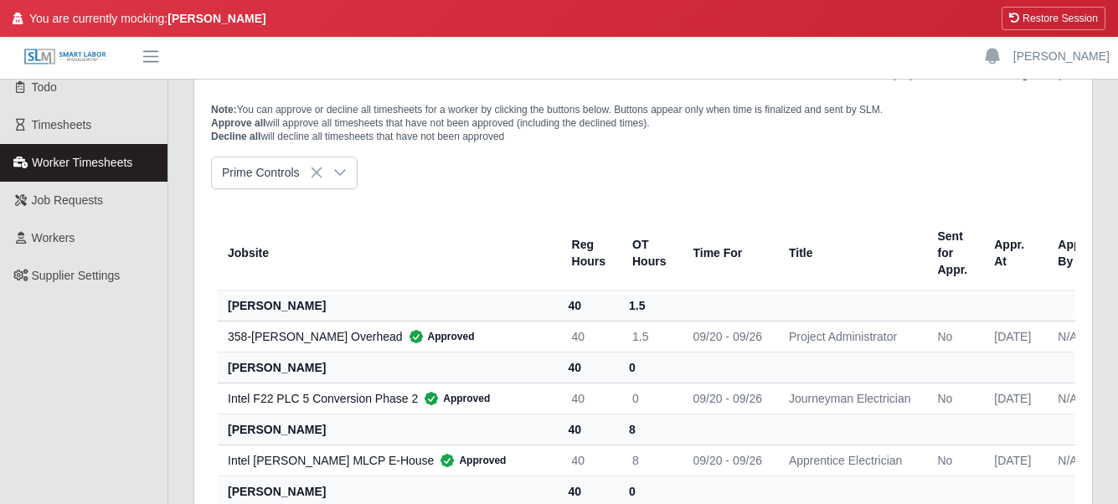
scroll to position [0, 0]
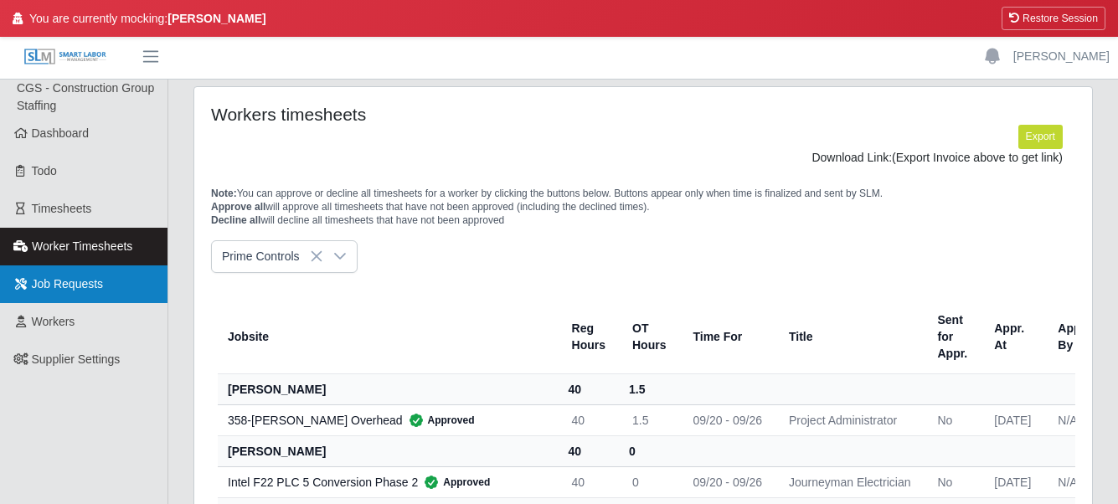
click at [94, 268] on link "Job Requests" at bounding box center [83, 284] width 167 height 38
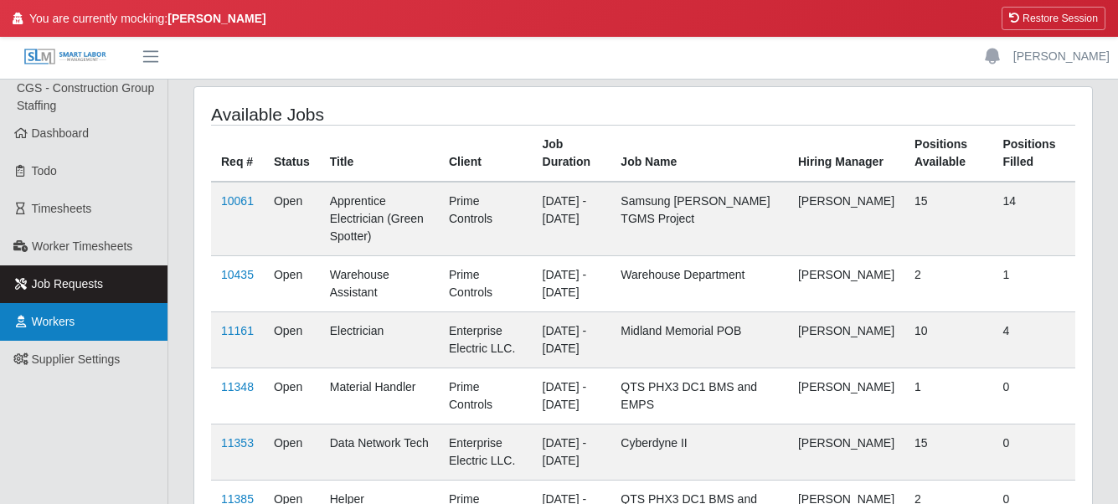
click at [56, 339] on link "Workers" at bounding box center [83, 322] width 167 height 38
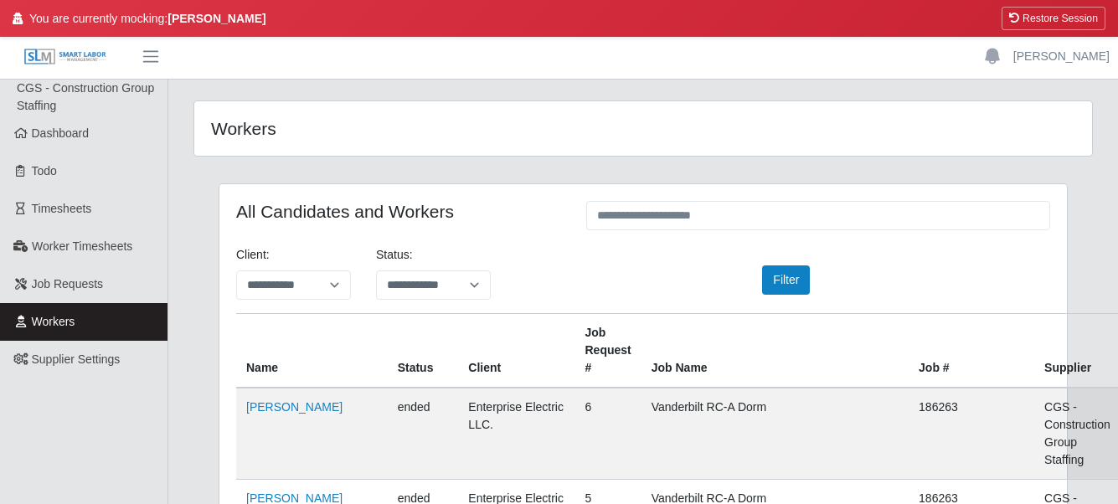
click at [431, 302] on div "**********" at bounding box center [433, 279] width 140 height 67
click at [506, 285] on div "**********" at bounding box center [643, 279] width 839 height 67
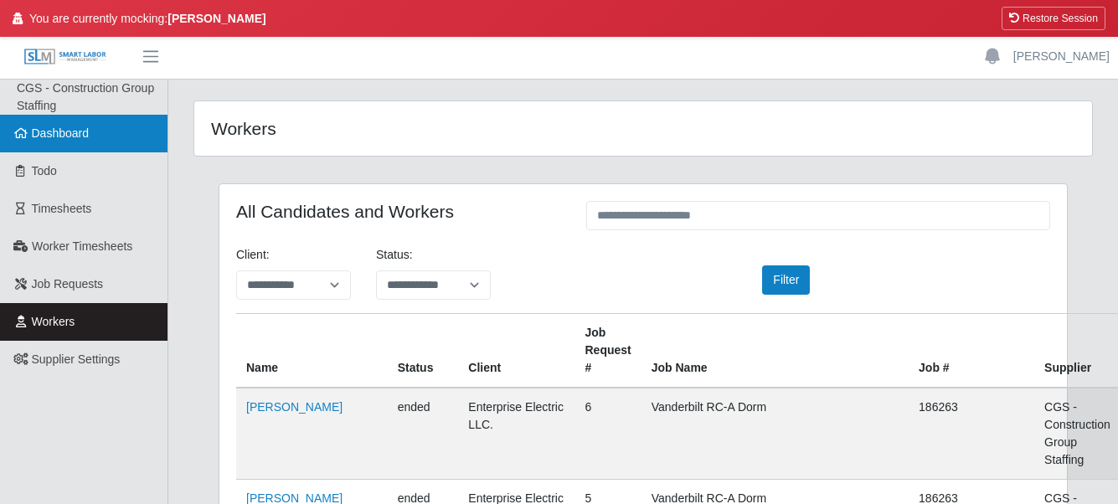
click at [75, 138] on span "Dashboard" at bounding box center [61, 132] width 58 height 13
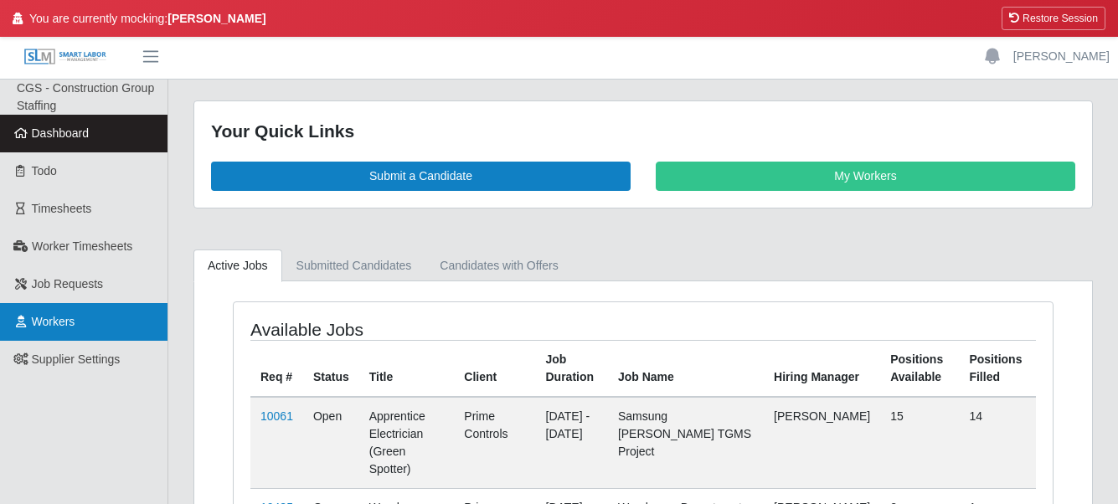
click at [78, 321] on link "Workers" at bounding box center [83, 322] width 167 height 38
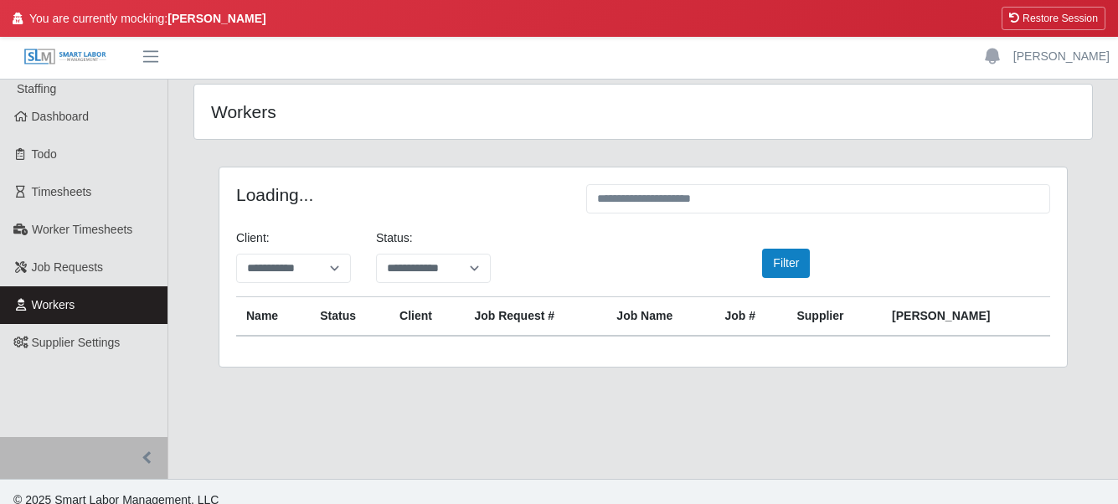
scroll to position [33, 0]
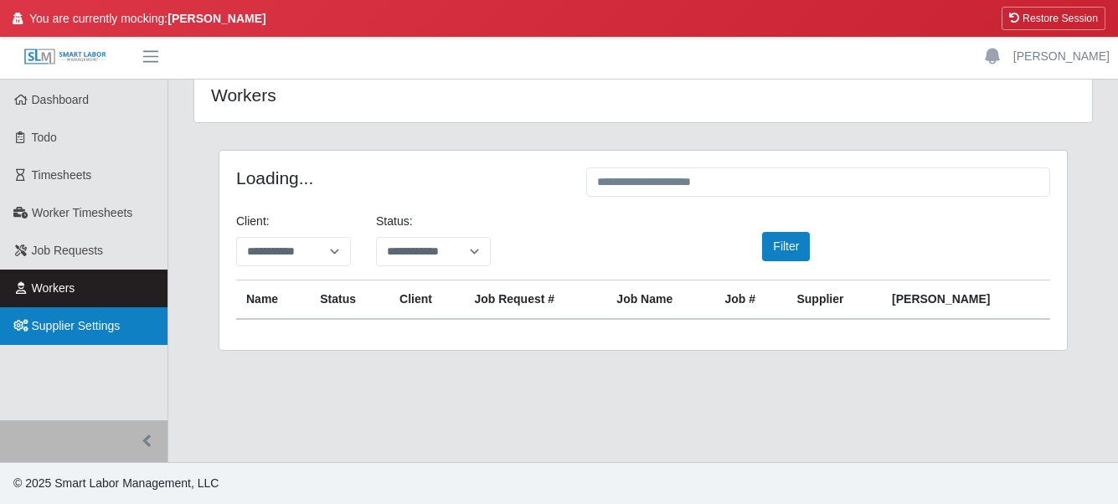
click at [102, 337] on link "Supplier Settings" at bounding box center [83, 326] width 167 height 38
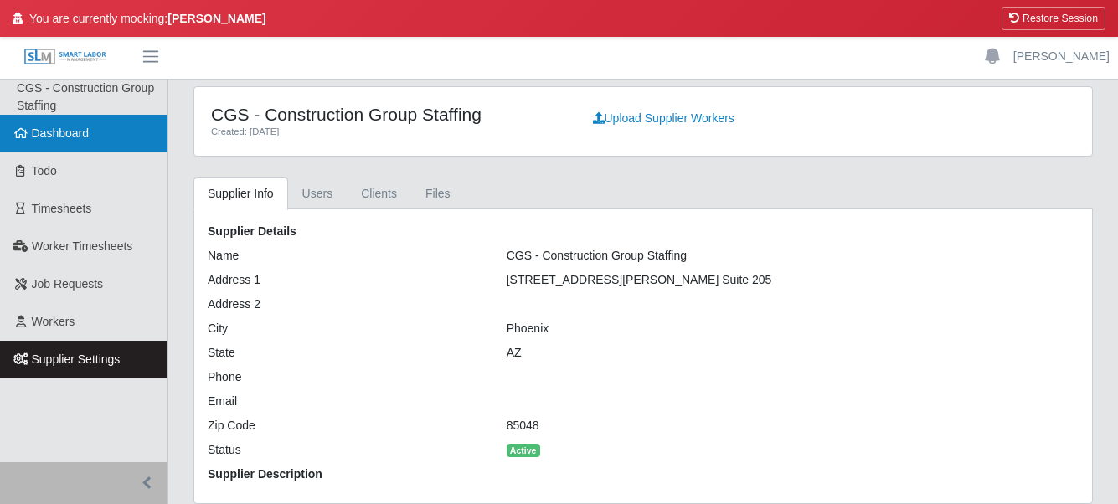
click at [97, 136] on link "Dashboard" at bounding box center [83, 134] width 167 height 38
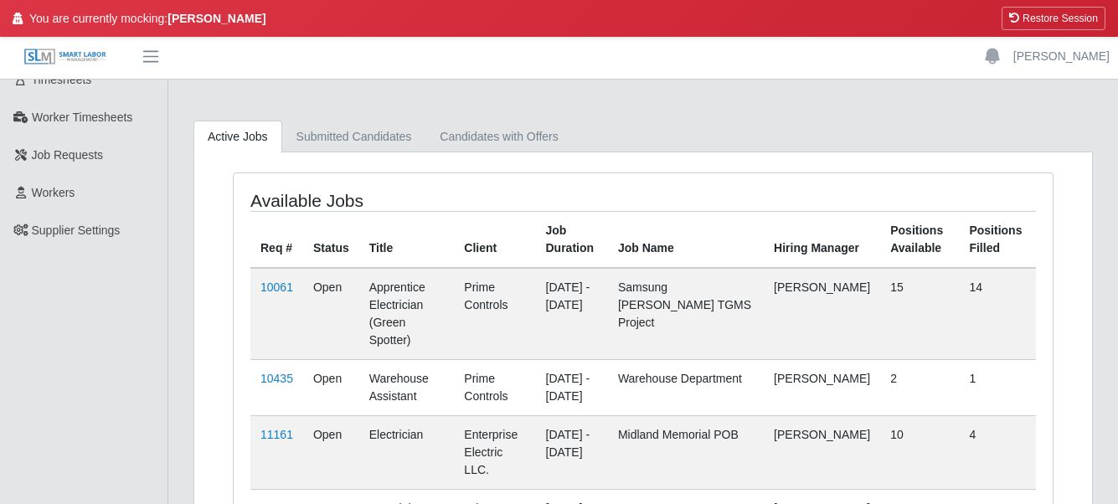
scroll to position [195, 0]
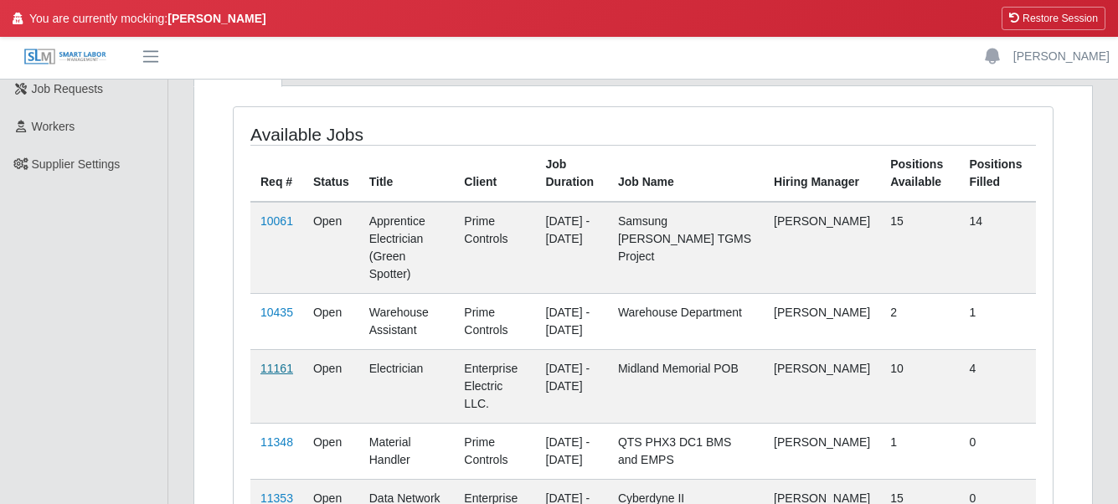
click at [280, 362] on link "11161" at bounding box center [276, 368] width 33 height 13
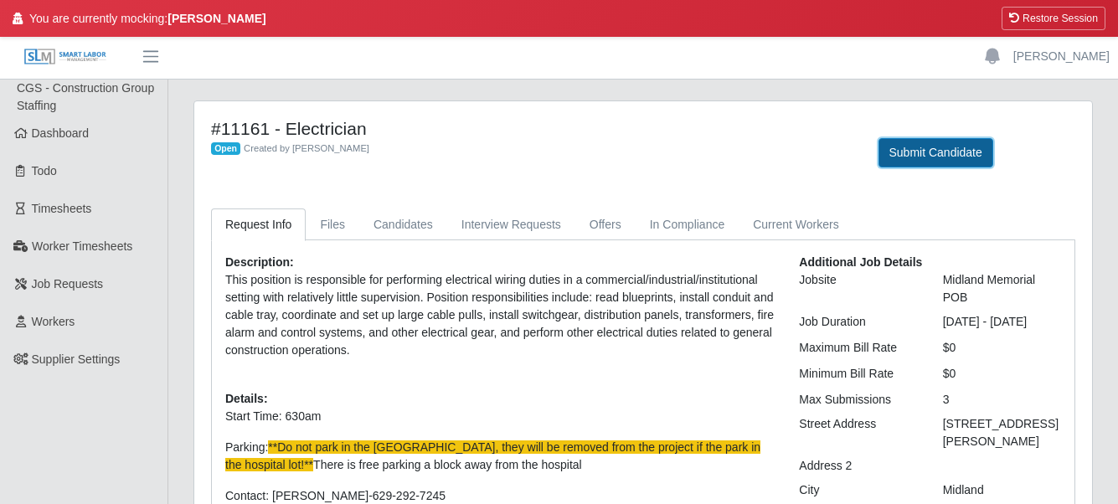
click at [938, 157] on button "Submit Candidate" at bounding box center [935, 152] width 115 height 29
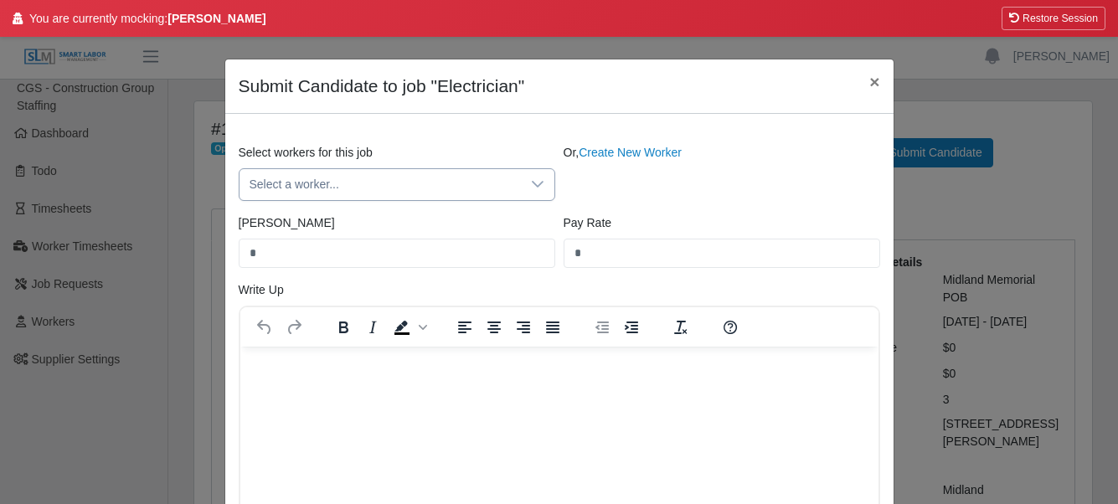
click at [373, 181] on span "Select a worker..." at bounding box center [379, 184] width 281 height 31
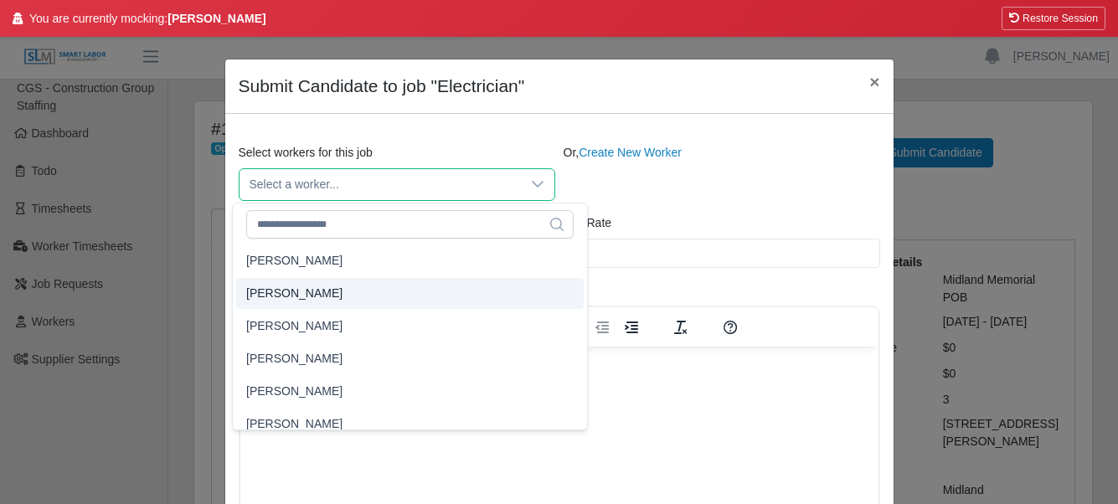
click at [330, 280] on li "Abel Canino Fernandez" at bounding box center [409, 293] width 347 height 31
type input "****"
type input "**"
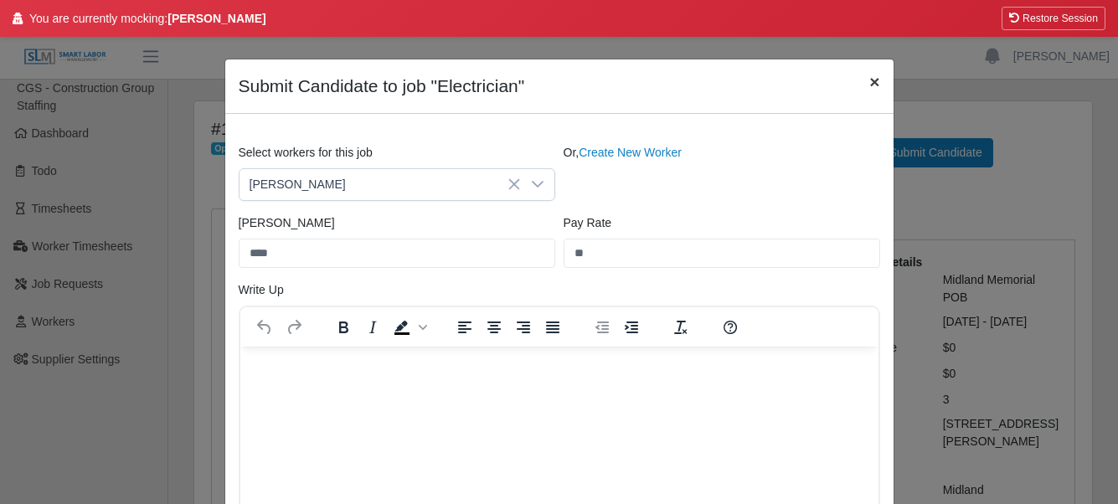
click at [869, 81] on span "×" at bounding box center [874, 81] width 10 height 19
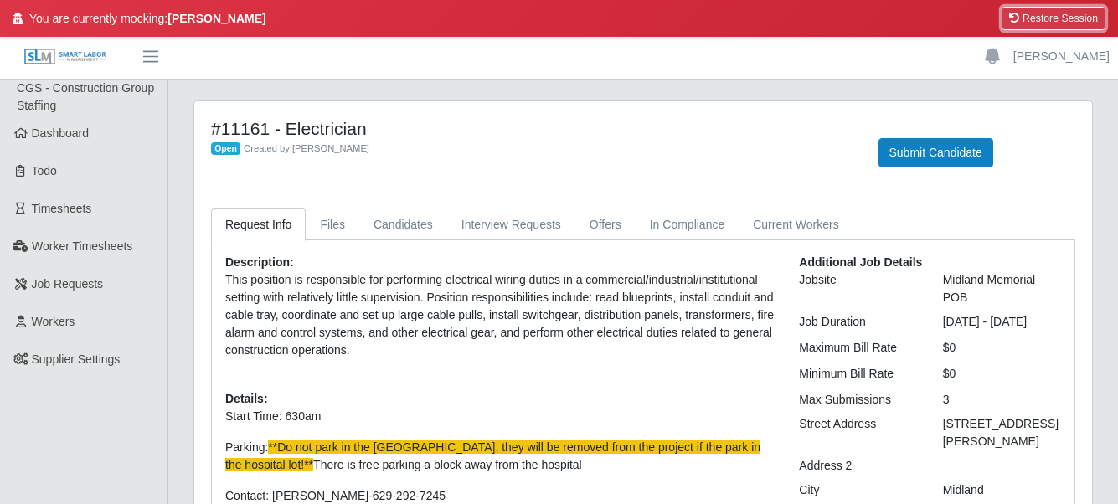
click at [1046, 8] on button "Restore Session" at bounding box center [1053, 18] width 104 height 23
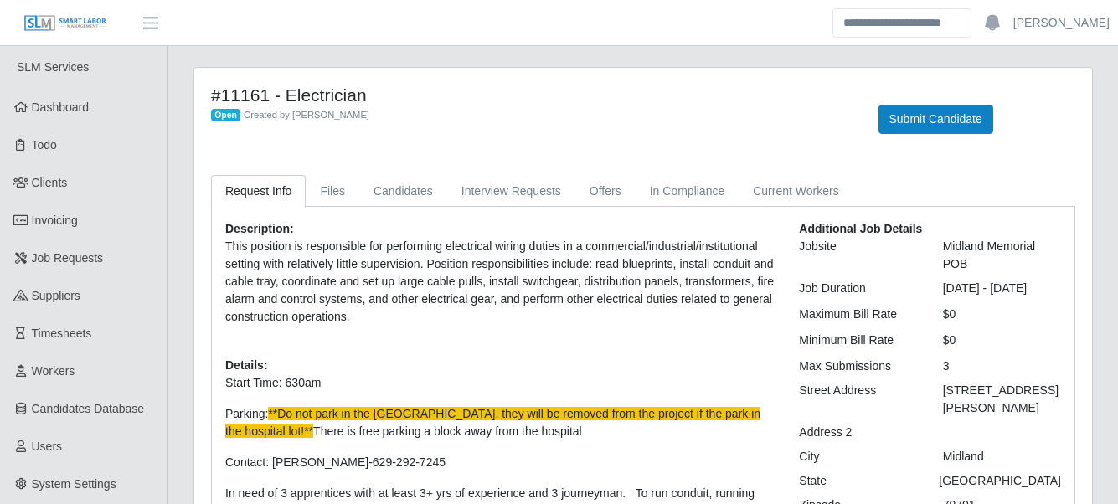
click at [188, 45] on header "Josh Account Settings Logout" at bounding box center [559, 23] width 1118 height 46
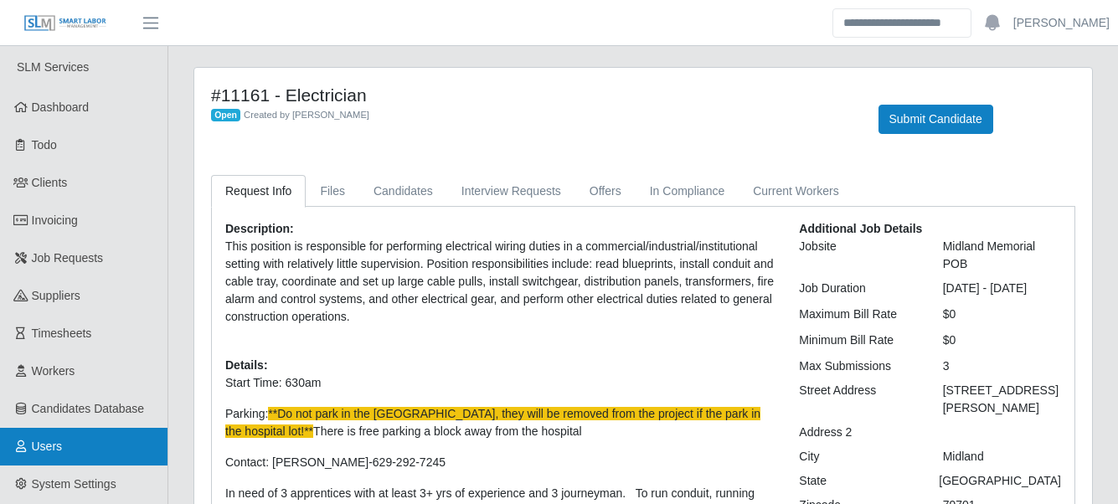
click at [64, 446] on link "Users" at bounding box center [83, 447] width 167 height 38
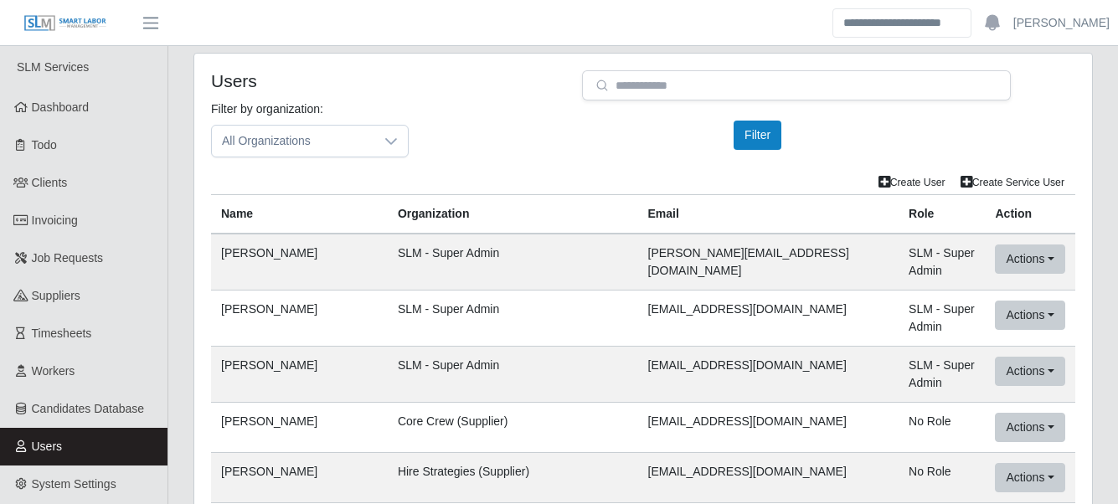
click at [470, 135] on div "Filter by organization: All Organizations Please provide a valid organization. …" at bounding box center [642, 135] width 889 height 70
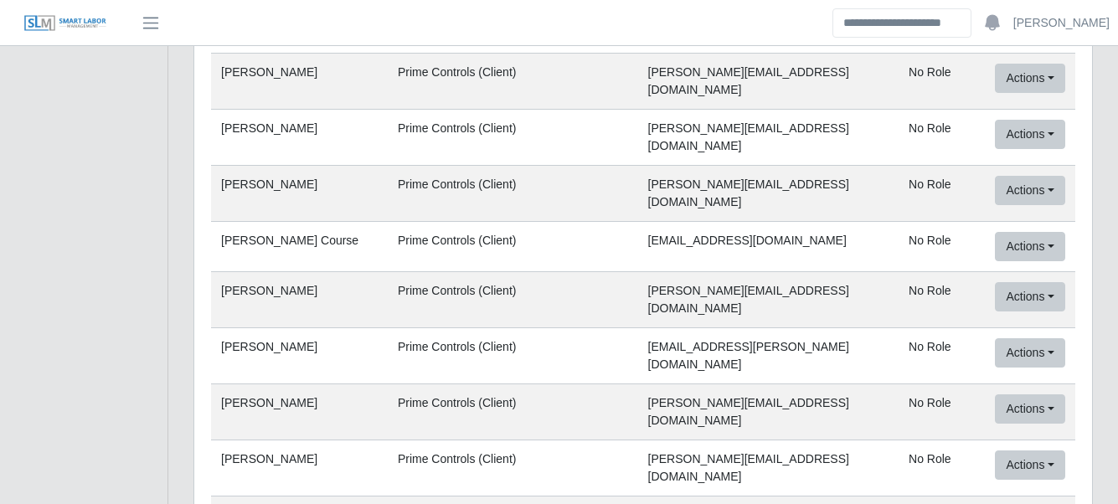
scroll to position [64802, 0]
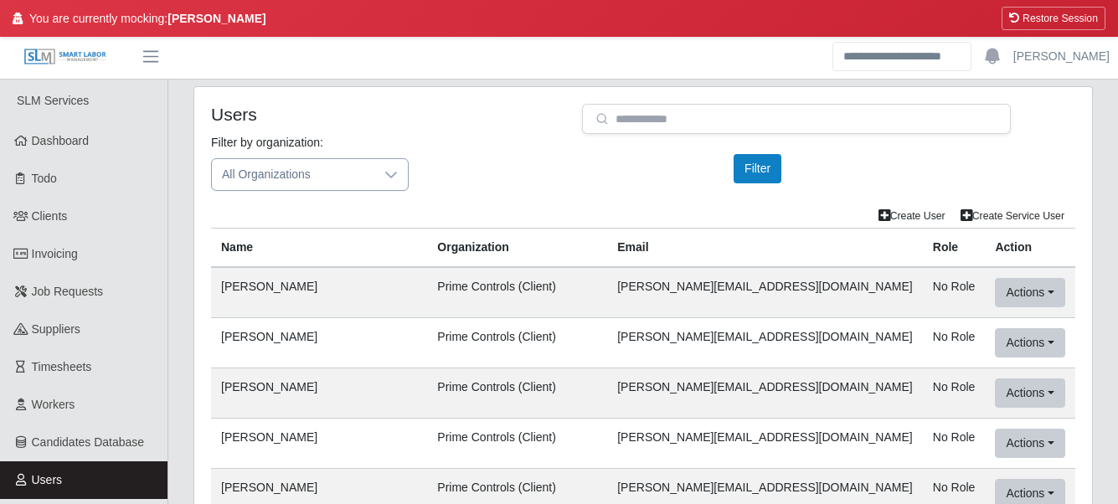
click at [254, 174] on span "All Organizations" at bounding box center [293, 174] width 162 height 31
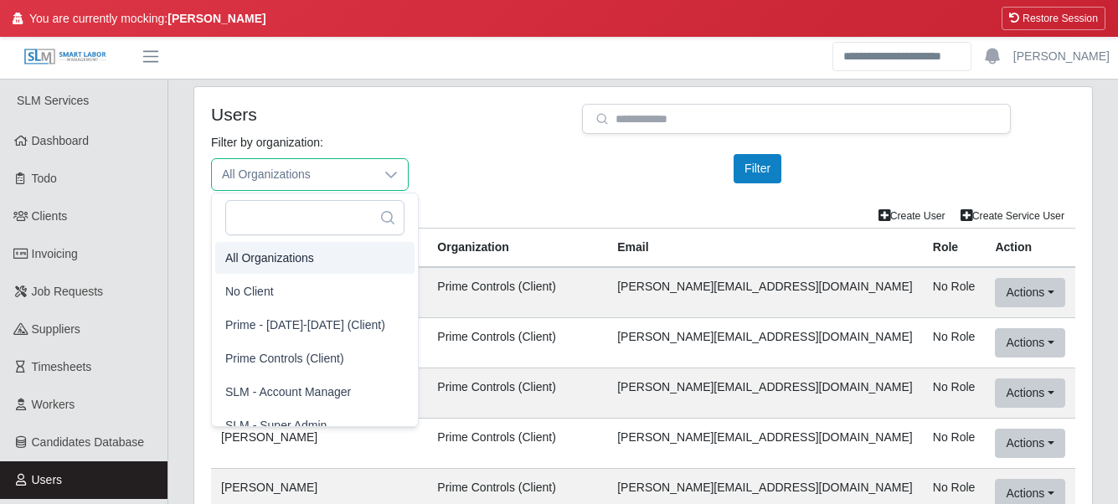
click at [501, 162] on div "Filter by organization: All Organizations Please provide a valid organization. …" at bounding box center [642, 169] width 889 height 70
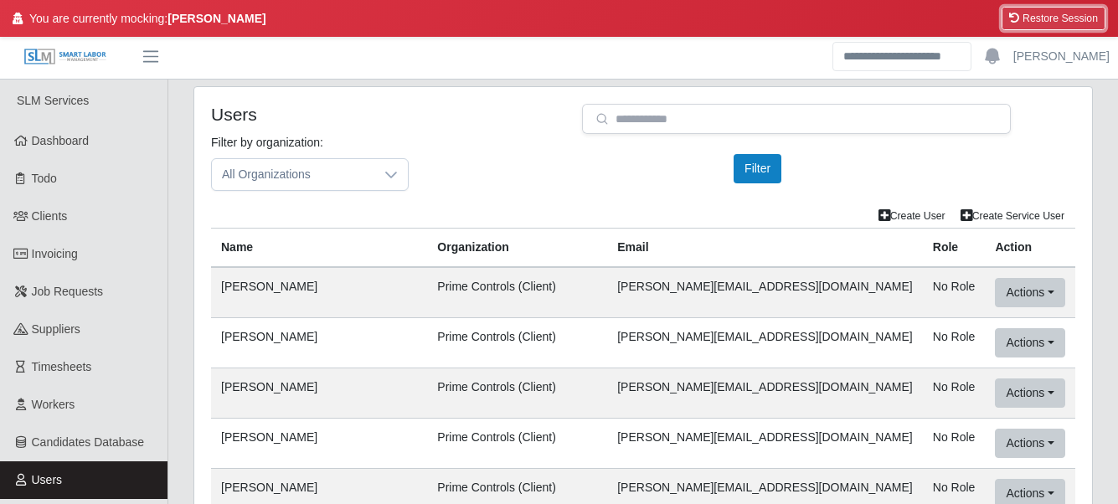
click at [1084, 22] on button "Restore Session" at bounding box center [1053, 18] width 104 height 23
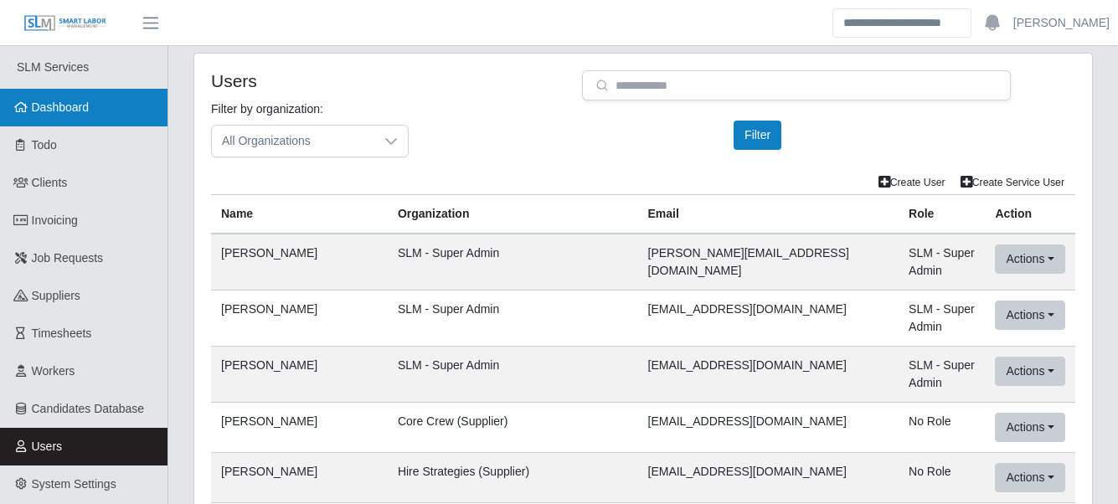
click at [43, 103] on span "Dashboard" at bounding box center [61, 106] width 58 height 13
